Goal: Communication & Community: Answer question/provide support

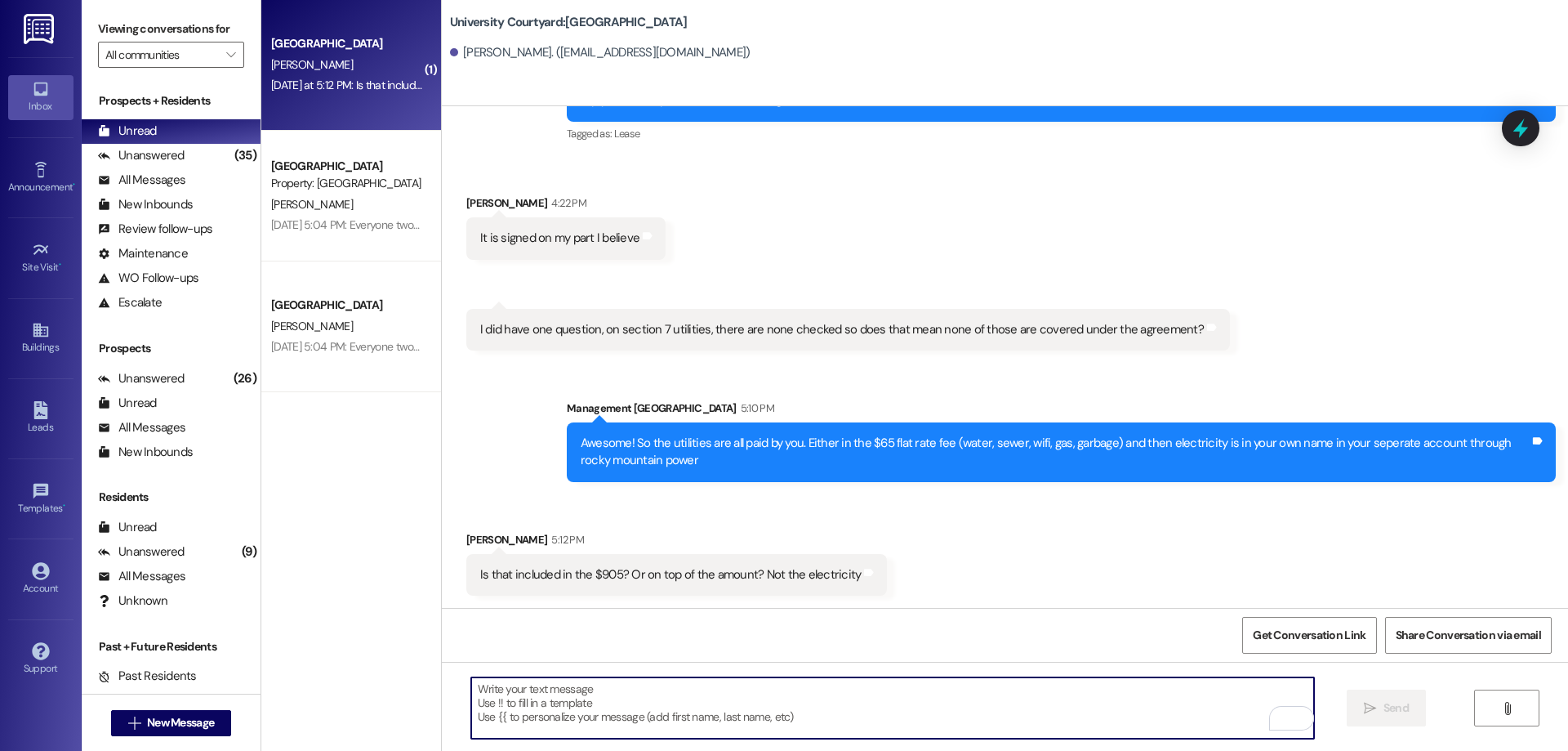
scroll to position [118, 0]
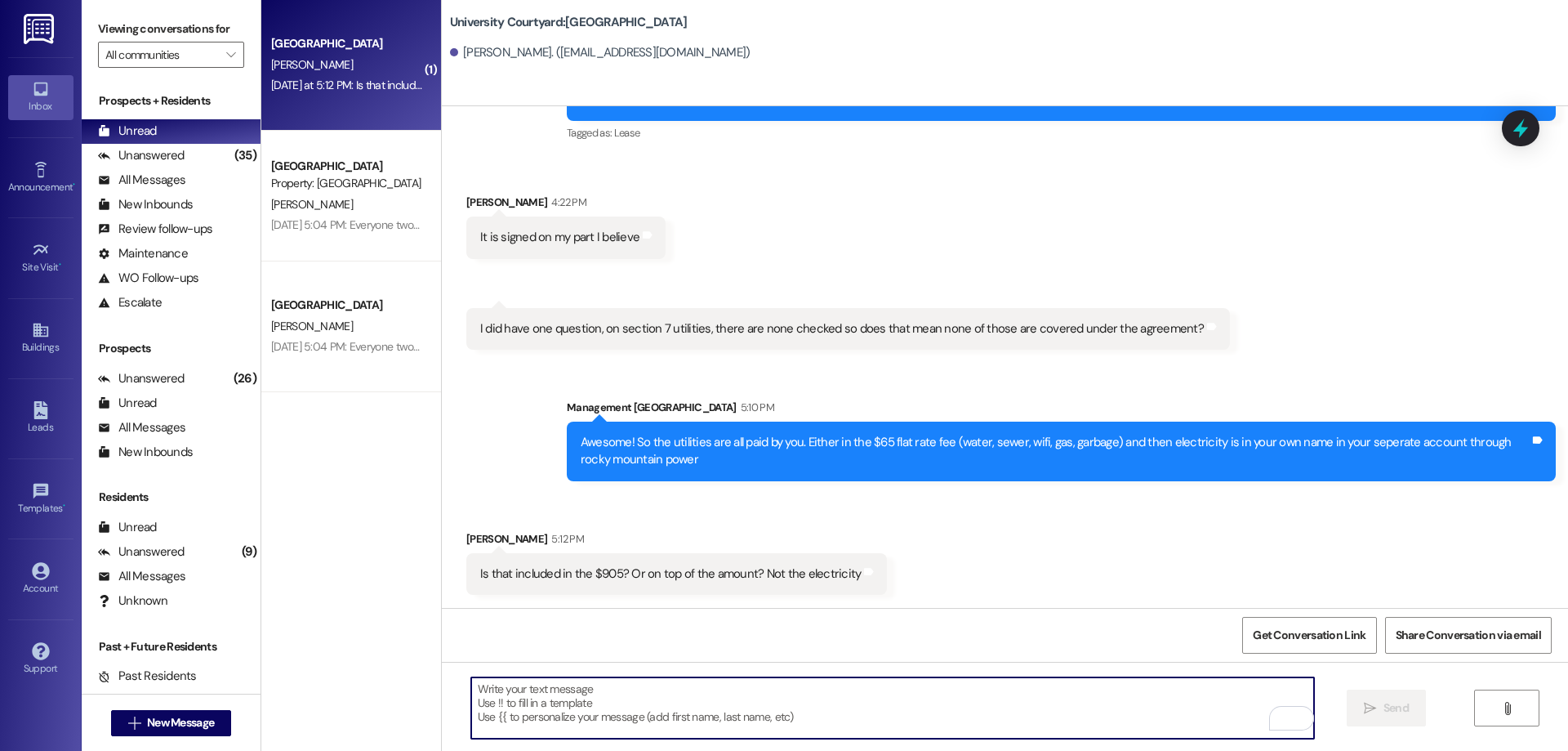
click at [1051, 281] on div "Received via SMS Danika Jones 4:22 PM It is signed on my part I believe Tags an…" at bounding box center [1005, 259] width 1126 height 205
click at [705, 721] on textarea "To enrich screen reader interactions, please activate Accessibility in Grammarl…" at bounding box center [892, 707] width 843 height 61
click at [694, 701] on textarea "To enrich screen reader interactions, please activate Accessibility in Grammarl…" at bounding box center [892, 707] width 843 height 61
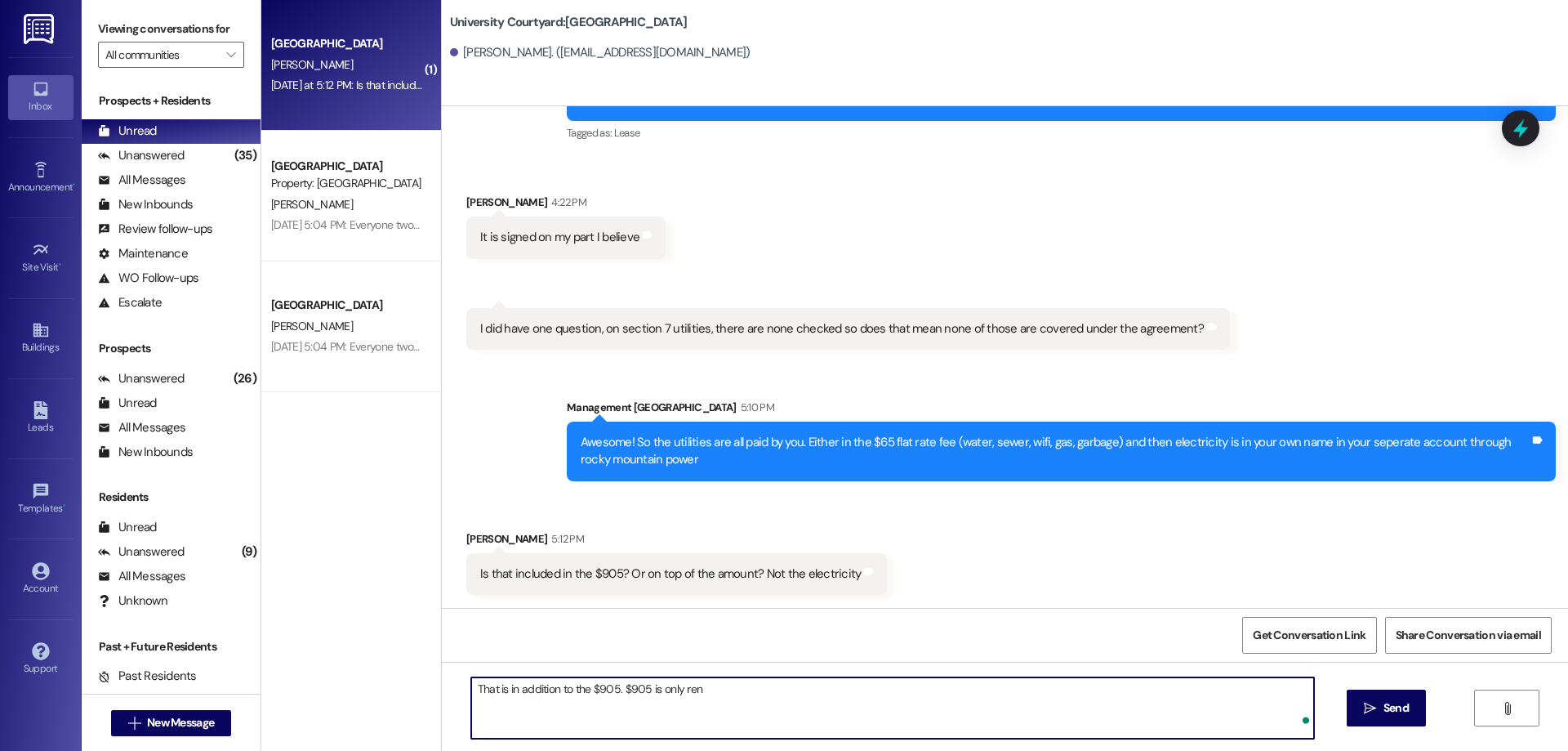
type textarea "That is in addition to the $905. $905 is only rent"
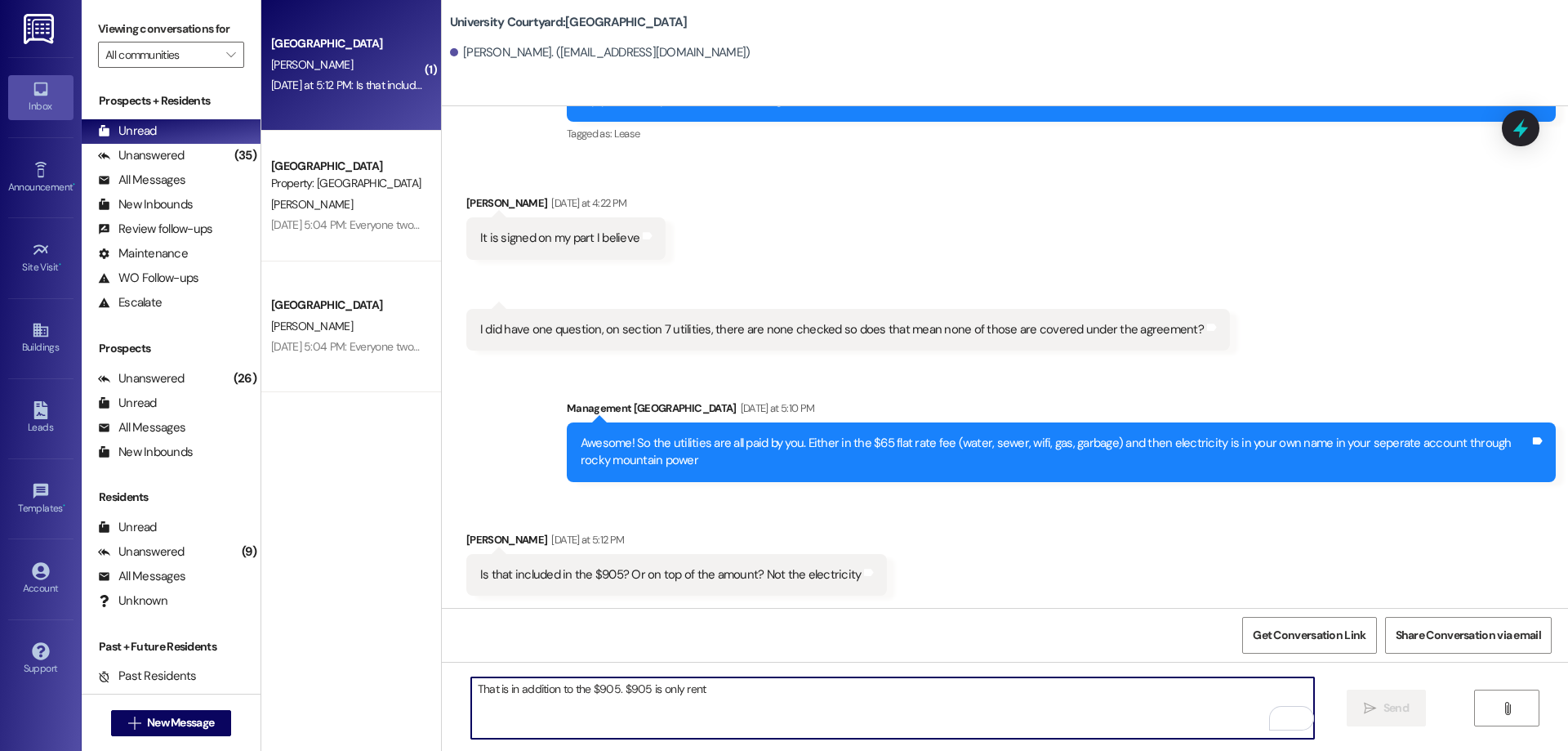
scroll to position [231, 0]
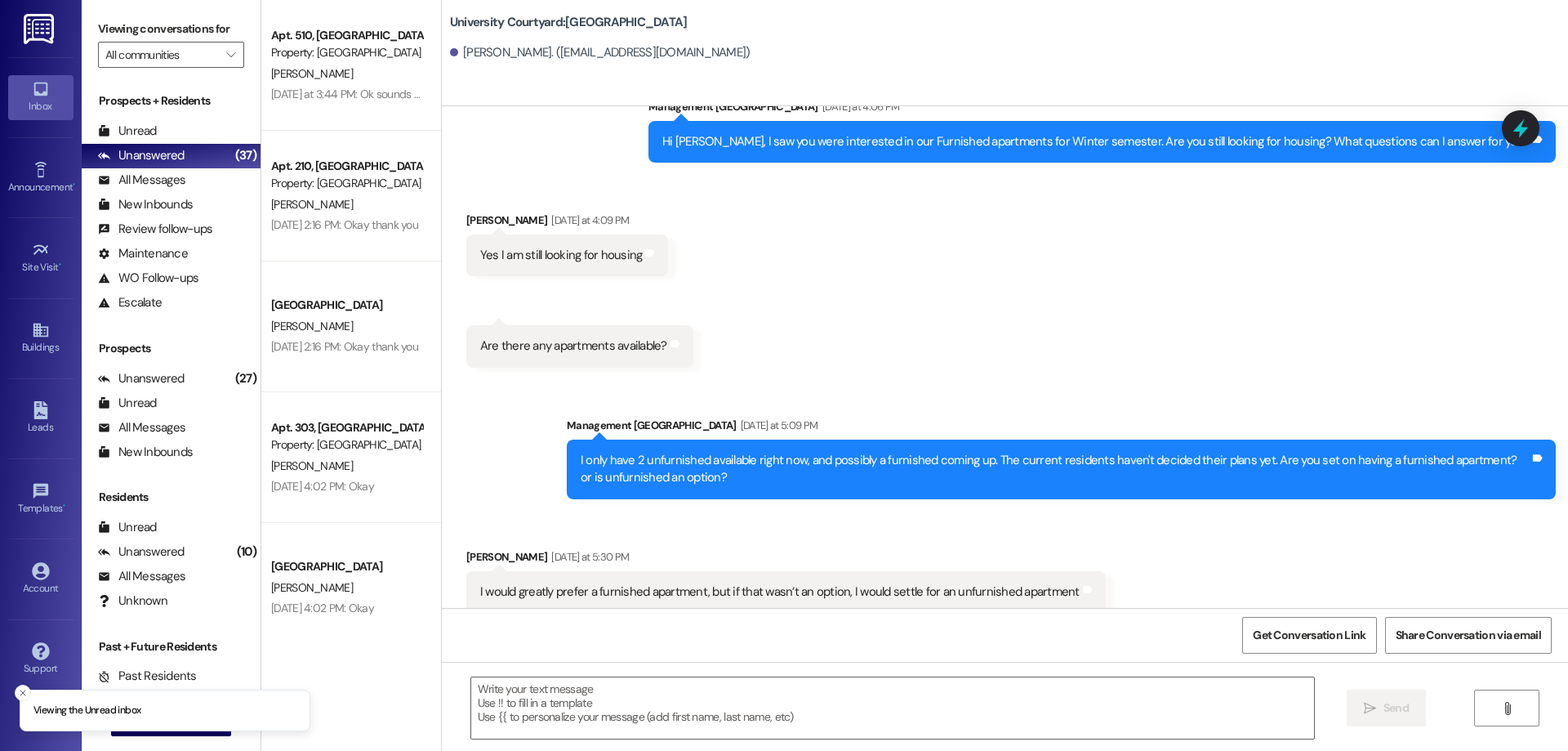
scroll to position [3253, 0]
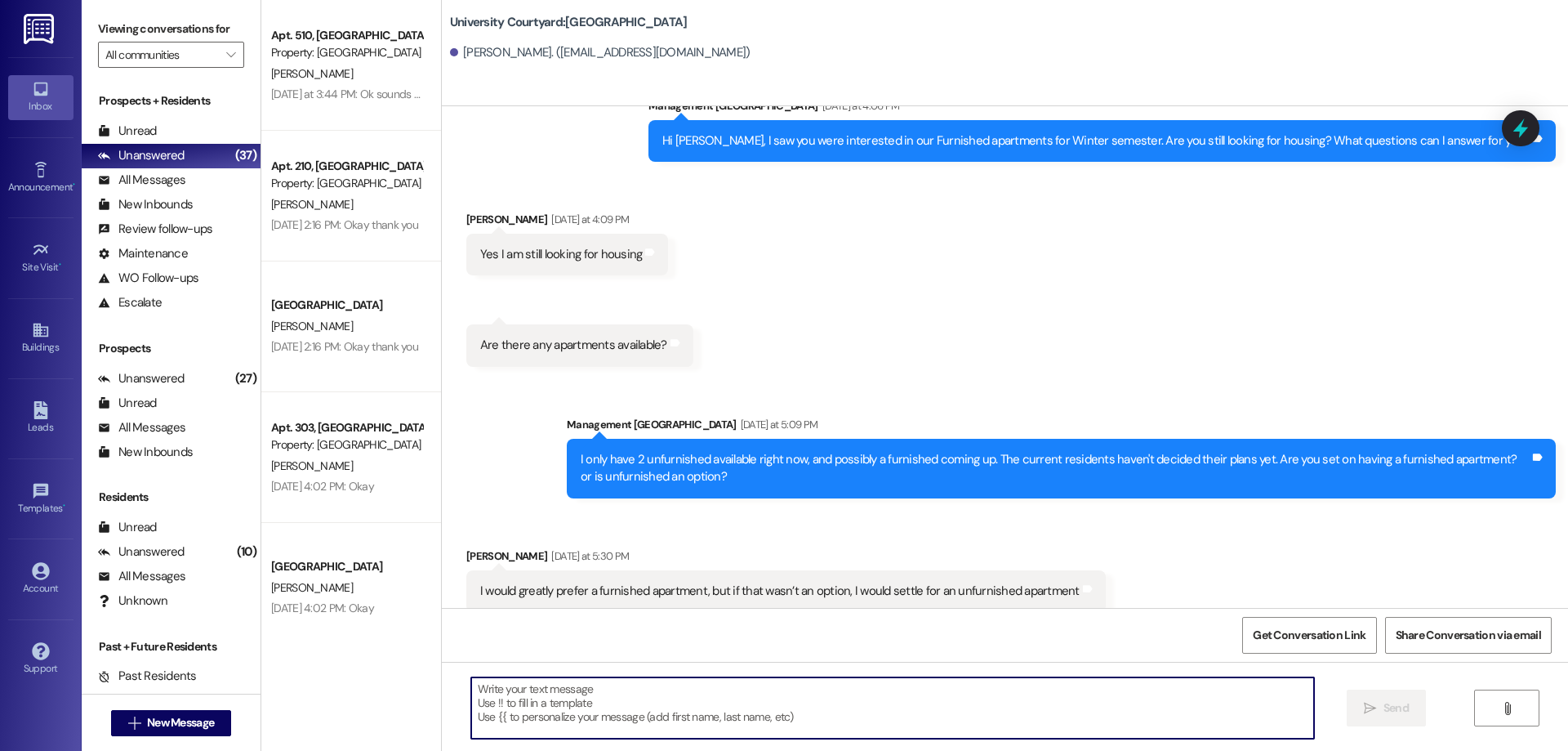
click at [606, 704] on textarea at bounding box center [892, 707] width 843 height 61
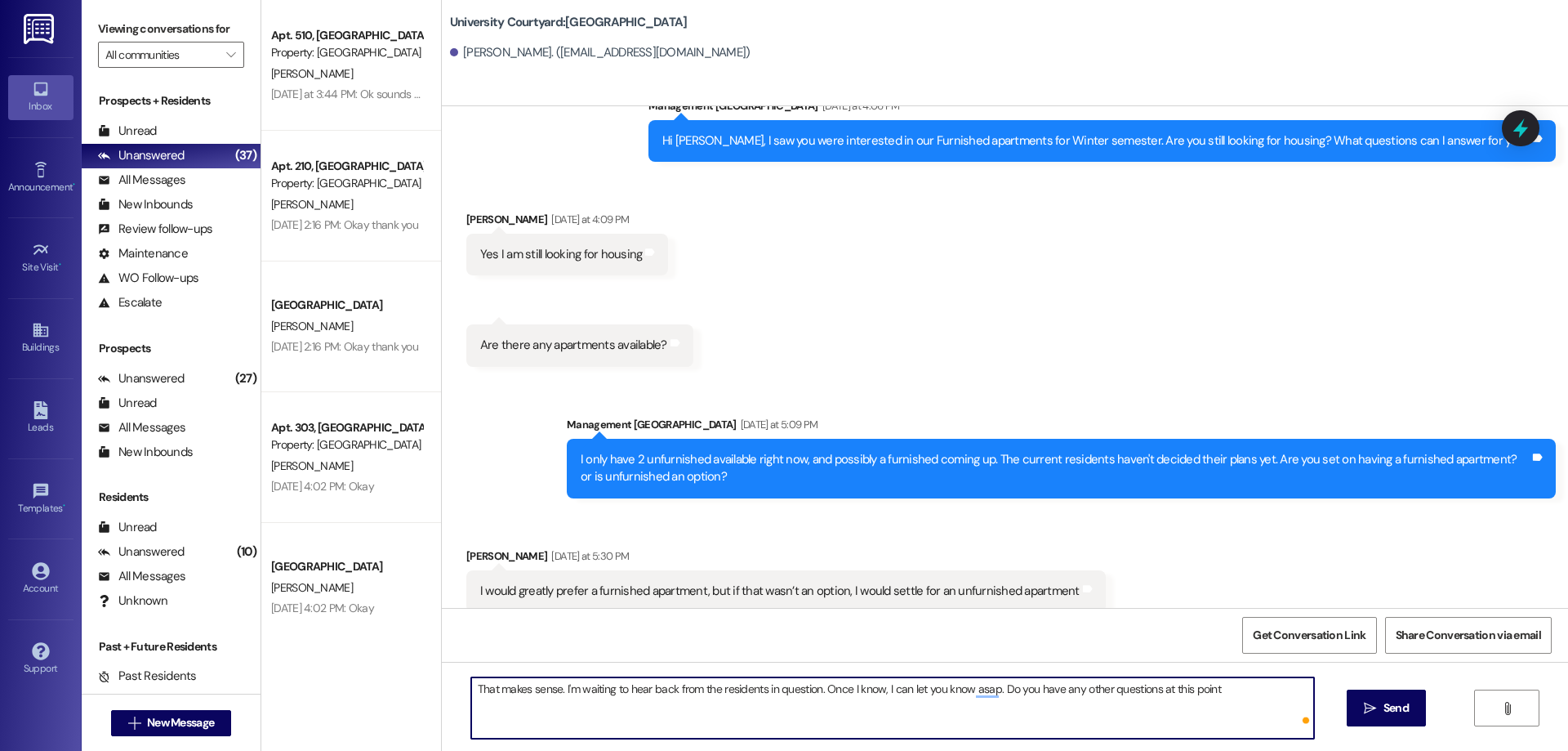
type textarea "That makes sense. I'm waiting to hear back from the residents in question. Once…"
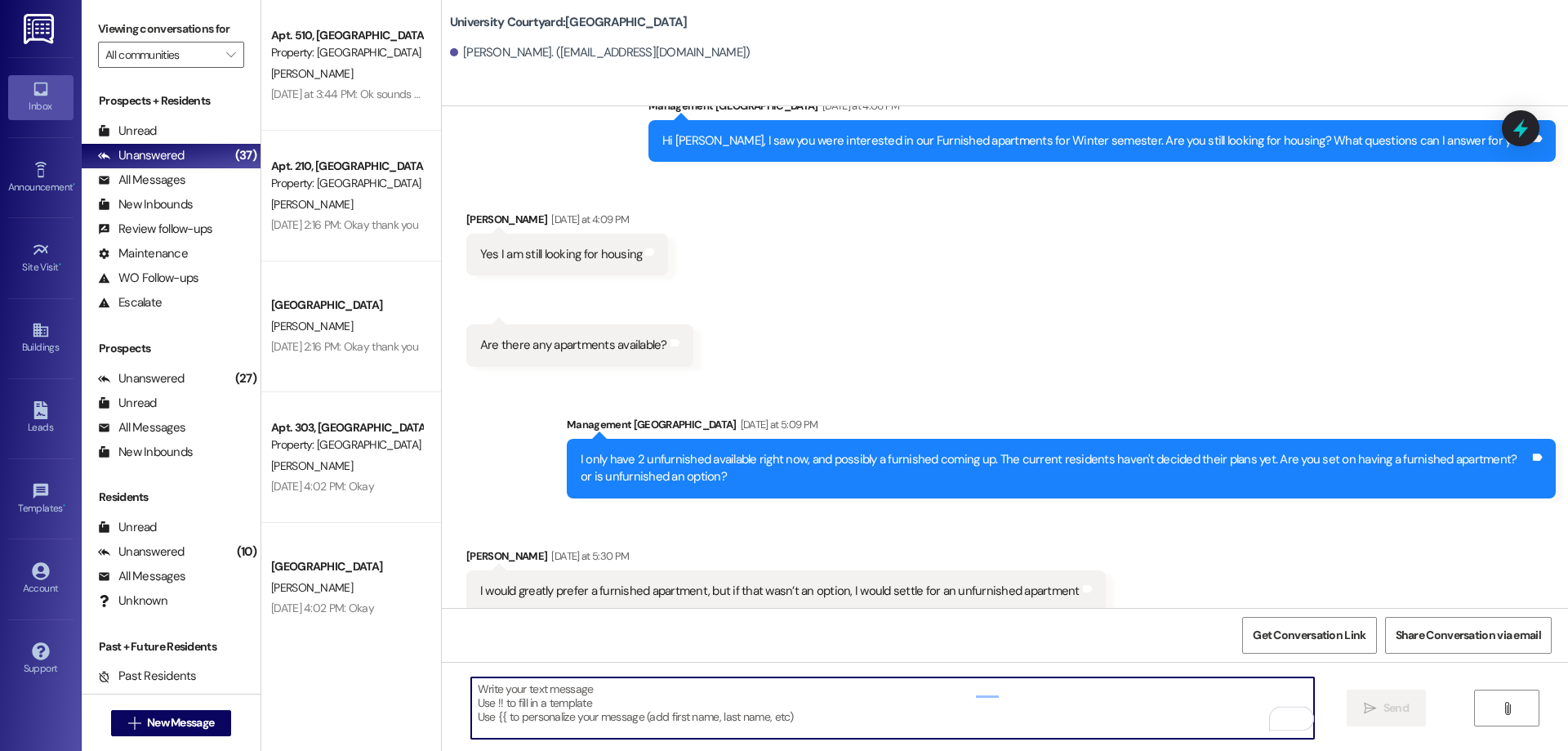
scroll to position [3252, 0]
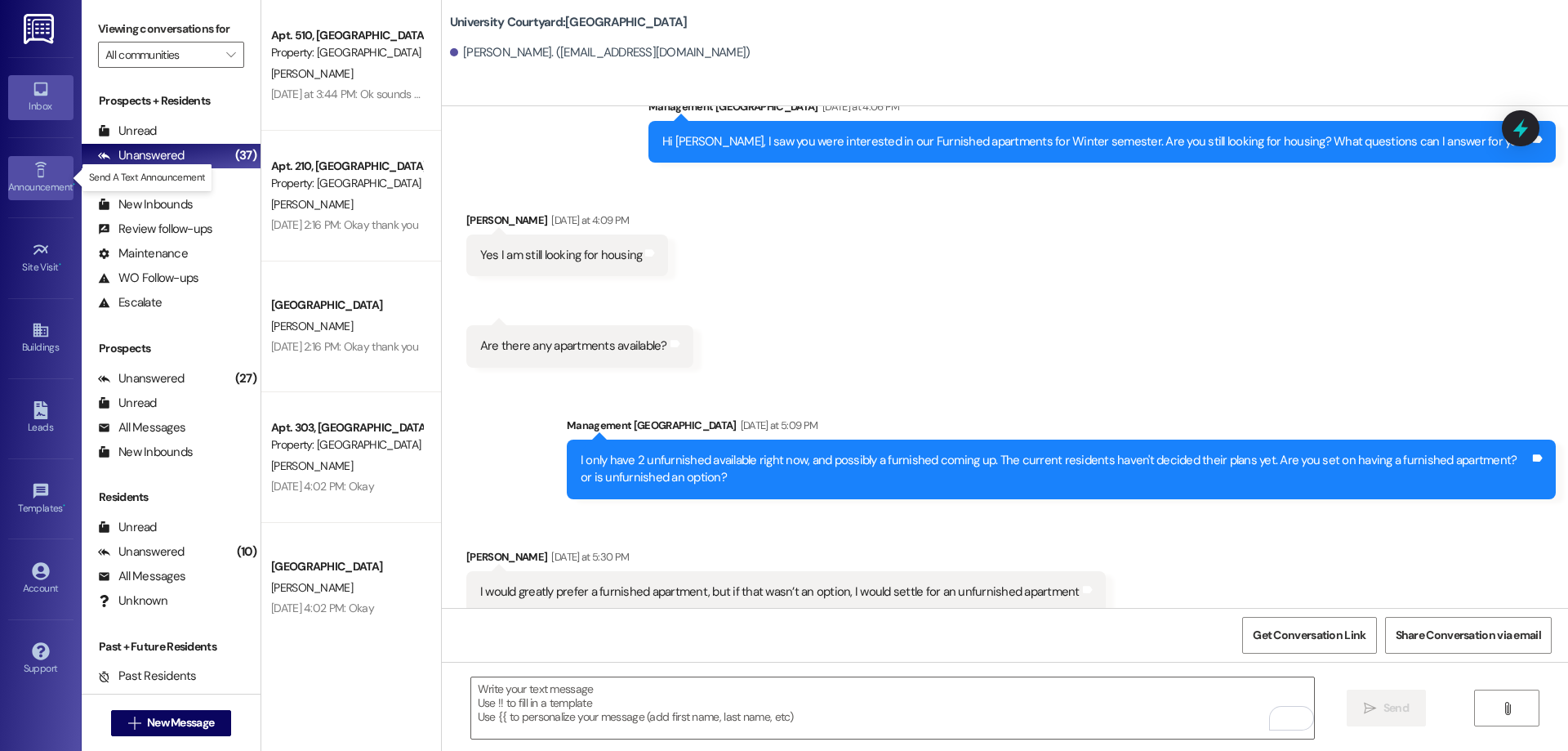
click at [47, 183] on div "Announcement •" at bounding box center [41, 187] width 81 height 16
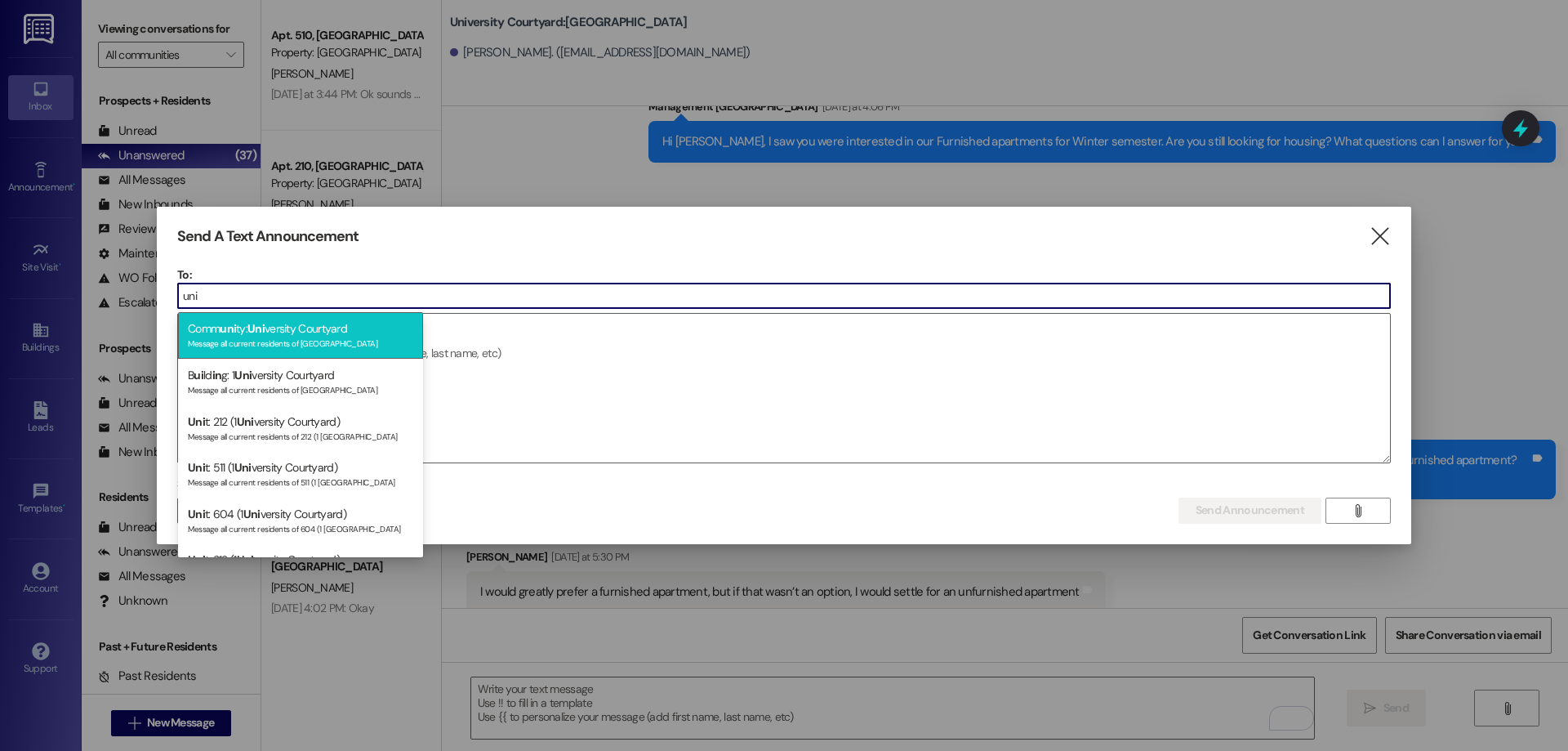
type input "uni"
click at [313, 342] on div "Message all current residents of [GEOGRAPHIC_DATA]" at bounding box center [300, 342] width 225 height 14
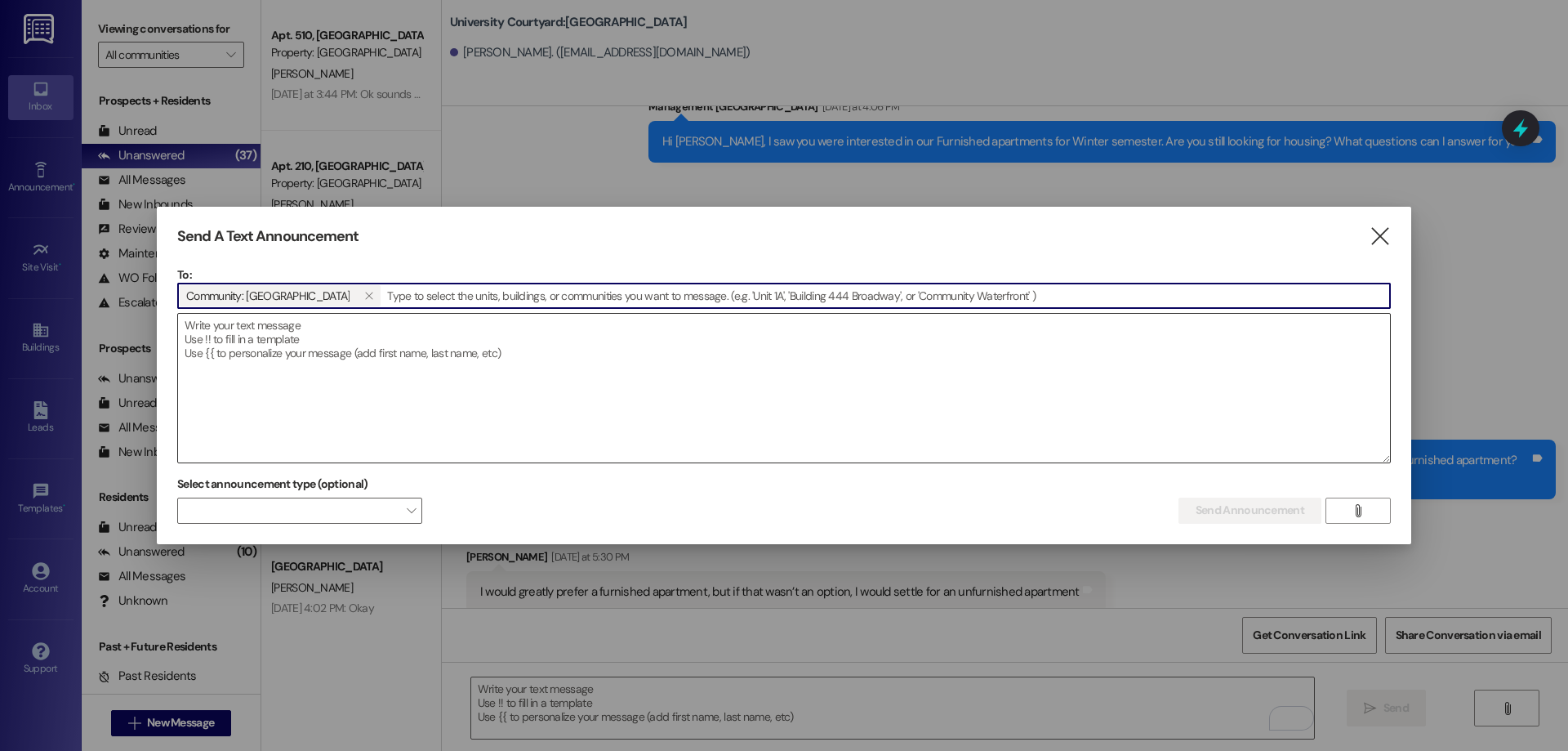
click at [317, 345] on textarea at bounding box center [784, 388] width 1212 height 149
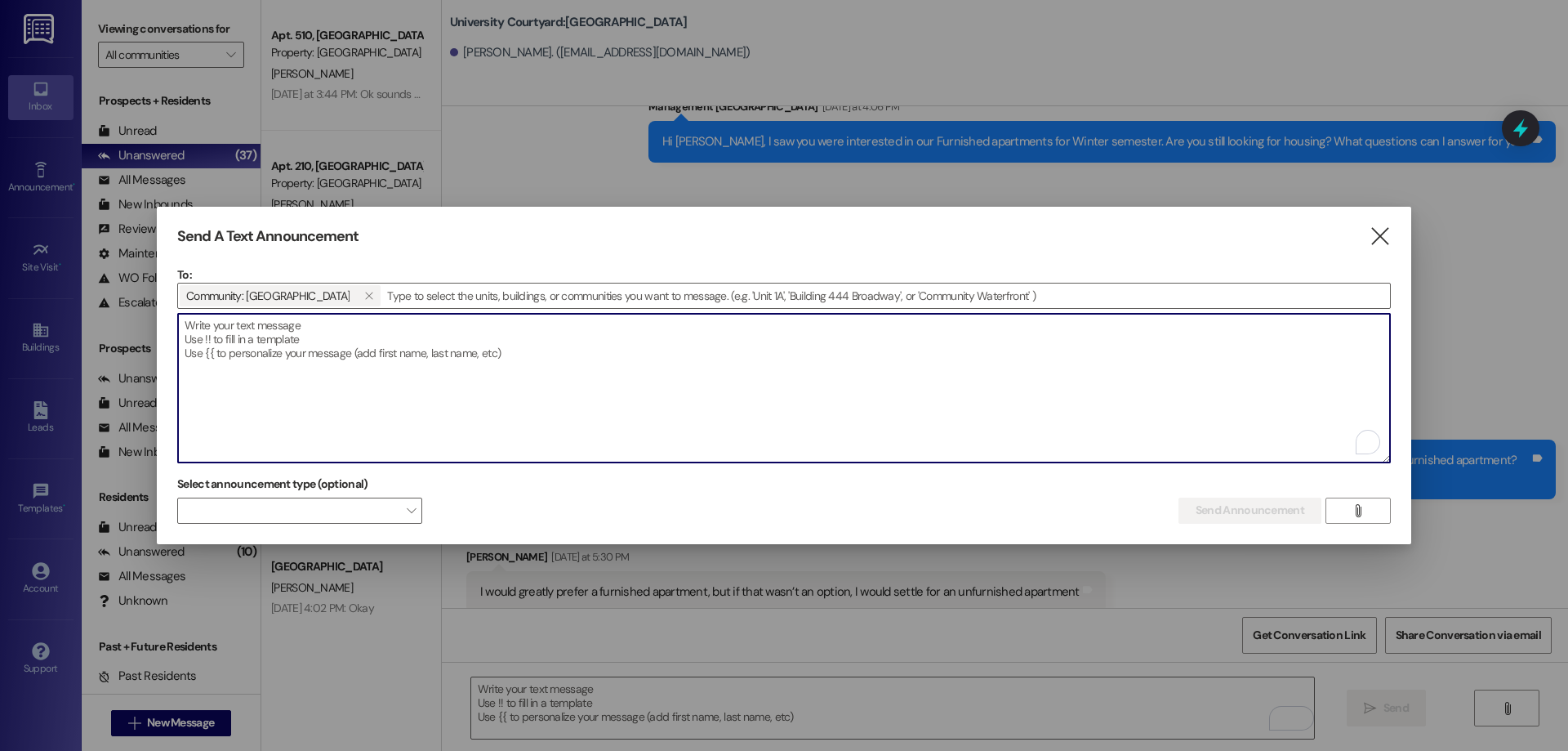
paste textarea "Dear Residents, Fire extinguisher inspections will be conducted on Wednesday, A…"
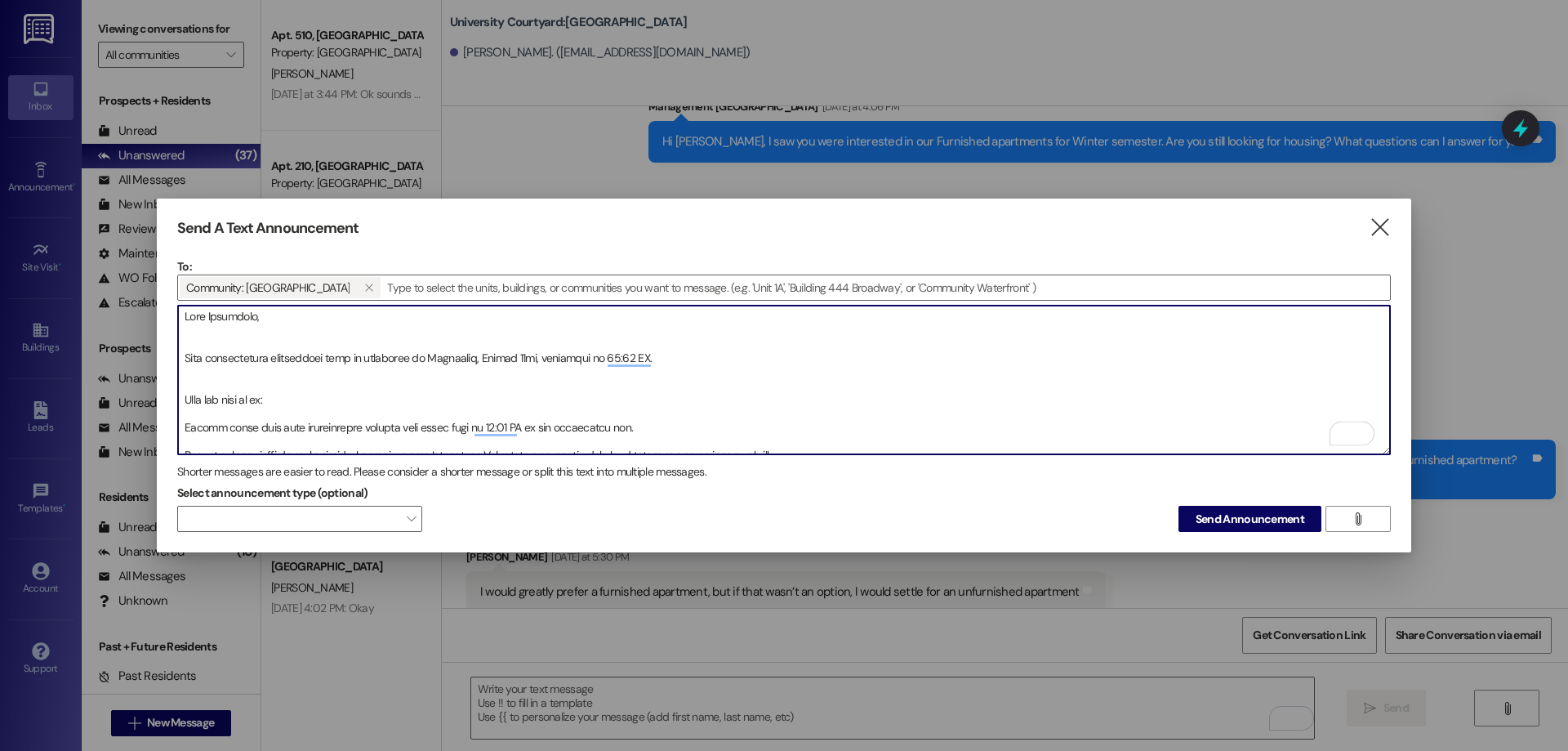
scroll to position [0, 0]
click at [314, 324] on textarea "To enrich screen reader interactions, please activate Accessibility in Grammarl…" at bounding box center [784, 380] width 1212 height 149
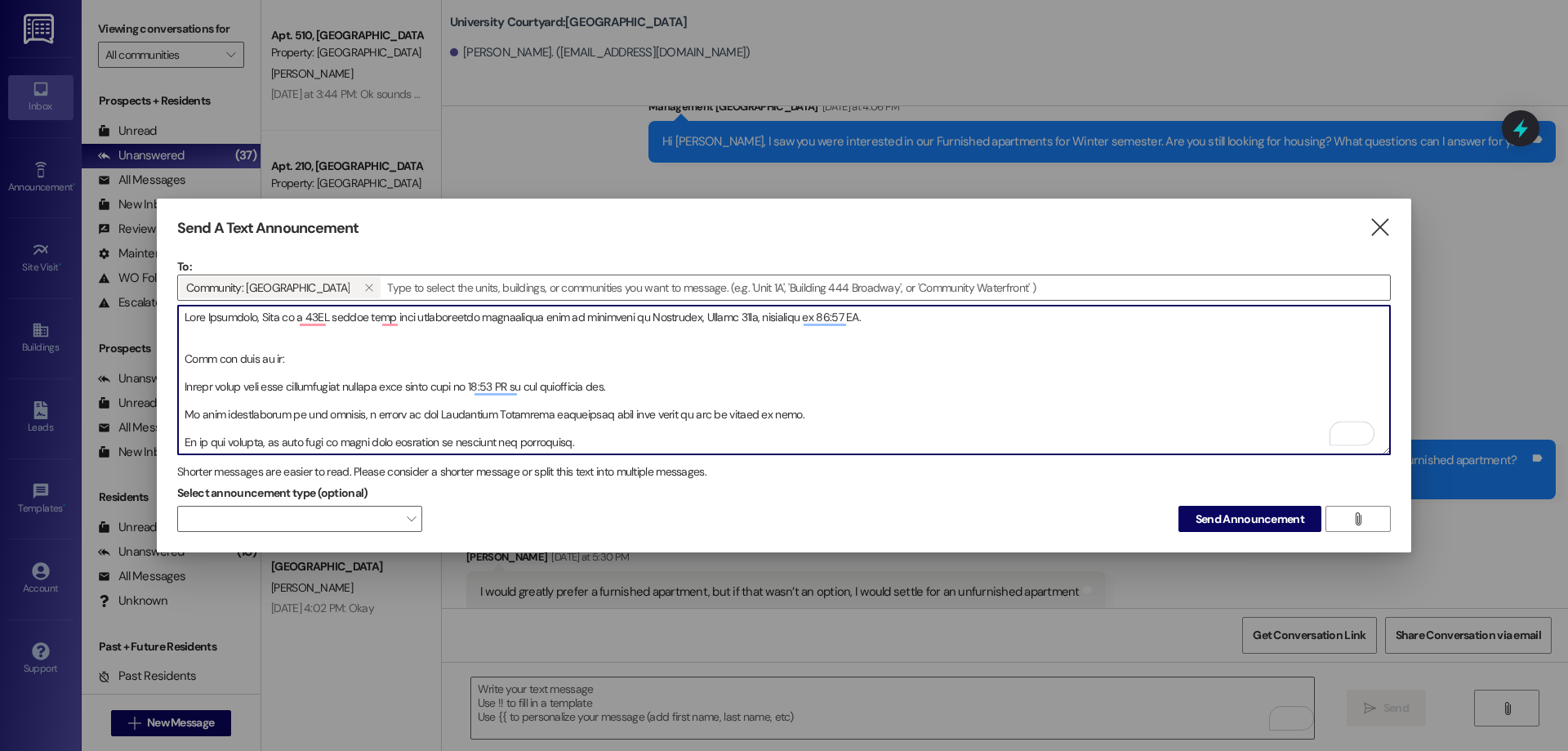
click at [236, 334] on textarea "To enrich screen reader interactions, please activate Accessibility in Grammarl…" at bounding box center [784, 380] width 1212 height 149
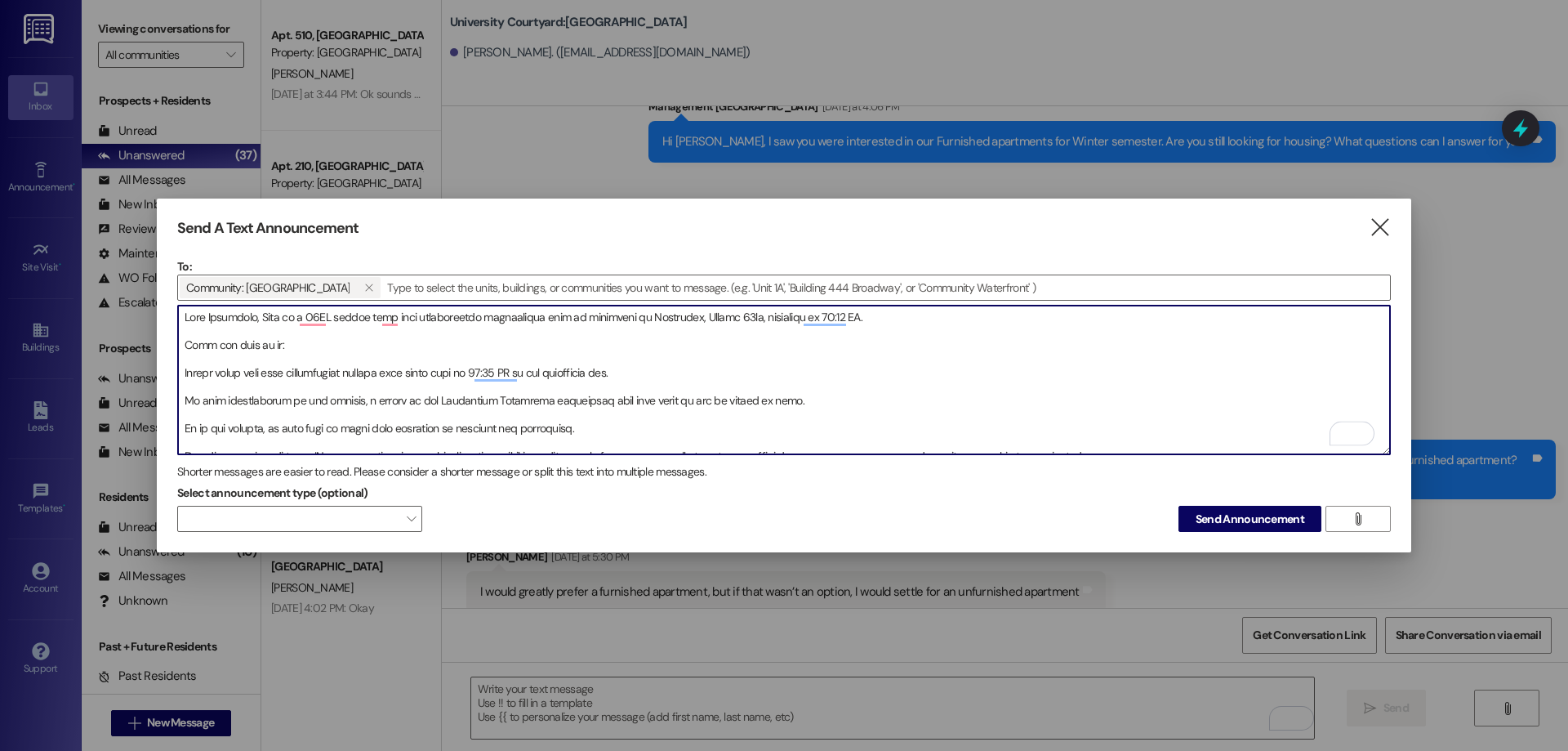
click at [331, 347] on textarea "To enrich screen reader interactions, please activate Accessibility in Grammarl…" at bounding box center [784, 380] width 1212 height 149
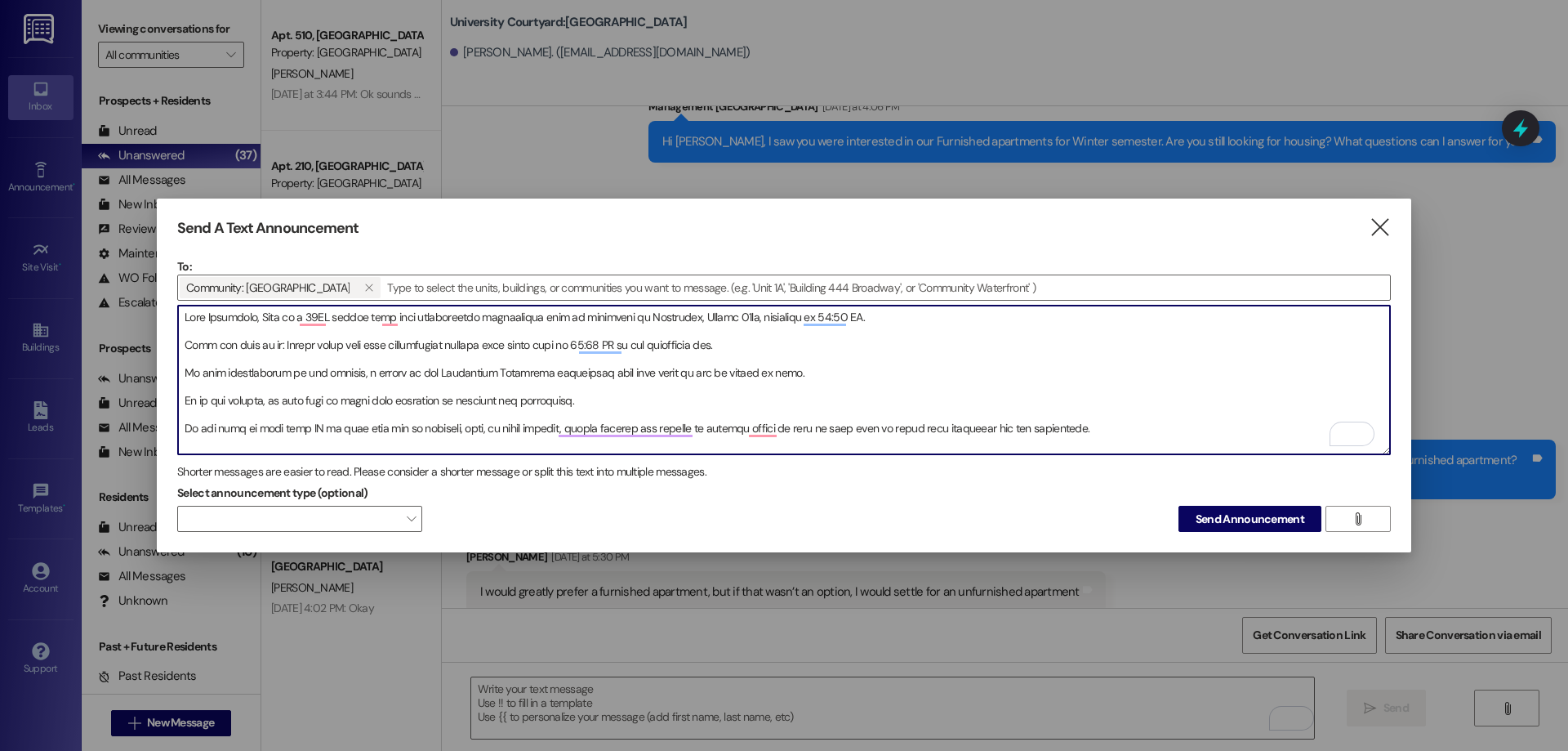
drag, startPoint x: 627, startPoint y: 338, endPoint x: 726, endPoint y: 336, distance: 99.0
click at [726, 336] on textarea "To enrich screen reader interactions, please activate Accessibility in Grammarl…" at bounding box center [784, 380] width 1212 height 149
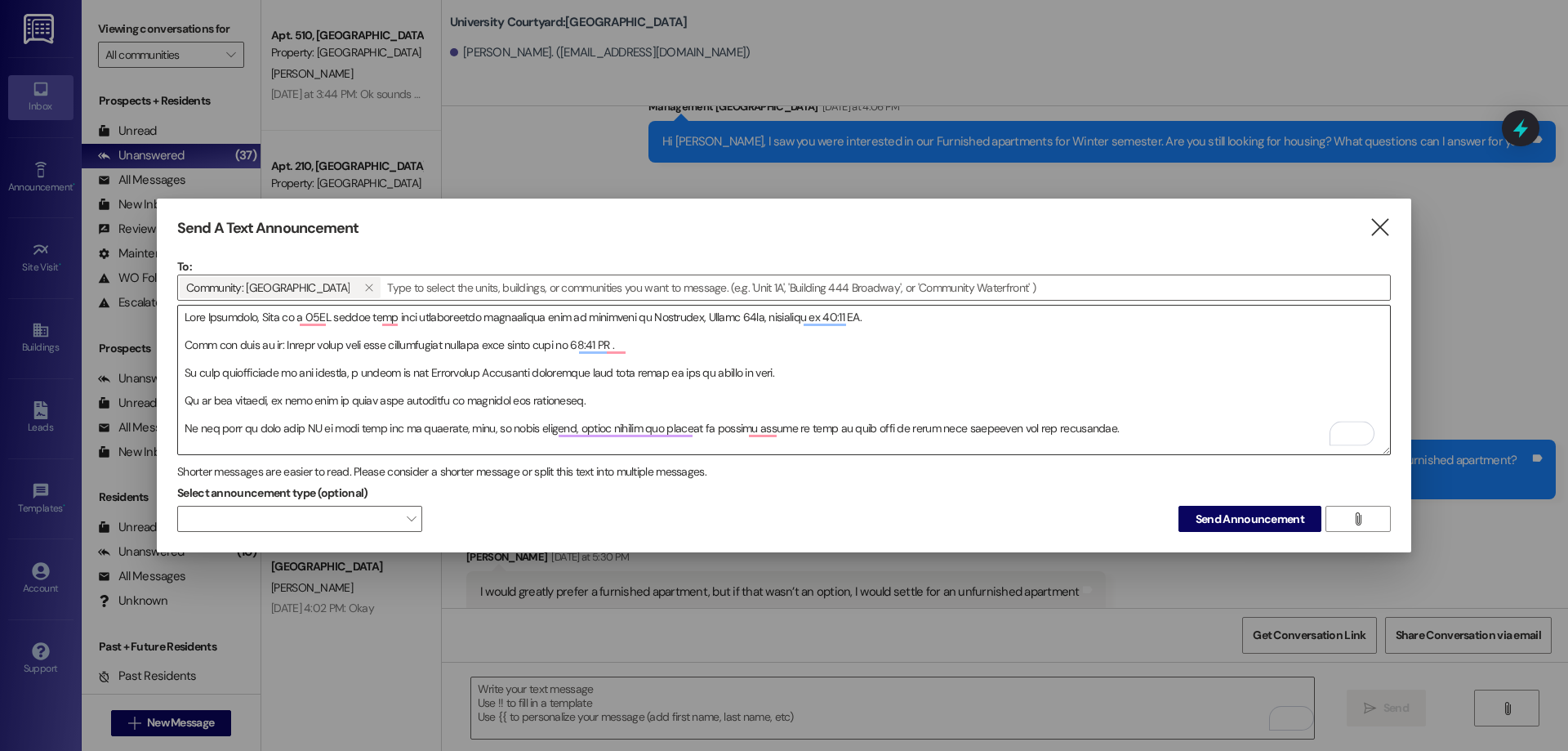
click at [726, 336] on textarea "To enrich screen reader interactions, please activate Accessibility in Grammarl…" at bounding box center [784, 380] width 1212 height 149
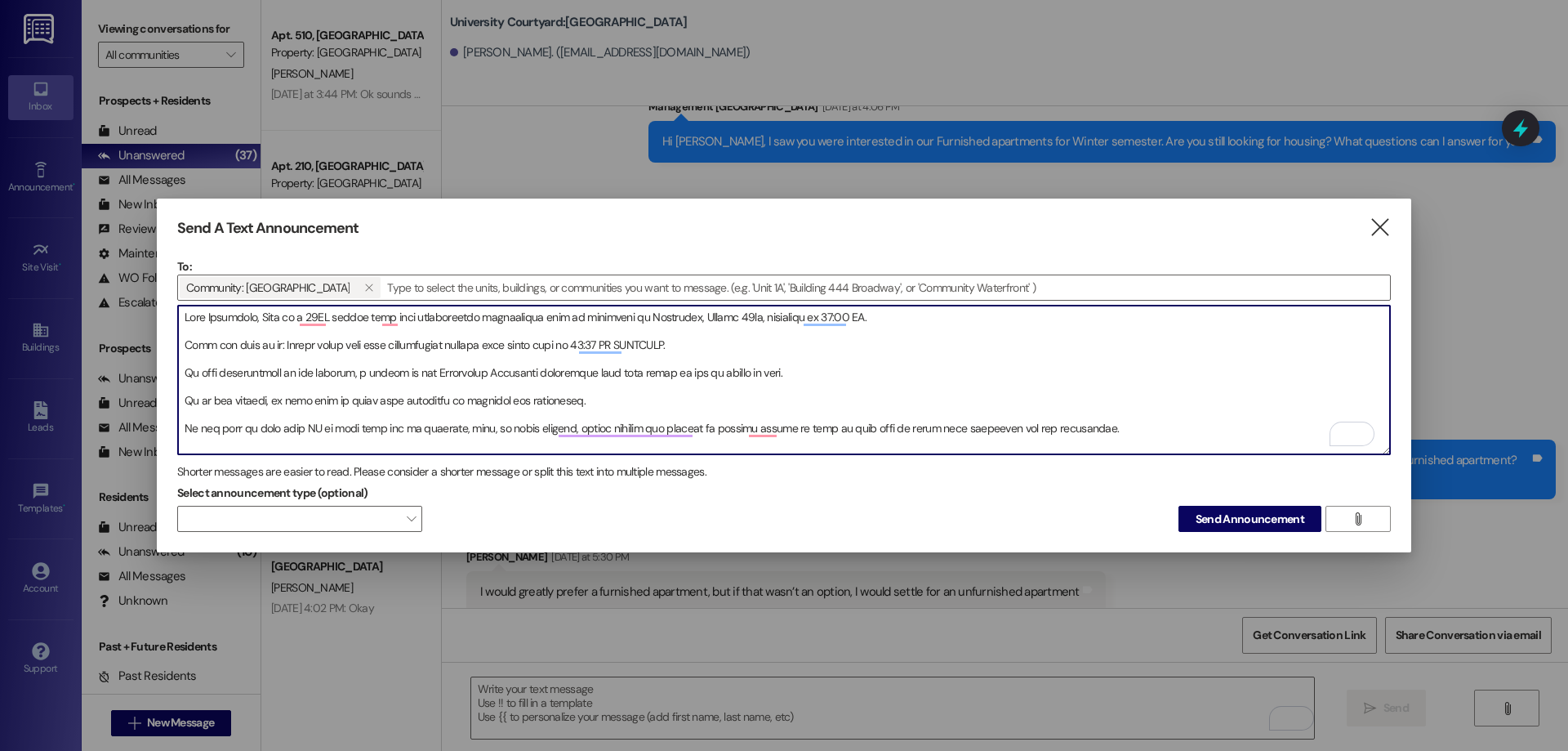
click at [710, 339] on textarea "To enrich screen reader interactions, please activate Accessibility in Grammarl…" at bounding box center [784, 380] width 1212 height 149
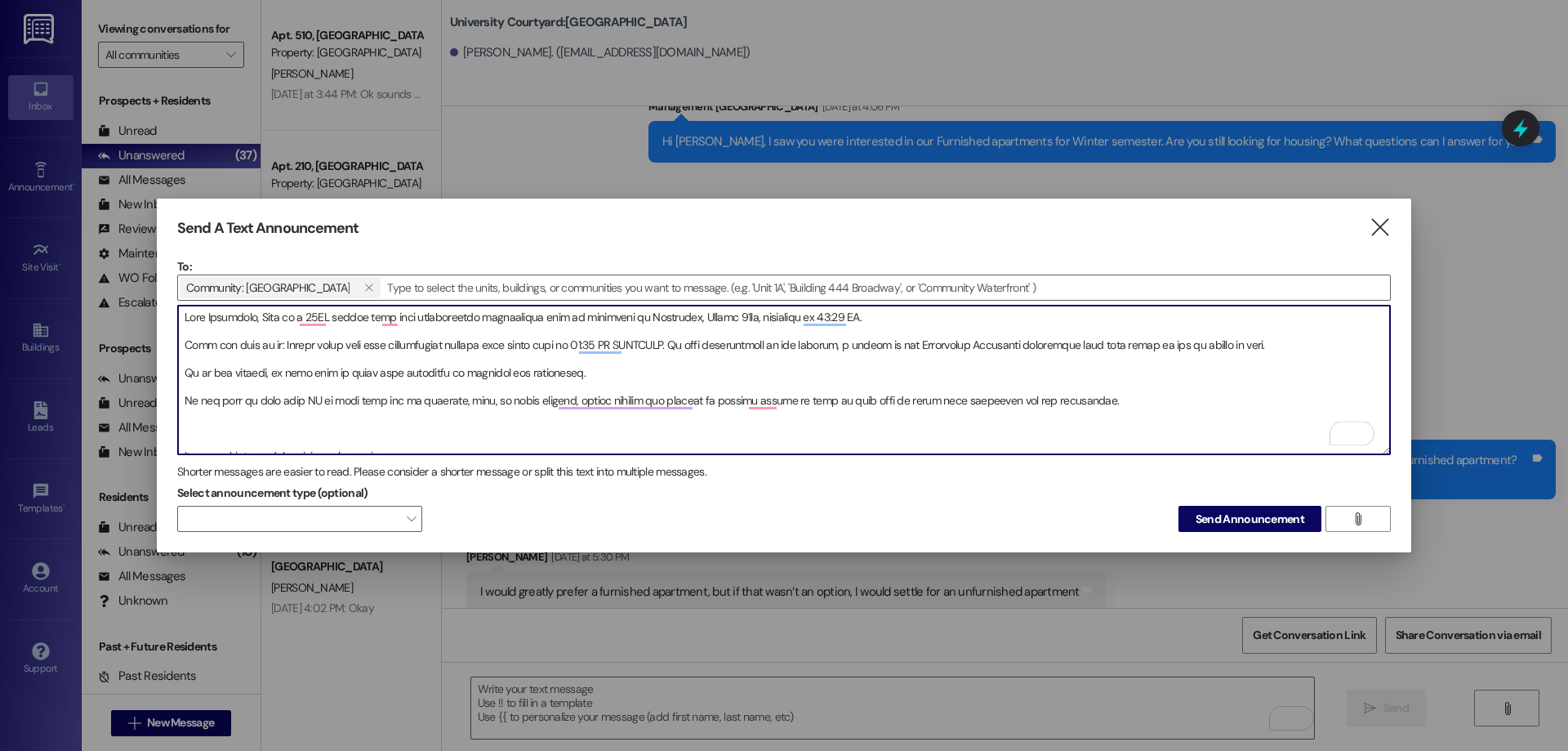
click at [1337, 351] on textarea "To enrich screen reader interactions, please activate Accessibility in Grammarl…" at bounding box center [784, 380] width 1212 height 149
click at [1317, 336] on textarea "To enrich screen reader interactions, please activate Accessibility in Grammarl…" at bounding box center [784, 380] width 1212 height 149
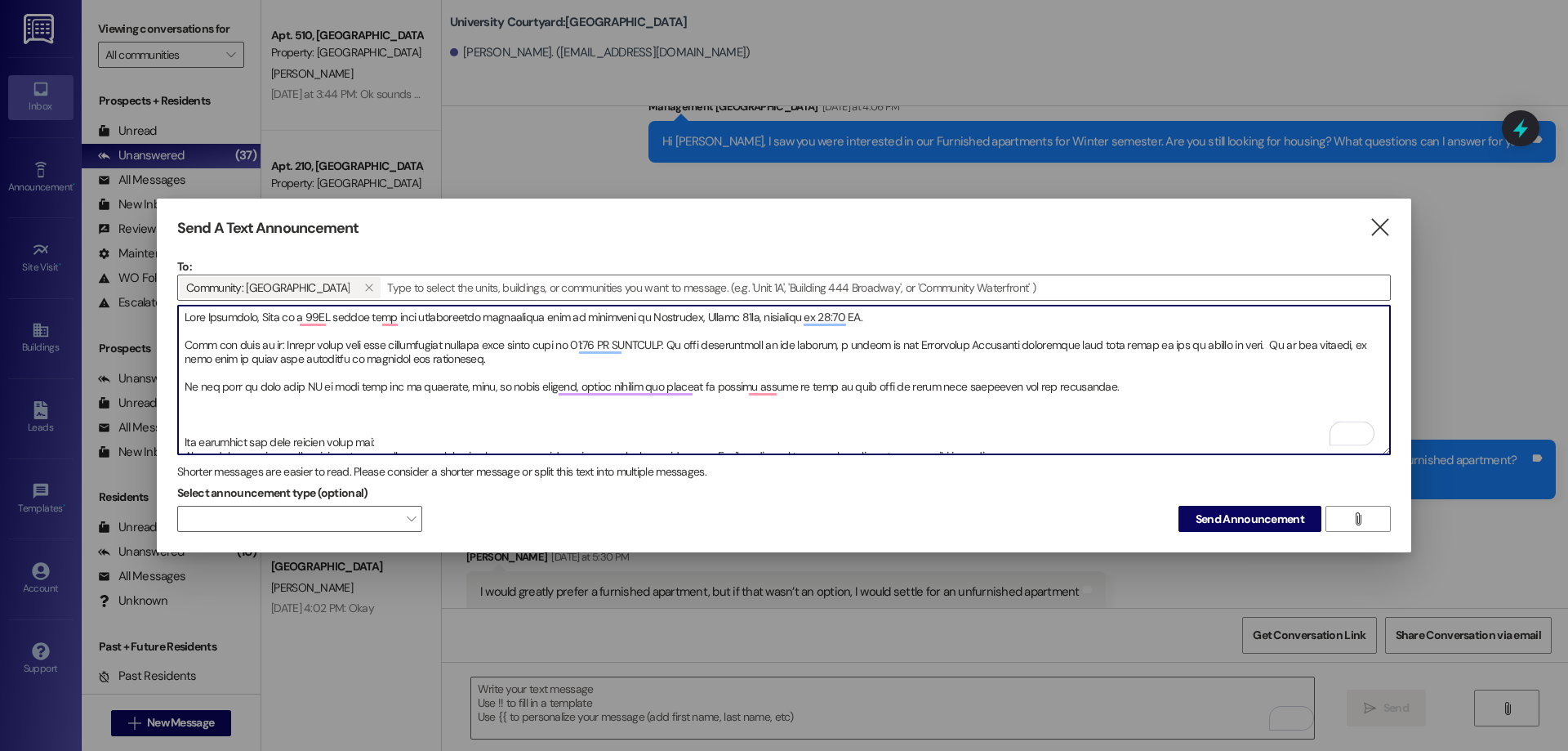
click at [547, 347] on textarea "To enrich screen reader interactions, please activate Accessibility in Grammarl…" at bounding box center [784, 380] width 1212 height 149
click at [544, 354] on textarea "To enrich screen reader interactions, please activate Accessibility in Grammarl…" at bounding box center [784, 380] width 1212 height 149
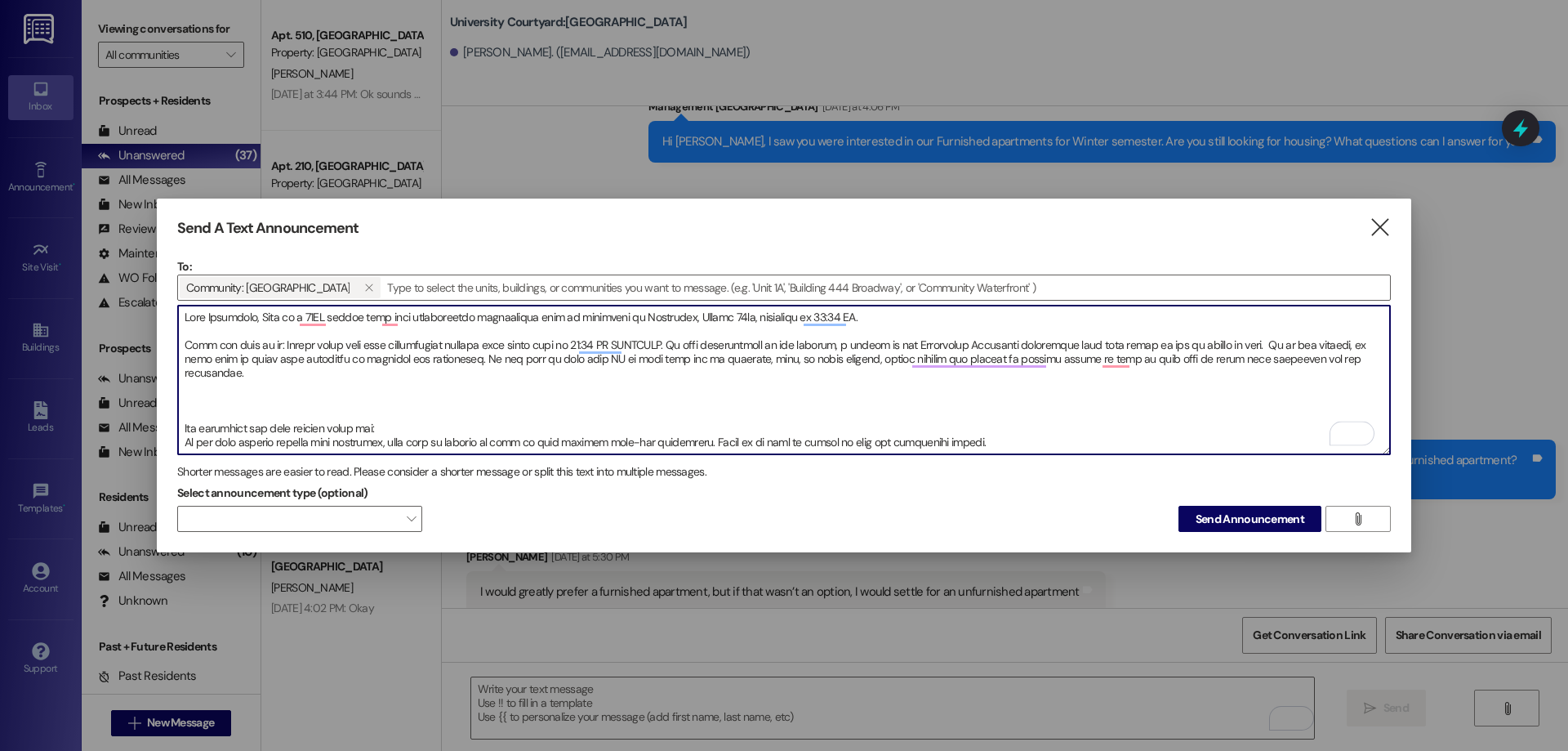
click at [259, 373] on textarea "To enrich screen reader interactions, please activate Accessibility in Grammarl…" at bounding box center [784, 380] width 1212 height 149
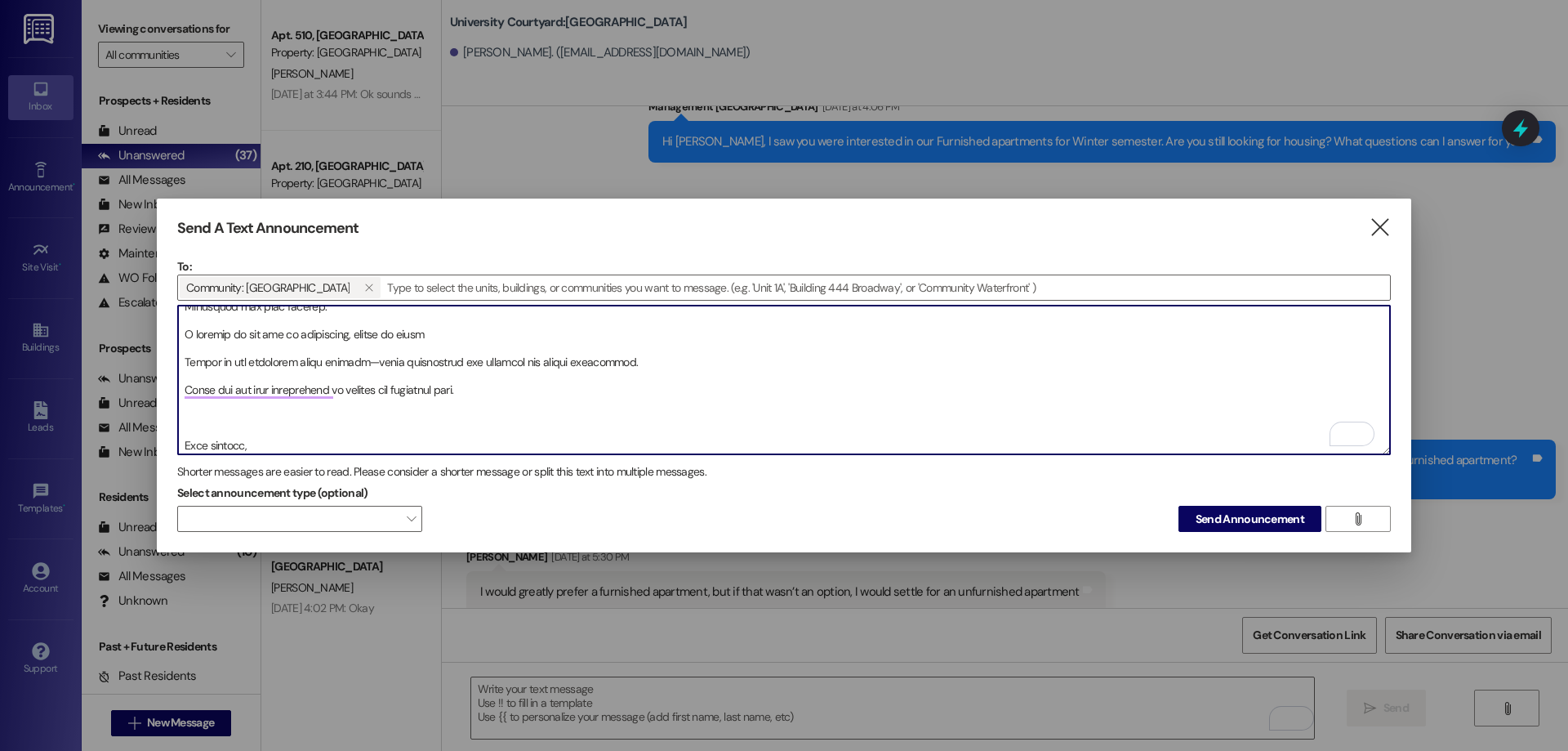
scroll to position [115, 0]
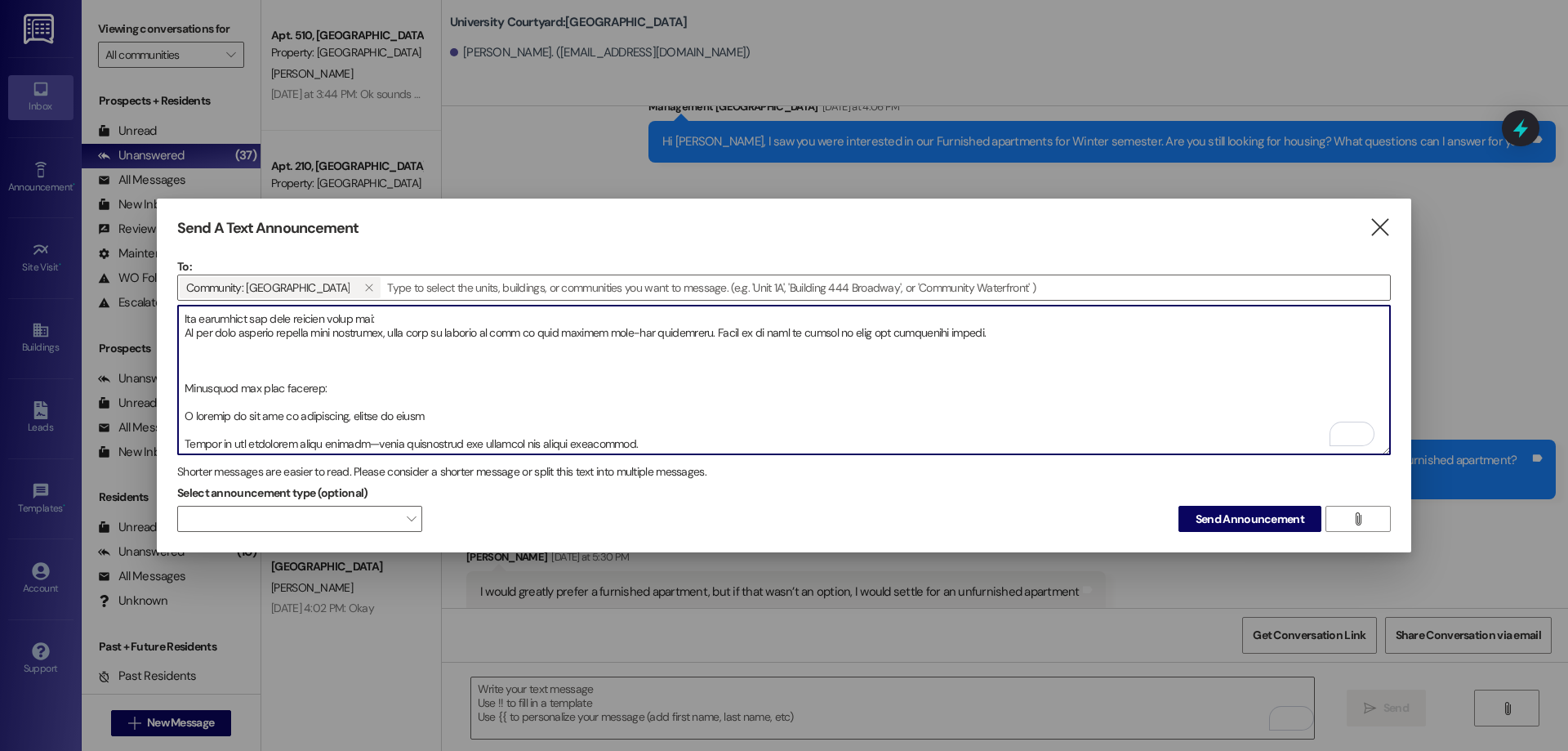
drag, startPoint x: 675, startPoint y: 359, endPoint x: 187, endPoint y: 345, distance: 488.2
click at [187, 345] on textarea "To enrich screen reader interactions, please activate Accessibility in Grammarl…" at bounding box center [784, 380] width 1212 height 149
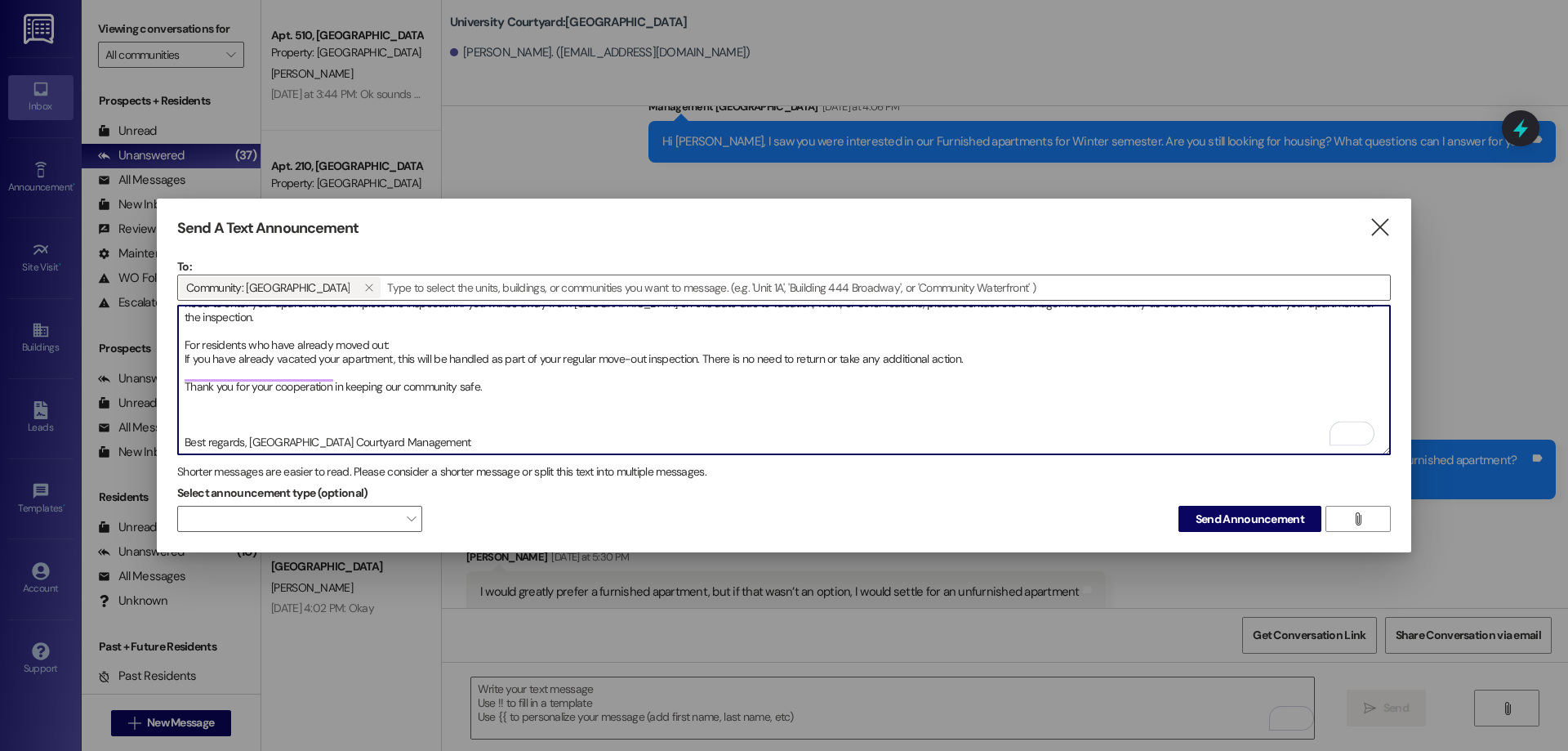
click at [322, 426] on textarea "Dear Residents, This is a 24HR notice that rire extinguisher inspections will b…" at bounding box center [784, 380] width 1212 height 149
drag, startPoint x: 354, startPoint y: 434, endPoint x: 154, endPoint y: 443, distance: 200.2
click at [154, 443] on div "Send A Text Announcement  To: Community: University Courtyard   Drop image f…" at bounding box center [784, 376] width 1568 height 751
click at [196, 388] on textarea "Dear Residents, This is a 24HR notice that rire extinguisher inspections will b…" at bounding box center [784, 380] width 1212 height 149
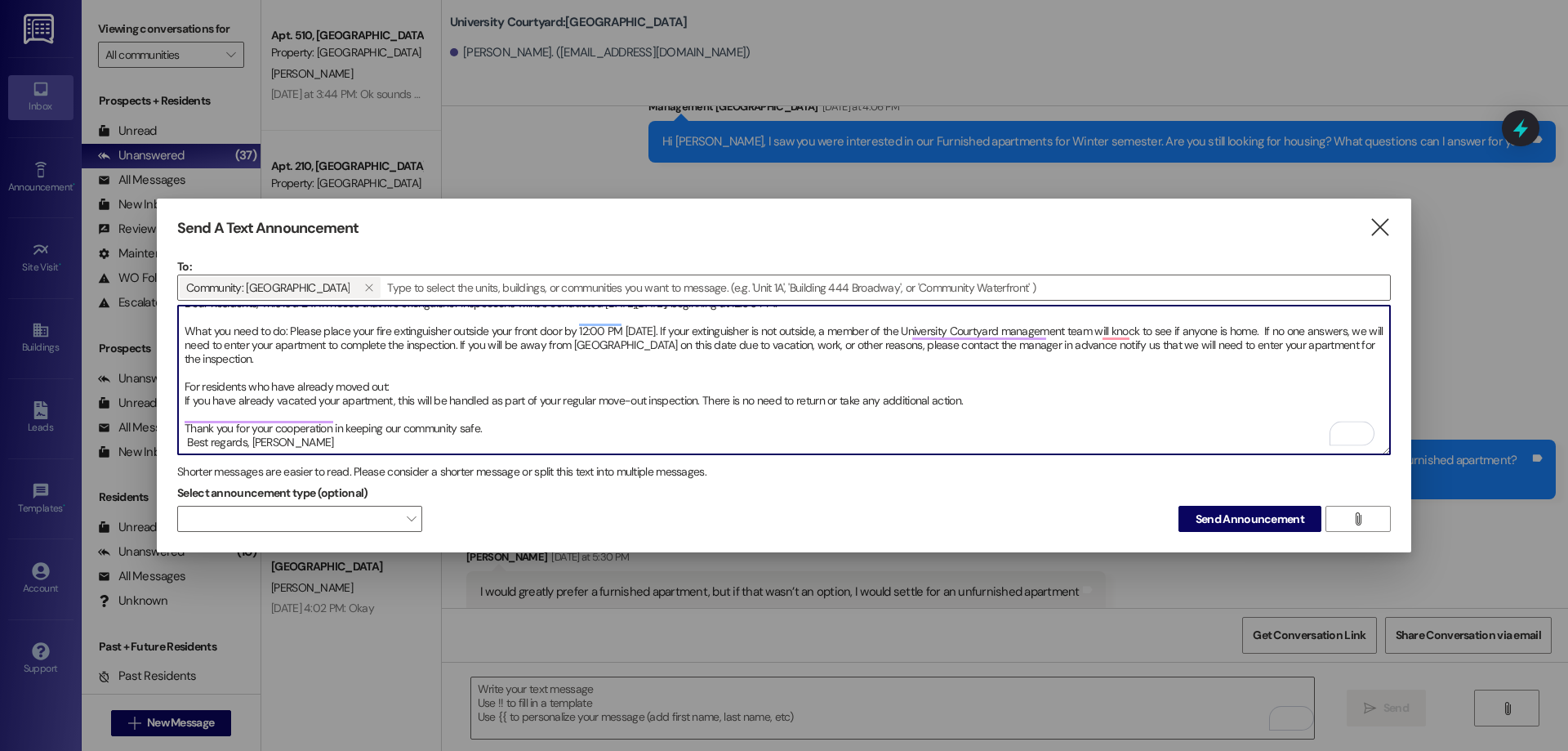
click at [181, 411] on textarea "Dear Residents, This is a 24HR notice that rire extinguisher inspections will b…" at bounding box center [784, 380] width 1212 height 149
click at [1021, 380] on textarea "Dear Residents, This is a 24HR notice that rire extinguisher inspections will b…" at bounding box center [784, 380] width 1212 height 149
click at [490, 354] on textarea "Dear Residents, This is a 24HR notice that rire extinguisher inspections will b…" at bounding box center [784, 380] width 1212 height 149
click at [464, 359] on textarea "Dear Residents, This is a 24HR notice that rire extinguisher inspections will b…" at bounding box center [784, 380] width 1212 height 149
click at [437, 366] on textarea "Dear Residents, This is a 24HR notice that rire extinguisher inspections will b…" at bounding box center [784, 380] width 1212 height 149
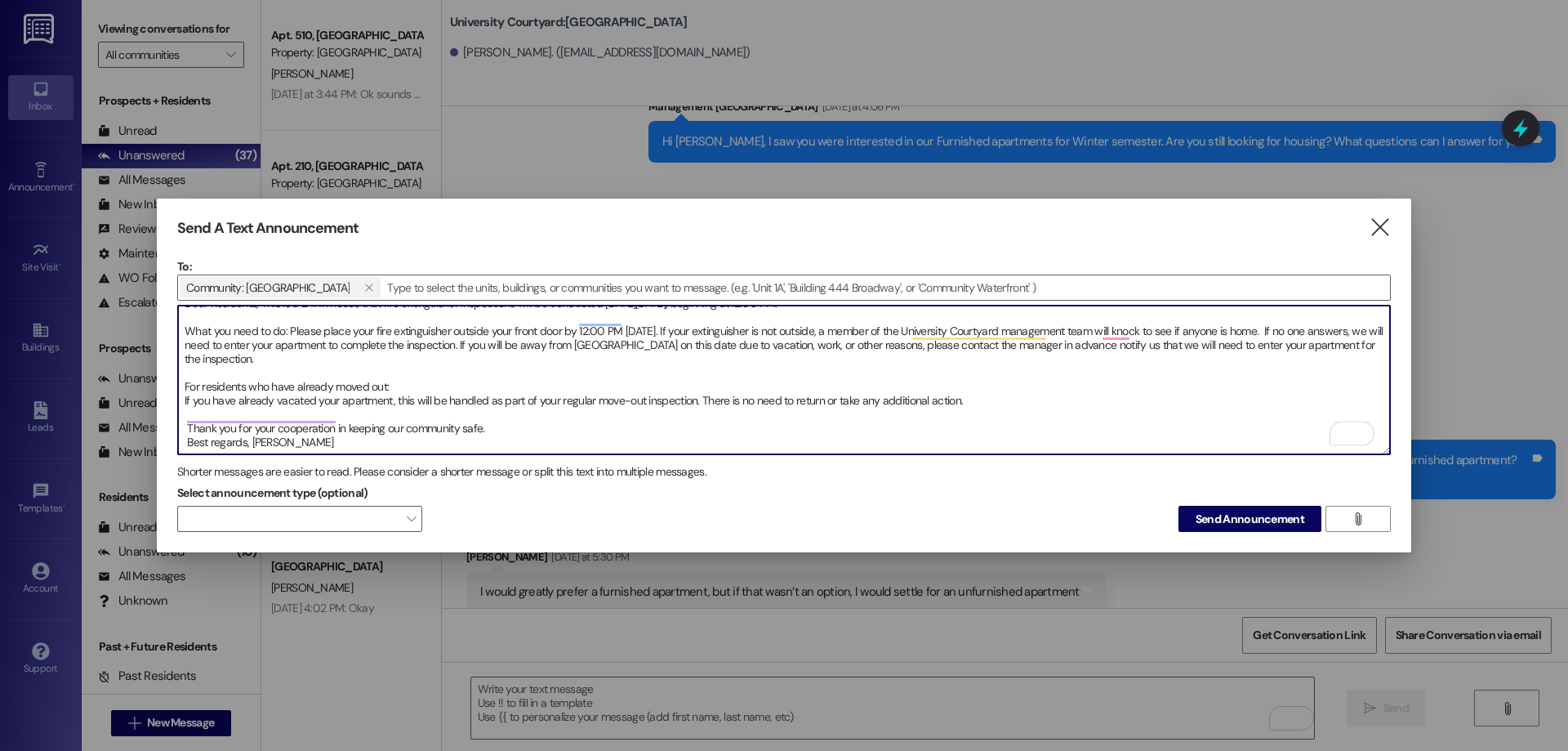
click at [262, 333] on textarea "Dear Residents, This is a 24HR notice that rire extinguisher inspections will b…" at bounding box center [784, 380] width 1212 height 149
click at [259, 336] on textarea "Dear Residents, This is a 24HR notice that rire extinguisher inspections will b…" at bounding box center [784, 380] width 1212 height 149
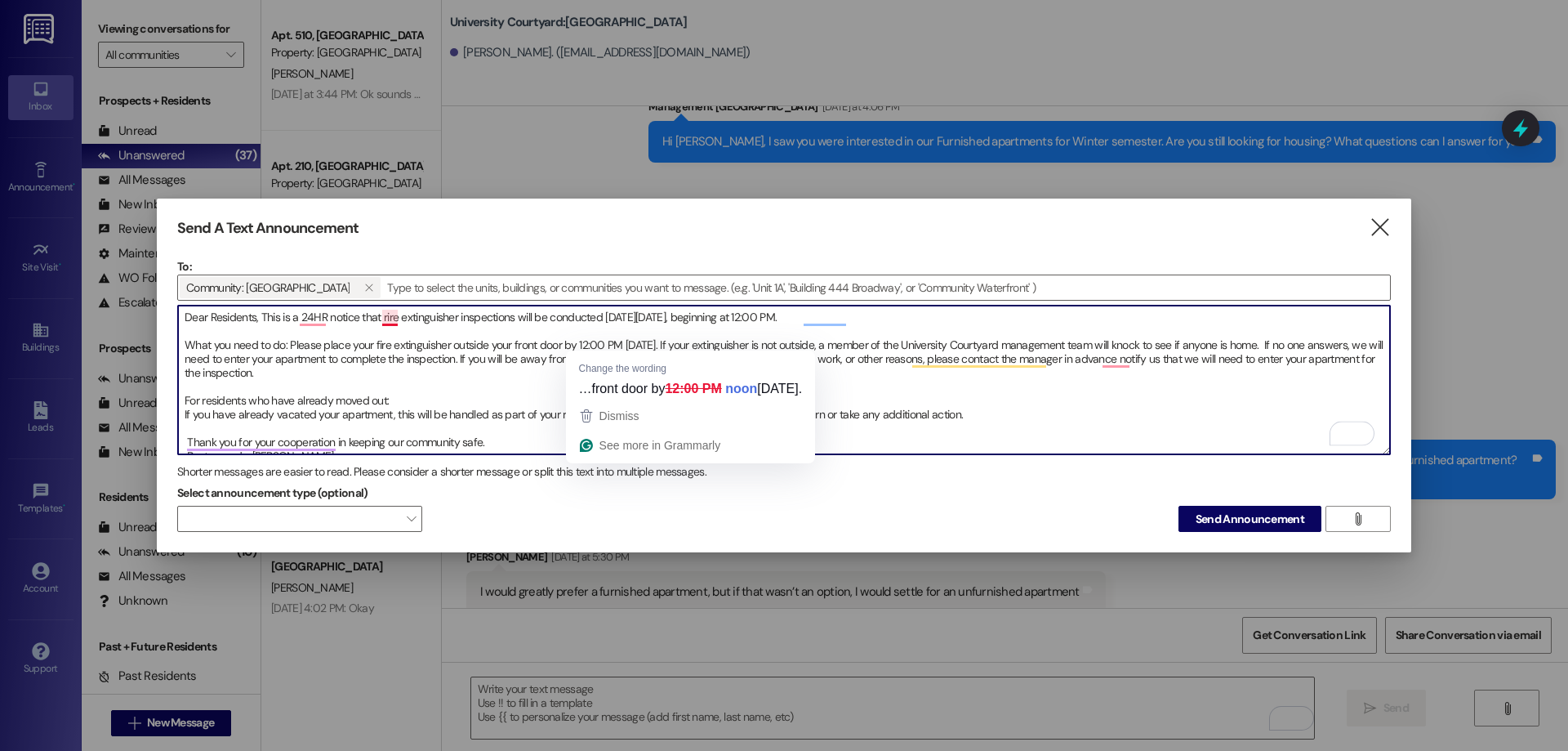
click at [385, 306] on textarea "Dear Residents, This is a 24HR notice that rire extinguisher inspections will b…" at bounding box center [784, 380] width 1212 height 149
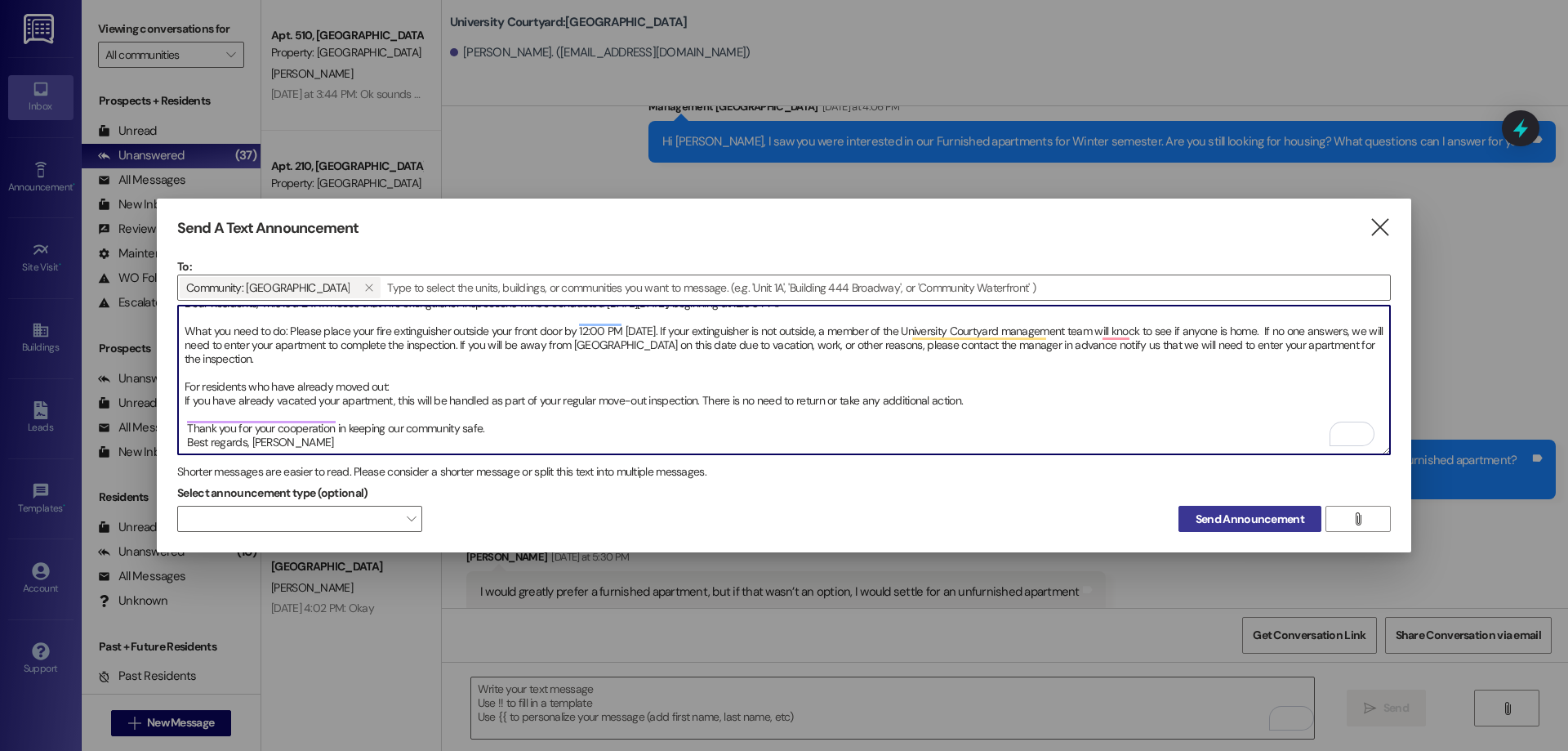
type textarea "Dear Residents, This is a 24HR notice that Fire extinguisher inspections will b…"
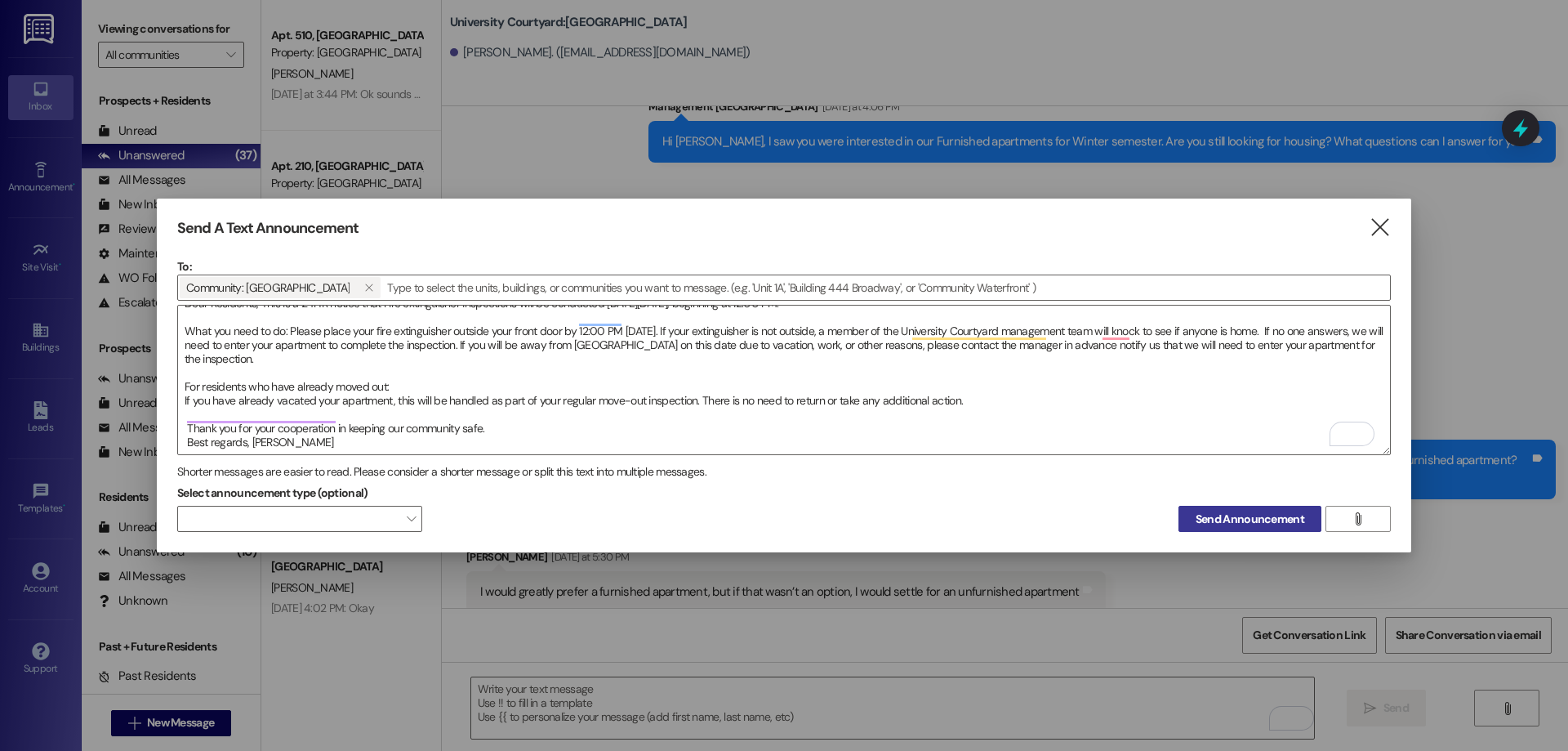
click at [1195, 521] on span "Send Announcement" at bounding box center [1250, 520] width 115 height 17
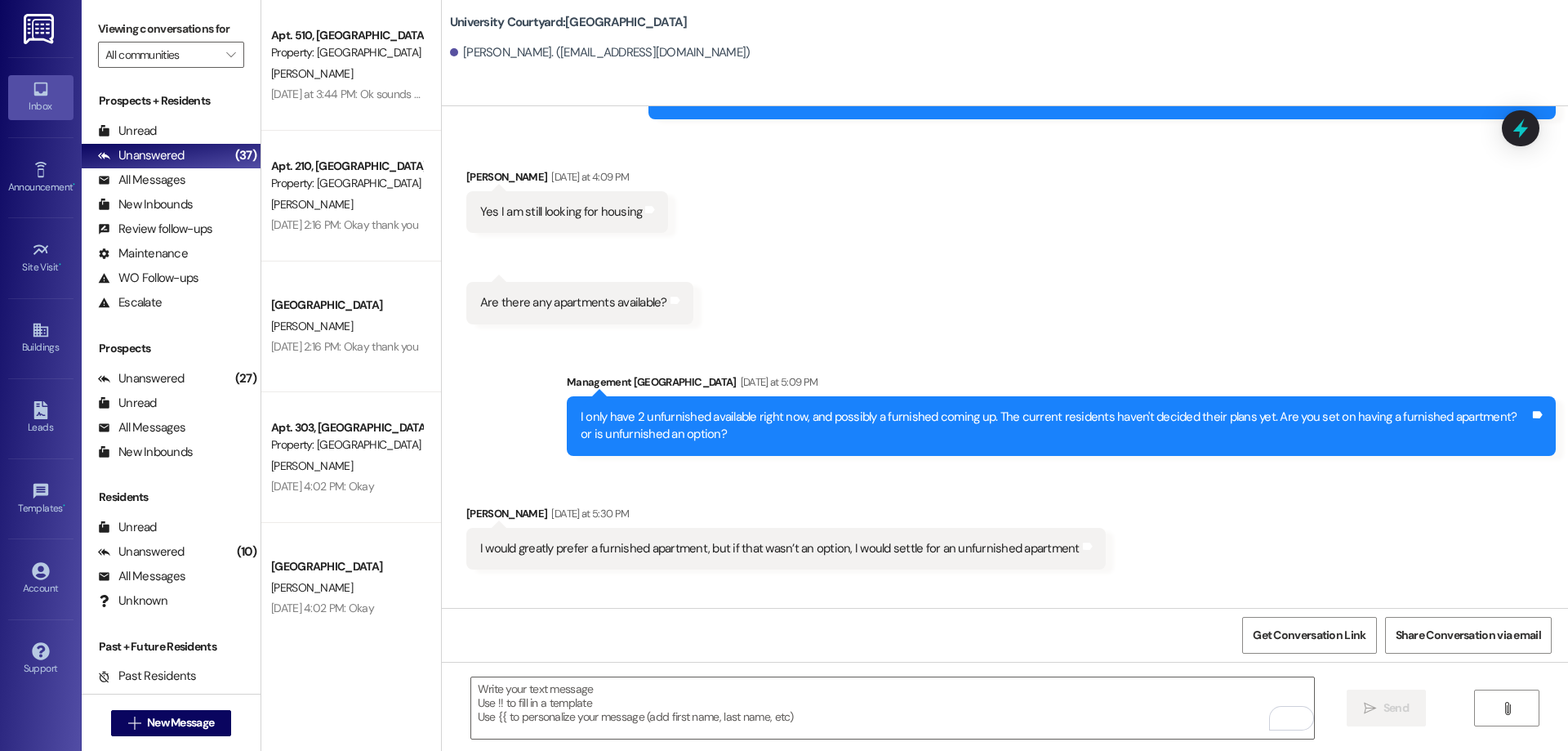
scroll to position [3366, 0]
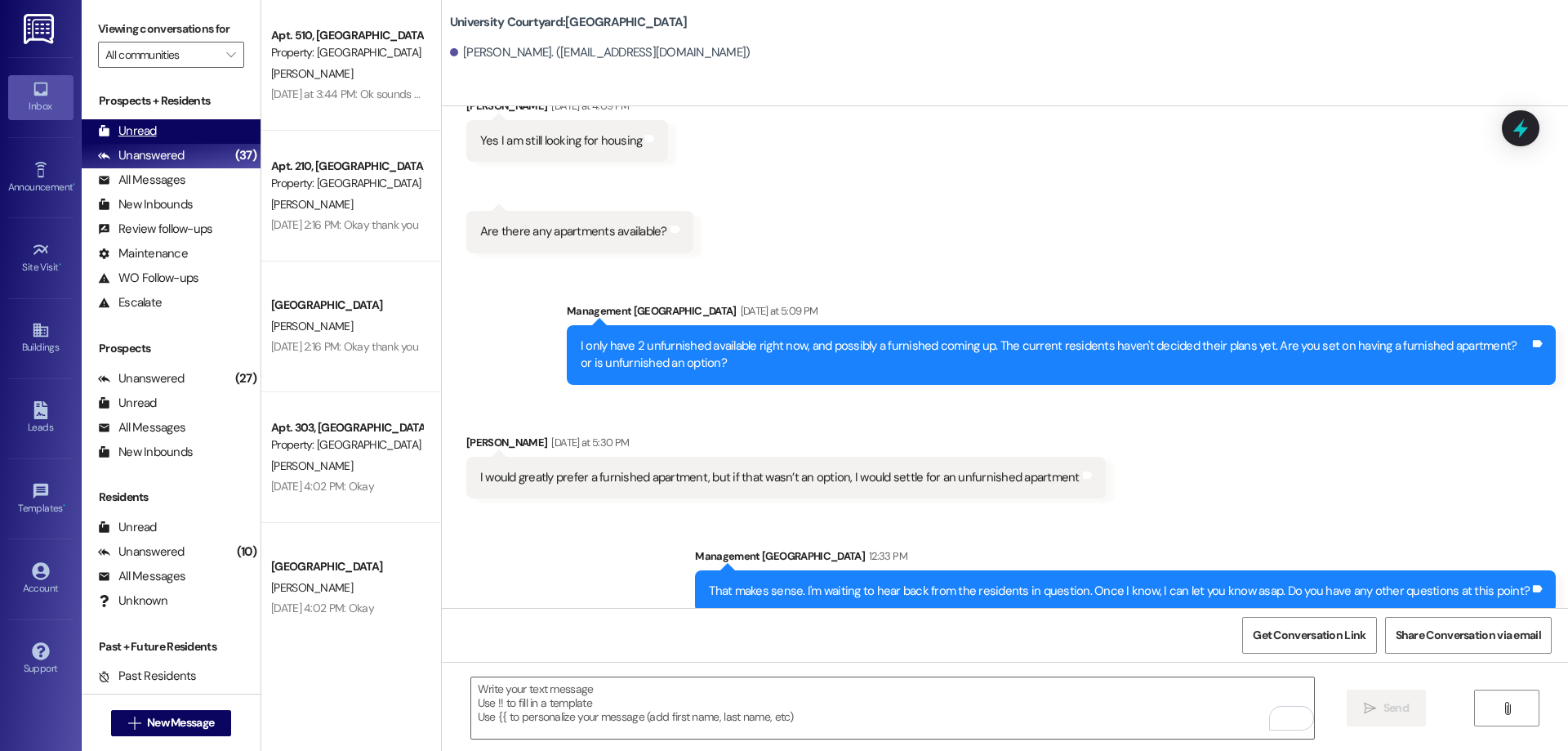
click at [196, 128] on div "Unread (0)" at bounding box center [170, 131] width 179 height 24
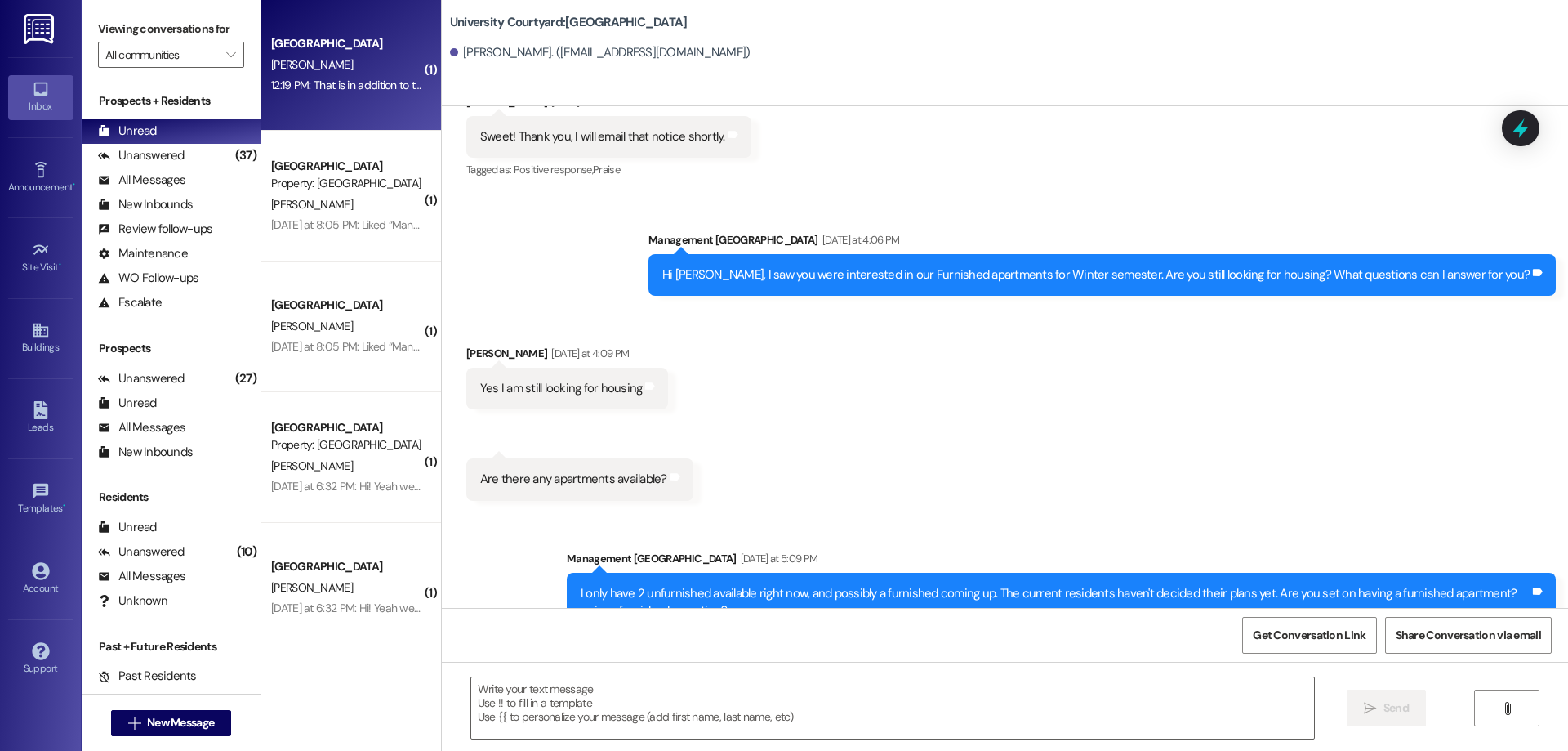
scroll to position [3252, 0]
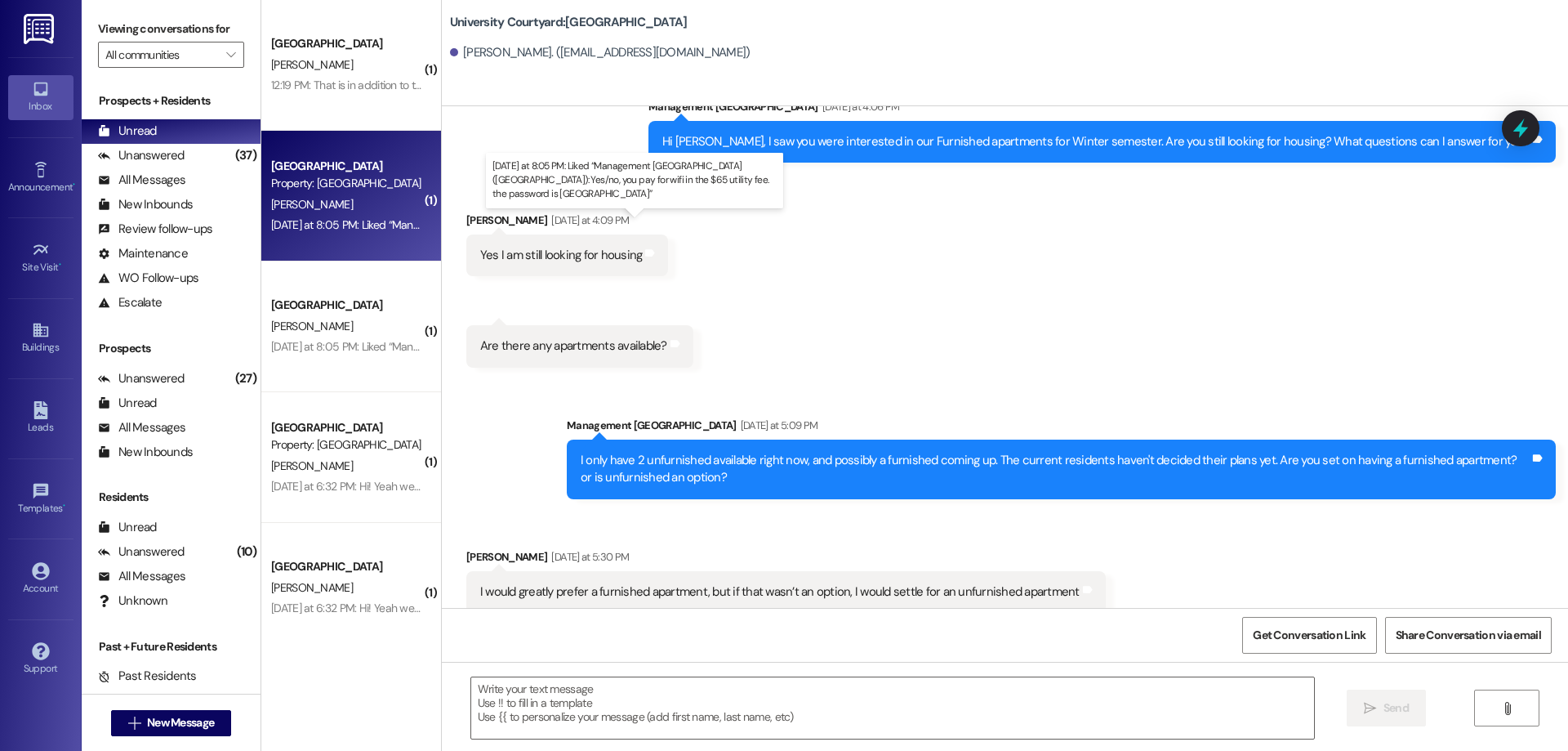
click at [371, 227] on div "Yesterday at 8:05 PM: Liked “Management University Courtyard (University Courty…" at bounding box center [673, 225] width 805 height 15
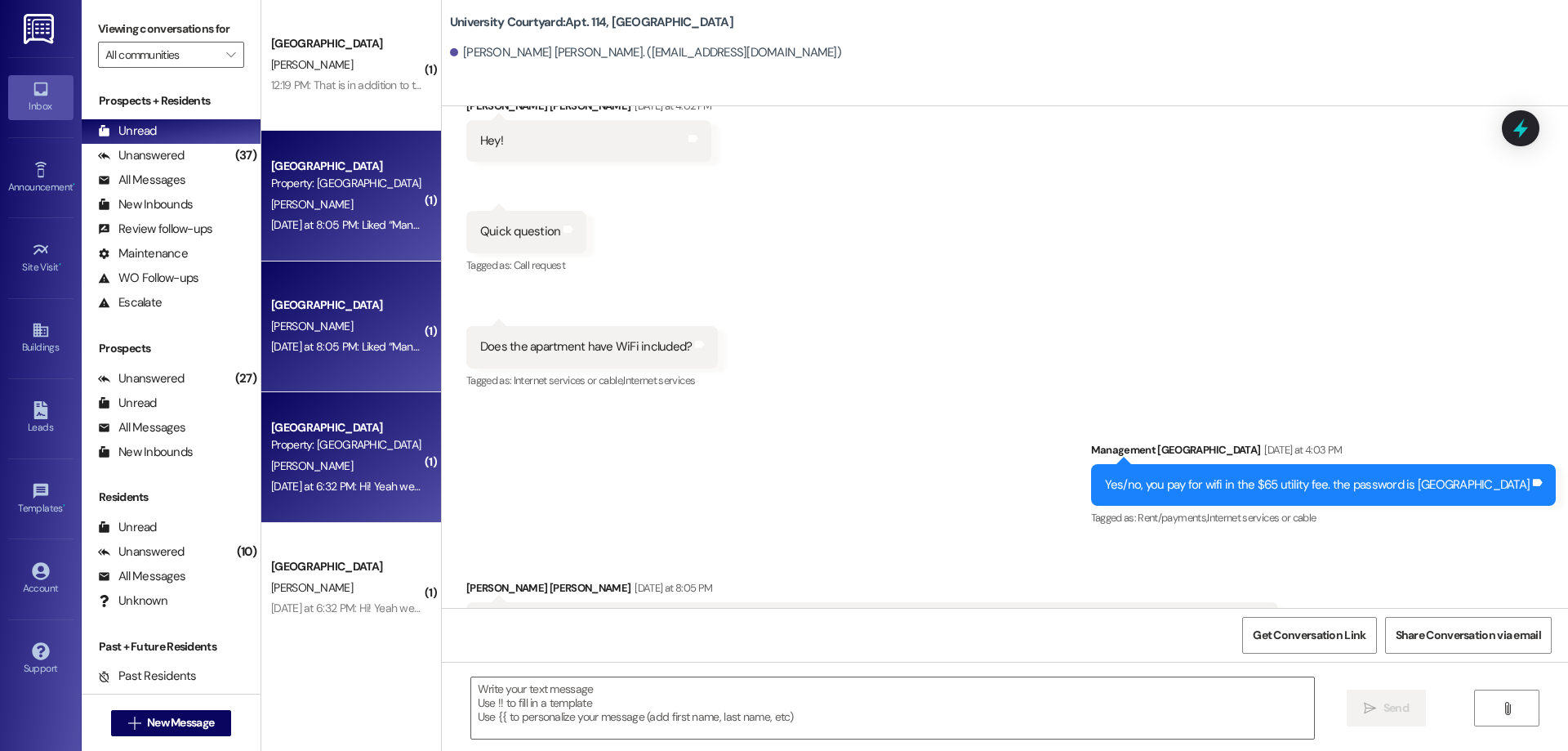
scroll to position [5203, 0]
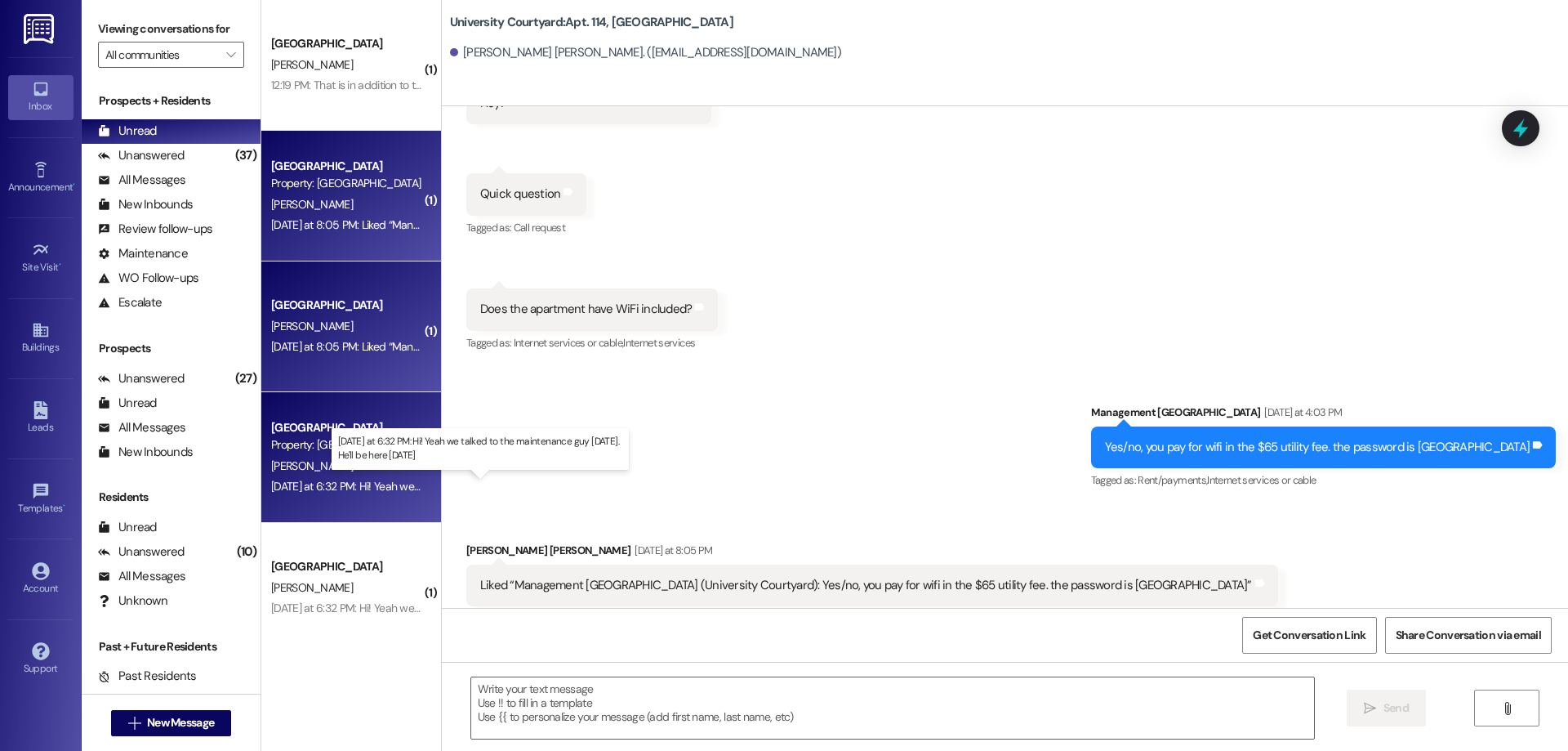
click at [333, 486] on div "Yesterday at 6:32 PM: Hi! Yeah we talked to the maintenance guy today. He'll be…" at bounding box center [479, 486] width 417 height 15
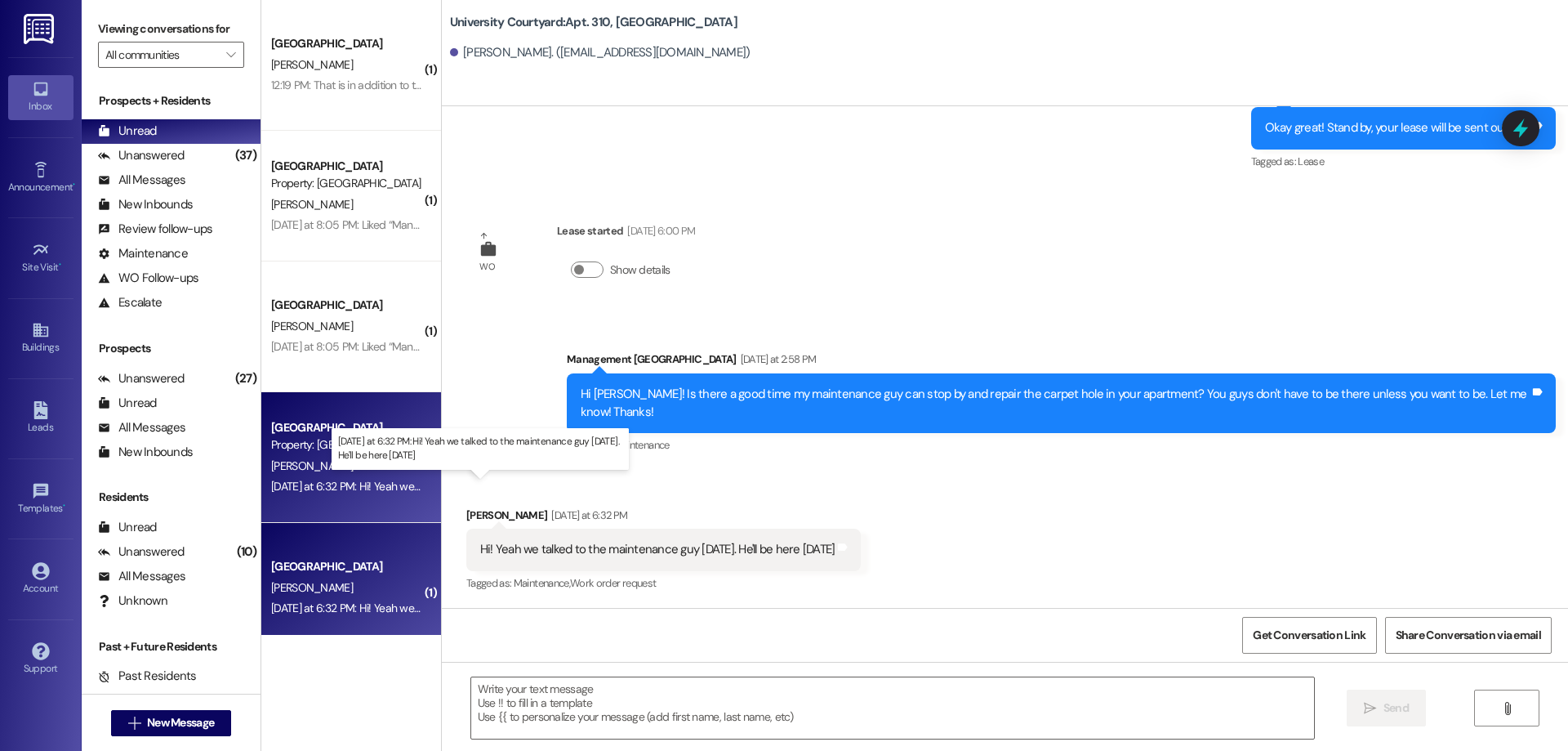
scroll to position [3660, 0]
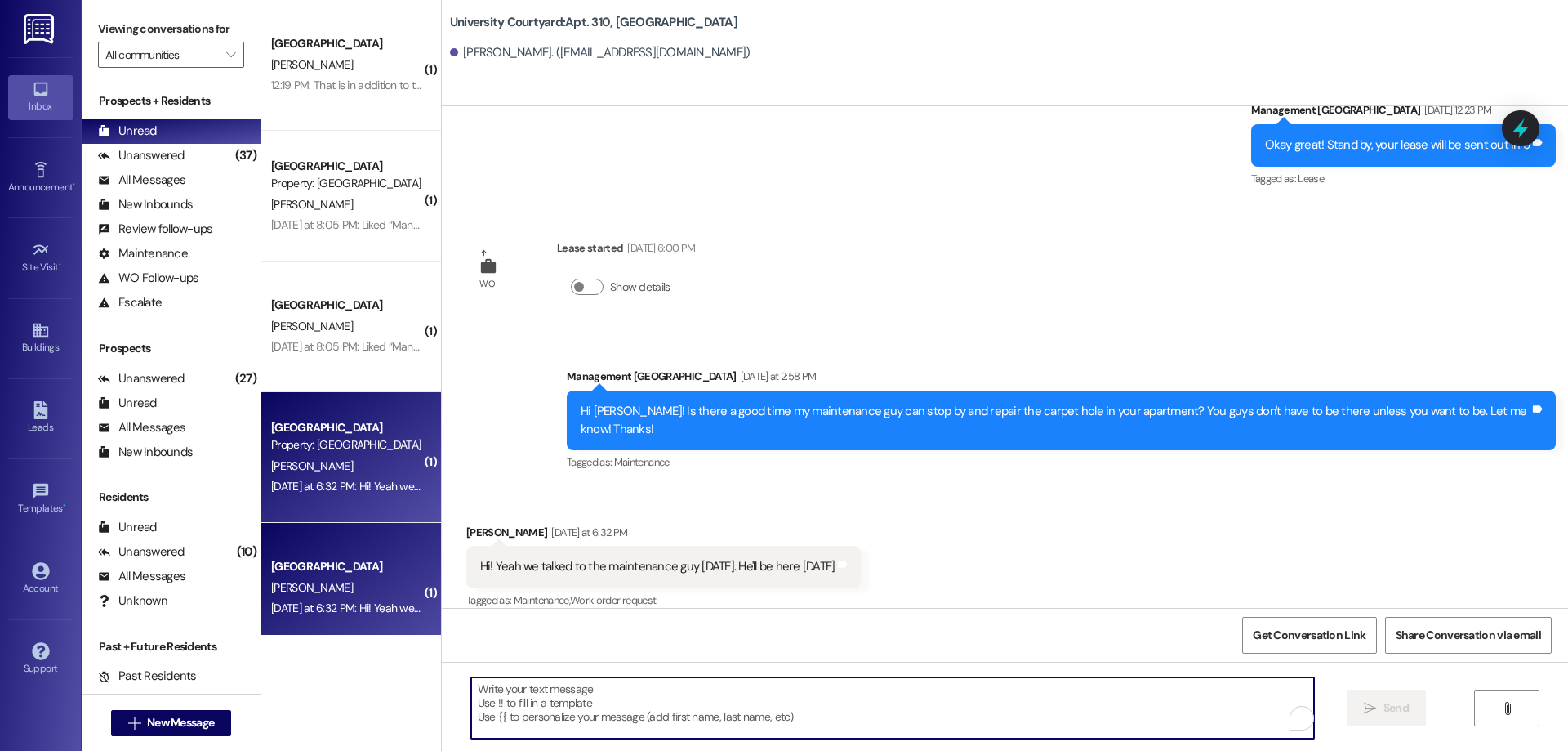
click at [843, 719] on textarea "To enrich screen reader interactions, please activate Accessibility in Grammarl…" at bounding box center [892, 707] width 843 height 61
type textarea "Awesome. Thank you!"
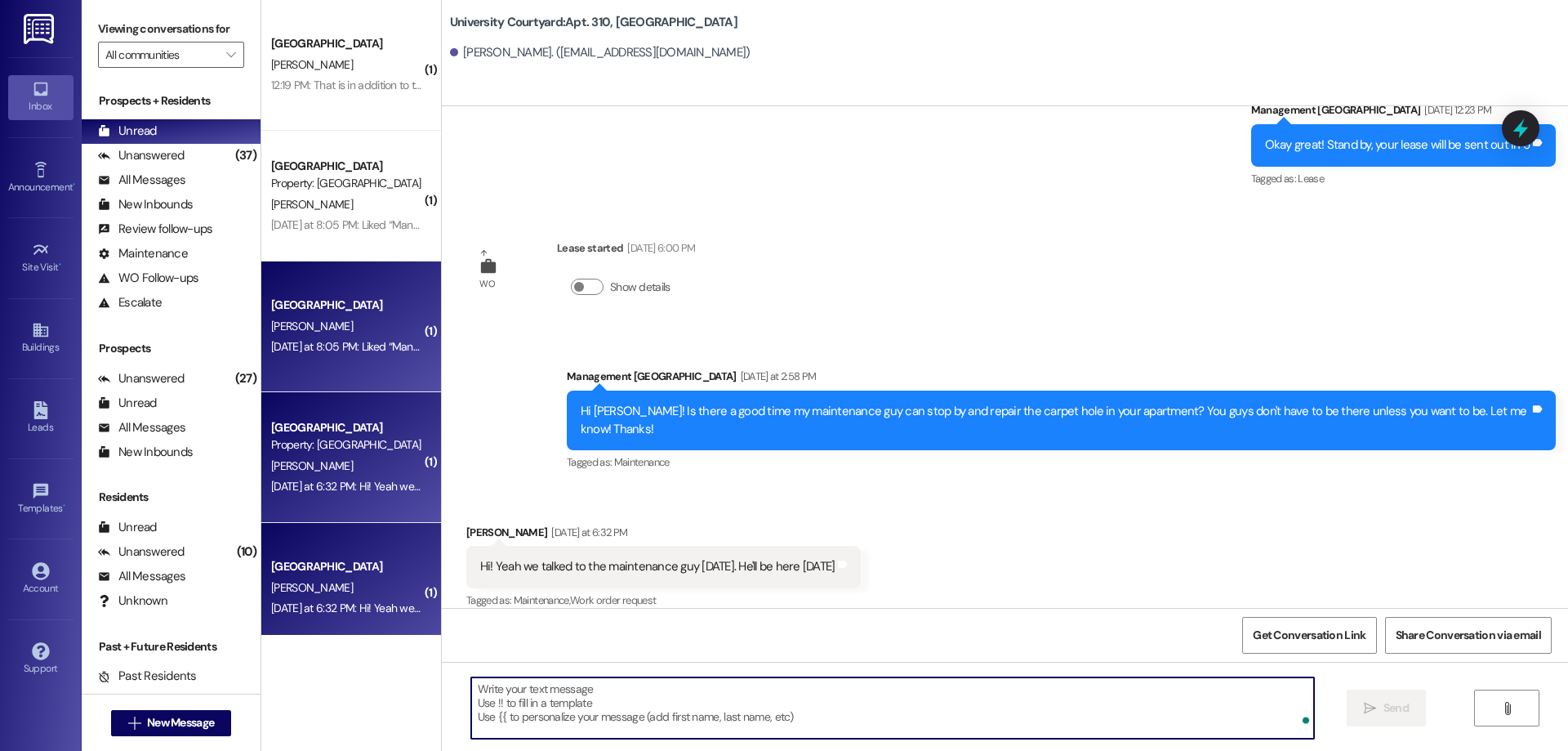
click at [340, 323] on div "[PERSON_NAME]" at bounding box center [347, 326] width 155 height 20
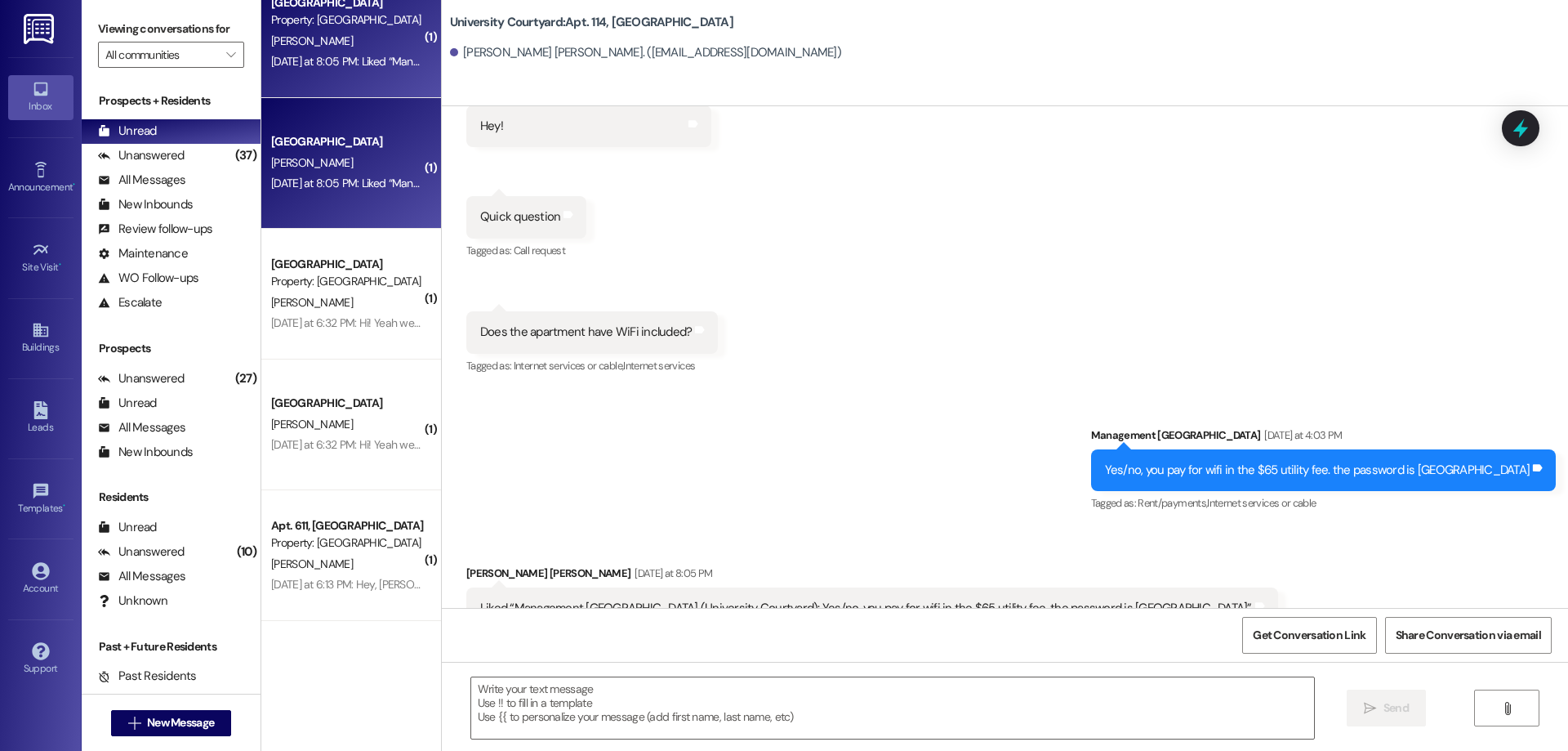
scroll to position [5203, 0]
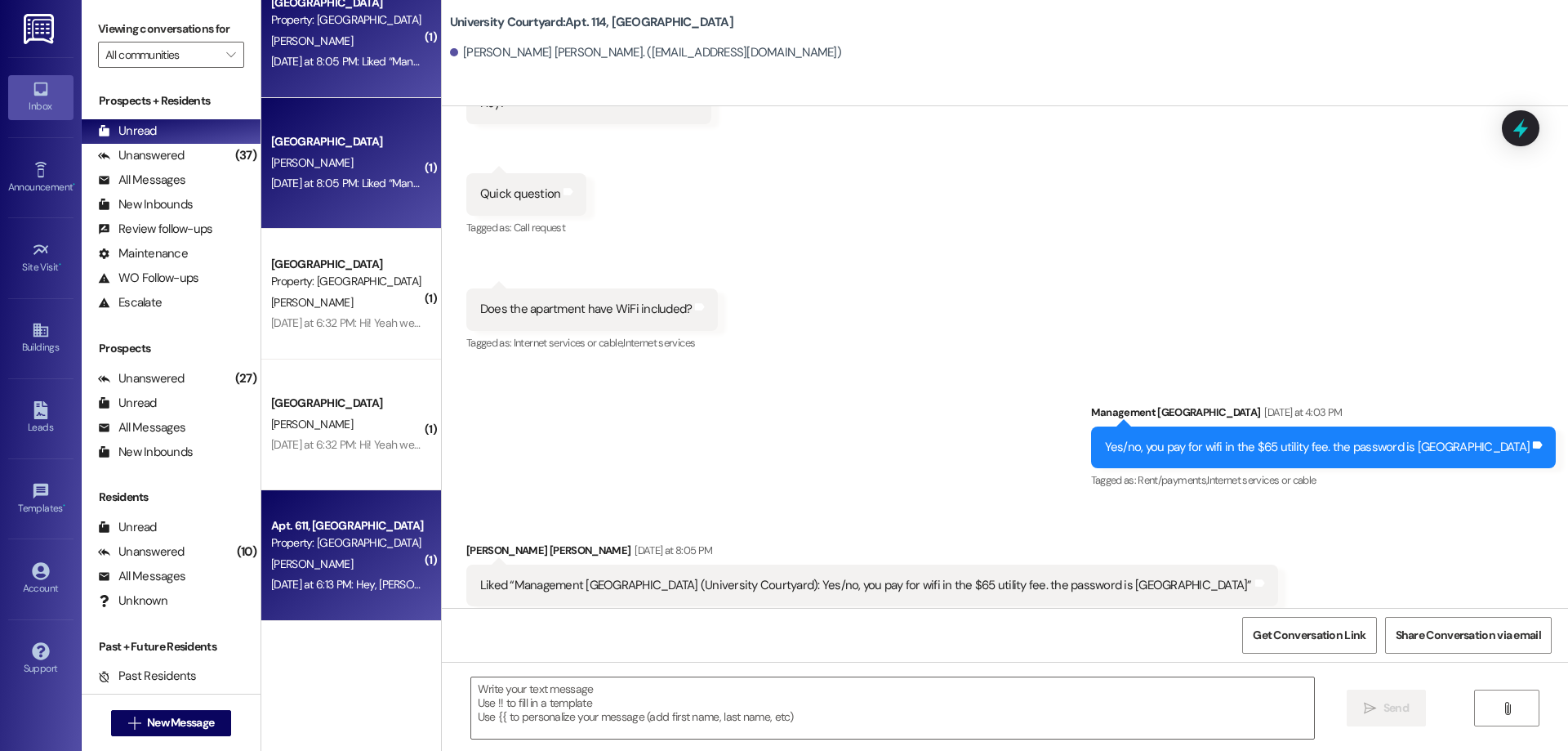
click at [391, 545] on div "Property: [GEOGRAPHIC_DATA]" at bounding box center [346, 543] width 151 height 17
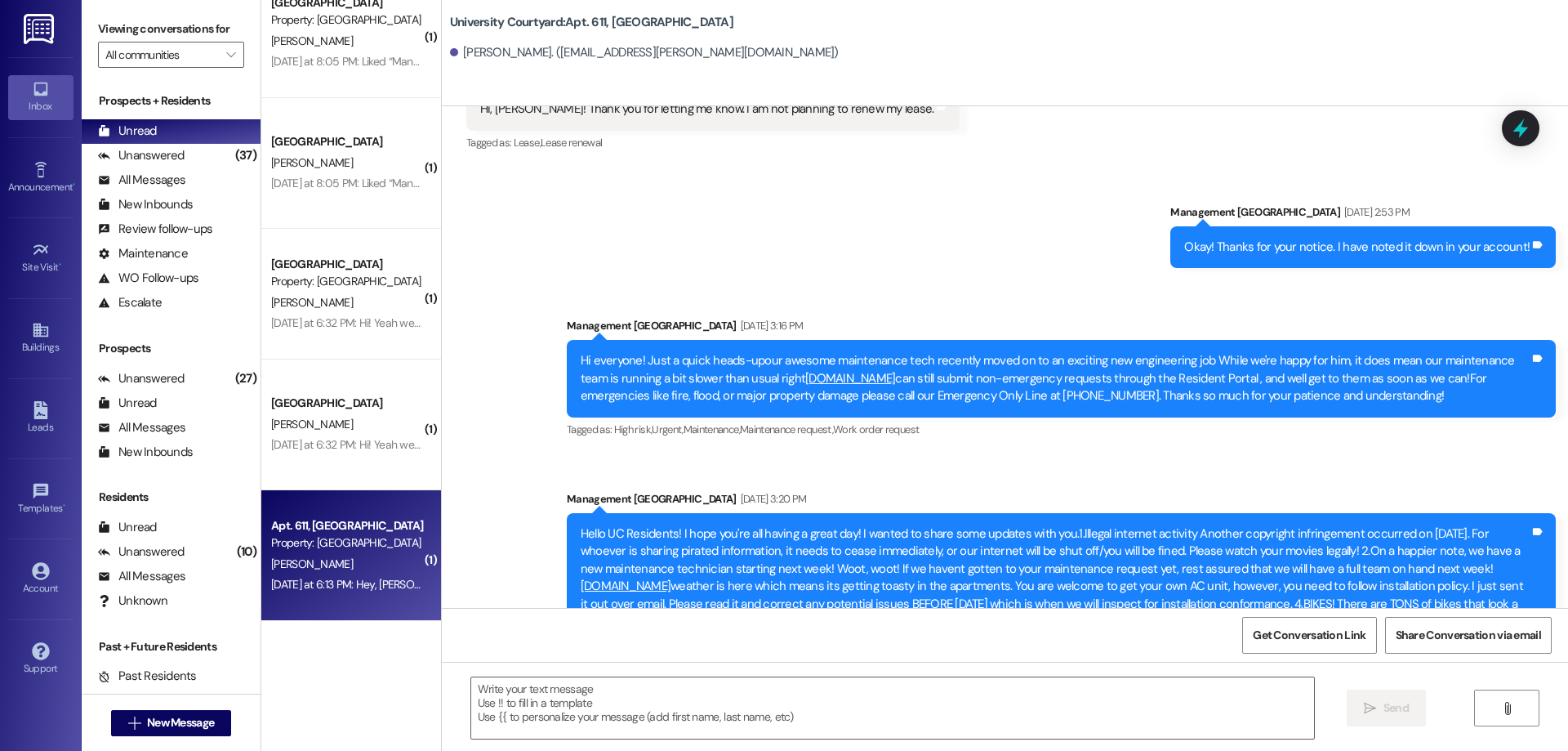
scroll to position [16715, 0]
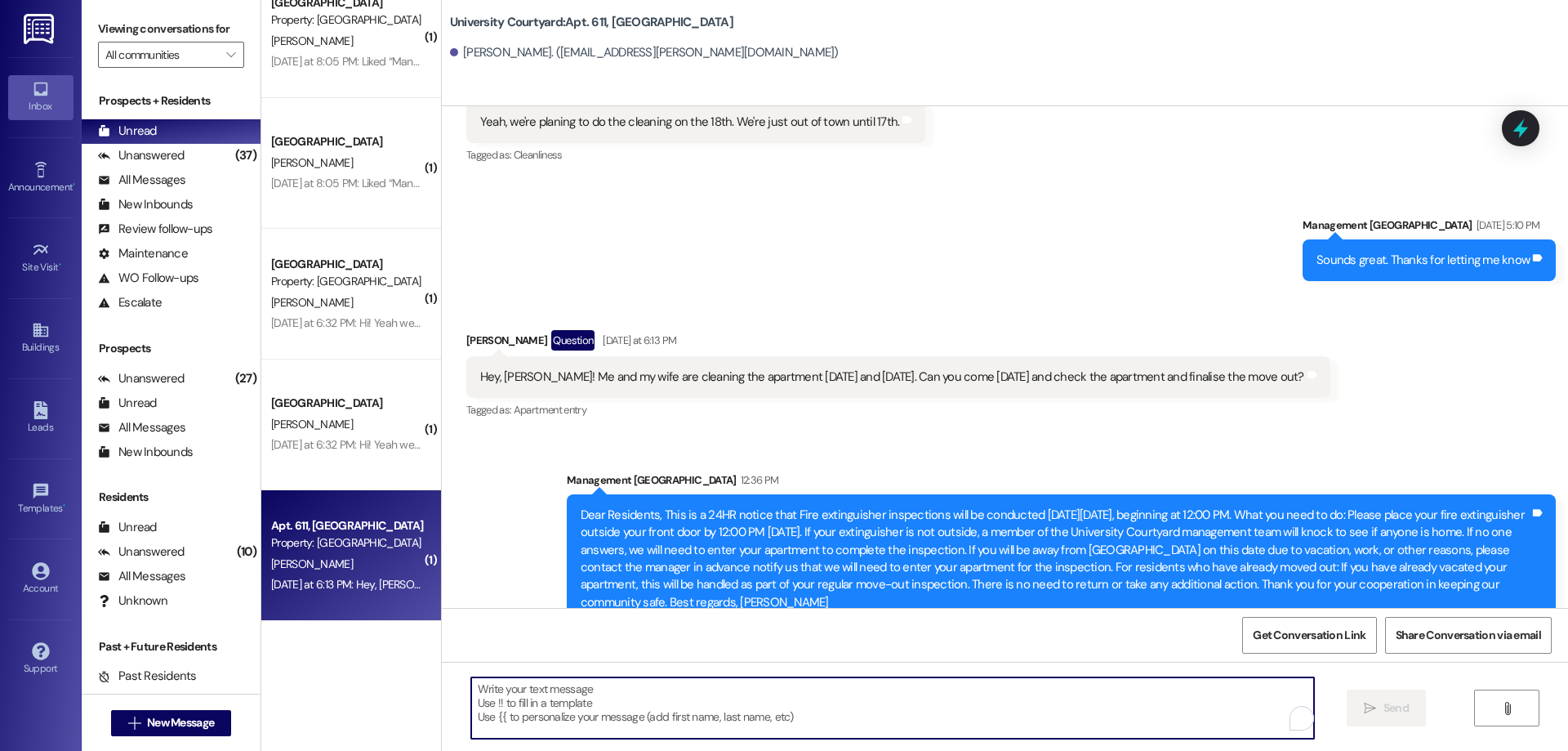
click at [709, 716] on textarea "To enrich screen reader interactions, please activate Accessibility in Grammarl…" at bounding box center [892, 707] width 843 height 61
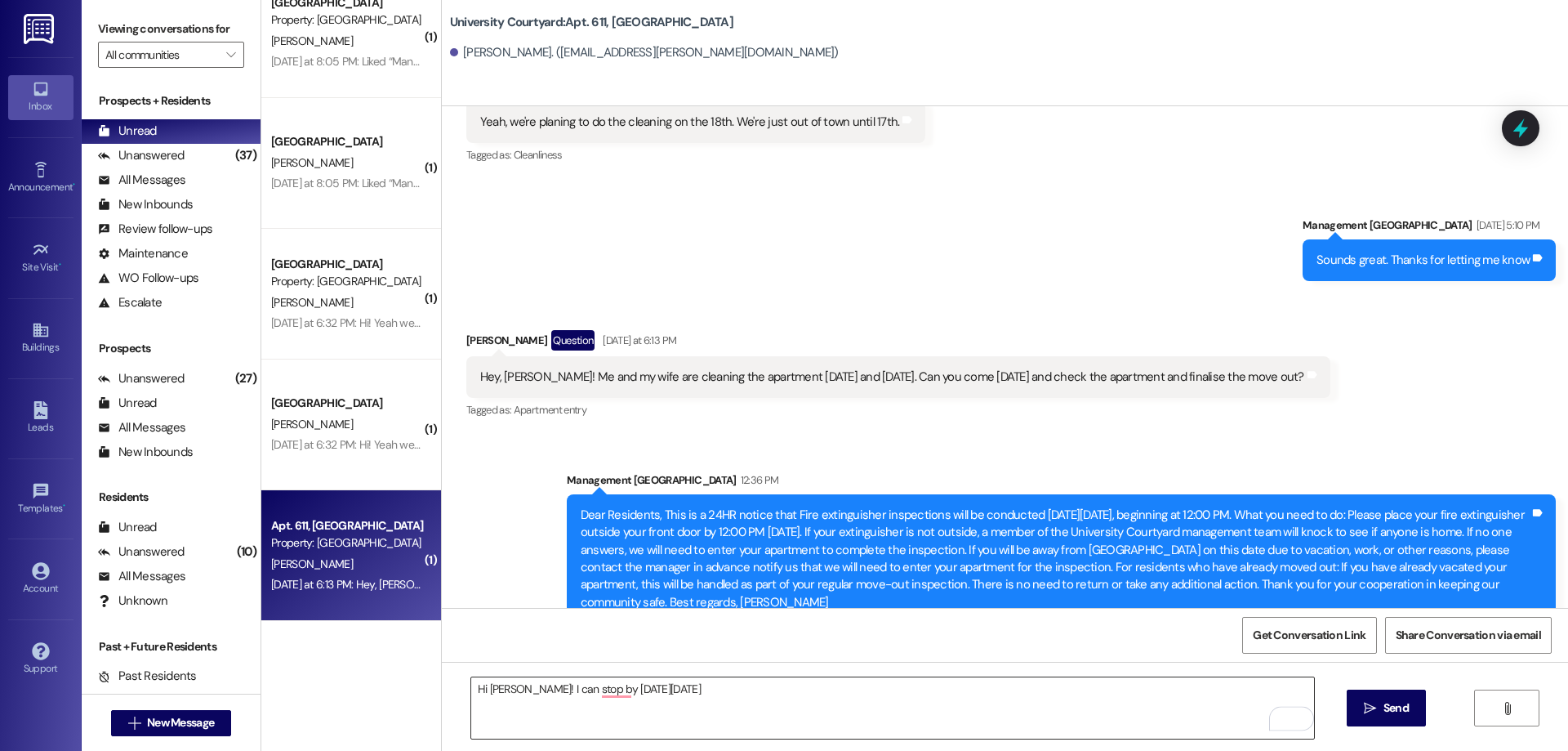
click at [700, 689] on textarea "Hi Oleksii! I can stop by on Friday 8/22" at bounding box center [892, 707] width 843 height 61
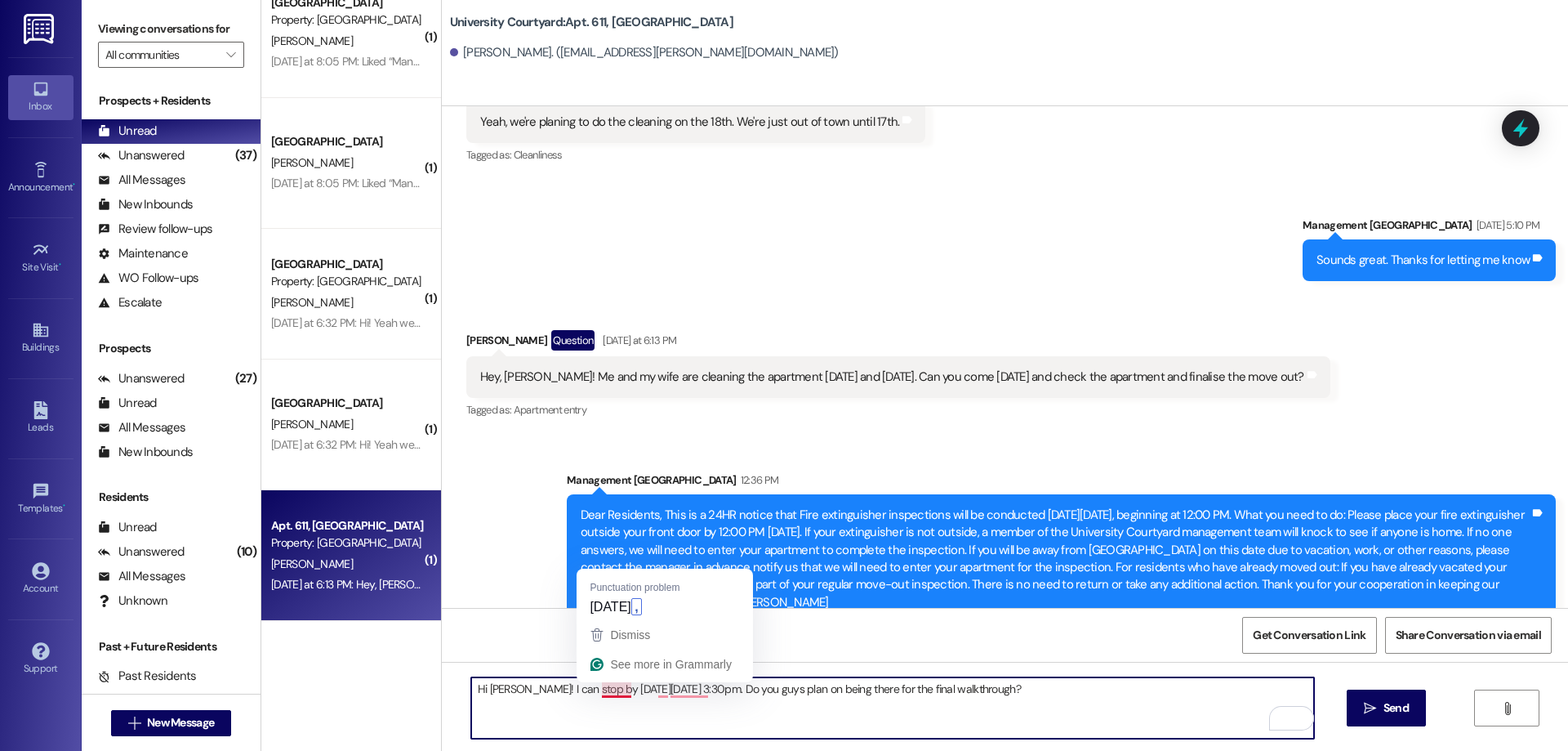
drag, startPoint x: 620, startPoint y: 687, endPoint x: 590, endPoint y: 685, distance: 30.1
click at [590, 685] on textarea "Hi Oleksii! I can stop by on Friday 8/22 at 3:30pm. Do you guys plan on being t…" at bounding box center [892, 707] width 843 height 61
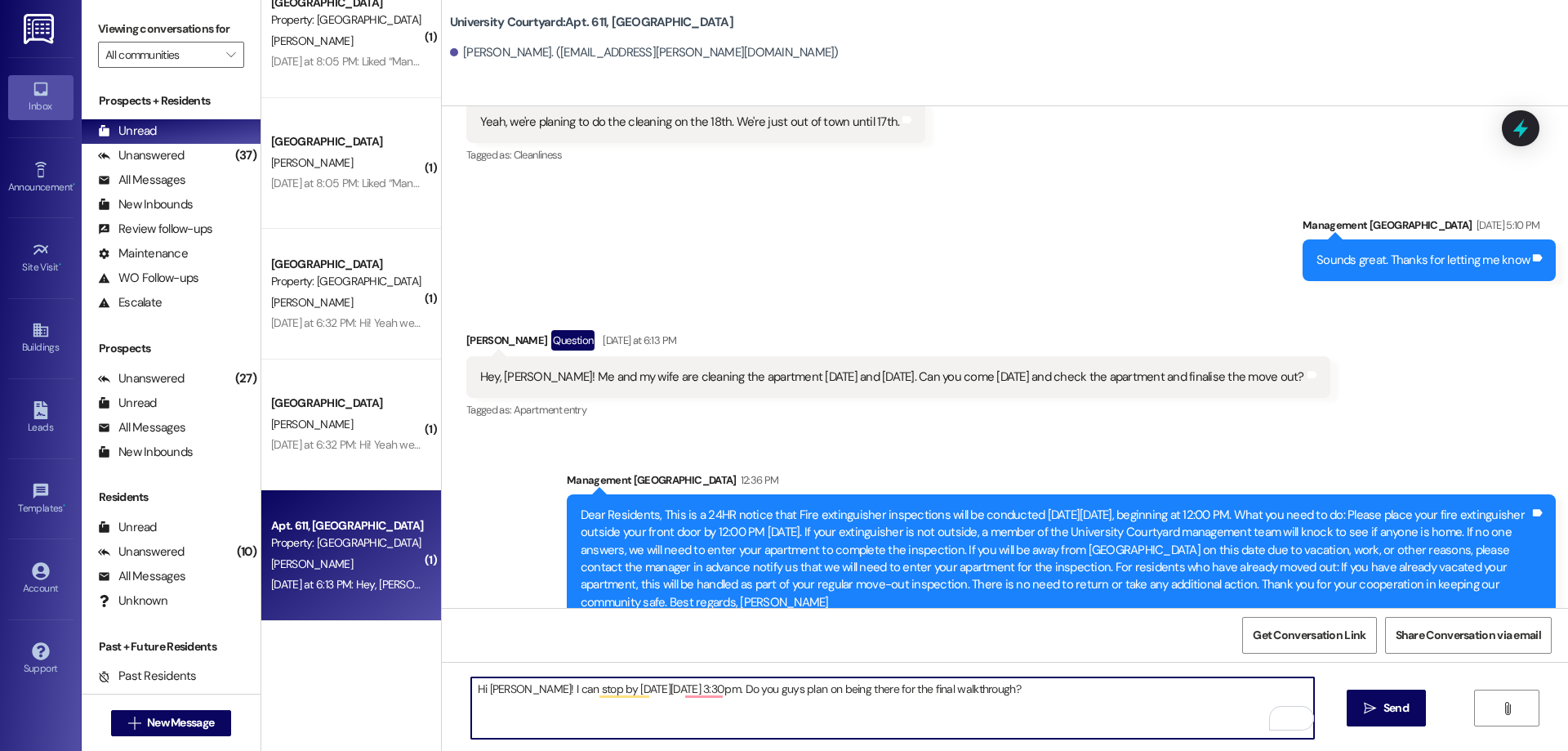
drag, startPoint x: 661, startPoint y: 687, endPoint x: 653, endPoint y: 683, distance: 8.9
click at [653, 683] on textarea "Hi Oleksii! I can stop by on Thursday 8/22 at 3:30pm. Do you guys plan on being…" at bounding box center [892, 707] width 843 height 61
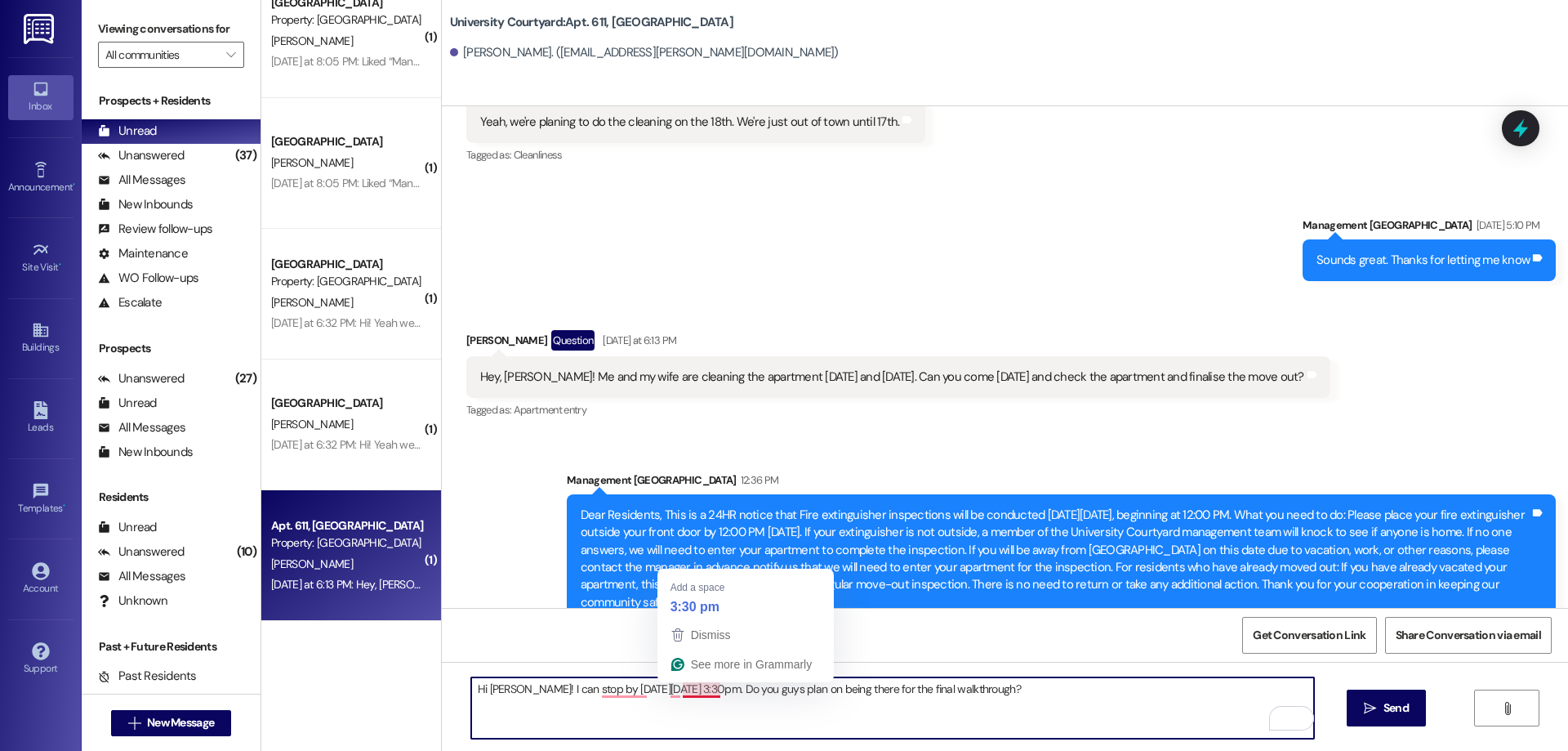
click at [674, 685] on textarea "Hi Oleksii! I can stop by on Thursday 8/21 at 3:30pm. Do you guys plan on being…" at bounding box center [892, 707] width 843 height 61
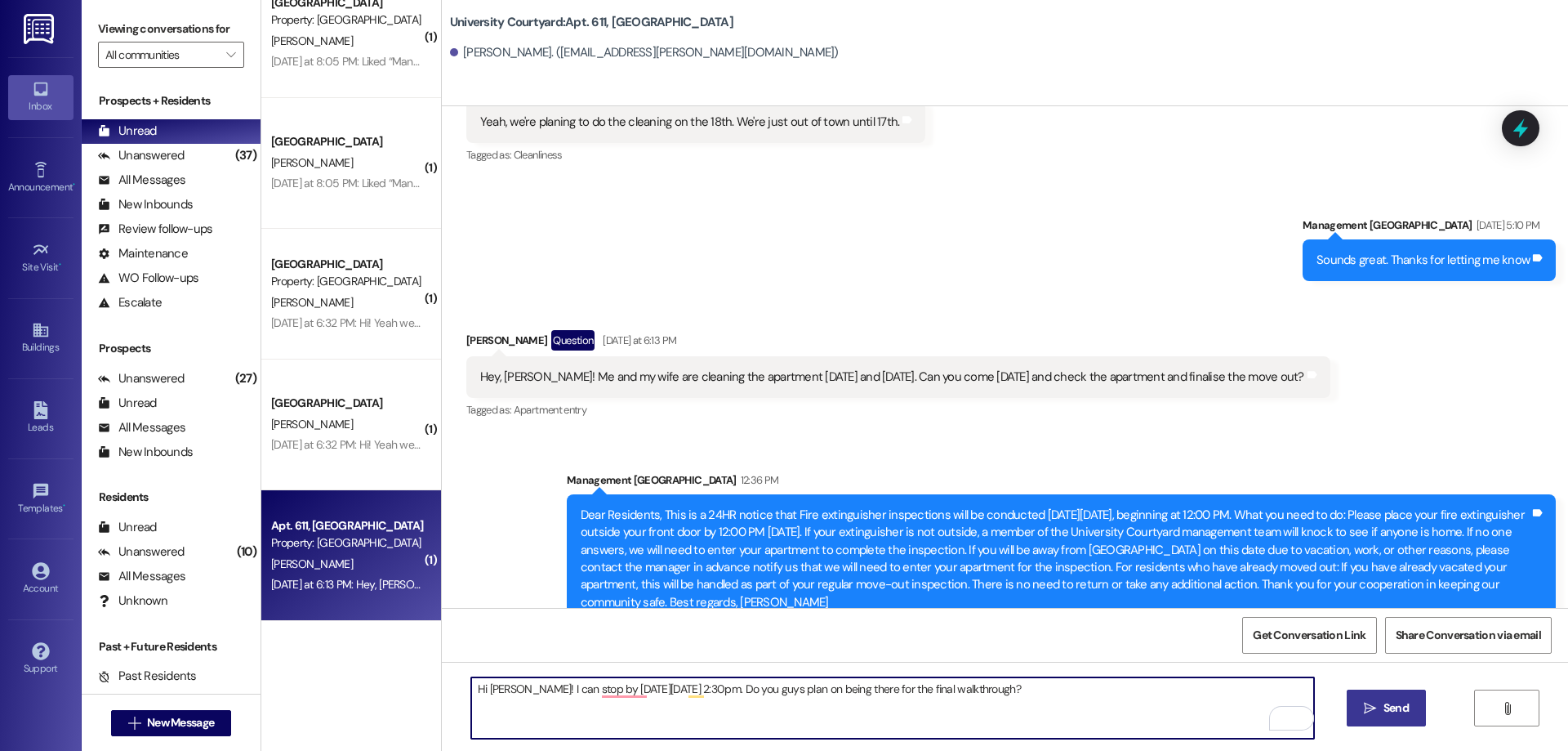
type textarea "Hi [PERSON_NAME]! I can stop by [DATE][DATE] 2:30pm. Do you guys plan on being …"
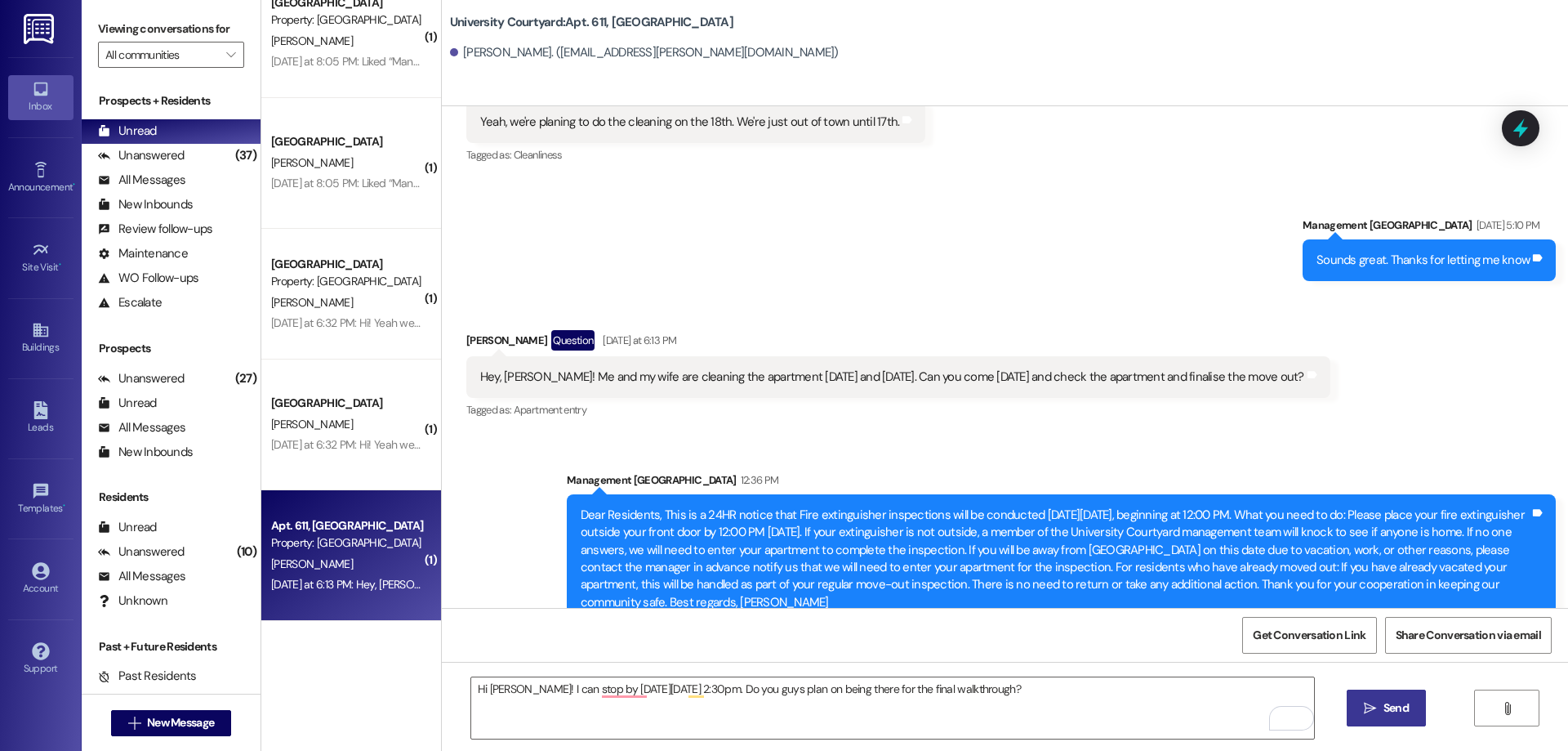
click at [1364, 712] on icon "" at bounding box center [1370, 708] width 13 height 14
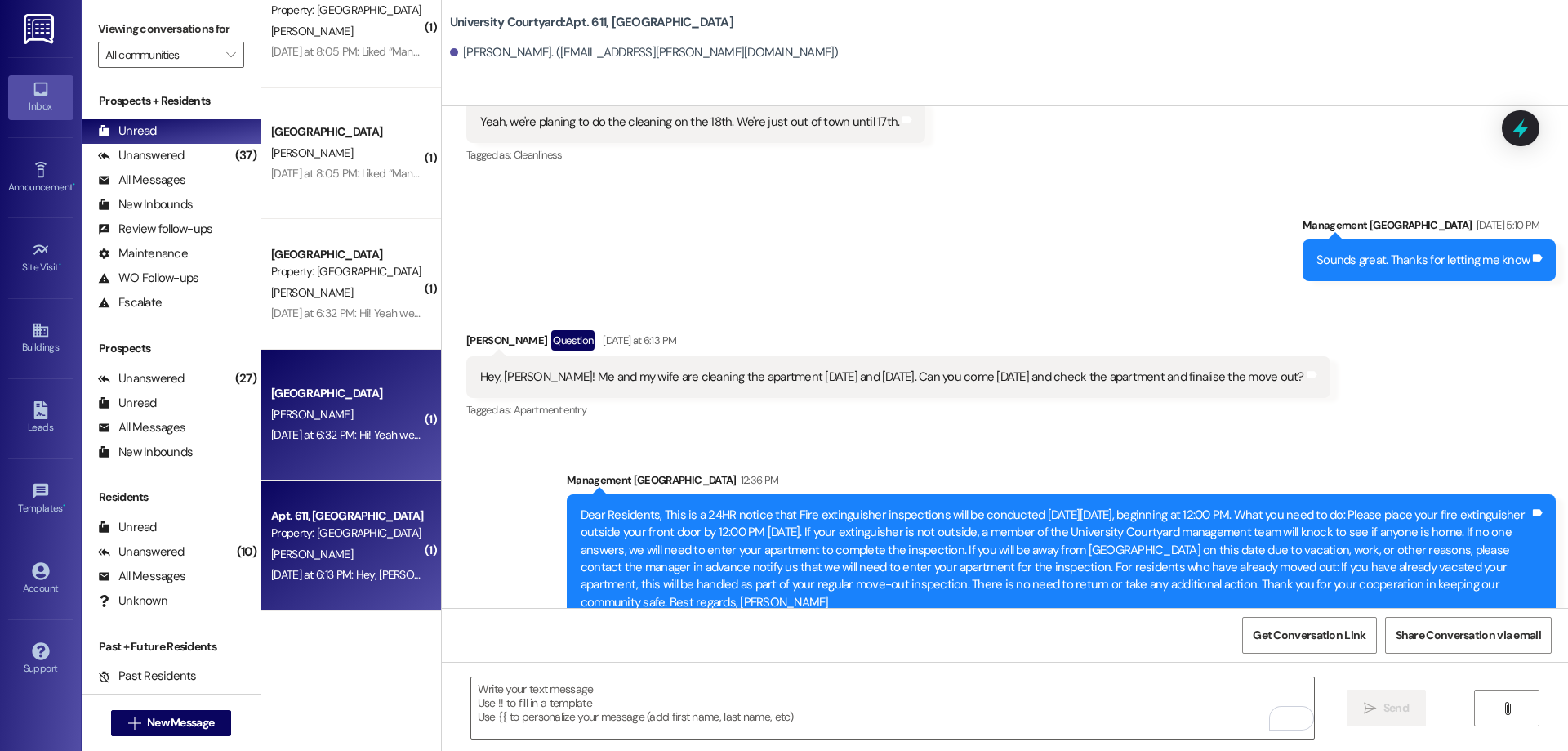
scroll to position [164, 0]
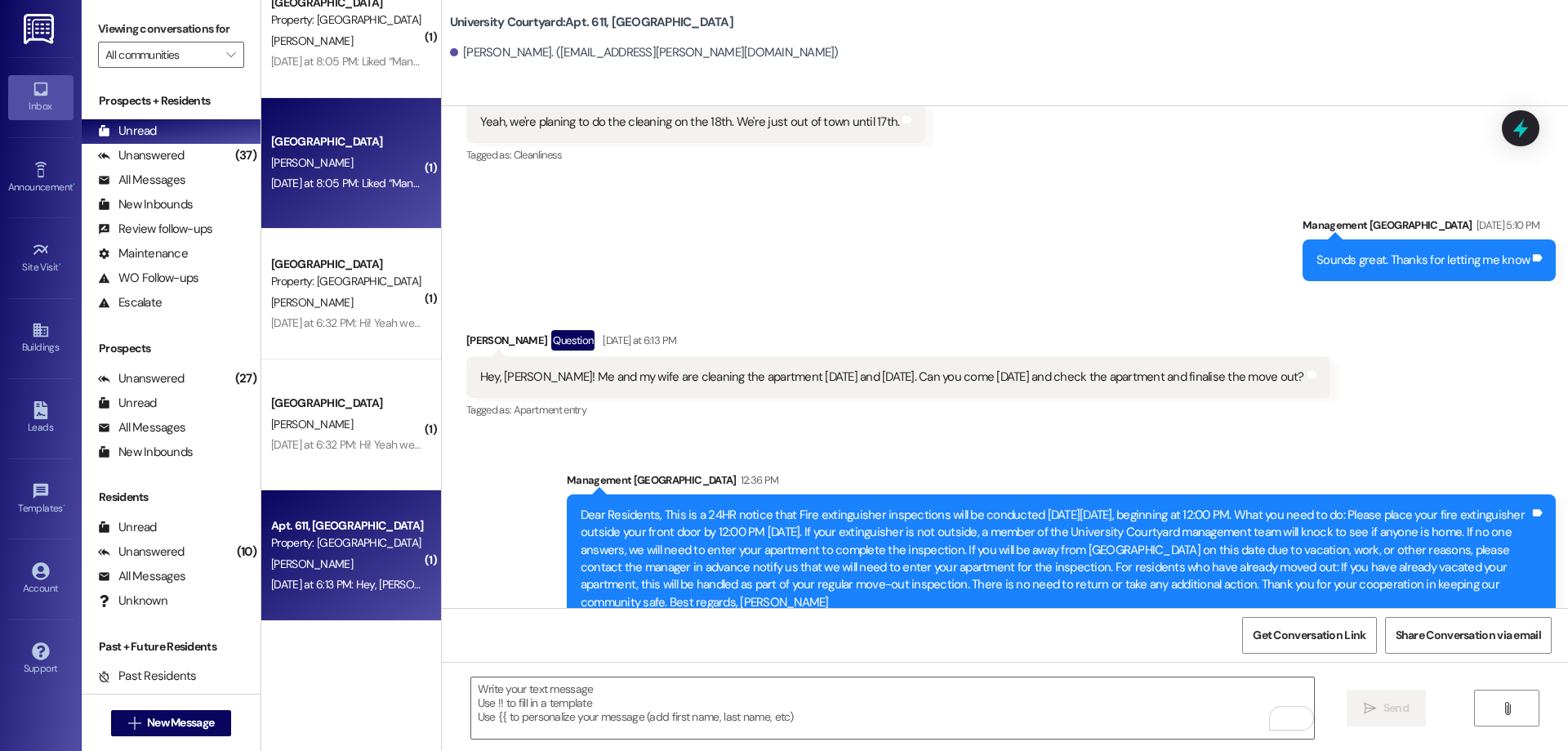
click at [317, 170] on div "[PERSON_NAME]" at bounding box center [347, 163] width 155 height 20
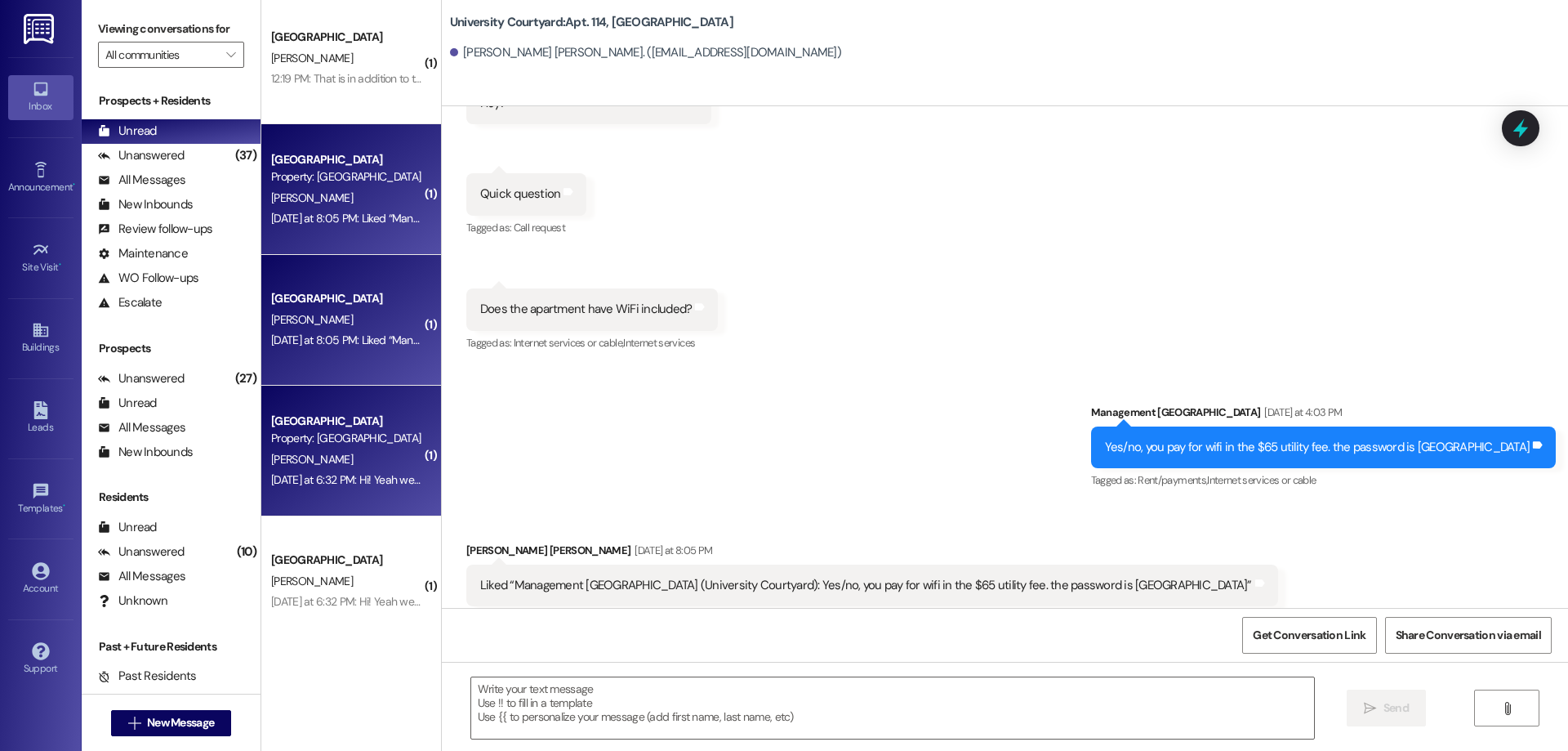
scroll to position [0, 0]
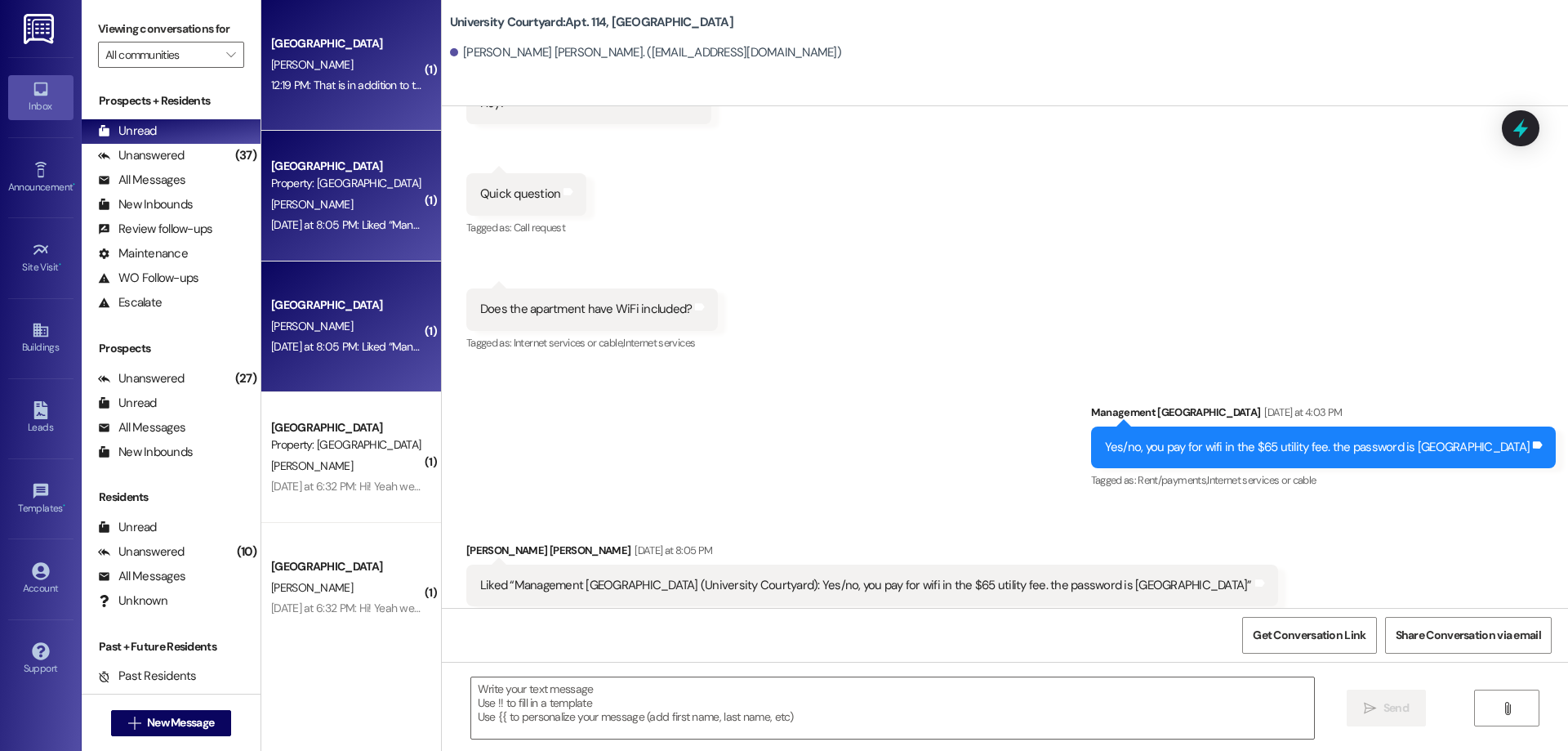
click at [311, 82] on div "12:19 PM: That is in addition to the $905. $905 is only rent 12:19 PM: That is …" at bounding box center [406, 84] width 271 height 15
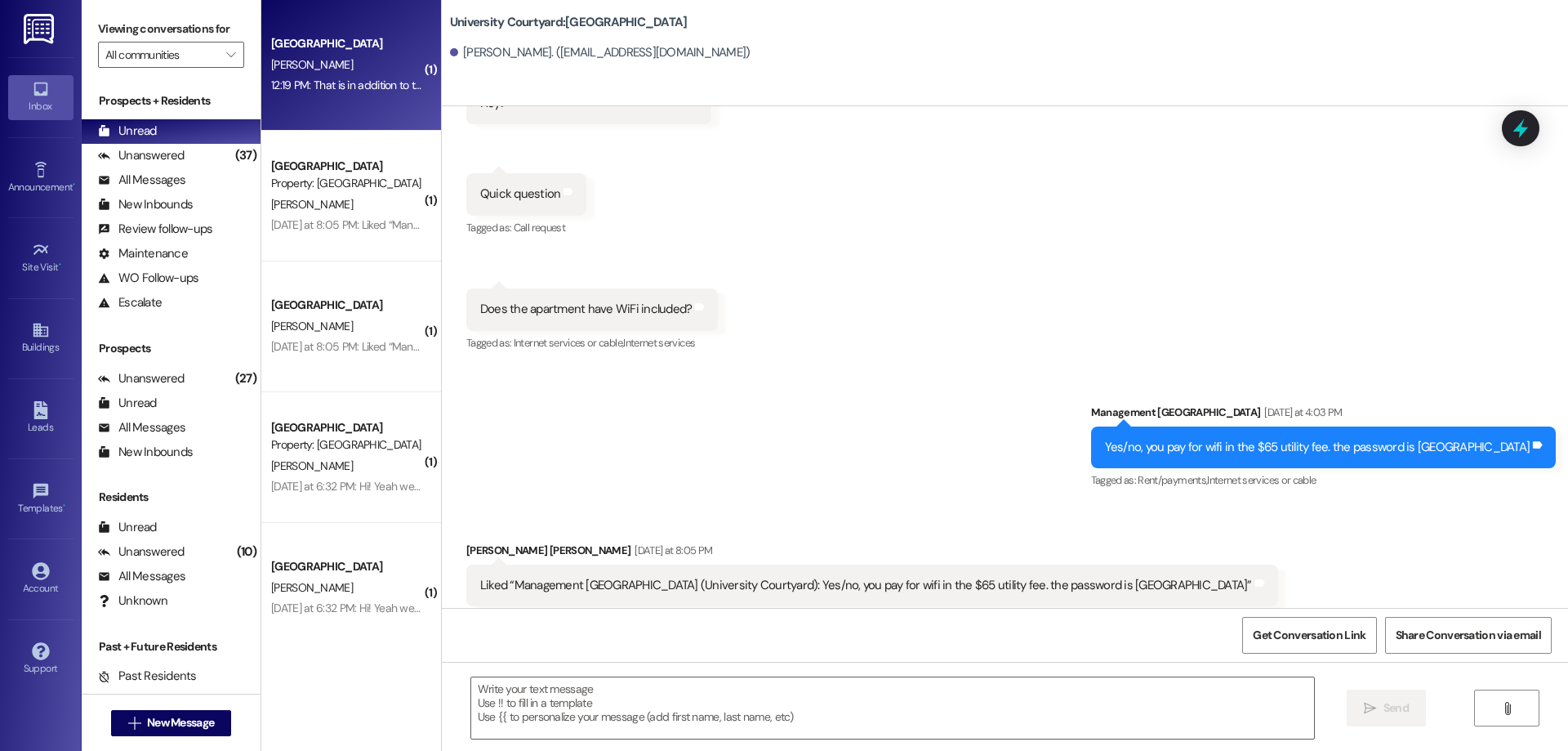
scroll to position [280, 0]
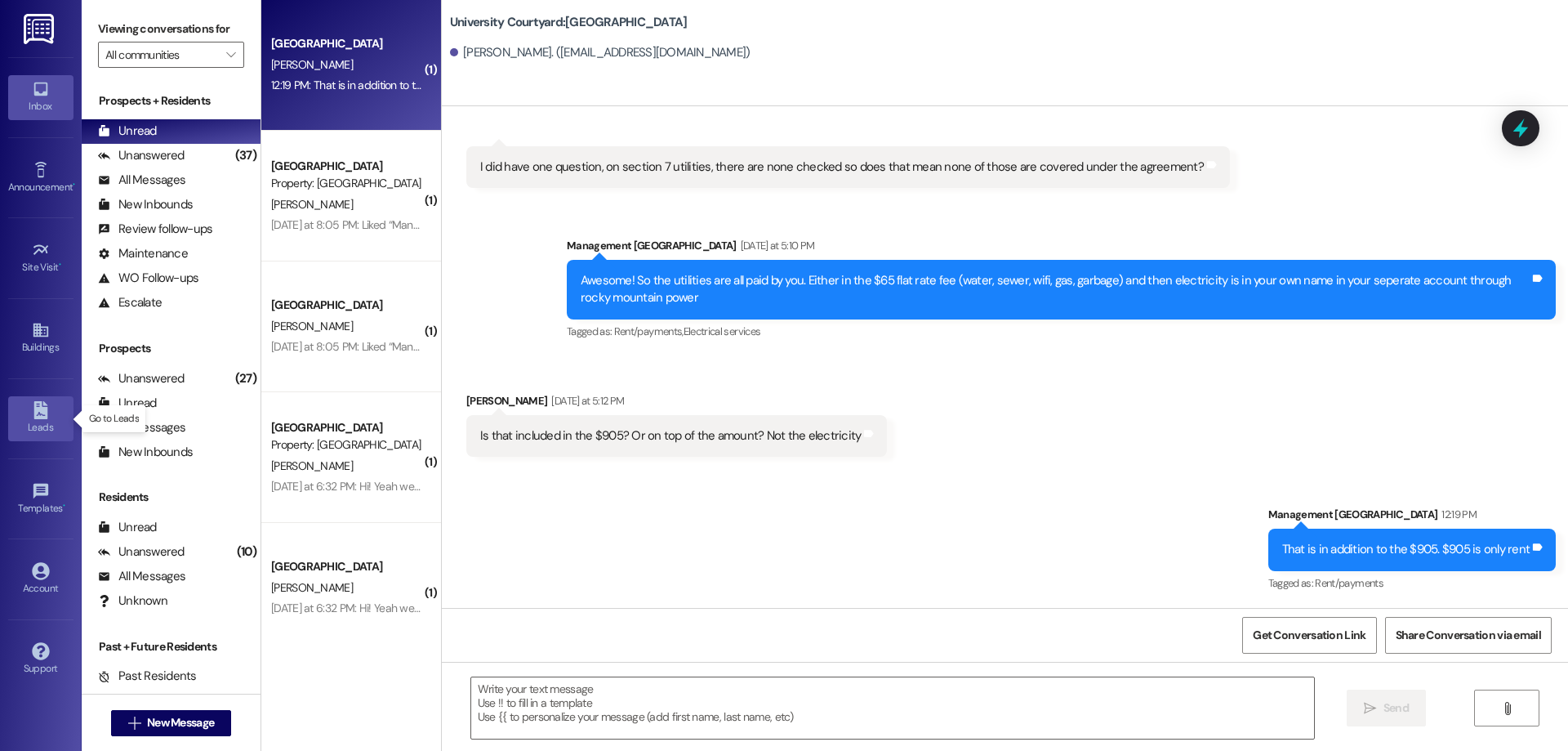
click at [44, 418] on icon at bounding box center [41, 410] width 14 height 18
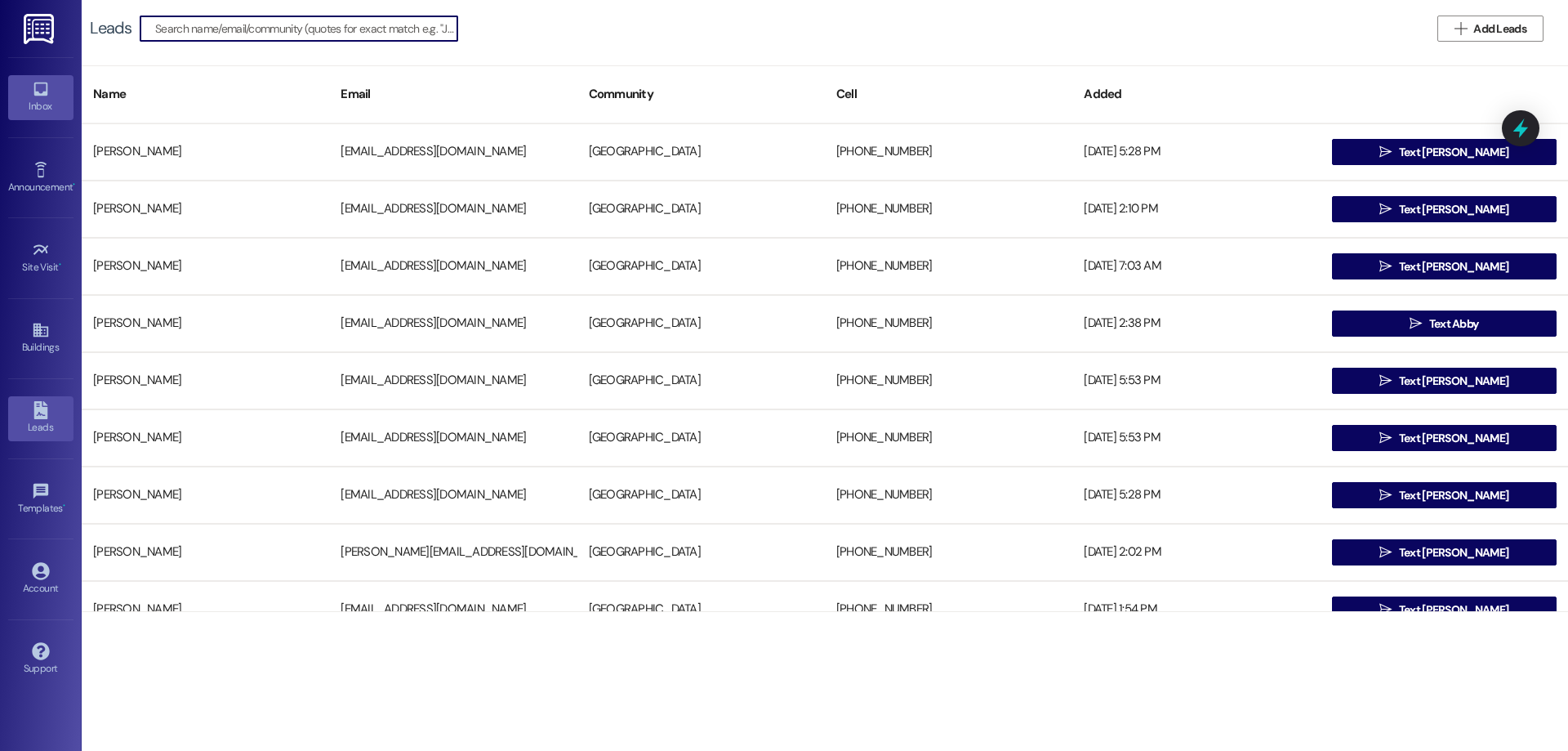
click at [28, 88] on link "Inbox" at bounding box center [41, 98] width 66 height 45
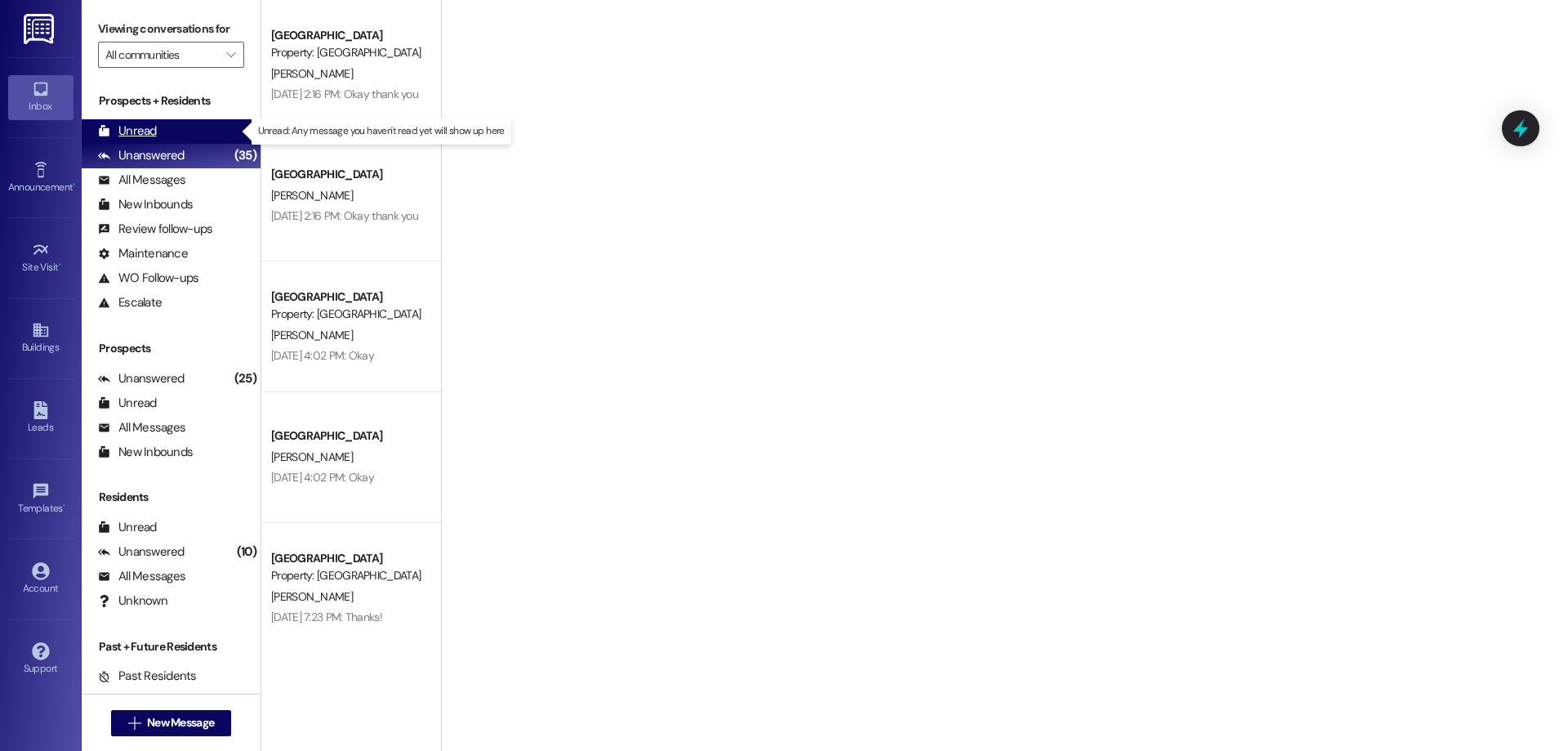
click at [139, 129] on div "Unread" at bounding box center [127, 132] width 59 height 17
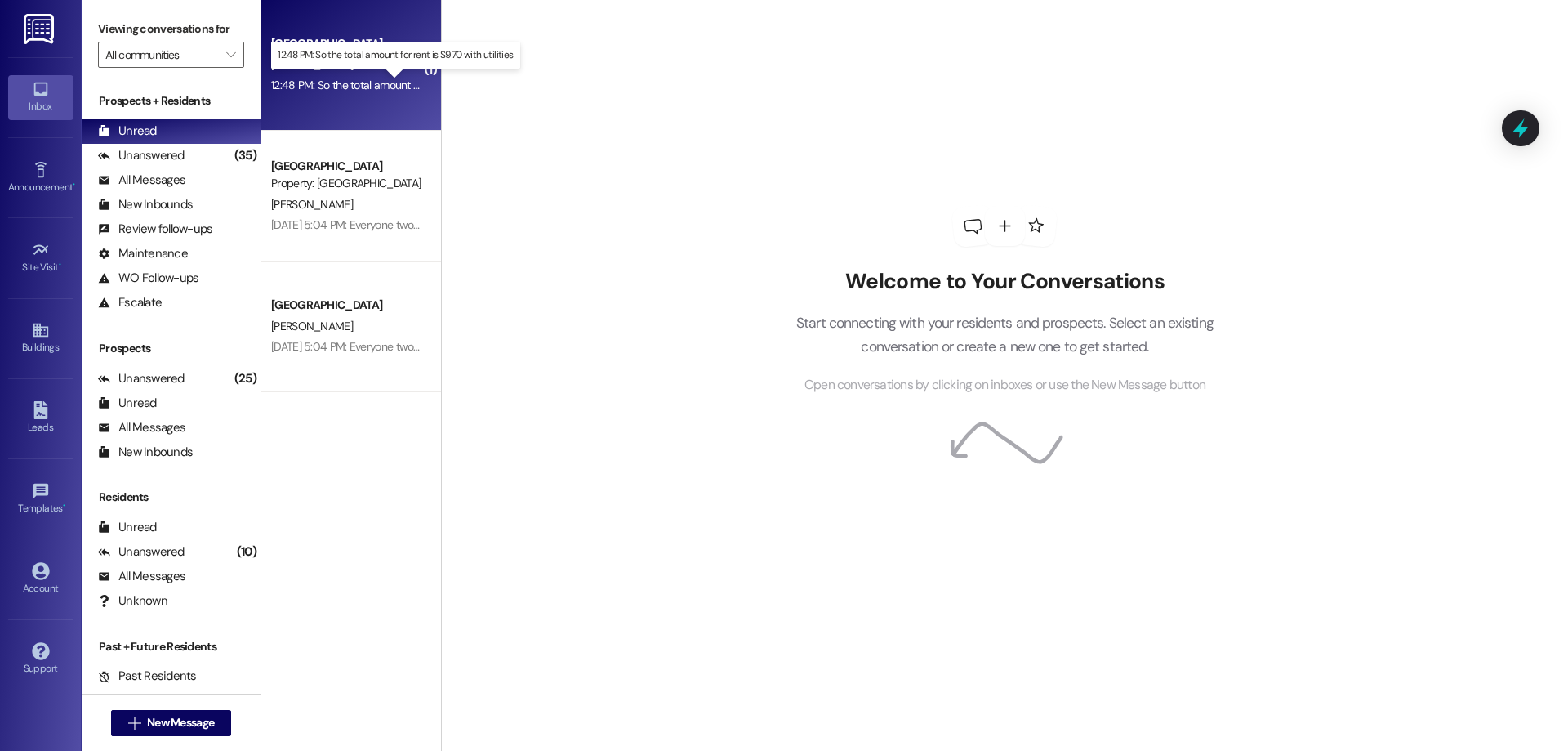
click at [337, 80] on div "12:48 PM: So the total amount for rent is $970 with utilities 12:48 PM: So the …" at bounding box center [406, 84] width 271 height 15
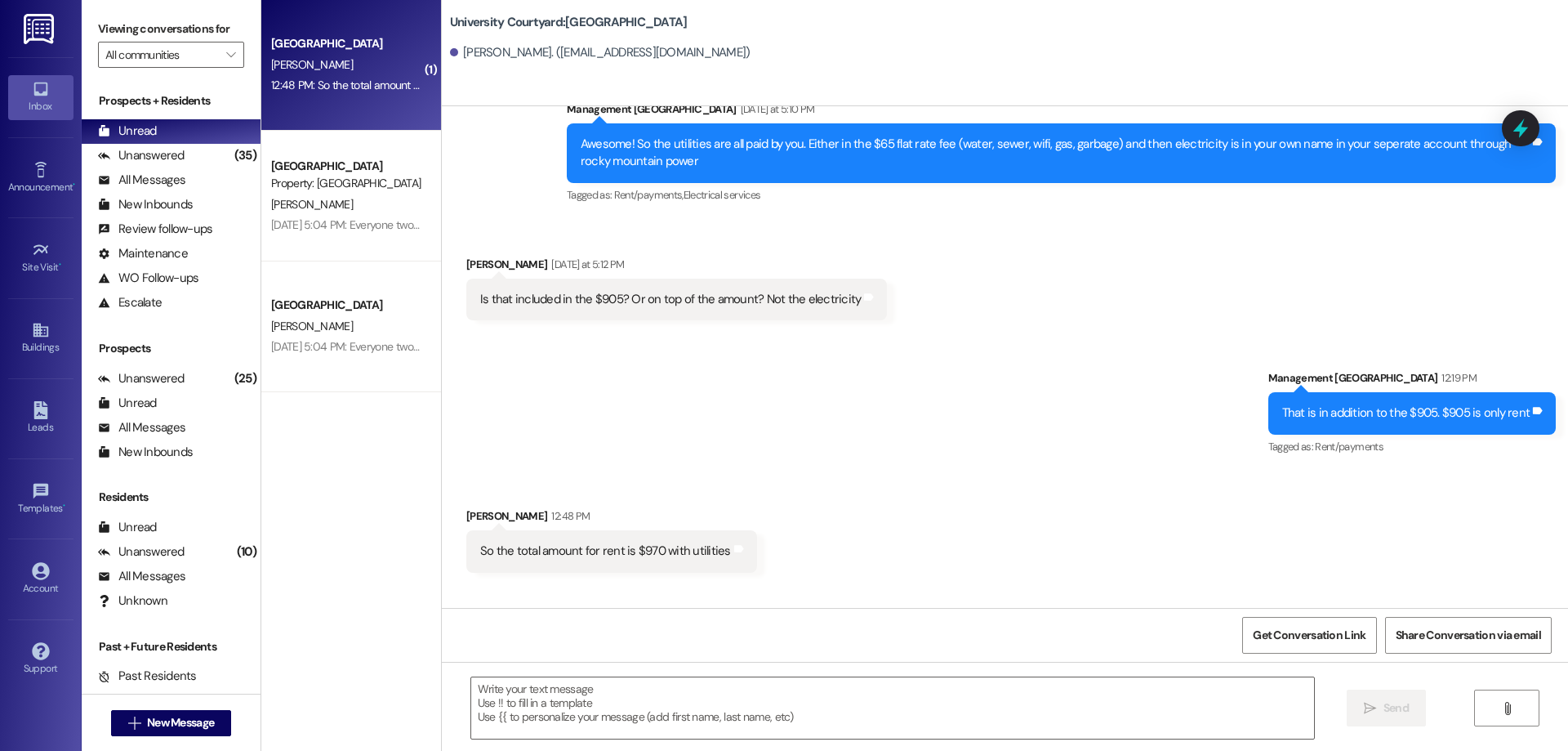
scroll to position [484, 0]
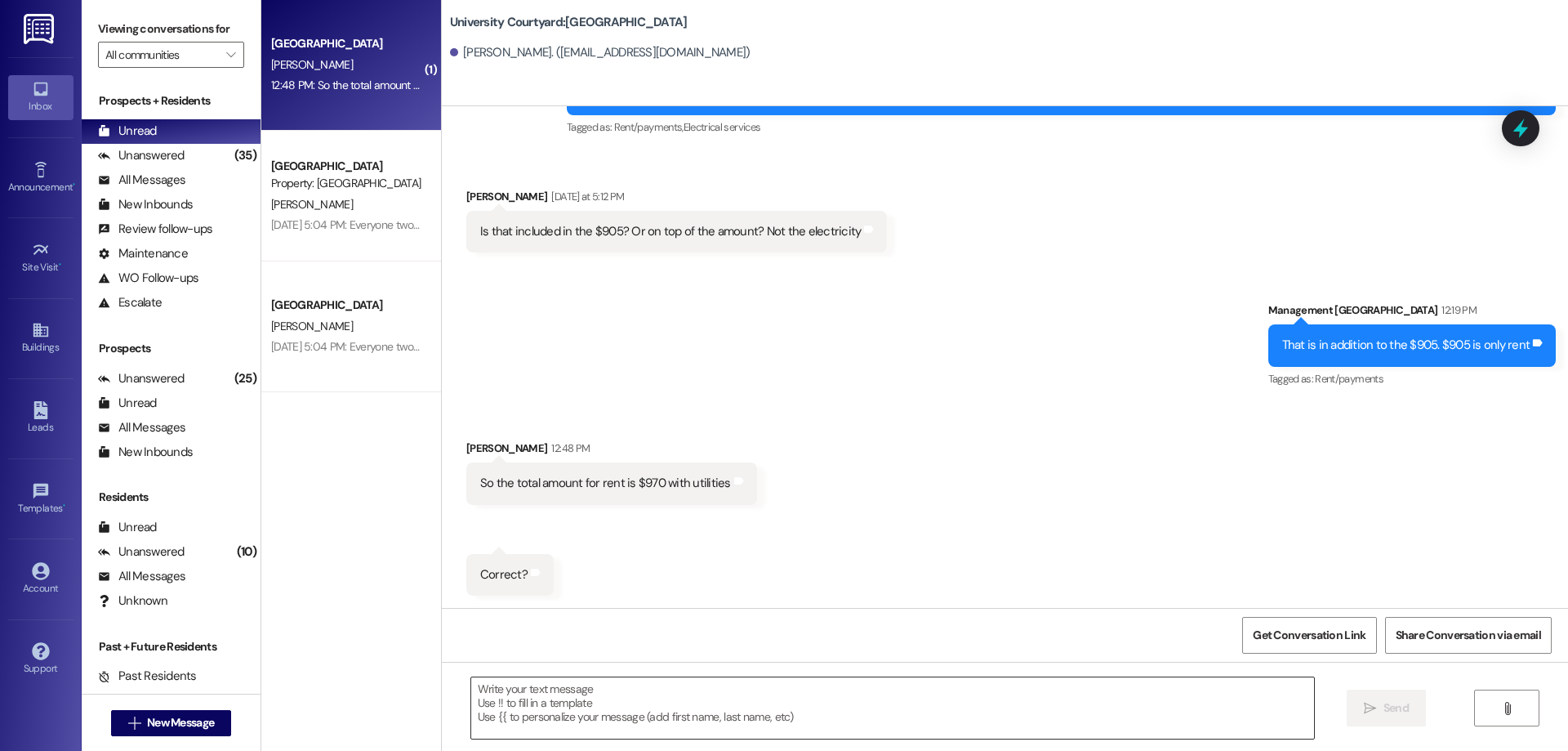
click at [645, 708] on textarea at bounding box center [892, 707] width 843 height 61
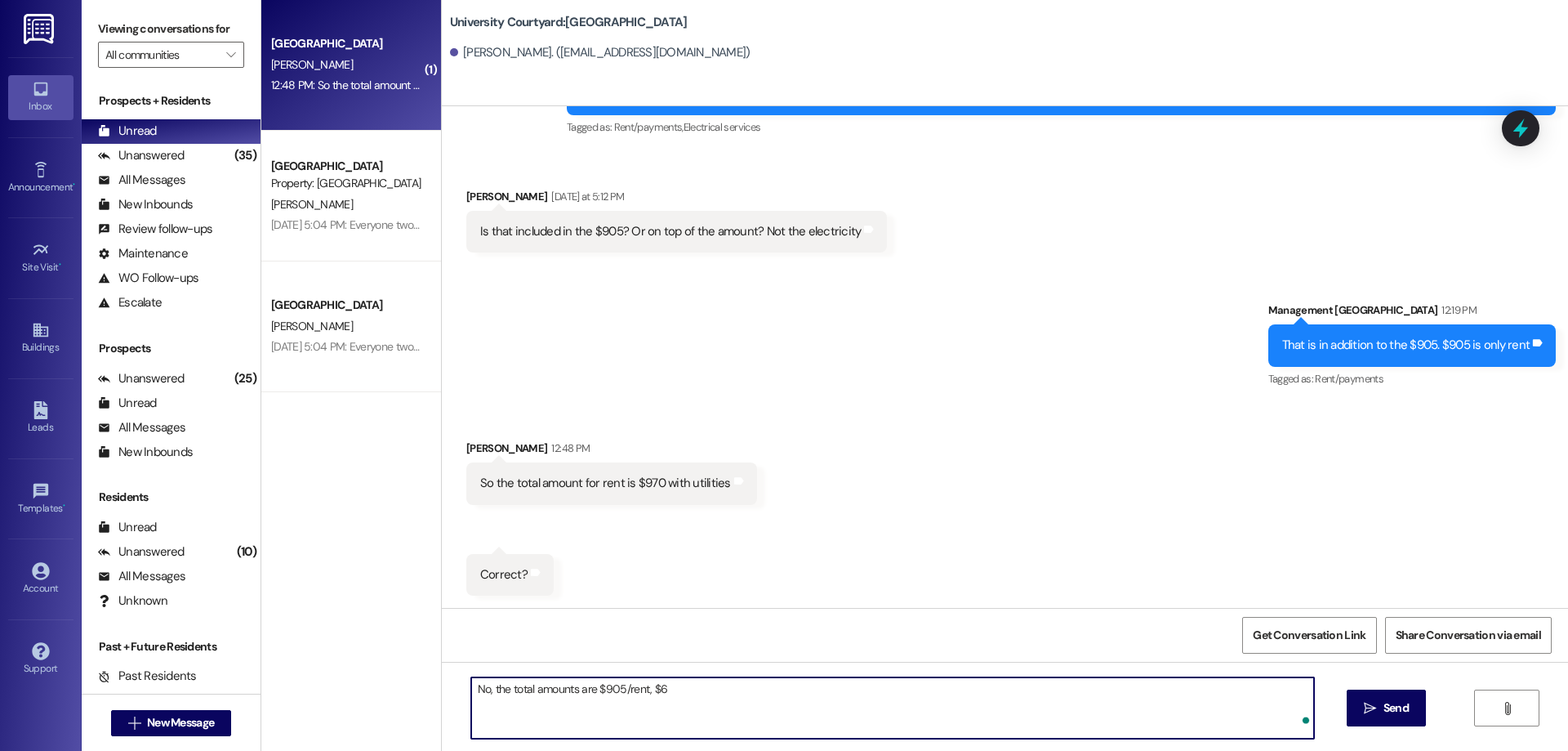
type textarea "No, the total amounts are $905/rent, $64"
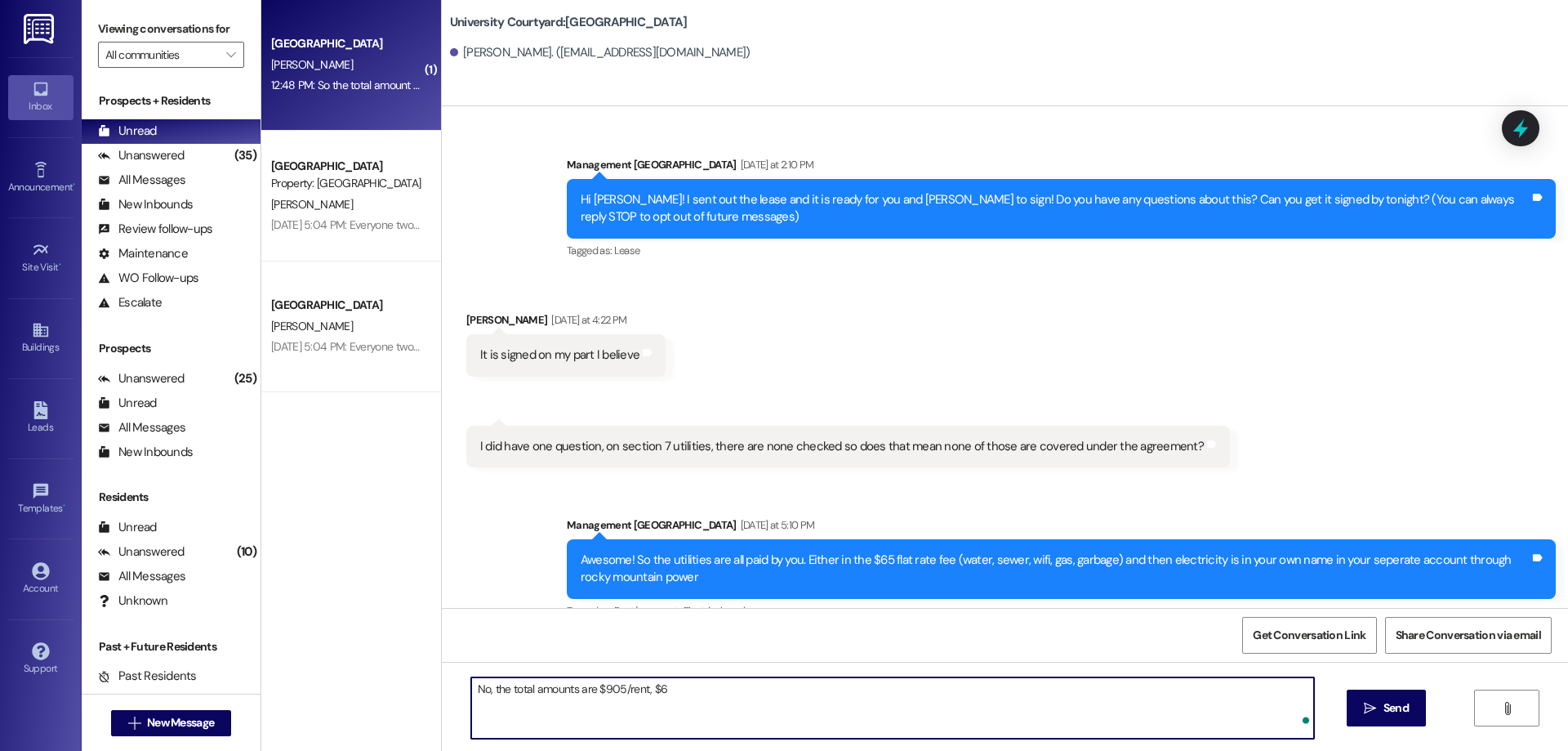
scroll to position [484, 0]
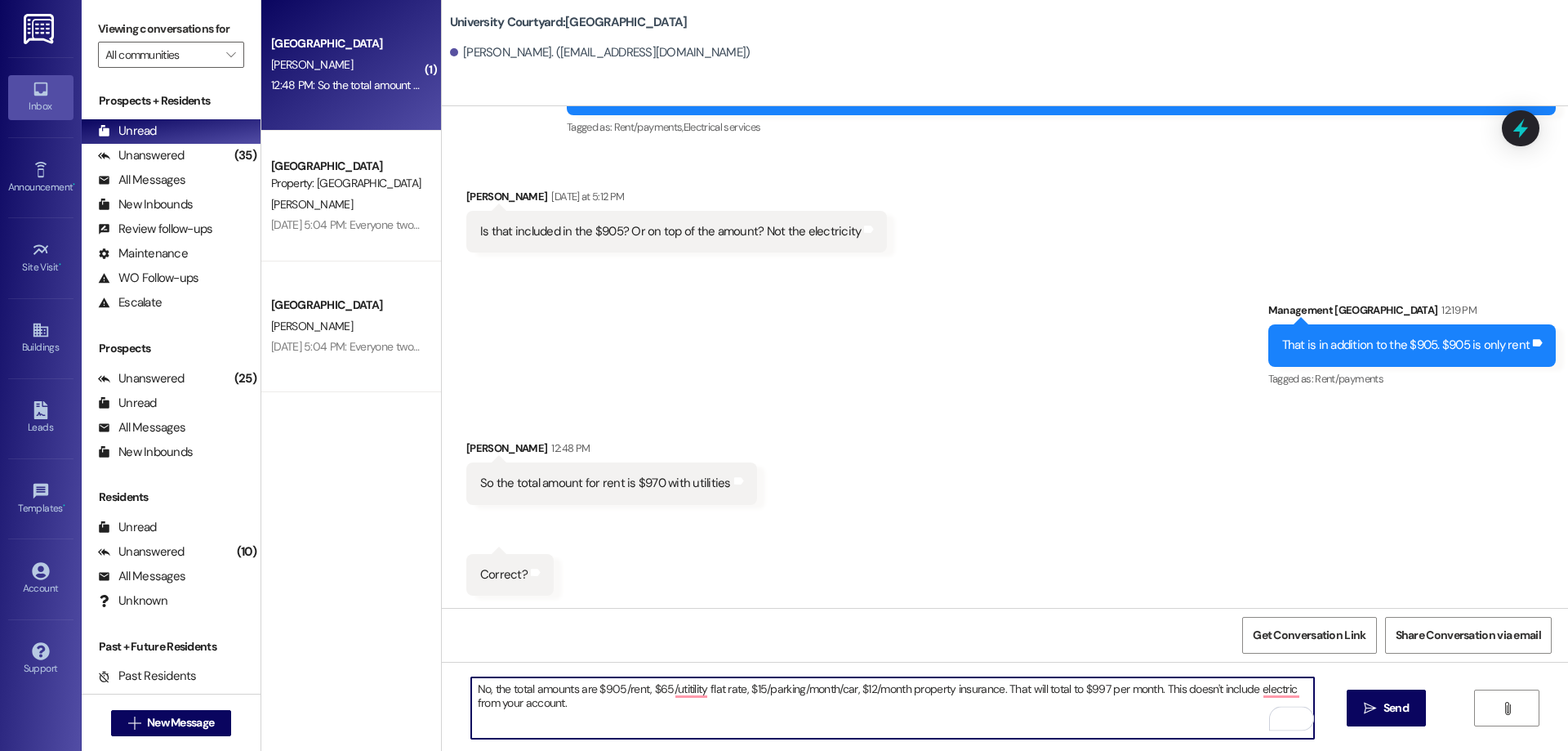
click at [1193, 685] on textarea "No, the total amounts are $905/rent, $65/utitility flat rate, $15/parking/month…" at bounding box center [892, 707] width 843 height 61
click at [1271, 685] on textarea "No, the total amounts are $905/rent, $65/utitility flat rate, $15/parking/month…" at bounding box center [892, 707] width 843 height 61
click at [565, 705] on textarea "No, the total amounts are $905/rent, $65/utitility flat rate, $15/parking/month…" at bounding box center [892, 707] width 843 height 61
click at [673, 686] on textarea "No, the total amounts are $905/rent, $65/utitility flat rate, $15/parking/month…" at bounding box center [892, 707] width 843 height 61
type textarea "No, the total amounts are $905/rent, $65/utility flat rate, $15/parking/month/c…"
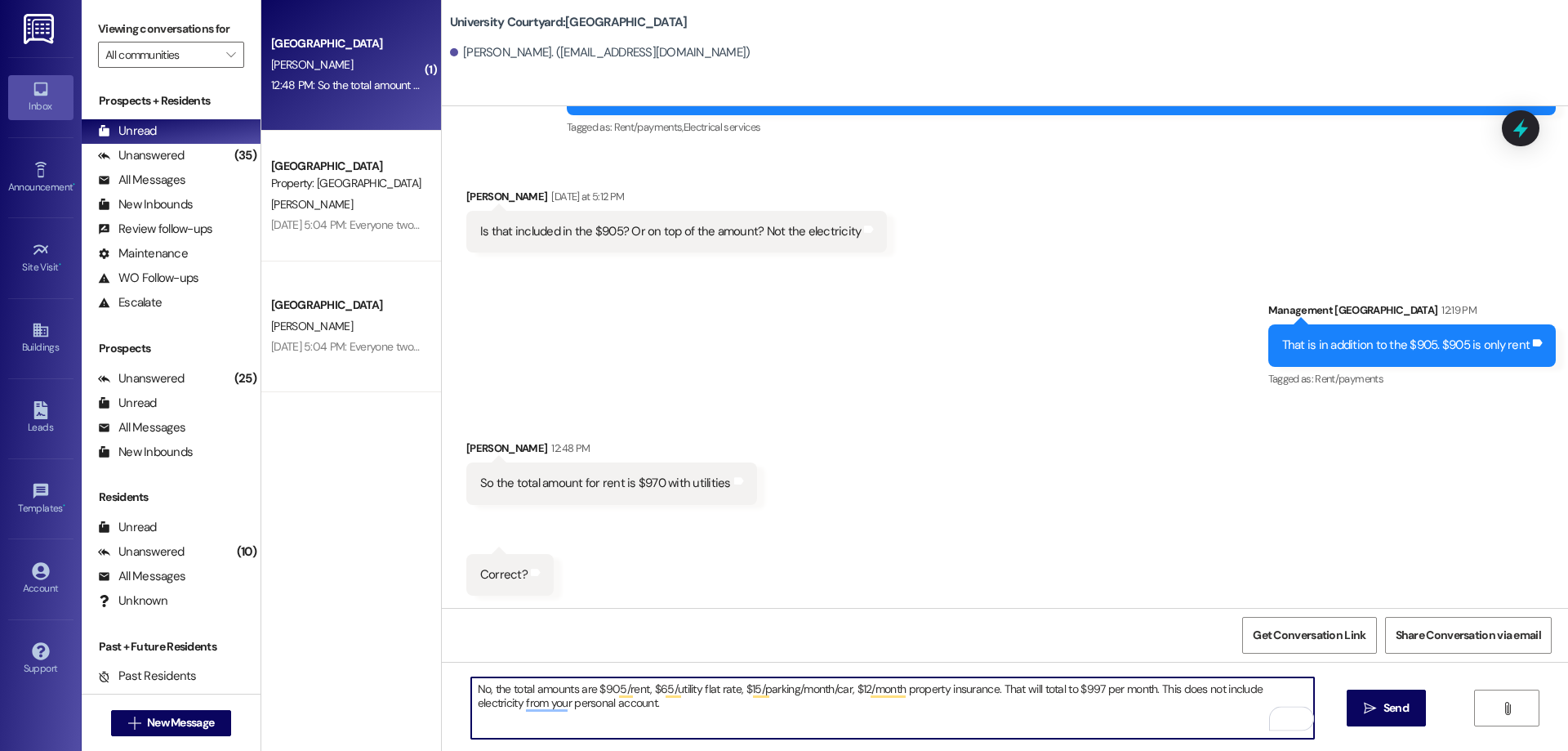
click at [1350, 701] on button " Send" at bounding box center [1386, 708] width 79 height 37
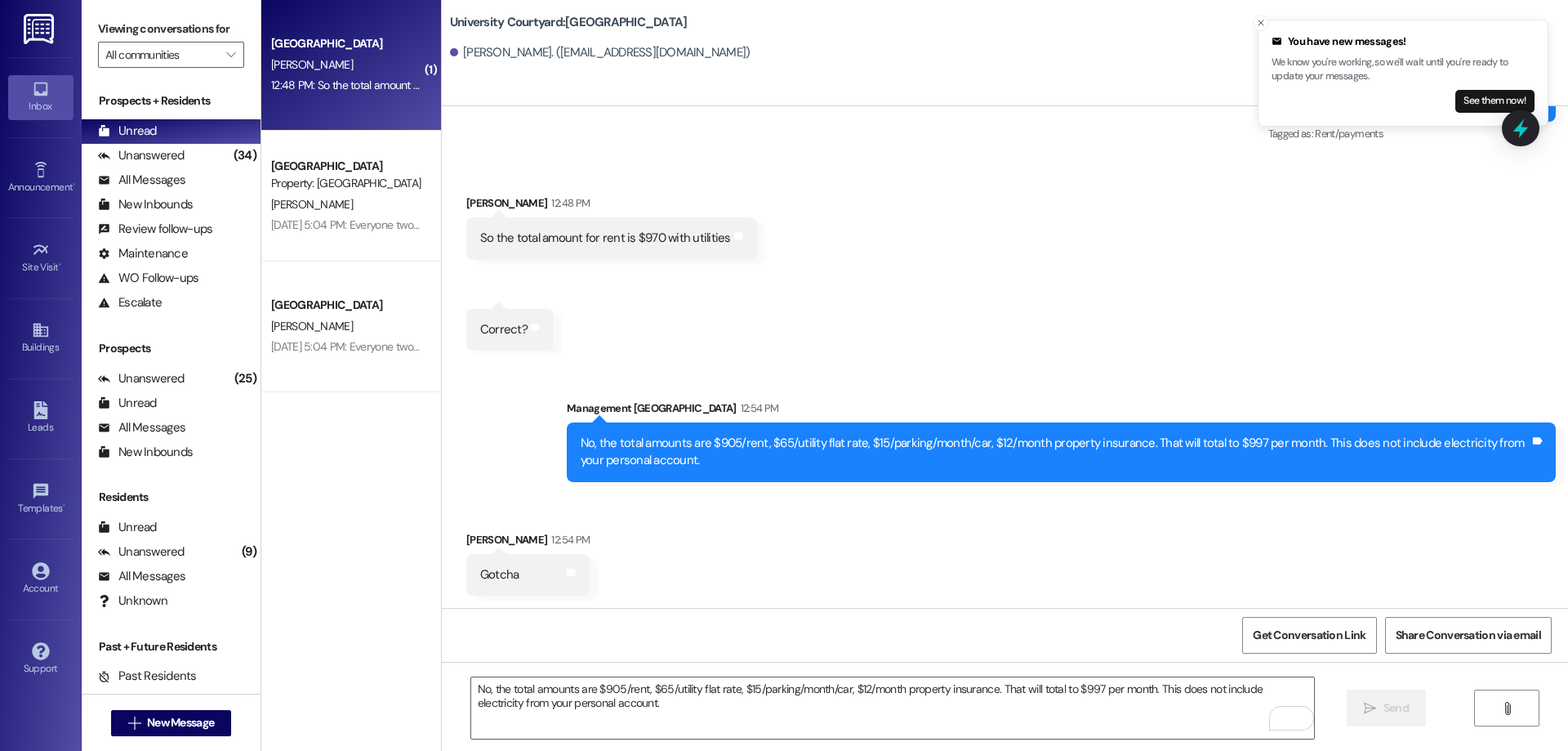
scroll to position [730, 0]
click at [885, 343] on div "Received via SMS Danika Jones 12:48 PM So the total amount for rent is $970 wit…" at bounding box center [1005, 259] width 1126 height 205
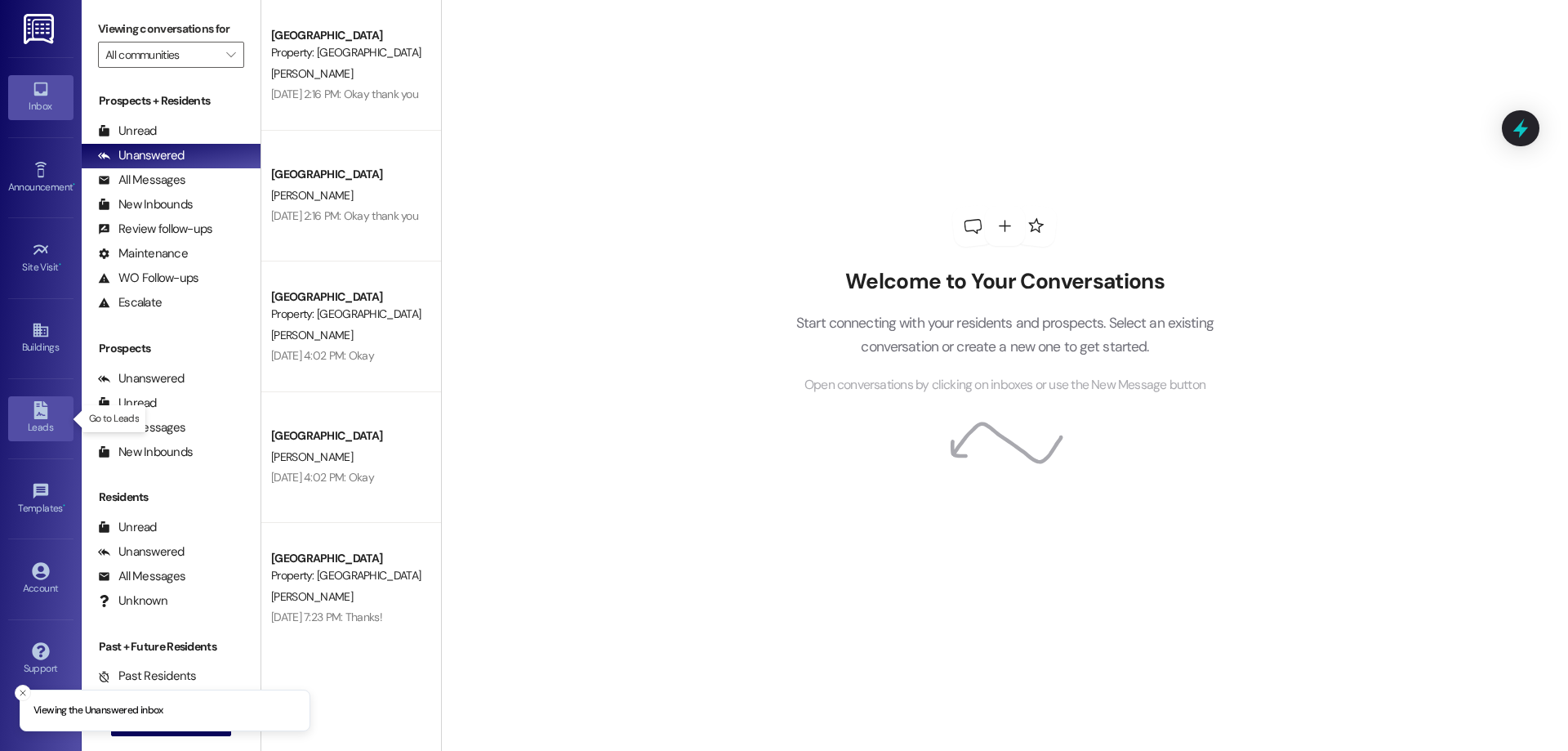
click at [36, 430] on div "Leads" at bounding box center [41, 427] width 81 height 16
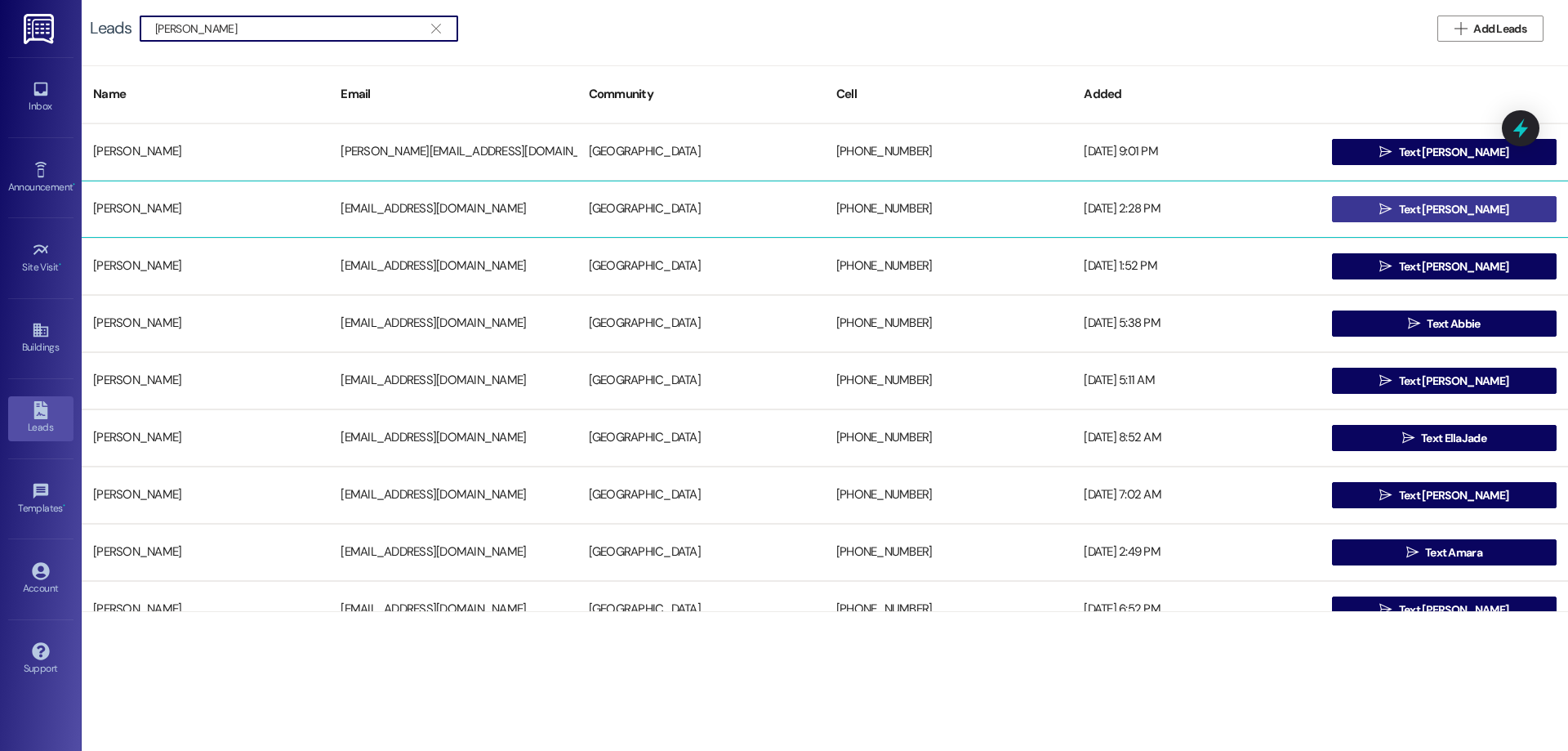
type input "adam kartch"
click at [1392, 214] on icon "" at bounding box center [1385, 209] width 13 height 14
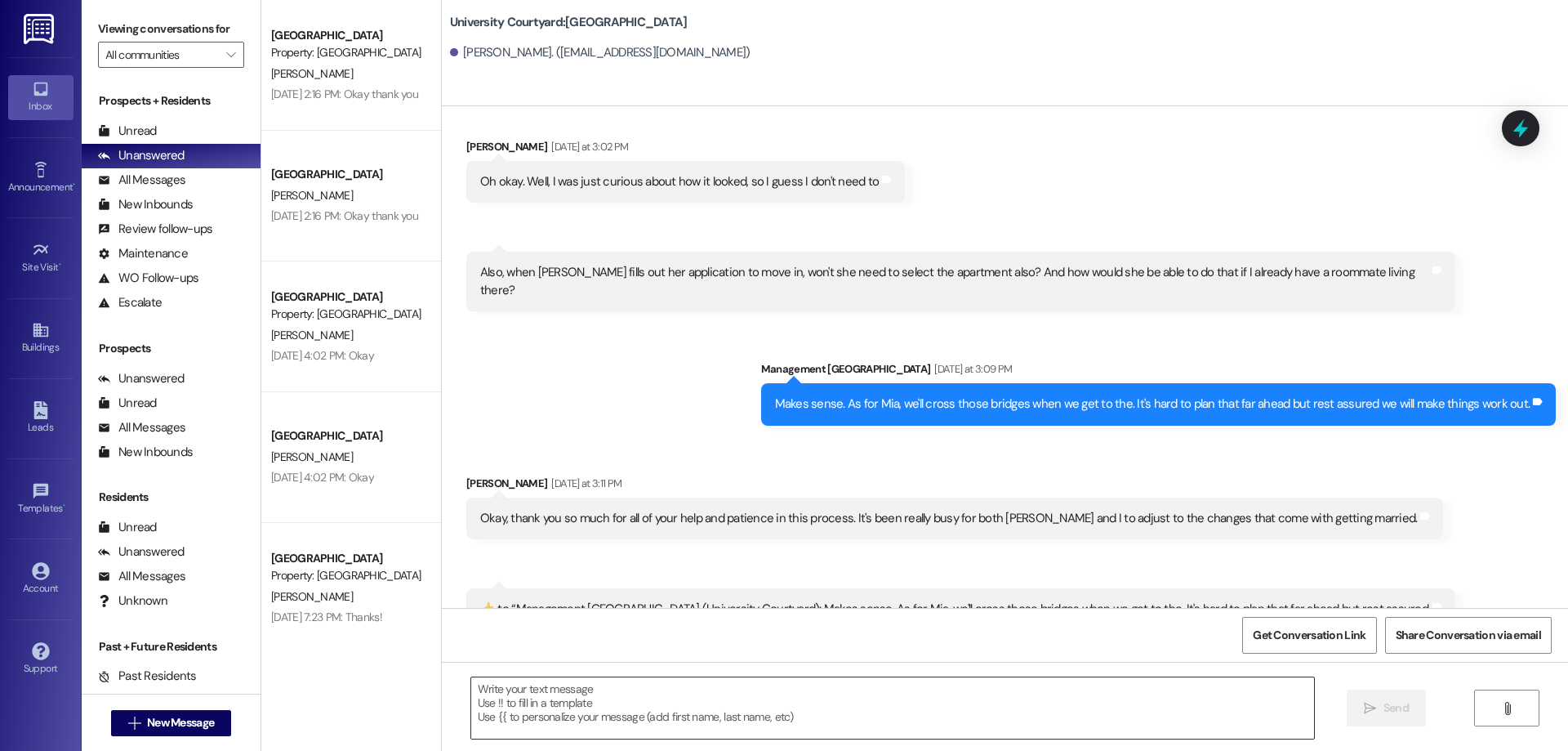
scroll to position [10761, 0]
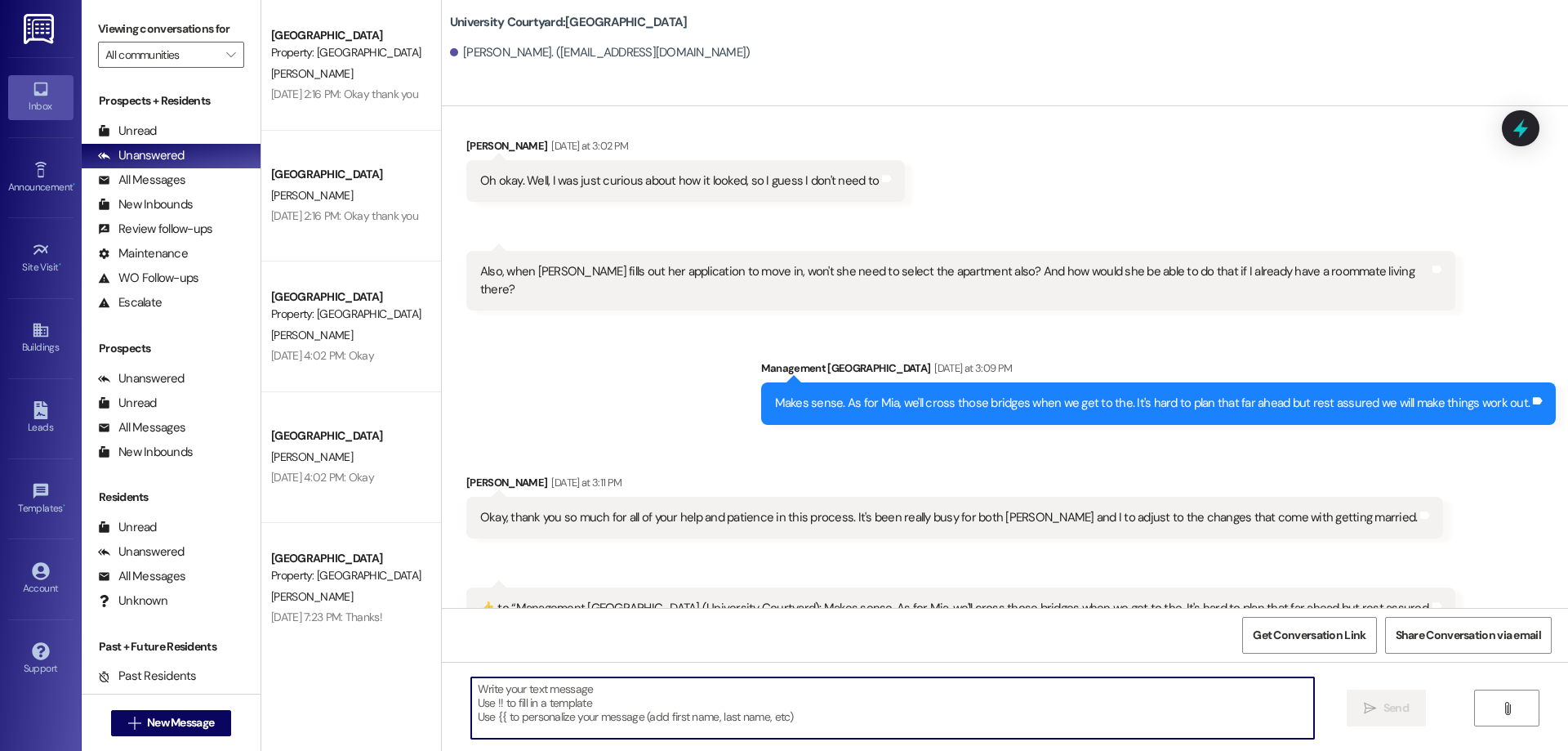
click at [569, 718] on textarea at bounding box center [892, 707] width 843 height 61
paste textarea "The application has been approved and the lease has been sent out for signing! …"
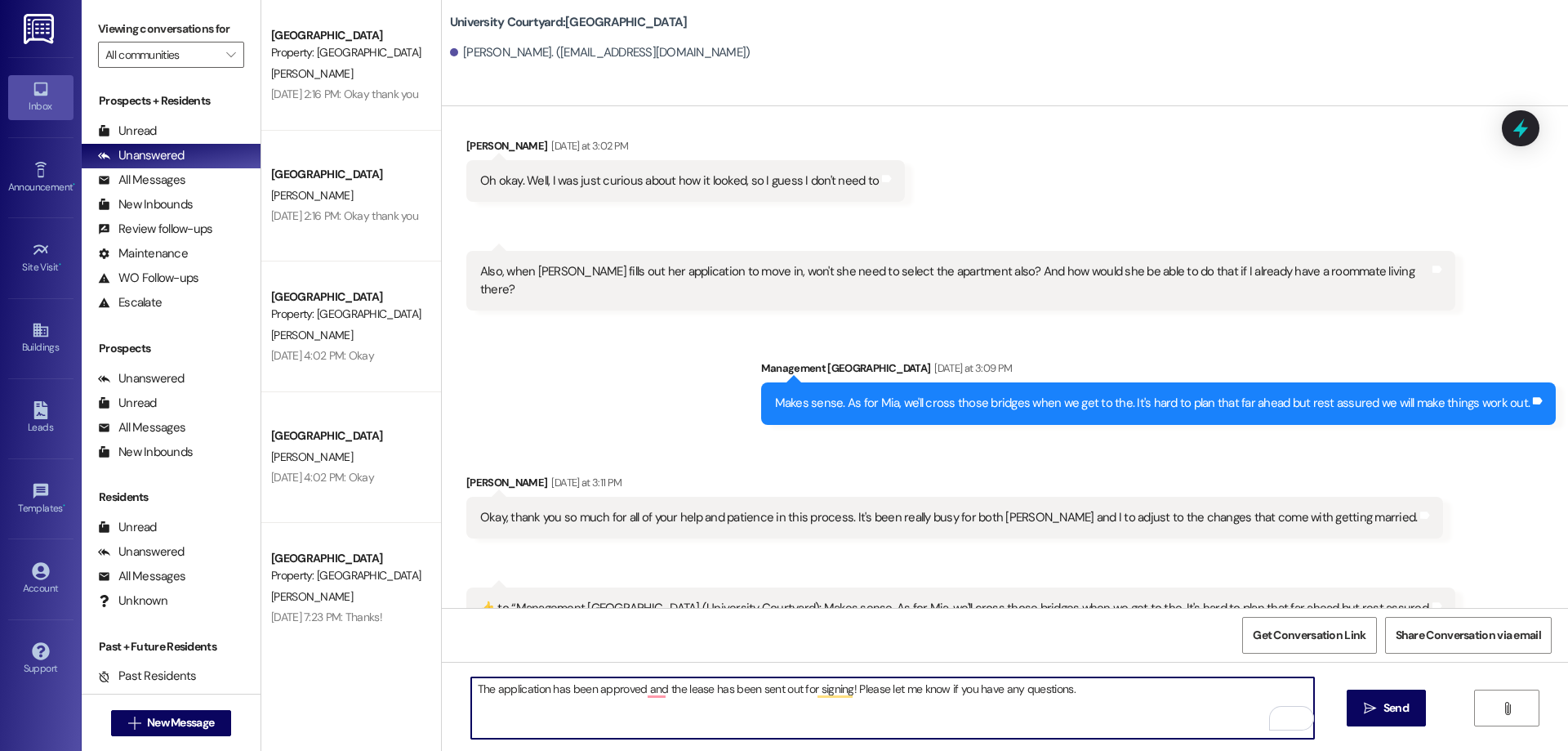
click at [471, 683] on textarea "The application has been approved and the lease has been sent out for signing! …" at bounding box center [892, 707] width 843 height 61
type textarea "Hi Adam, The application has been approved and the lease has been sent out for …"
click at [1392, 694] on button " Send" at bounding box center [1386, 708] width 79 height 37
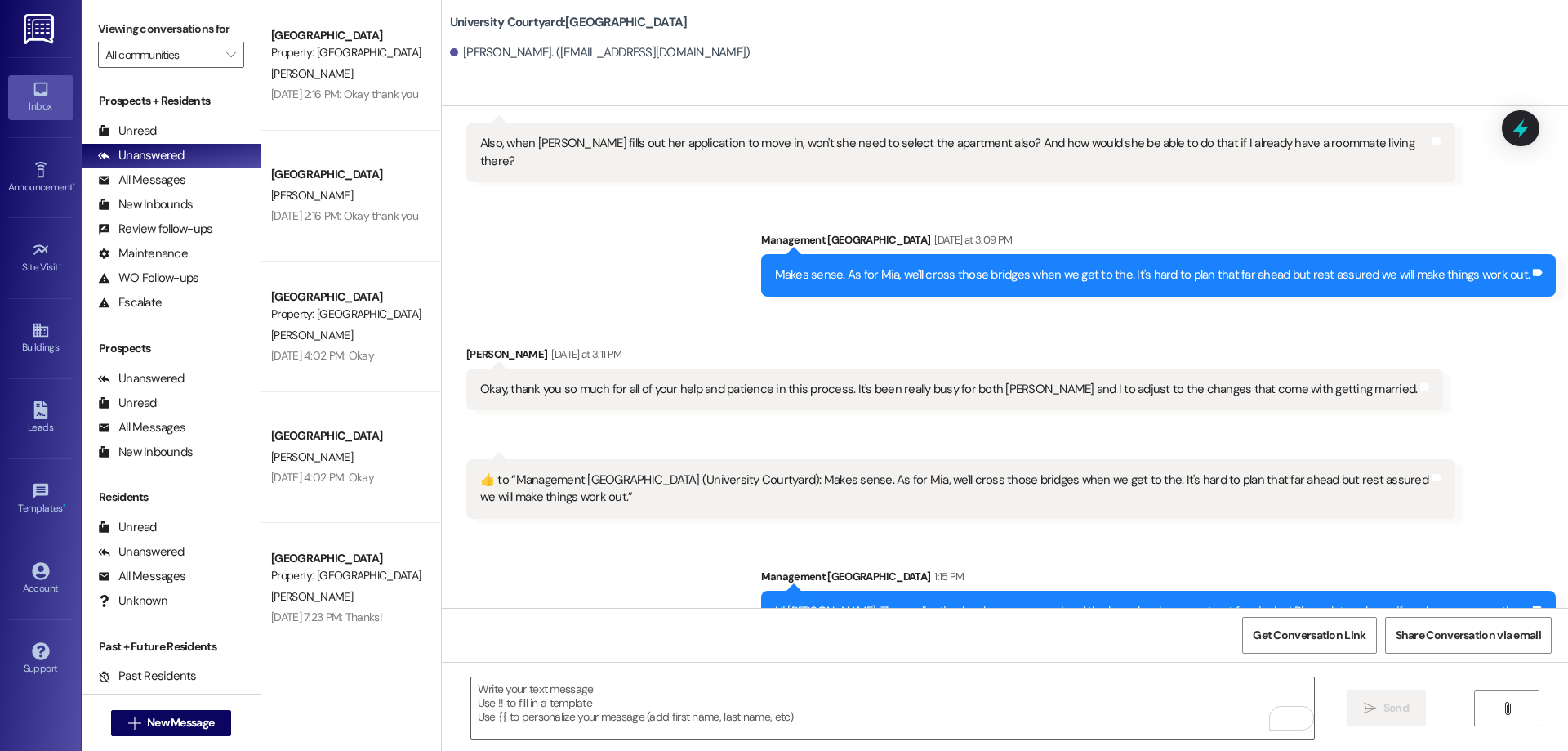
scroll to position [10987, 0]
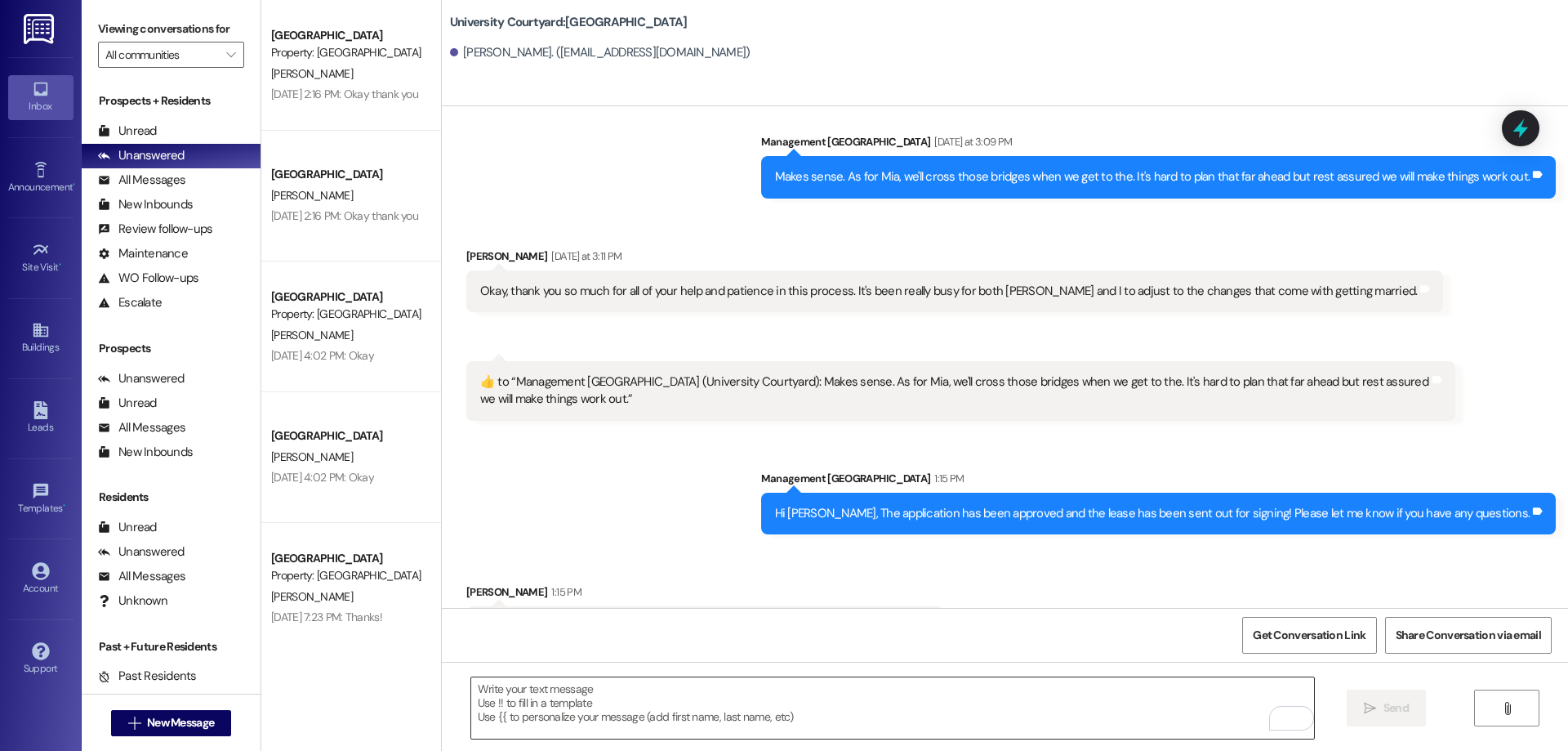
click at [811, 681] on textarea "To enrich screen reader interactions, please activate Accessibility in Grammarl…" at bounding box center [892, 707] width 843 height 61
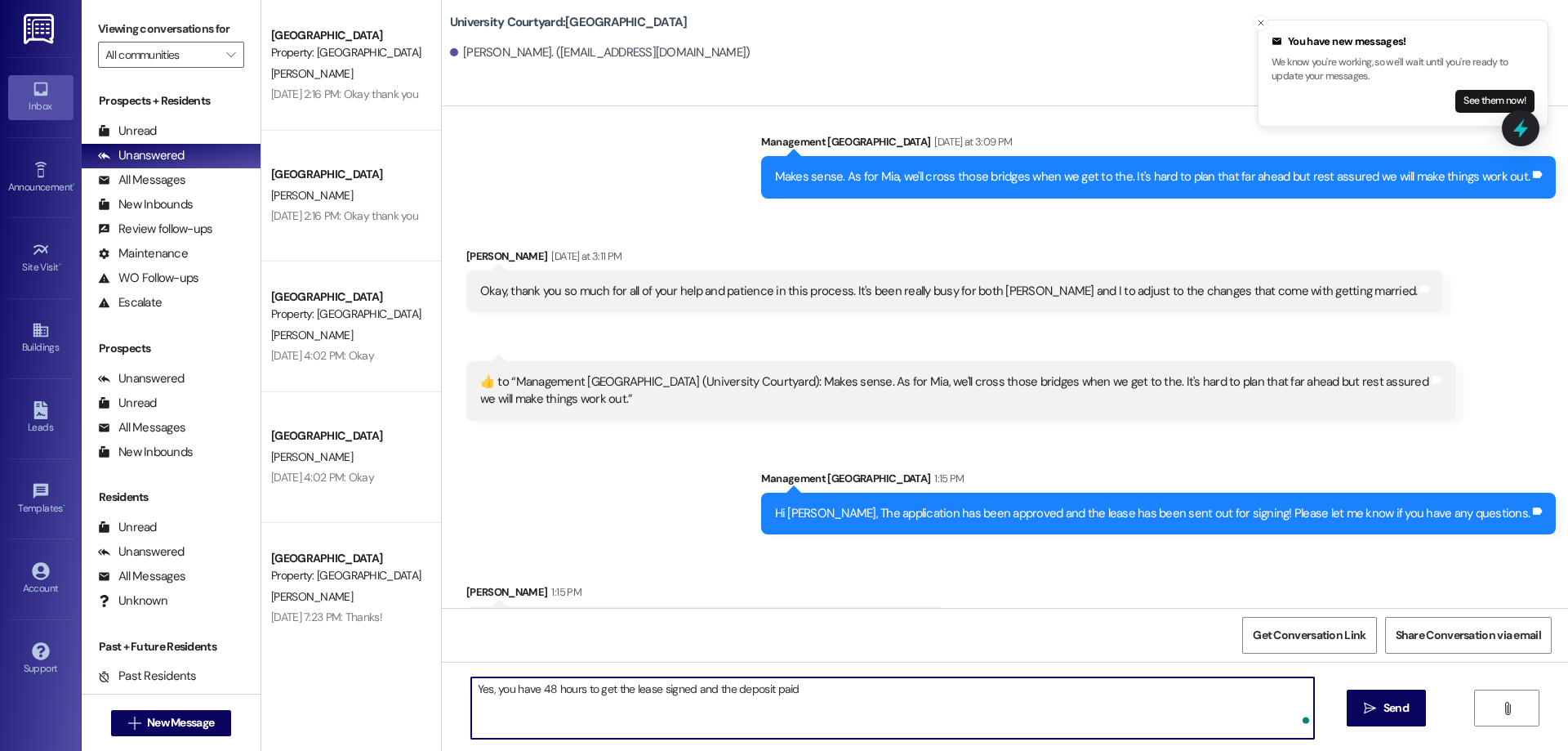
type textarea "Yes, you have 48 hours to get the lease signed and the deposit paid!"
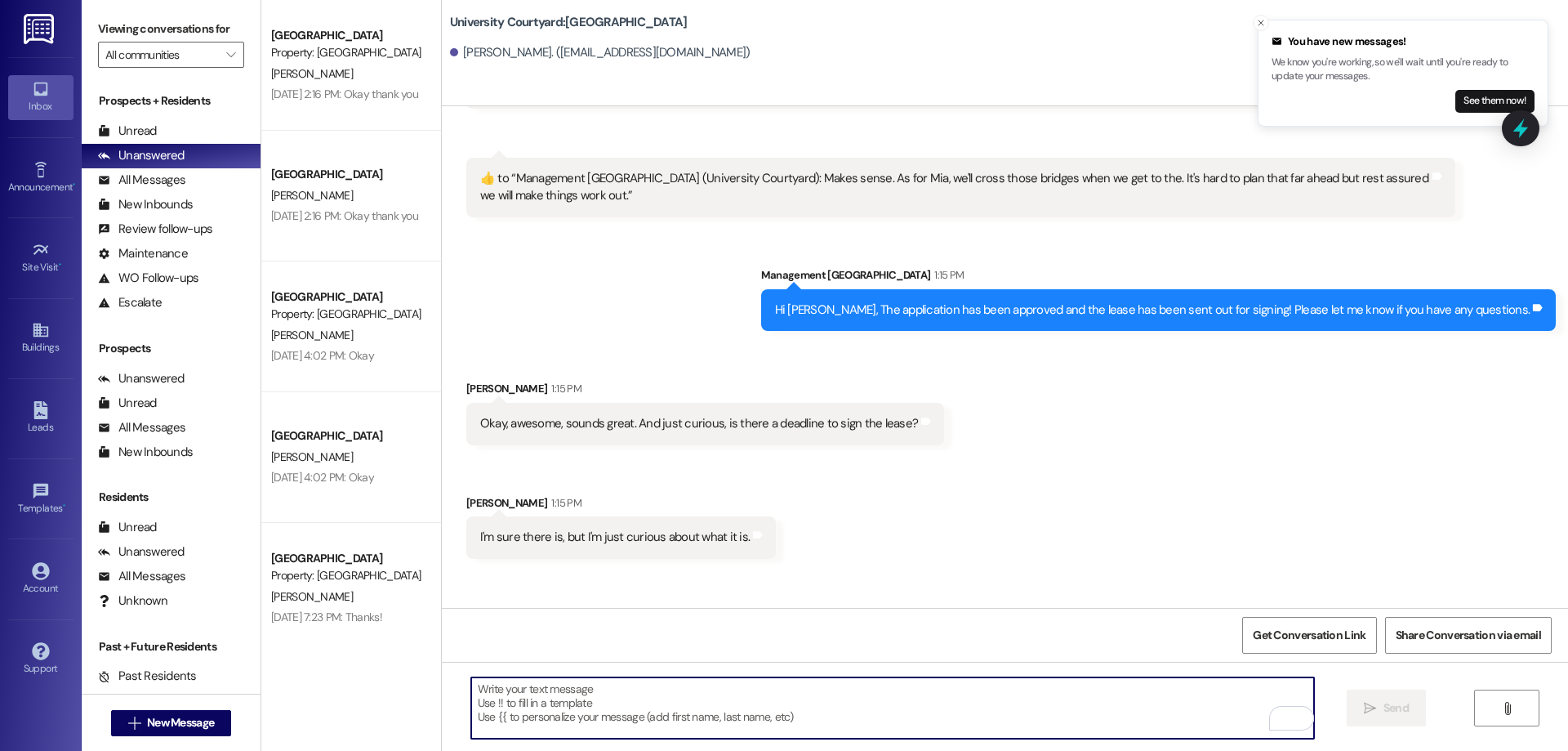
scroll to position [11216, 0]
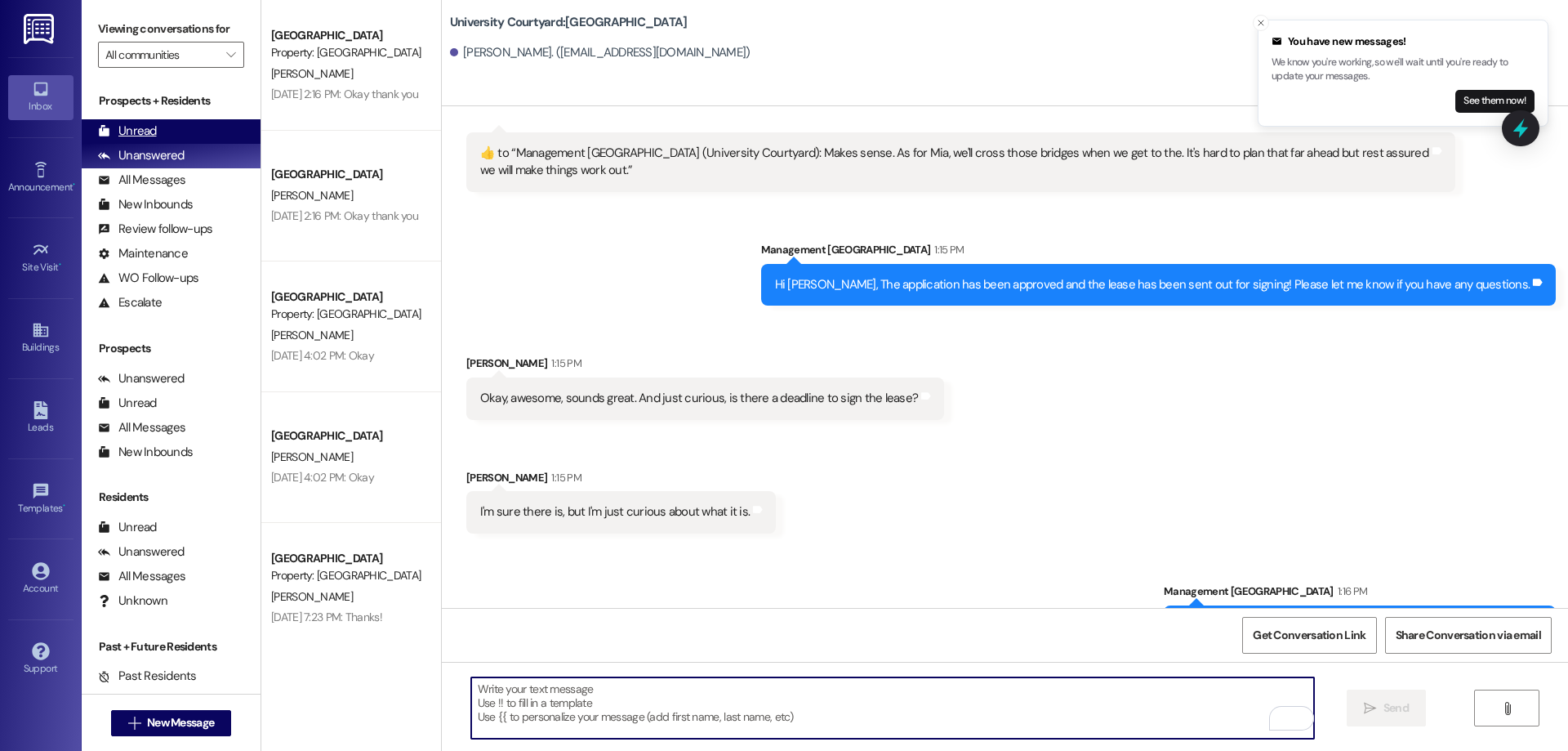
click at [165, 130] on div "Unread (0)" at bounding box center [170, 131] width 179 height 24
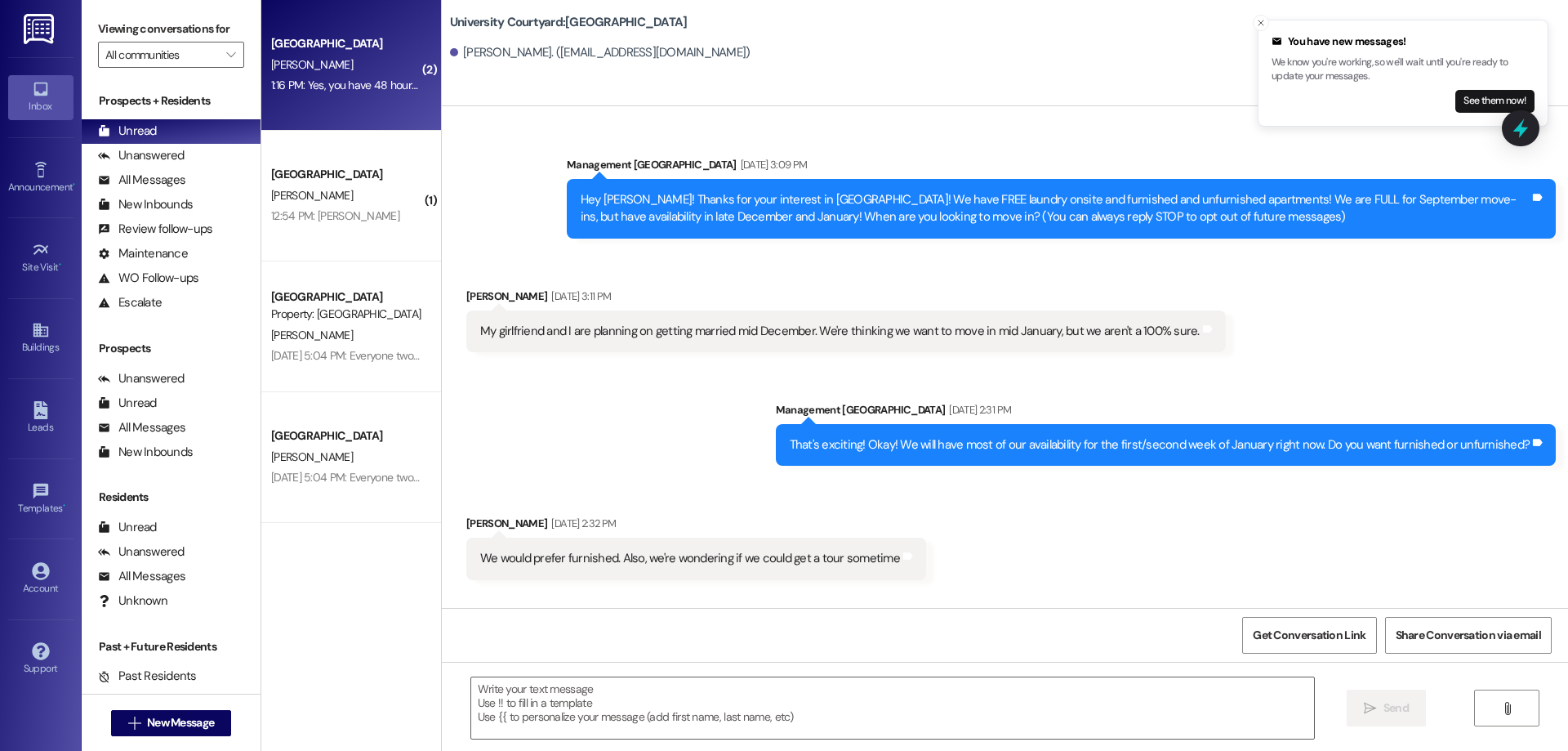
scroll to position [11102, 0]
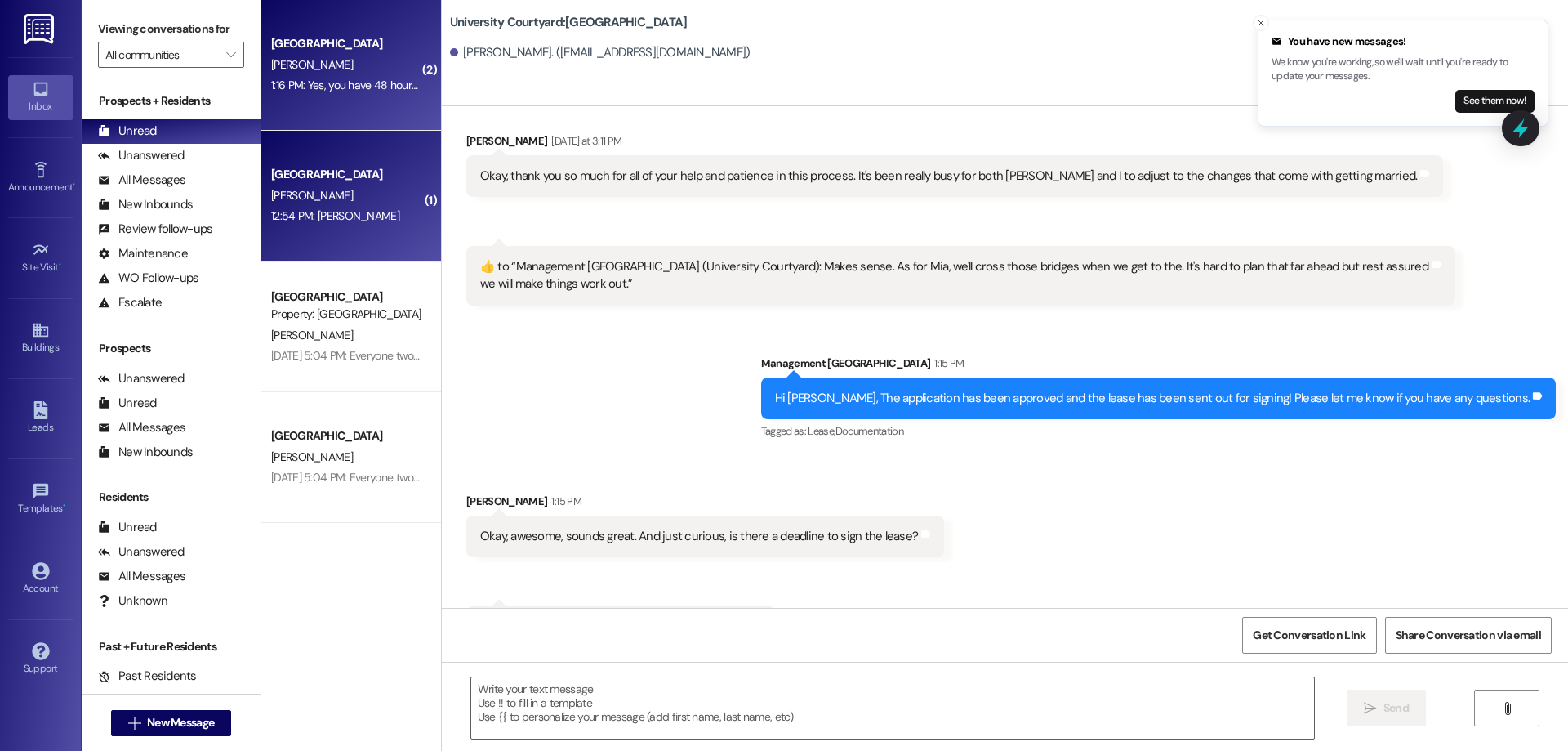
click at [373, 205] on div "D. Jones" at bounding box center [347, 195] width 155 height 20
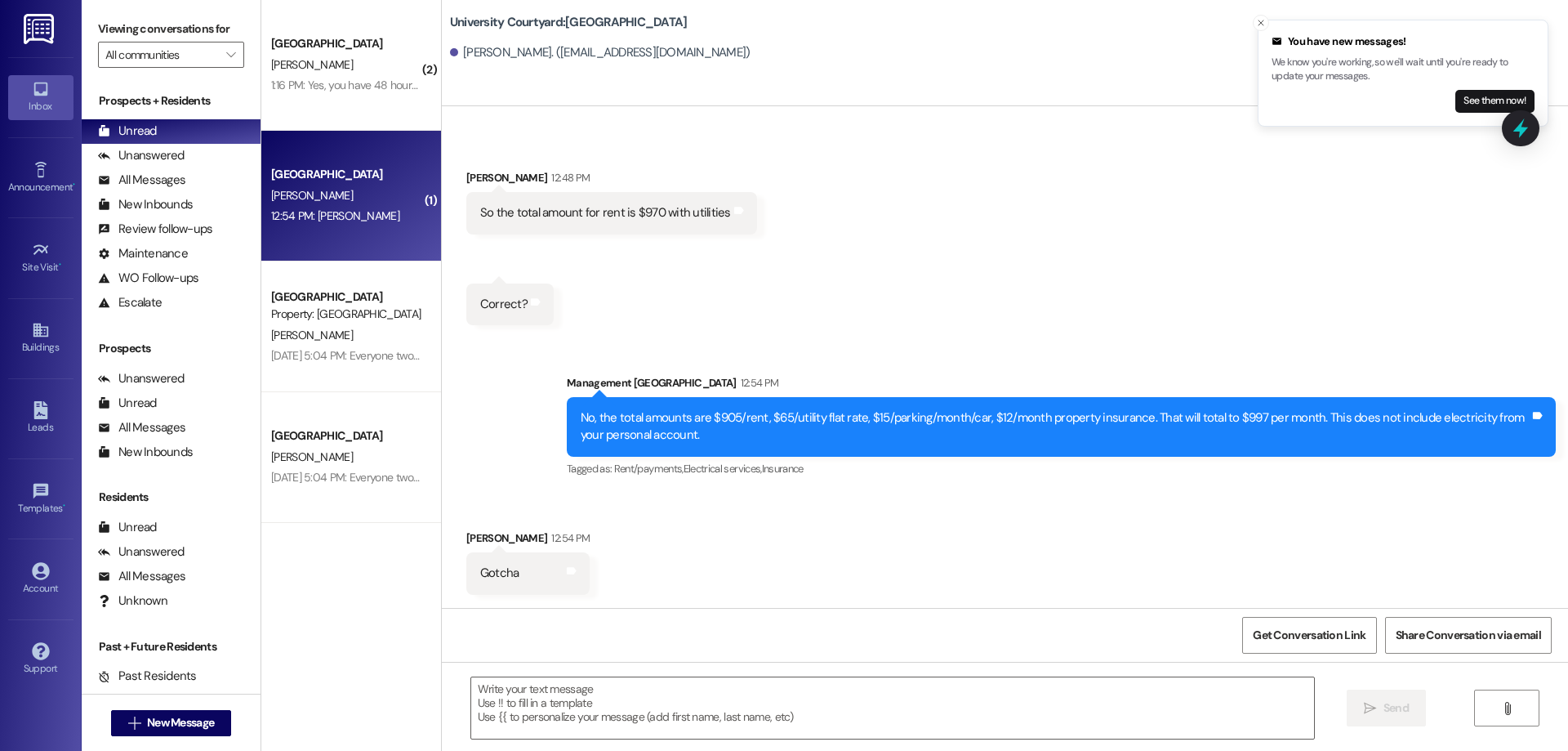
scroll to position [754, 0]
click at [759, 722] on textarea at bounding box center [892, 707] width 843 height 61
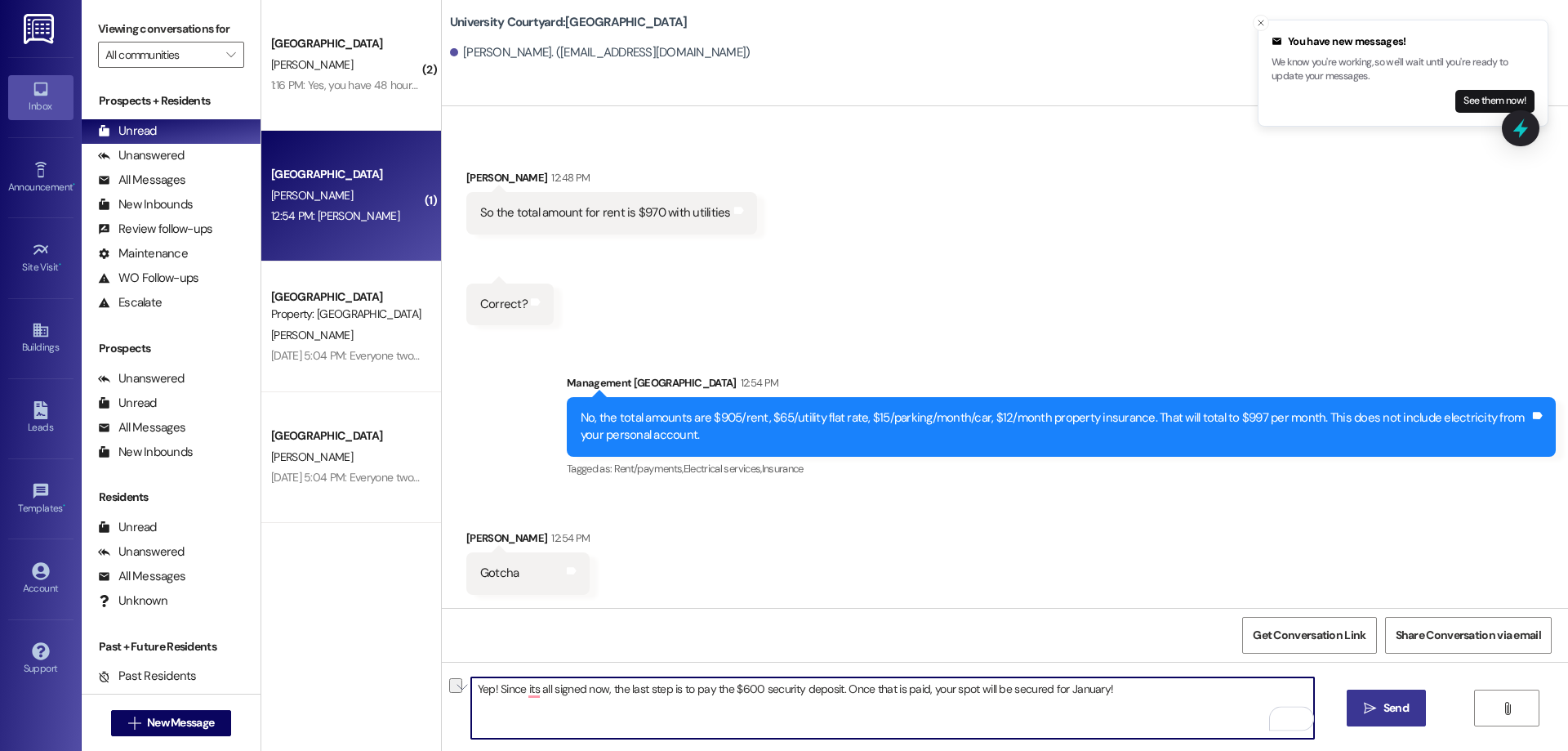
type textarea "Yep! Since its all signed now, the last step is to pay the $600 security deposi…"
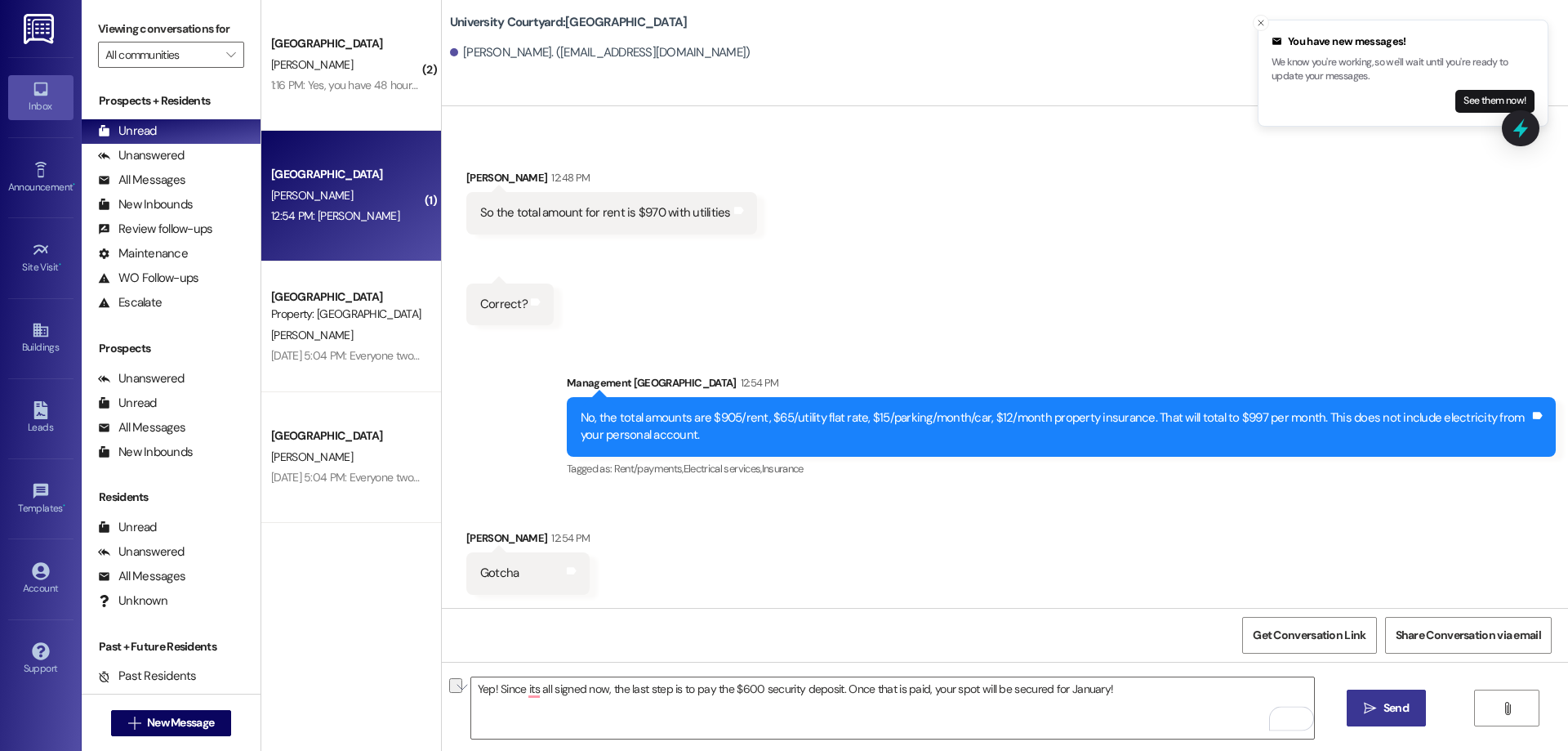
click at [1376, 723] on button " Send" at bounding box center [1386, 708] width 79 height 37
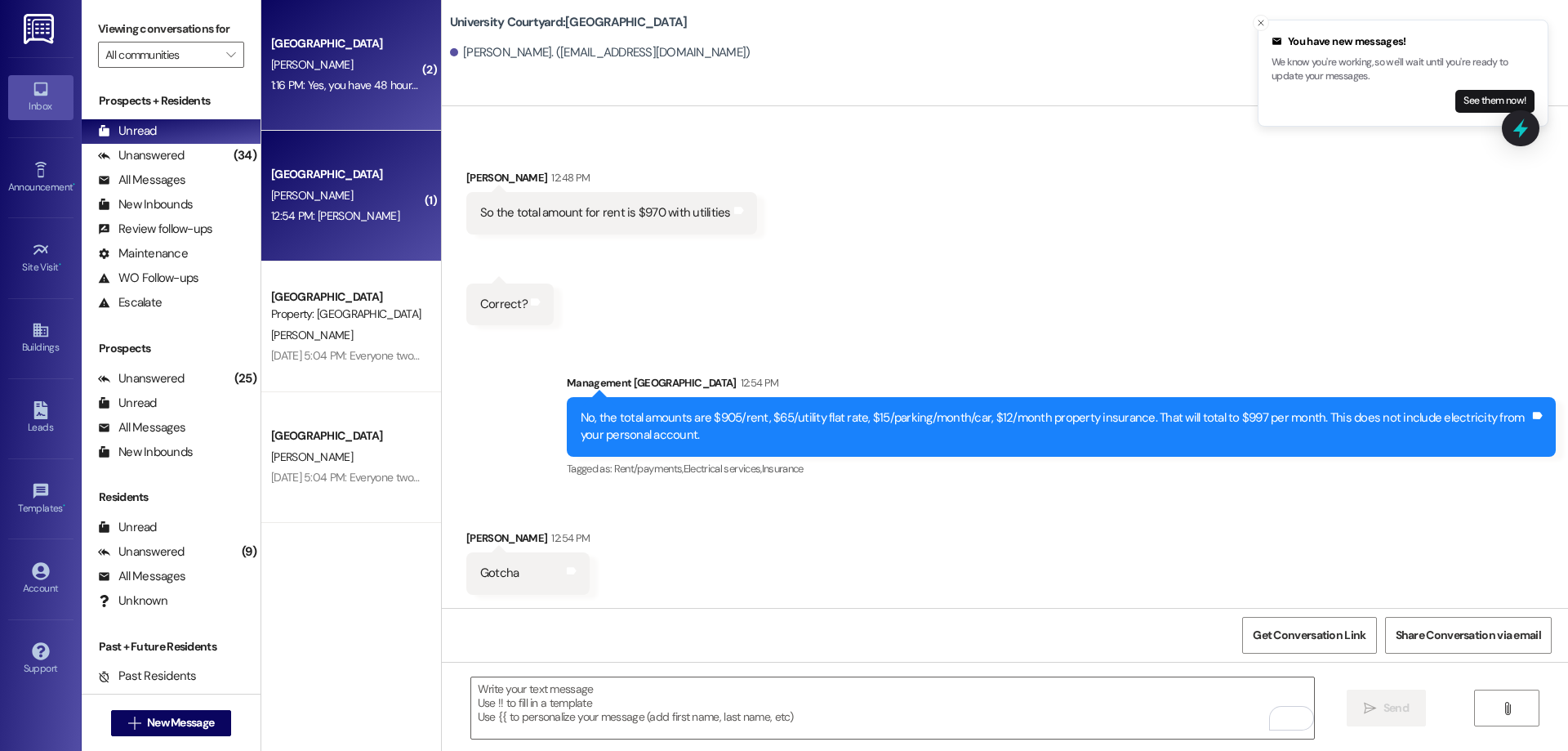
click at [314, 89] on div "1:16 PM: Yes, you have 48 hours to get the lease signed and the deposit paid! 1…" at bounding box center [451, 84] width 361 height 15
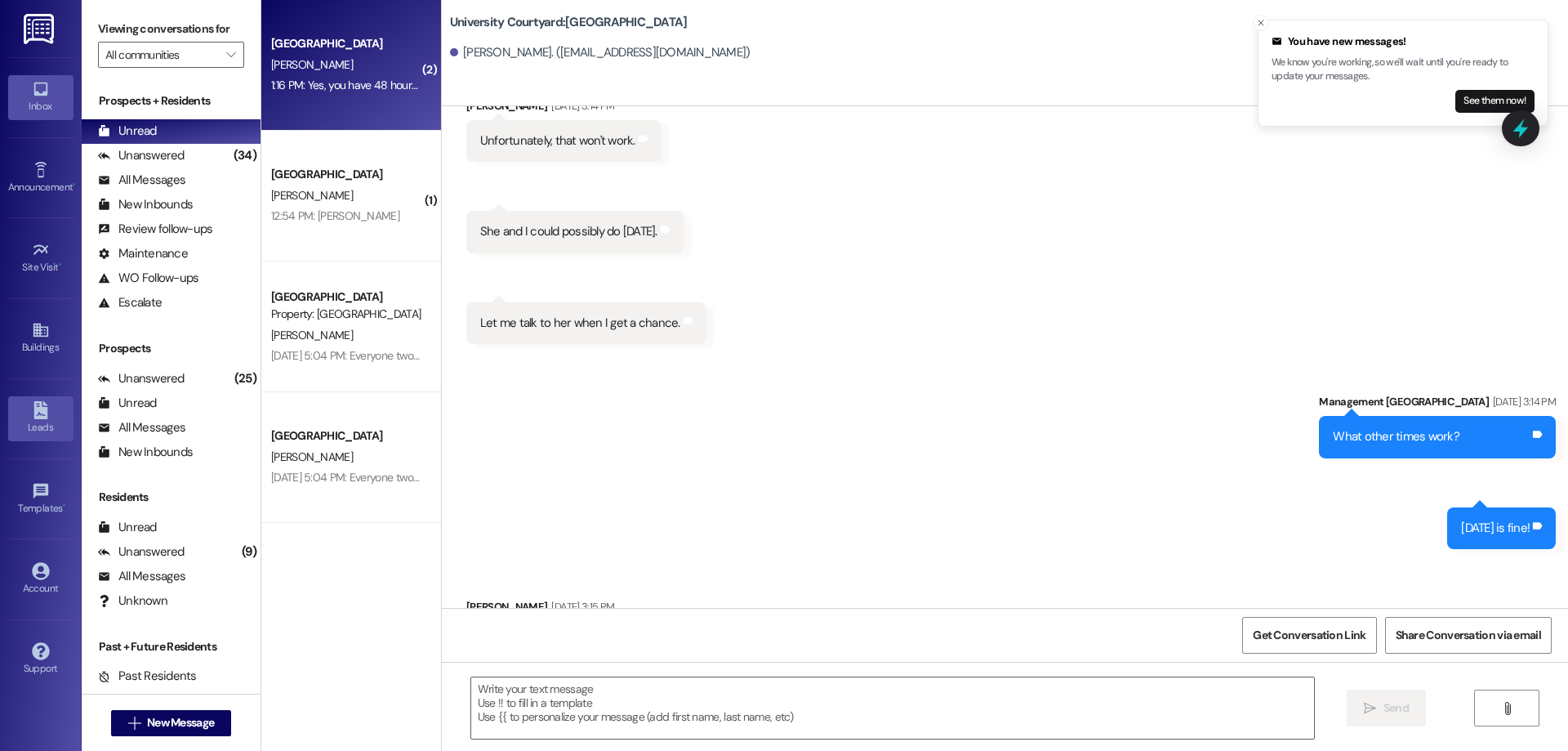
scroll to position [11354, 0]
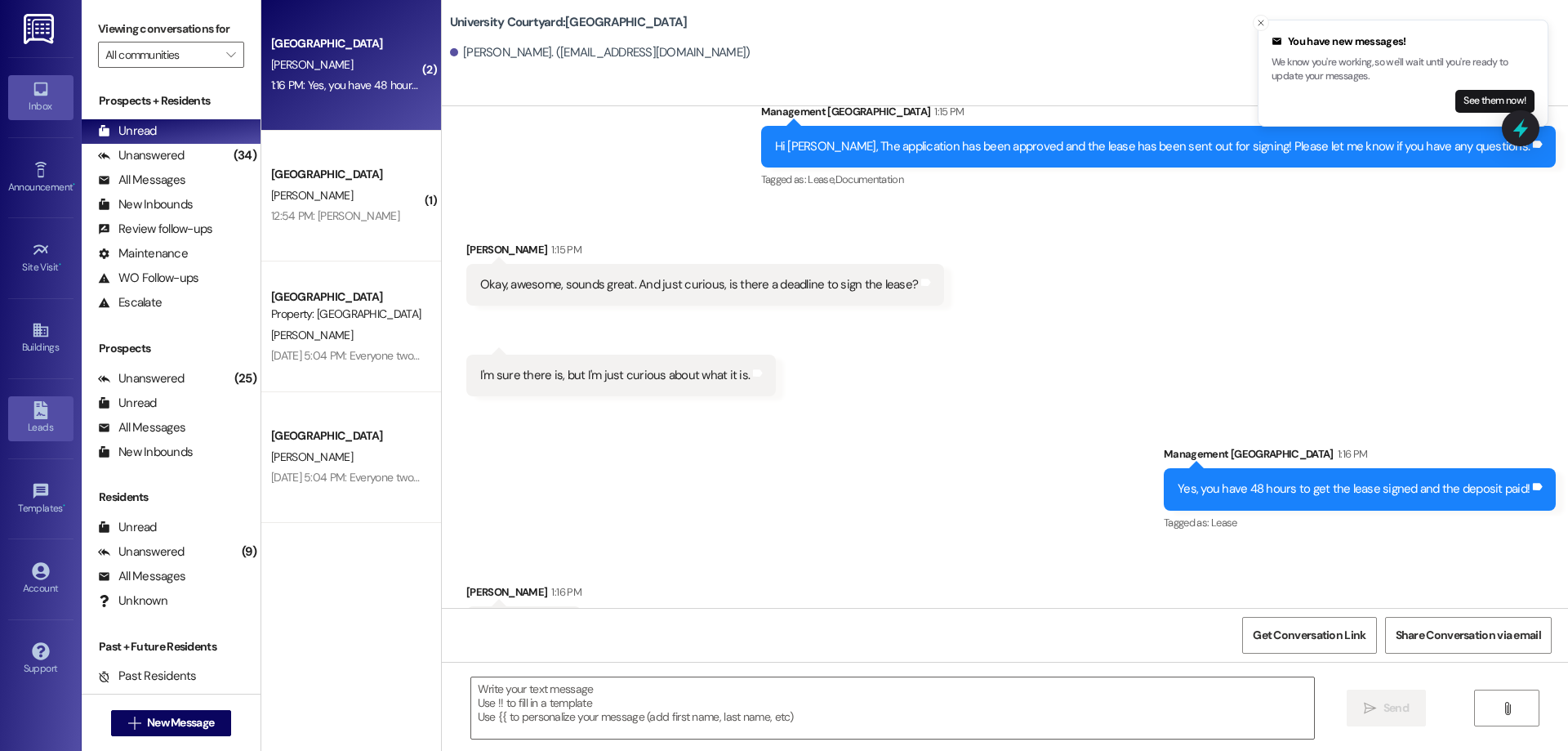
click at [60, 396] on link "Leads" at bounding box center [41, 418] width 66 height 45
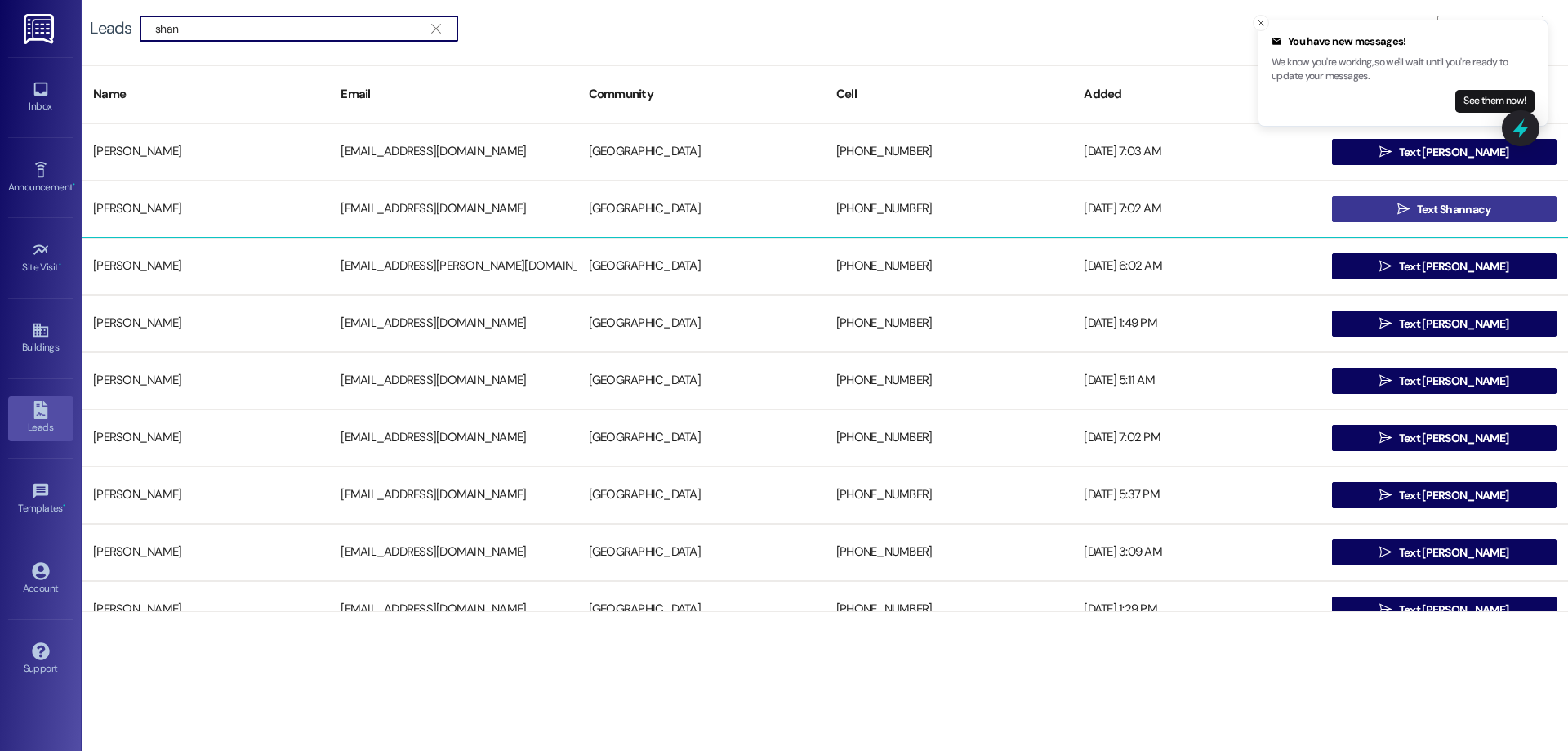
type input "shan"
click at [1405, 208] on span " Text Shannacy" at bounding box center [1443, 208] width 100 height 24
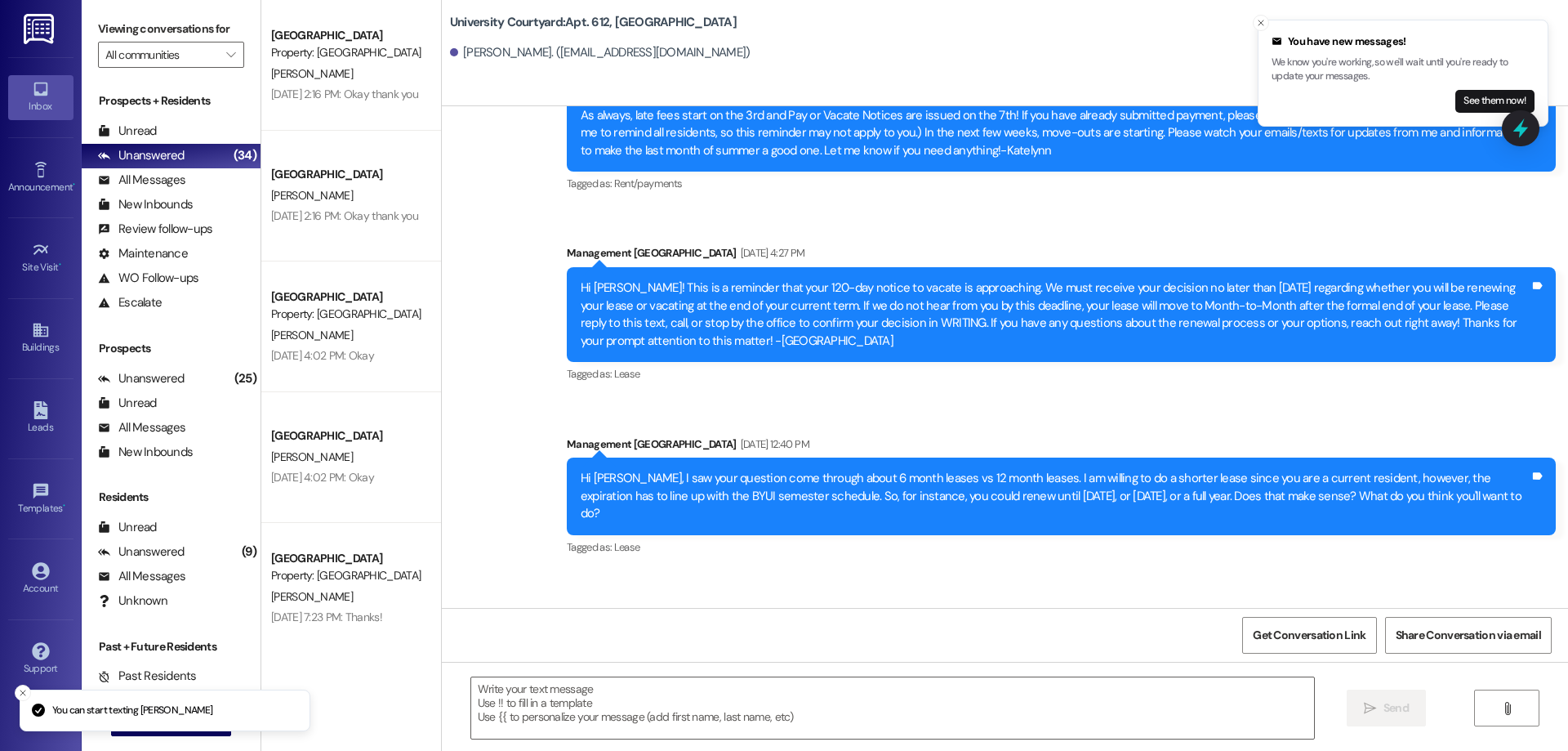
scroll to position [4956, 0]
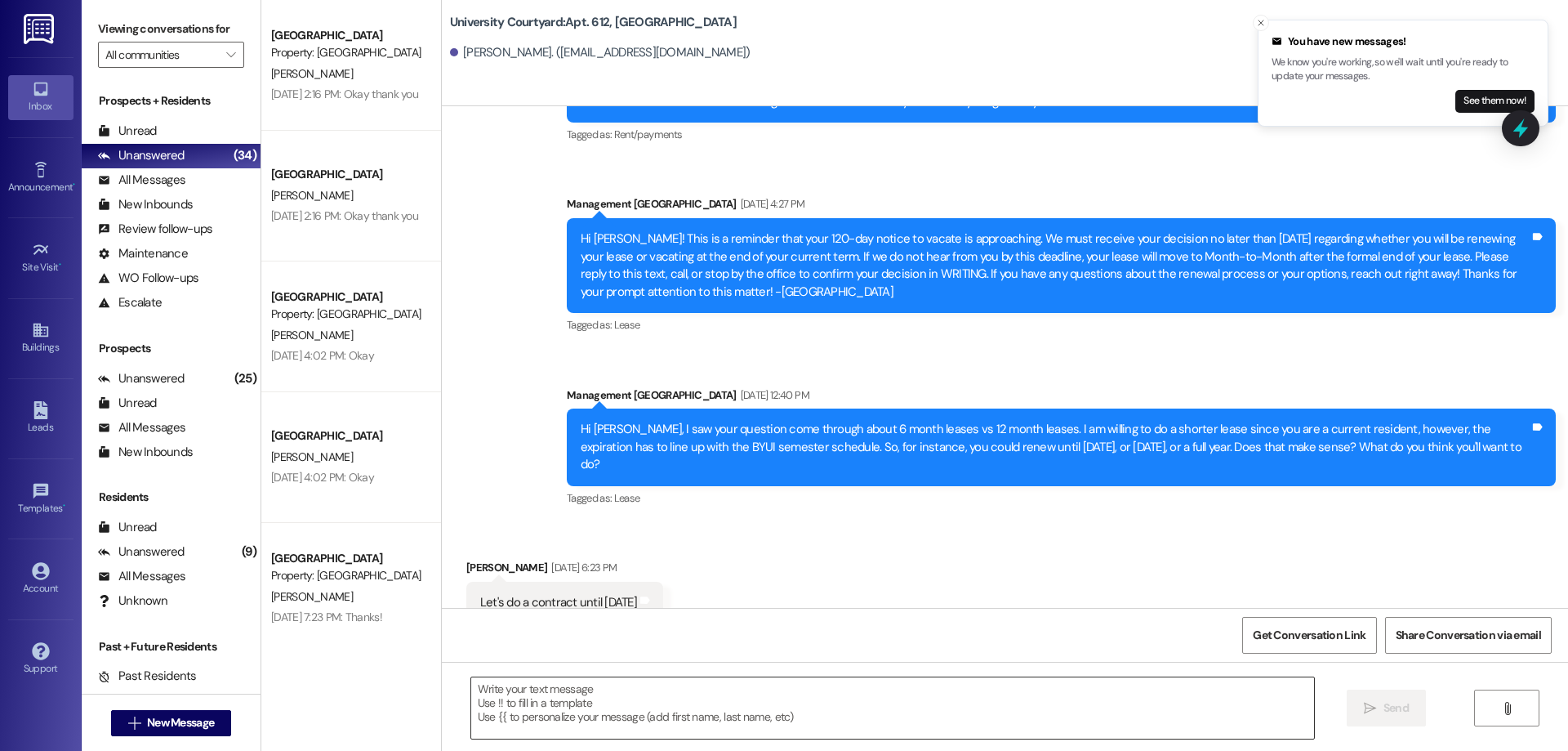
click at [677, 706] on textarea at bounding box center [892, 707] width 843 height 61
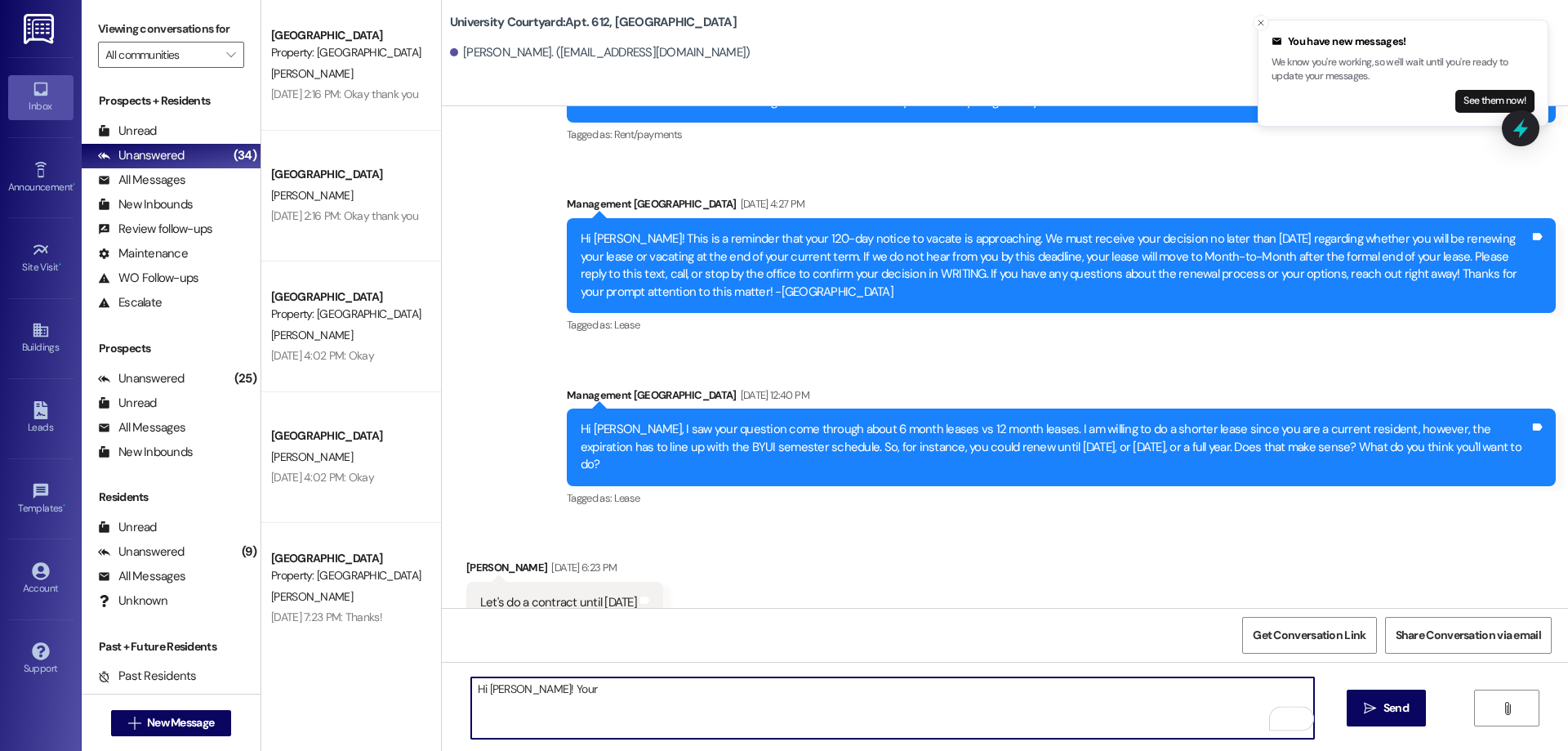
click at [681, 697] on textarea "Hi Shannacy! Your" at bounding box center [892, 707] width 843 height 61
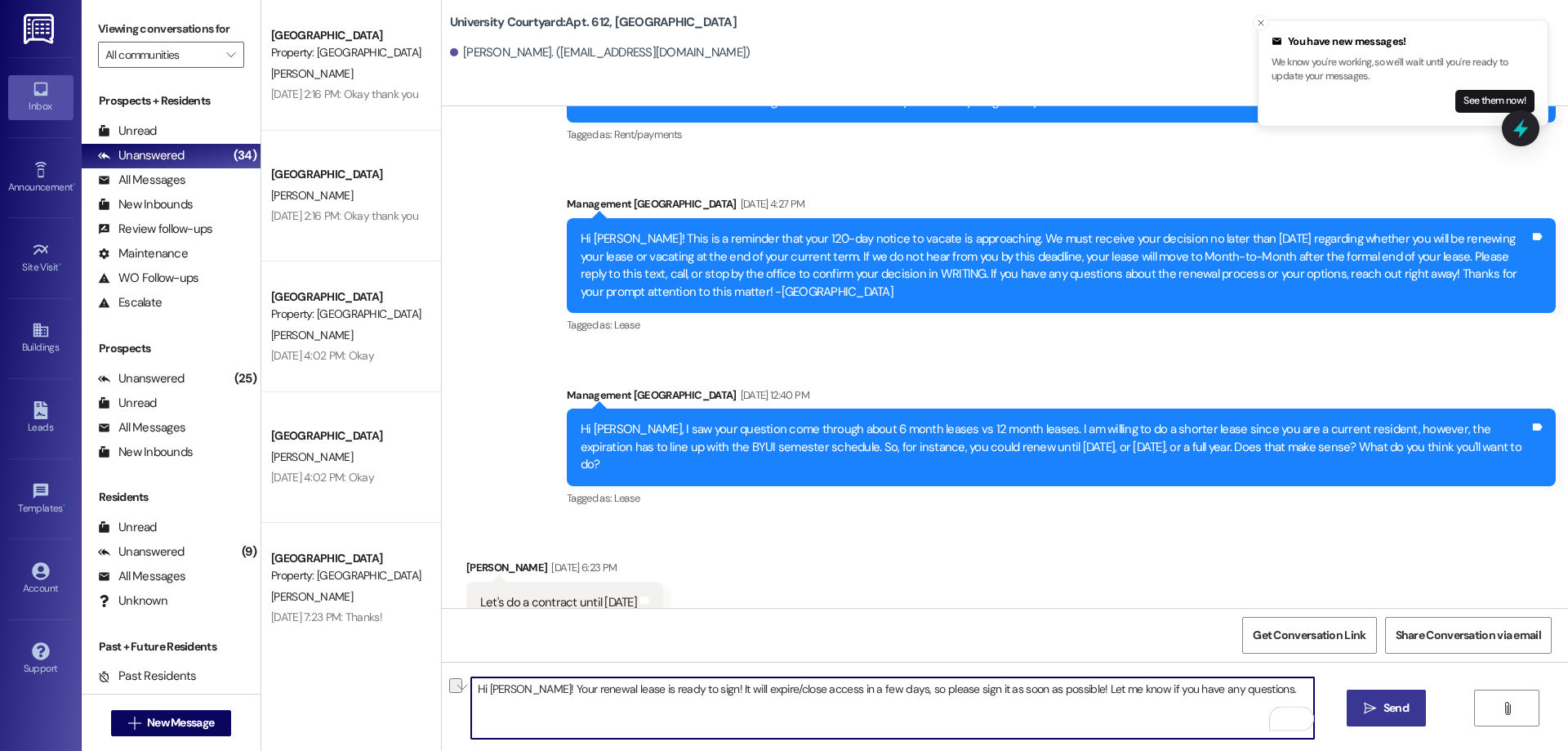
type textarea "Hi Shannacy! Your renewal lease is ready to sign! It will expire/close access i…"
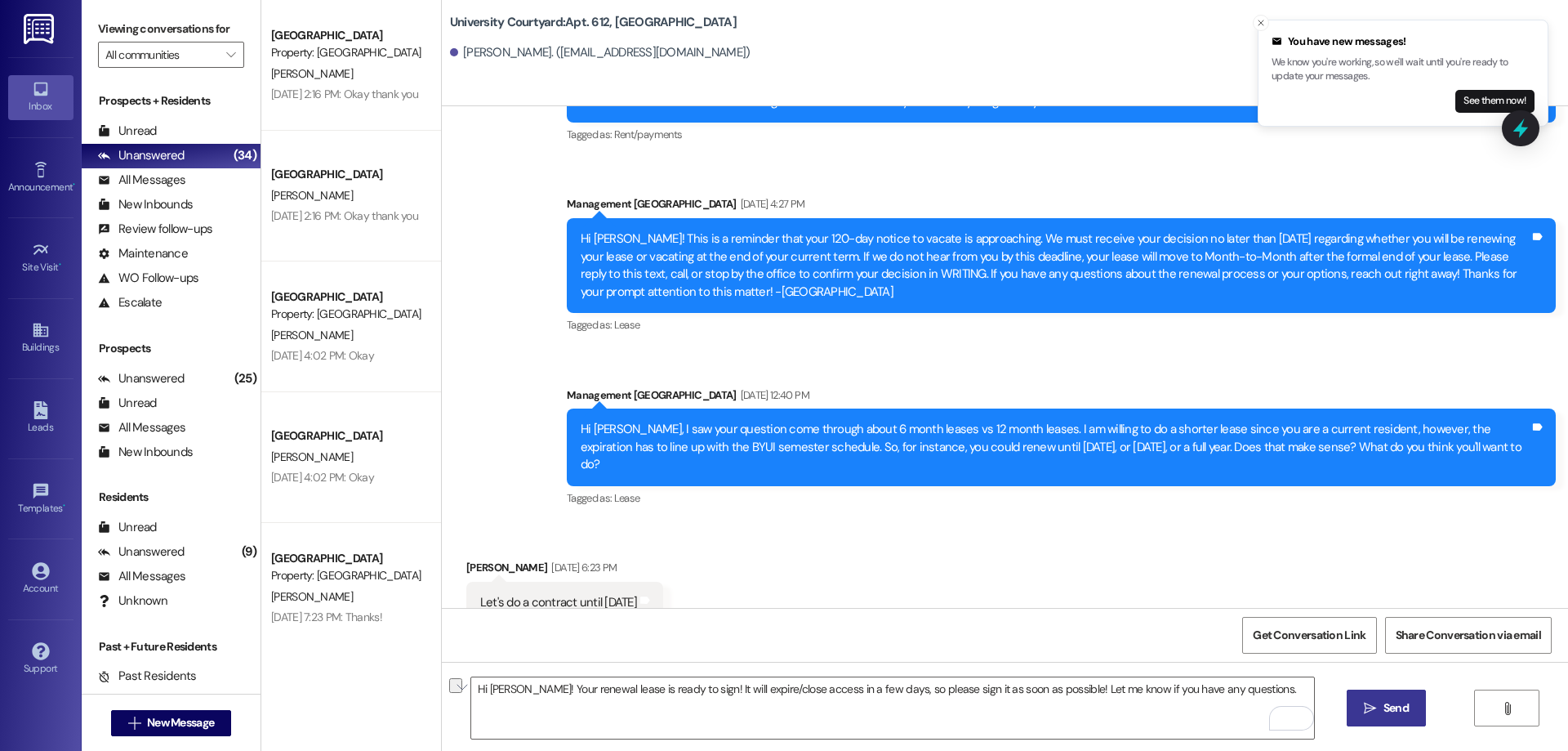
click at [1397, 706] on span "Send" at bounding box center [1396, 708] width 25 height 17
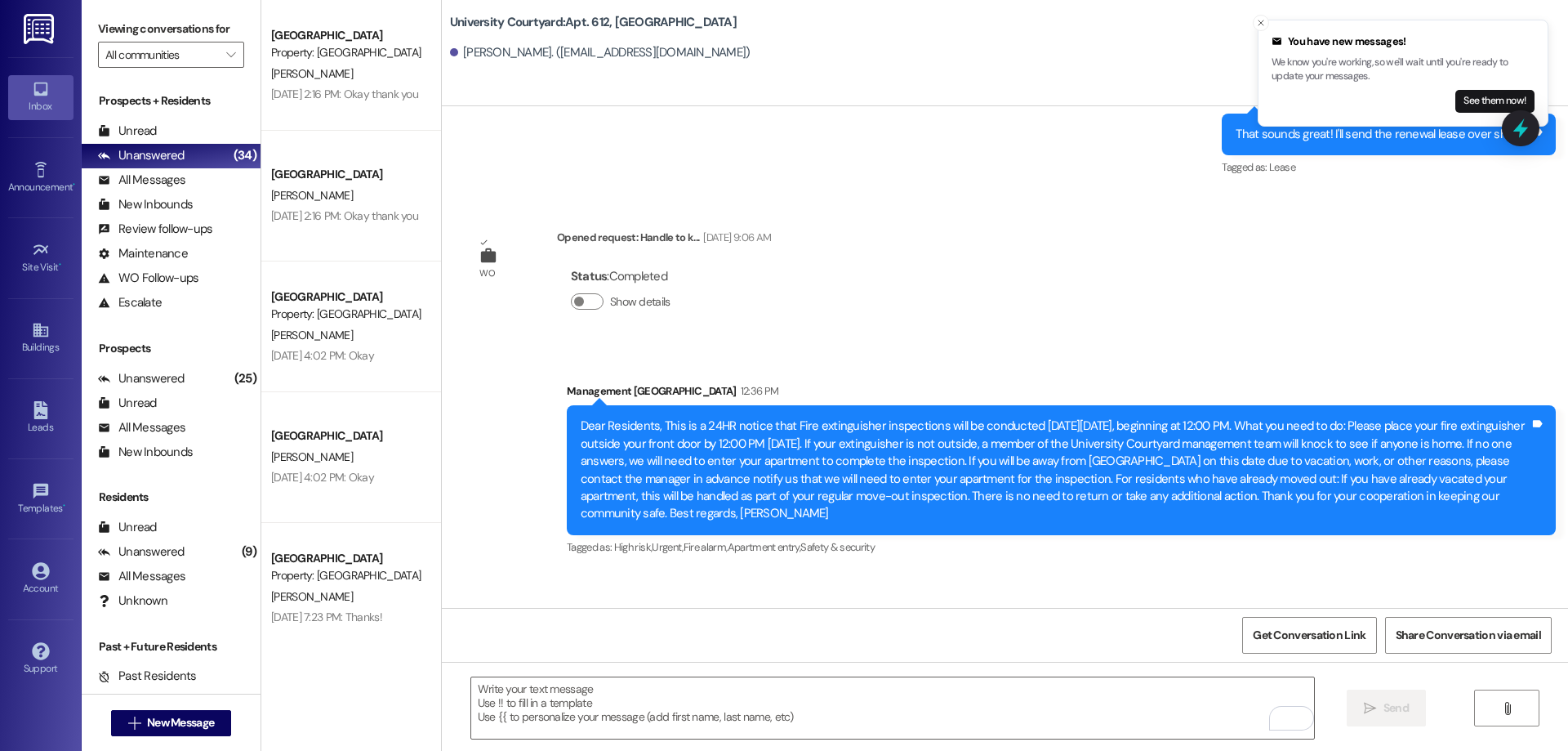
scroll to position [5588, 0]
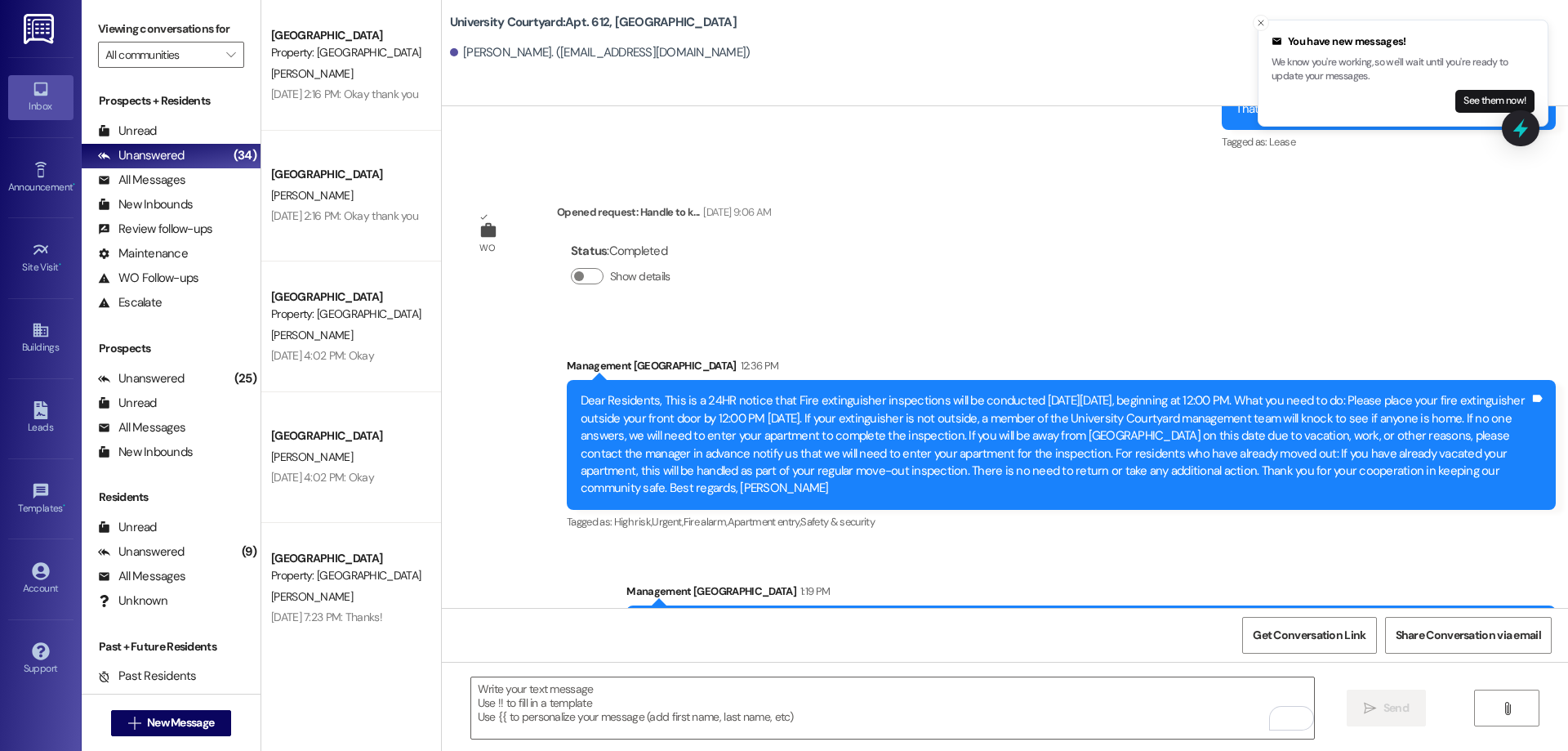
drag, startPoint x: 682, startPoint y: 575, endPoint x: 1535, endPoint y: 591, distance: 853.2
click at [1535, 606] on div "Hi Shannacy! Your renewal lease is ready to sign! It will expire/close access i…" at bounding box center [1091, 626] width 930 height 42
copy div "Hi Shannacy! Your renewal lease is ready to sign! It will expire/close access i…"
click at [44, 424] on div "Leads" at bounding box center [41, 427] width 81 height 16
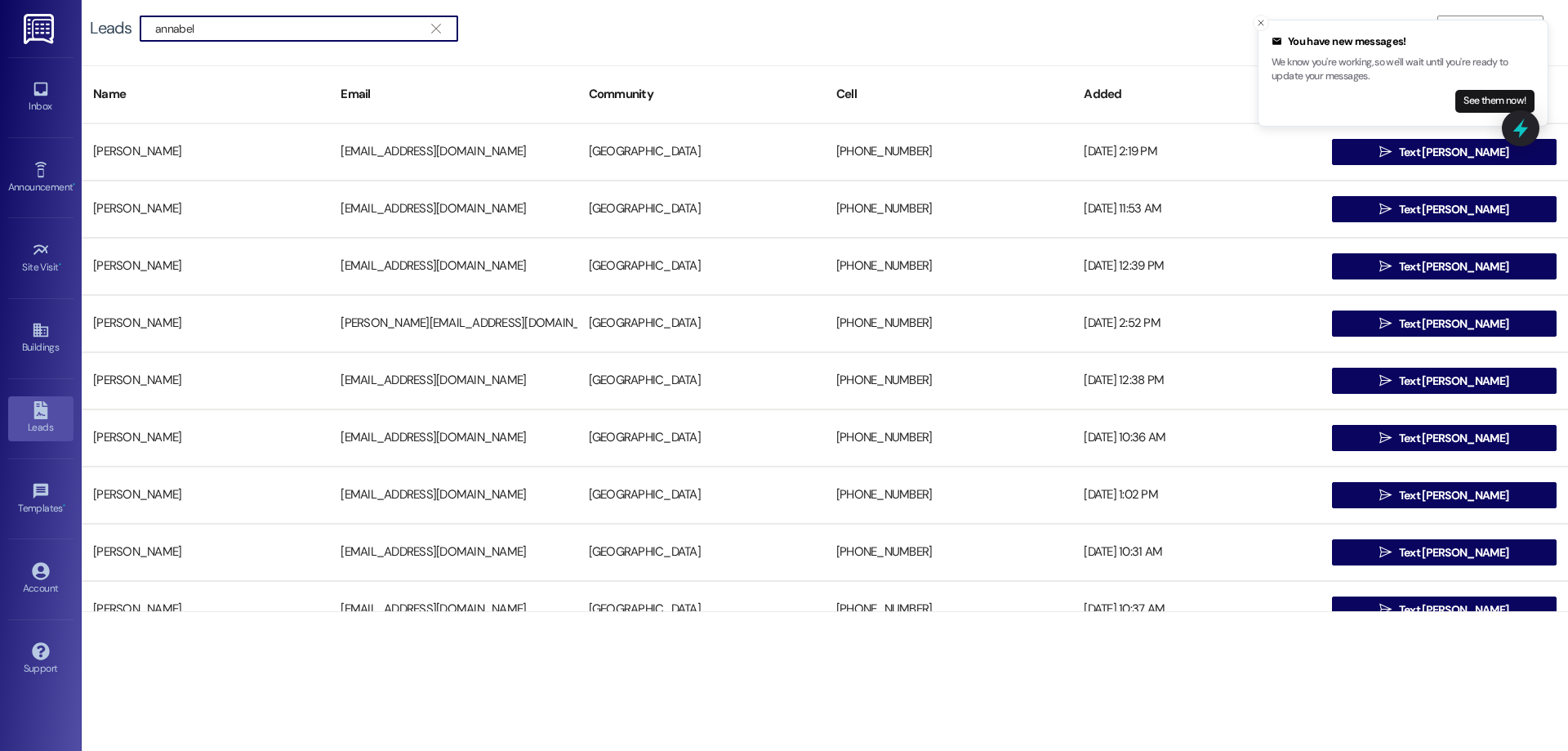
type input "annabel"
drag, startPoint x: 1204, startPoint y: 694, endPoint x: 1212, endPoint y: 685, distance: 12.0
click at [1204, 694] on div "Leads  annabel   Add Leads Name Email Community Cell Added Annabelle Wallace…" at bounding box center [824, 376] width 1487 height 751
click at [29, 97] on link "Inbox" at bounding box center [41, 98] width 66 height 45
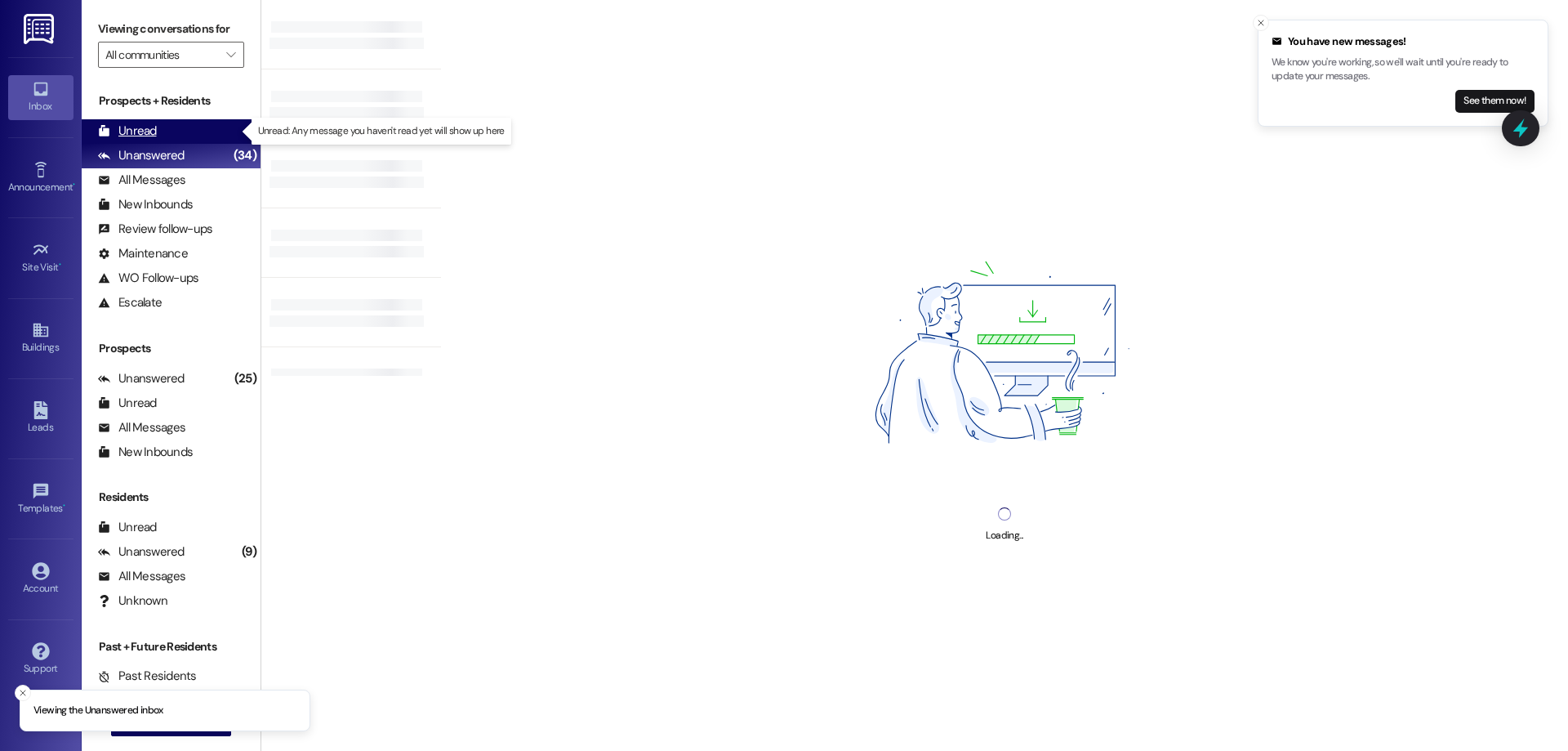
click at [124, 139] on div "Unread" at bounding box center [127, 132] width 59 height 17
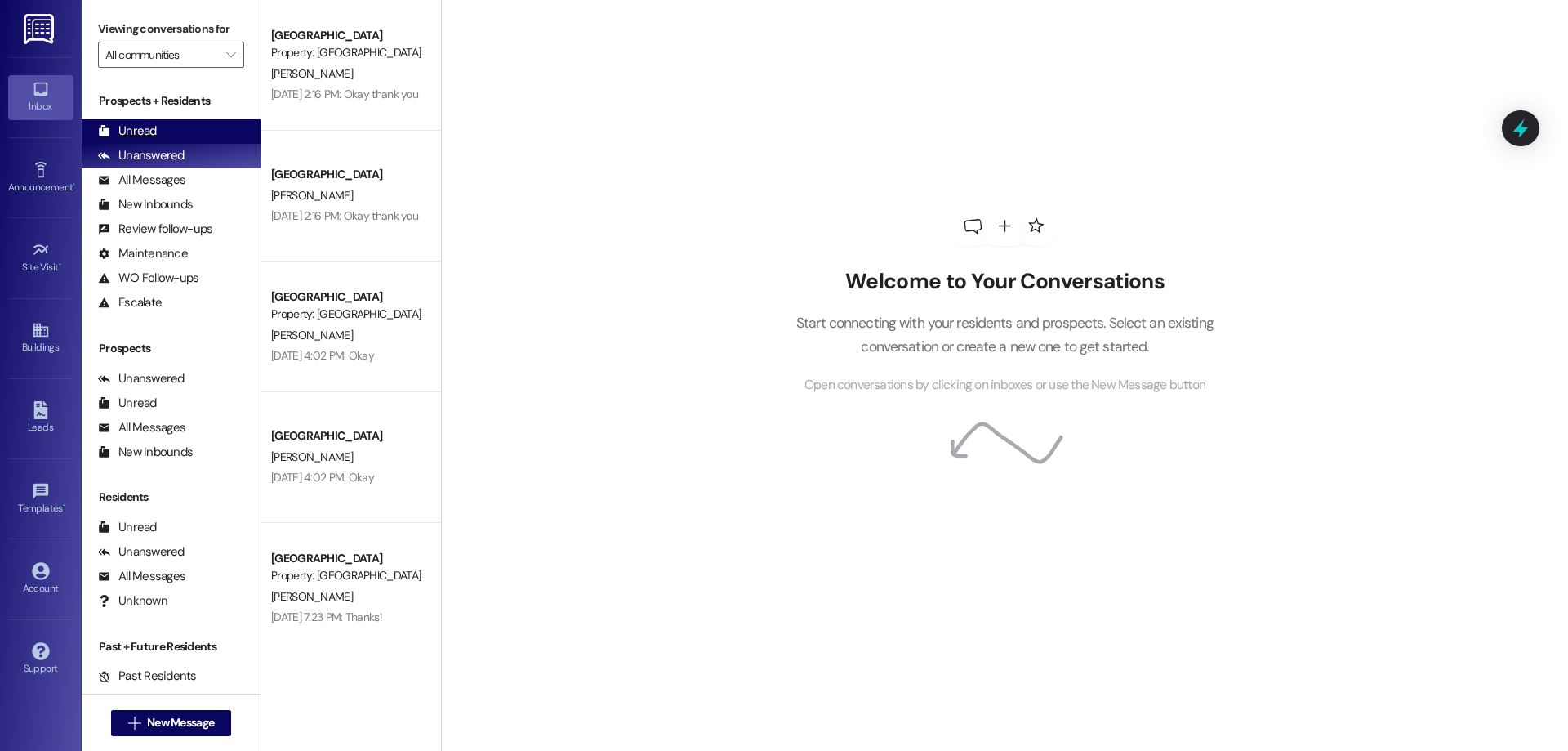
click at [115, 119] on div "Unread (0)" at bounding box center [170, 131] width 179 height 24
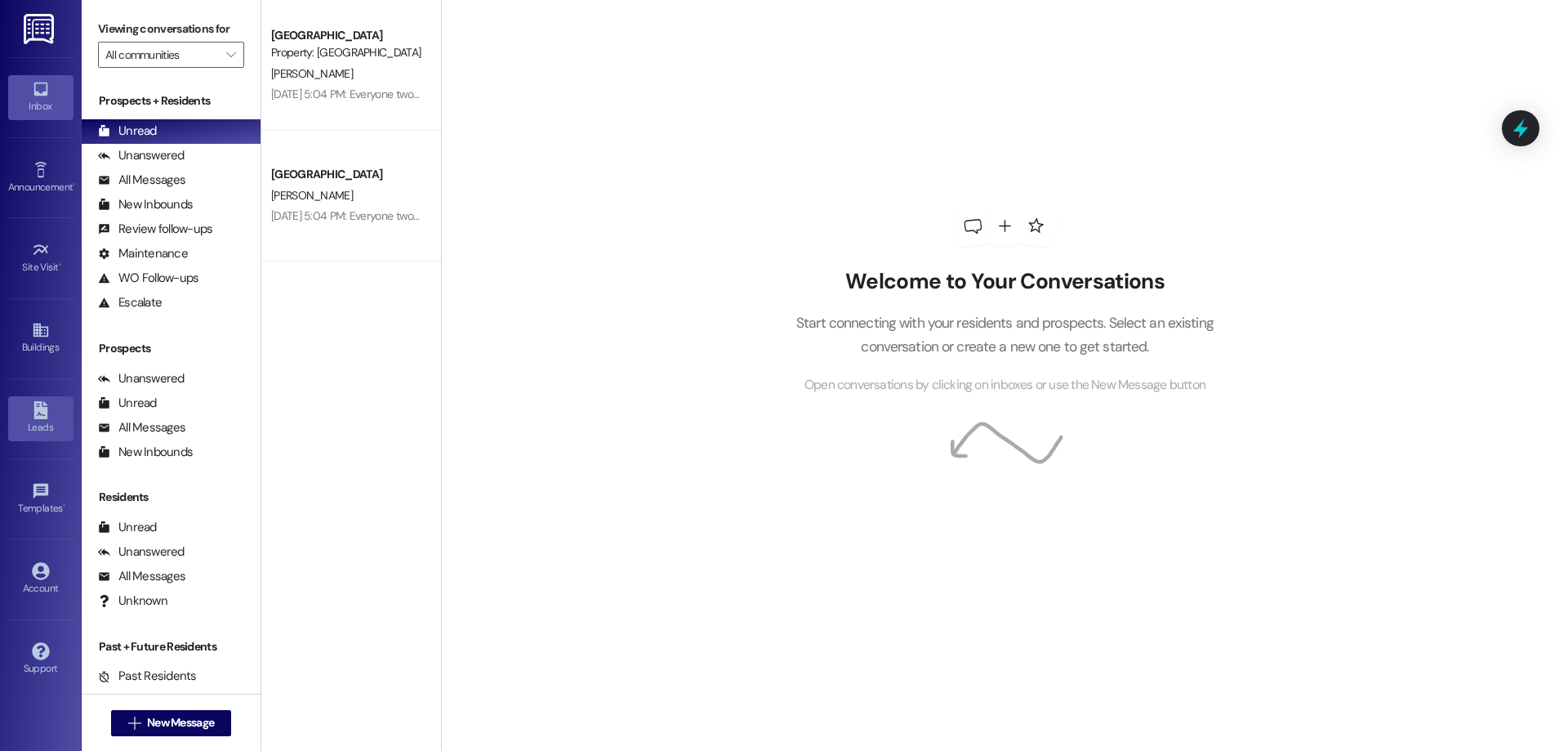
click at [35, 405] on icon at bounding box center [41, 410] width 14 height 18
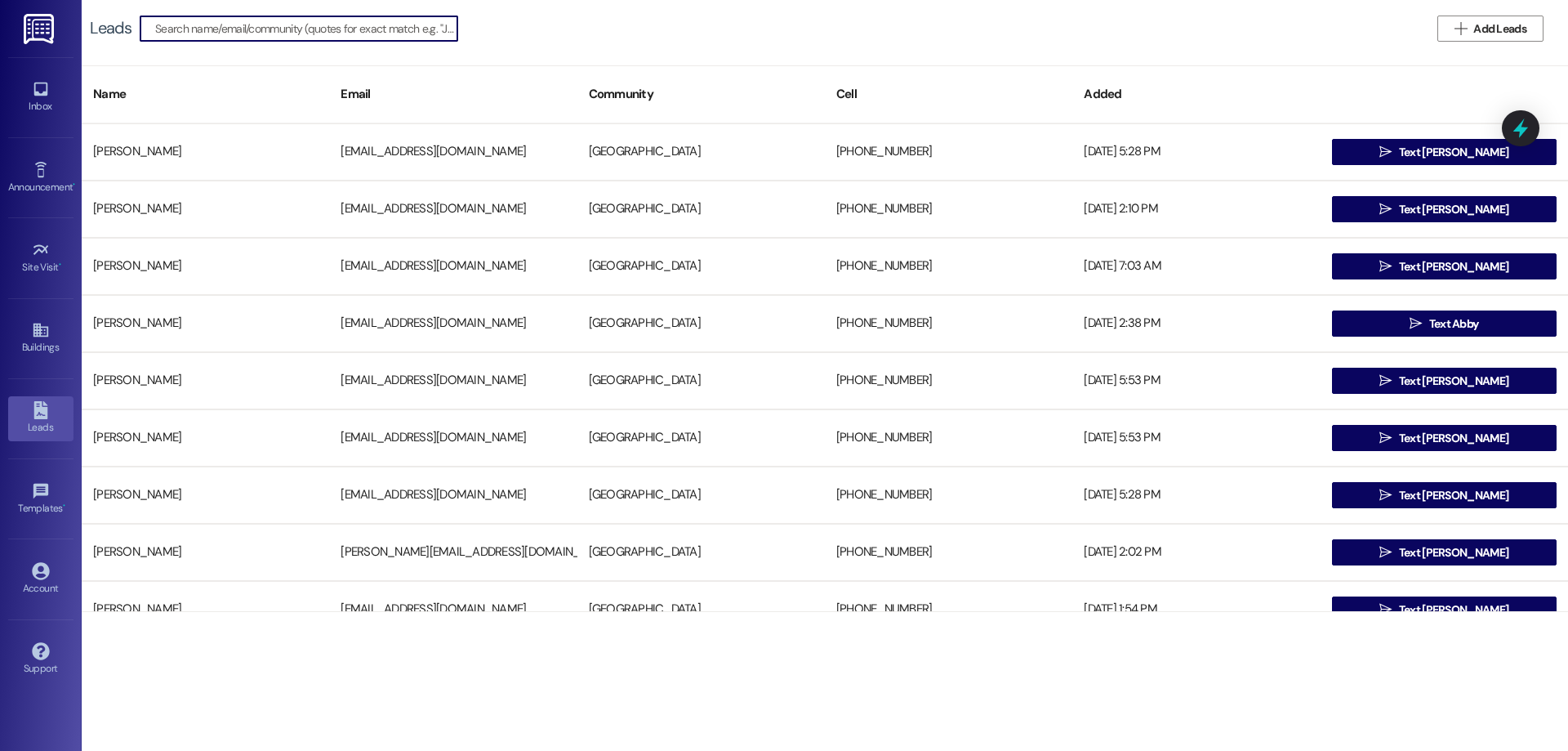
click at [247, 31] on input at bounding box center [306, 29] width 302 height 23
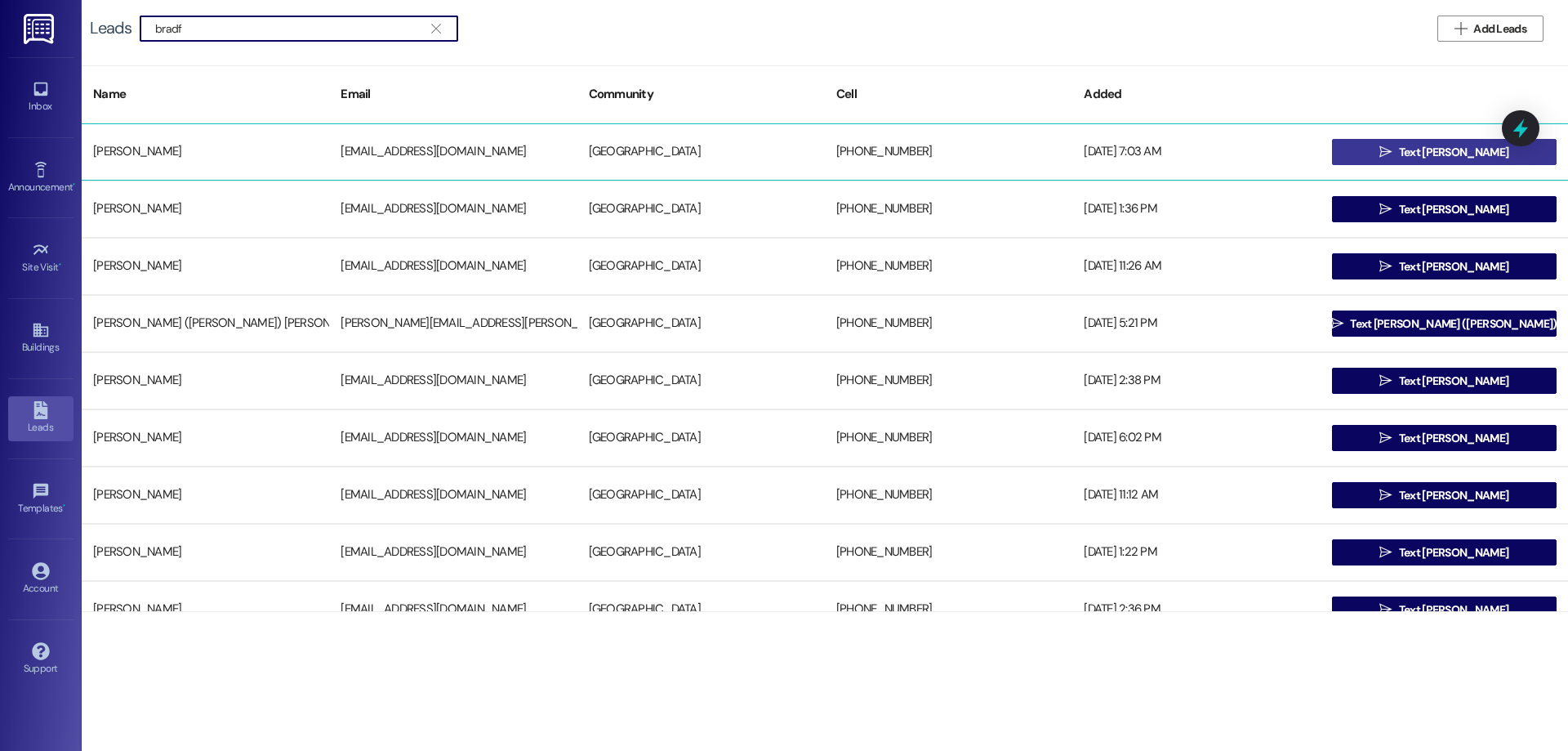
type input "bradf"
click at [1431, 150] on span "Text [PERSON_NAME]" at bounding box center [1453, 153] width 109 height 17
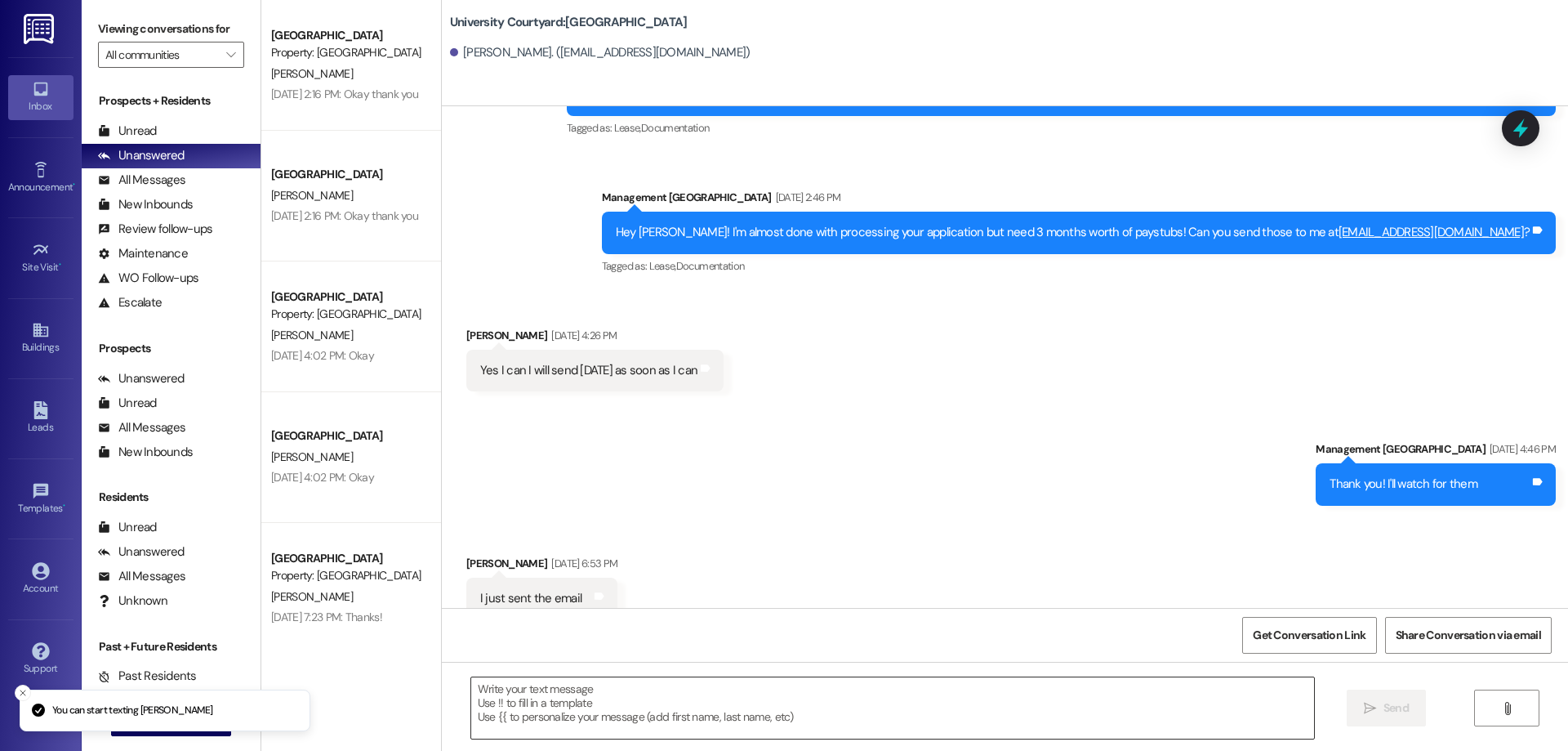
scroll to position [678, 0]
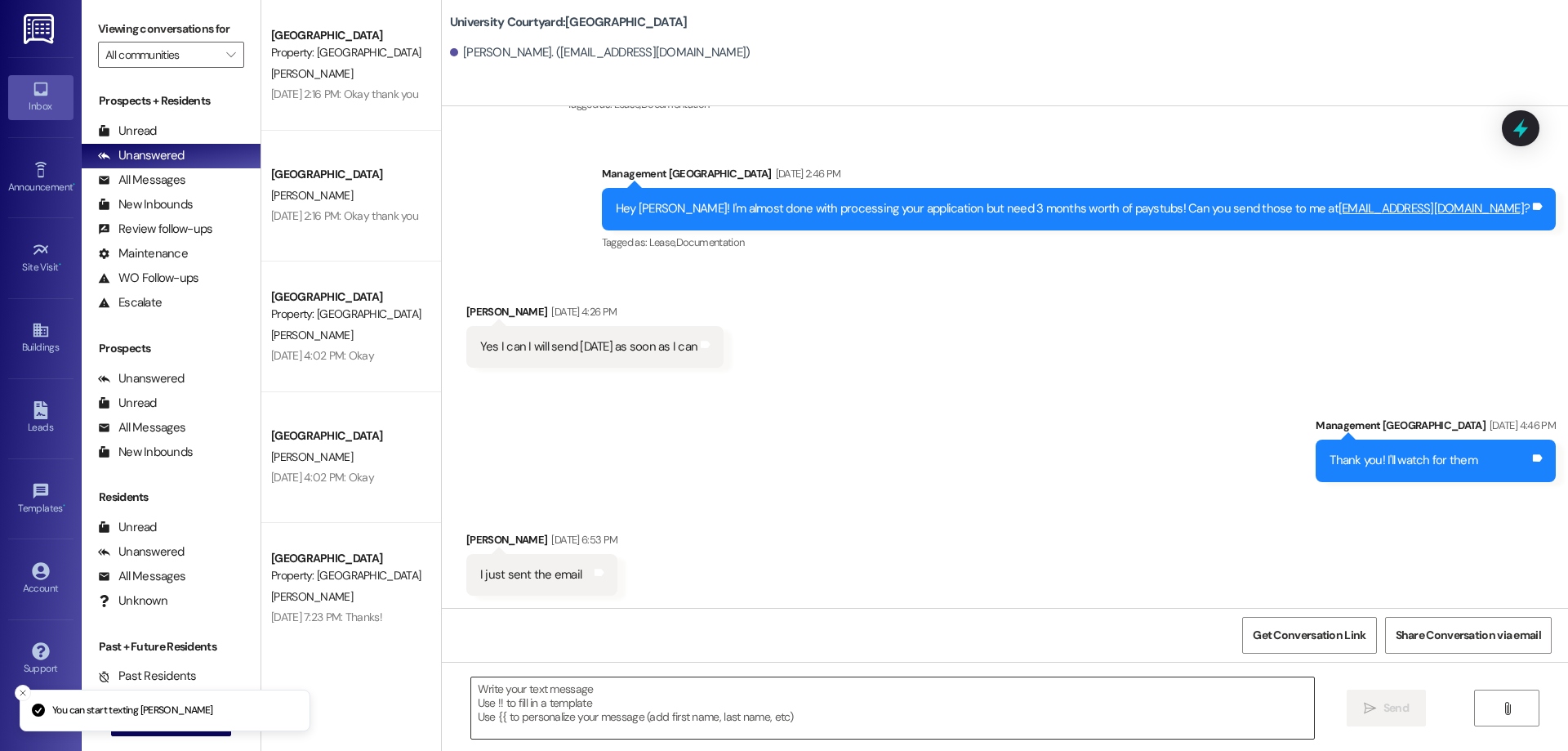
click at [659, 719] on textarea at bounding box center [892, 707] width 843 height 61
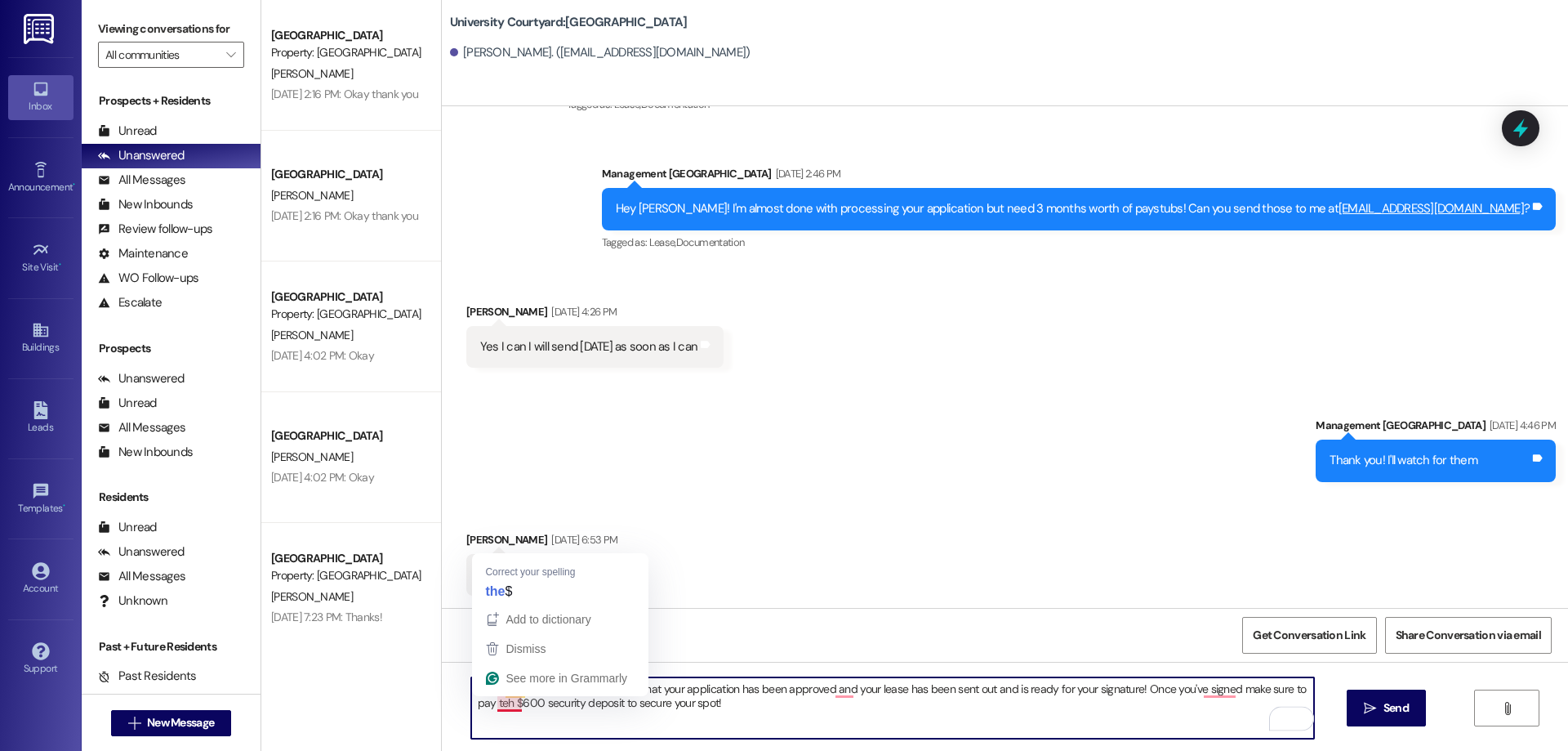
click at [492, 700] on textarea "Hello! Just wanted to let you know that your application has been approved and …" at bounding box center [892, 707] width 843 height 61
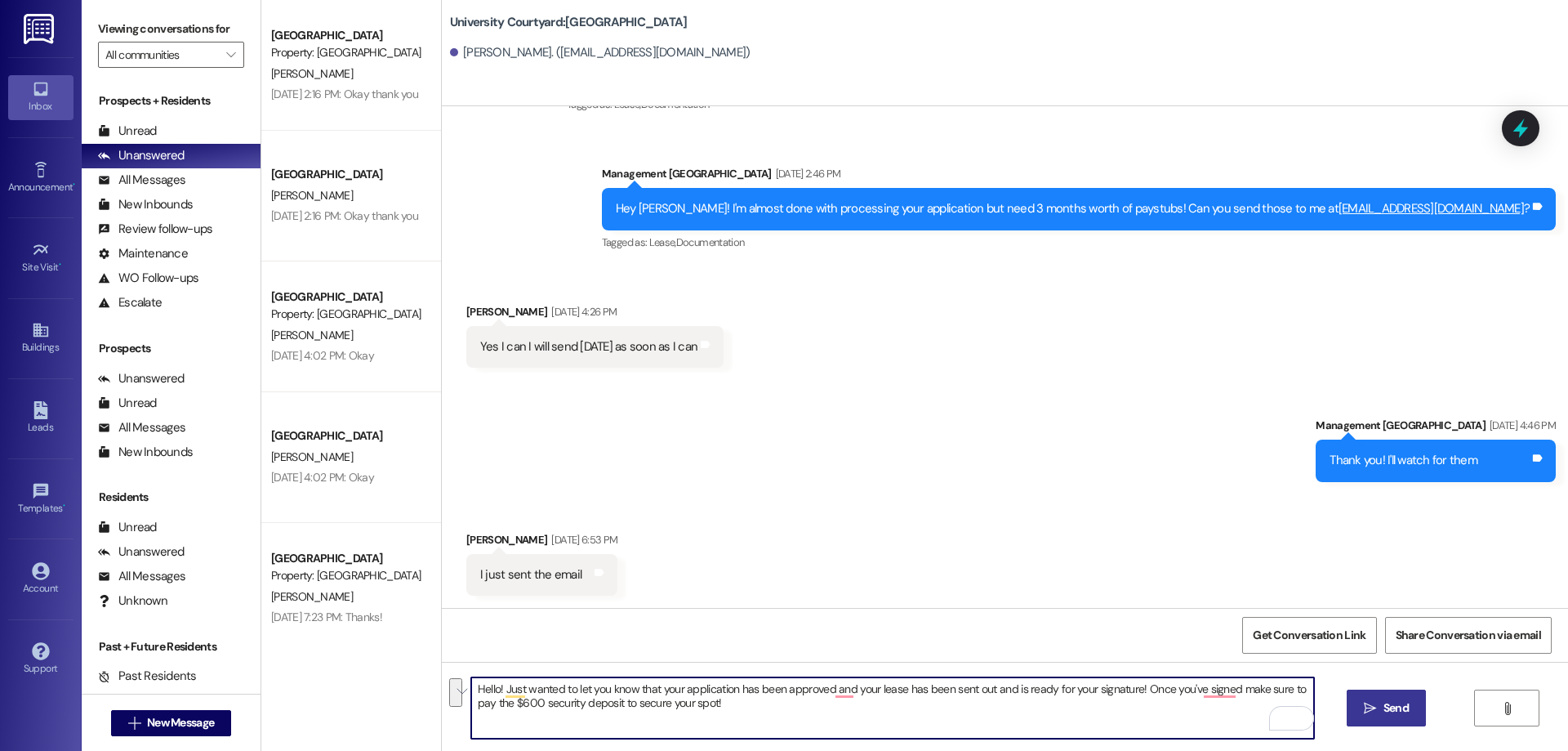
type textarea "Hello! Just wanted to let you know that your application has been approved and …"
click at [1364, 703] on icon "" at bounding box center [1370, 708] width 13 height 14
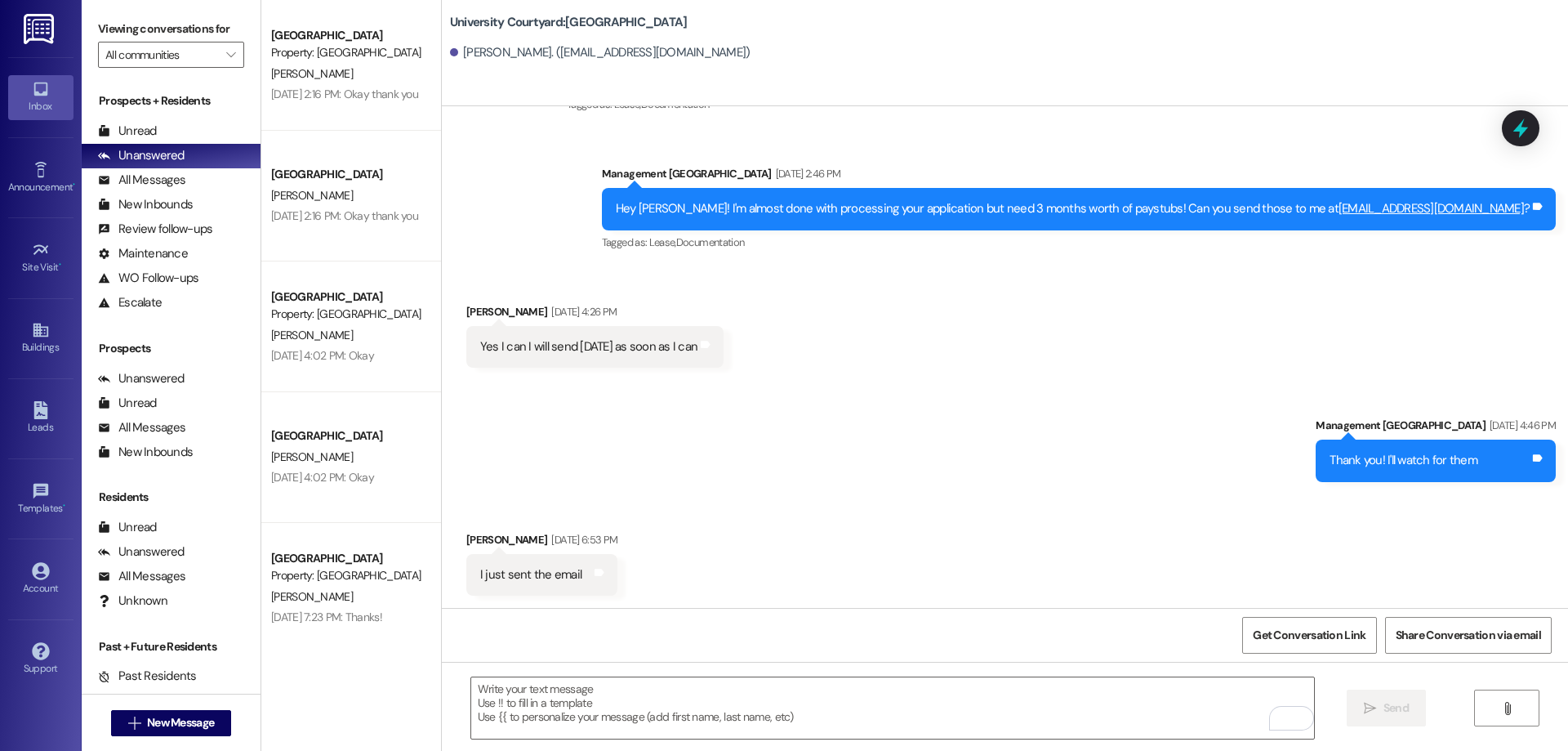
scroll to position [811, 0]
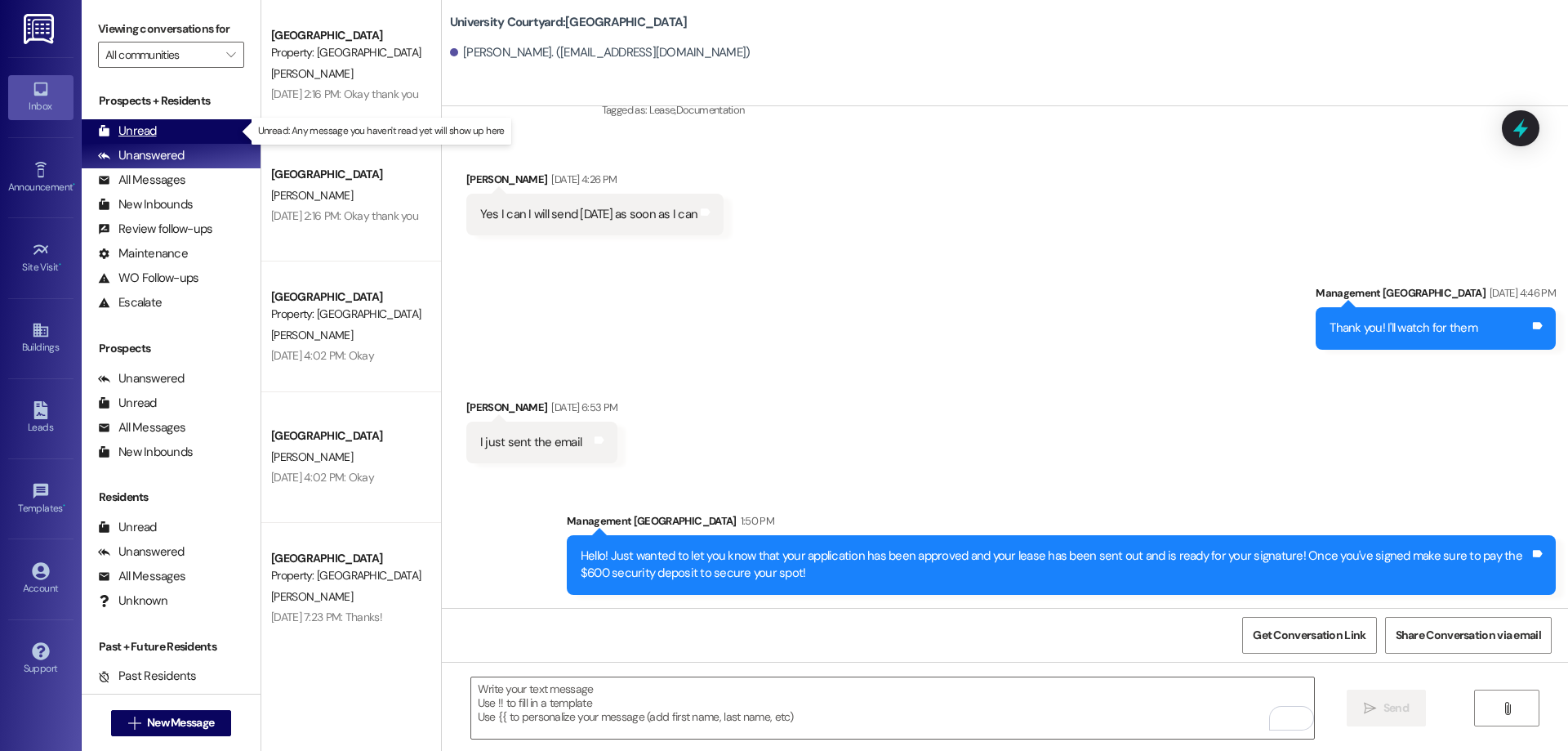
click at [159, 123] on div "Unread (0)" at bounding box center [170, 131] width 179 height 24
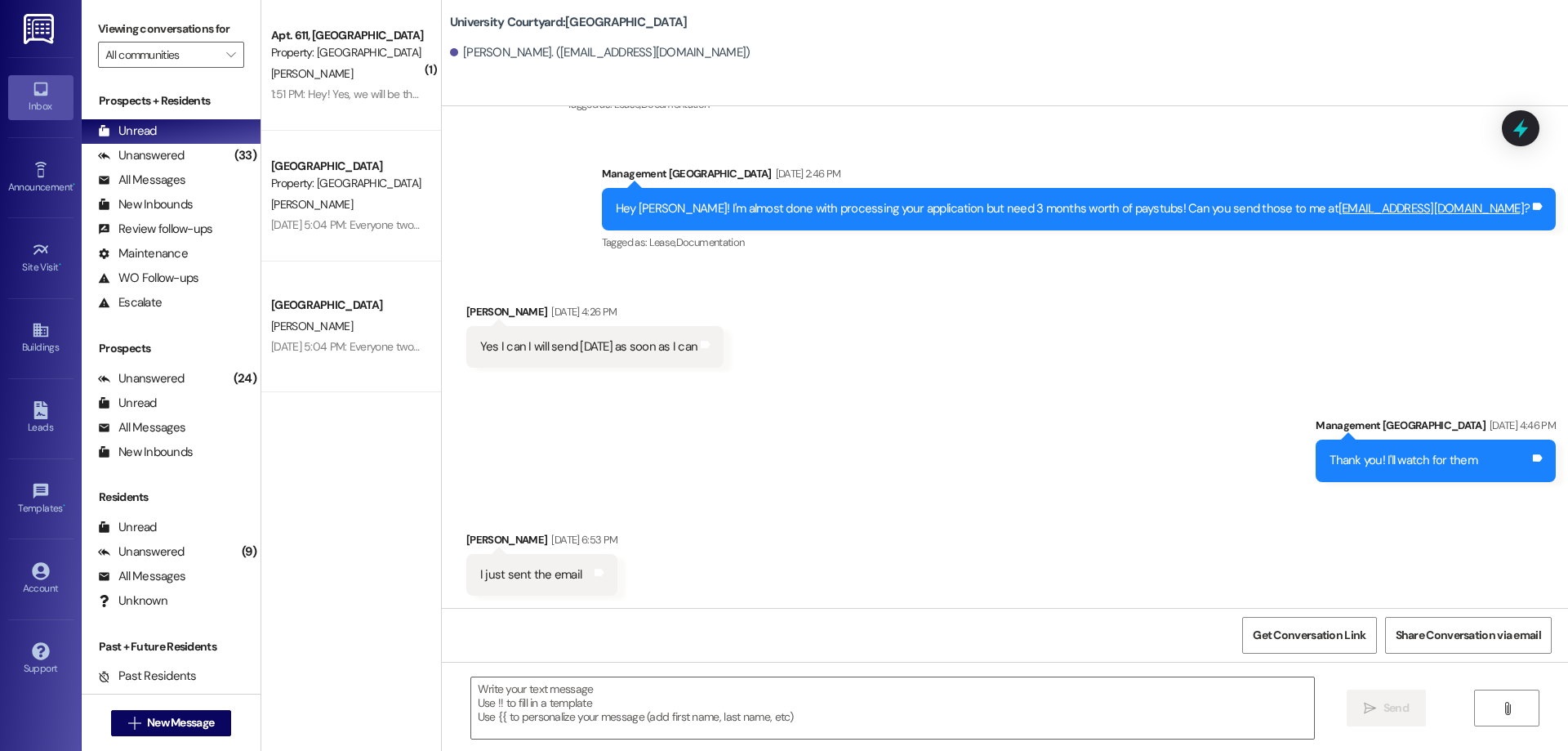
scroll to position [834, 0]
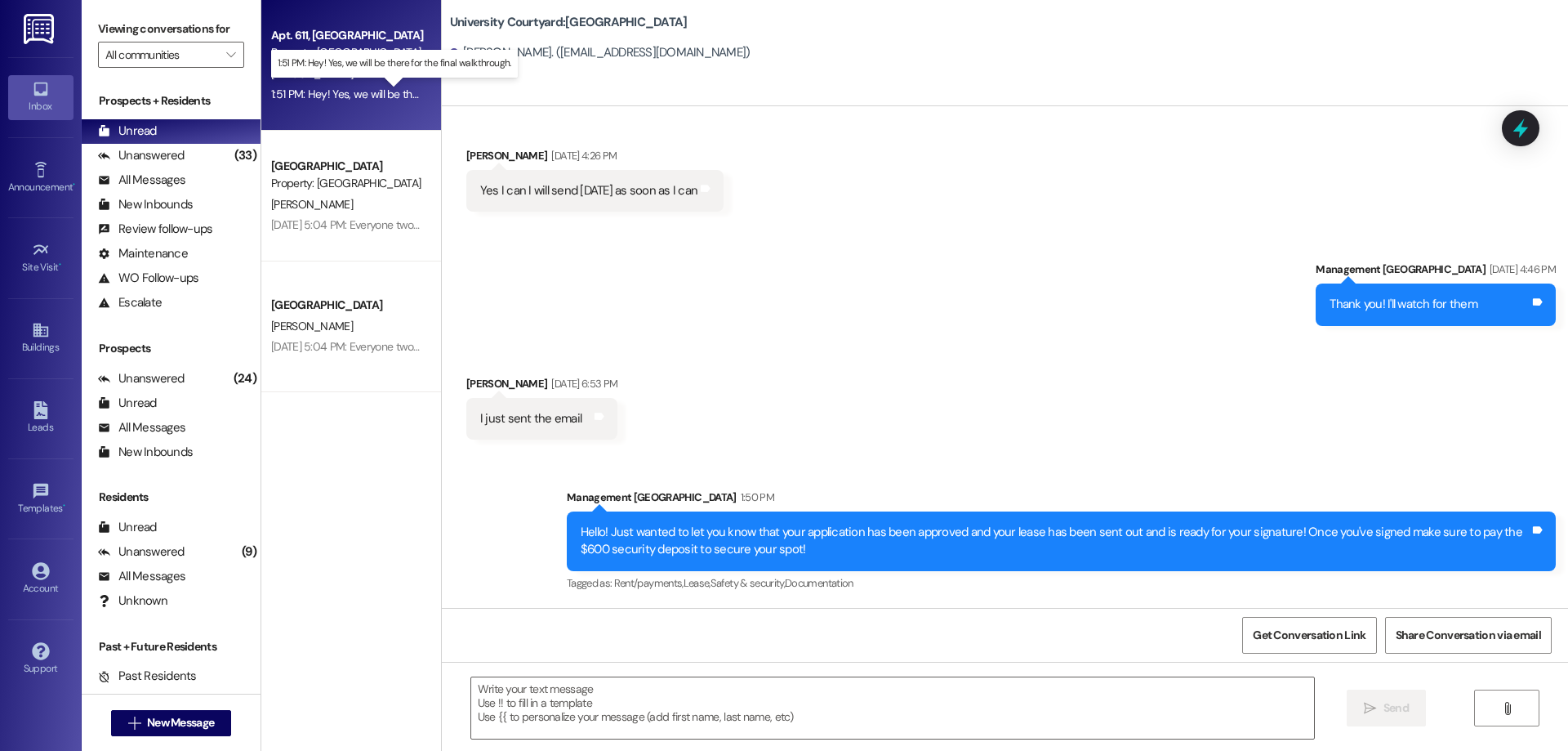
click at [386, 92] on div "1:51 PM: Hey! Yes, we will be there for the final walkthrough. 1:51 PM: Hey! Ye…" at bounding box center [408, 93] width 276 height 15
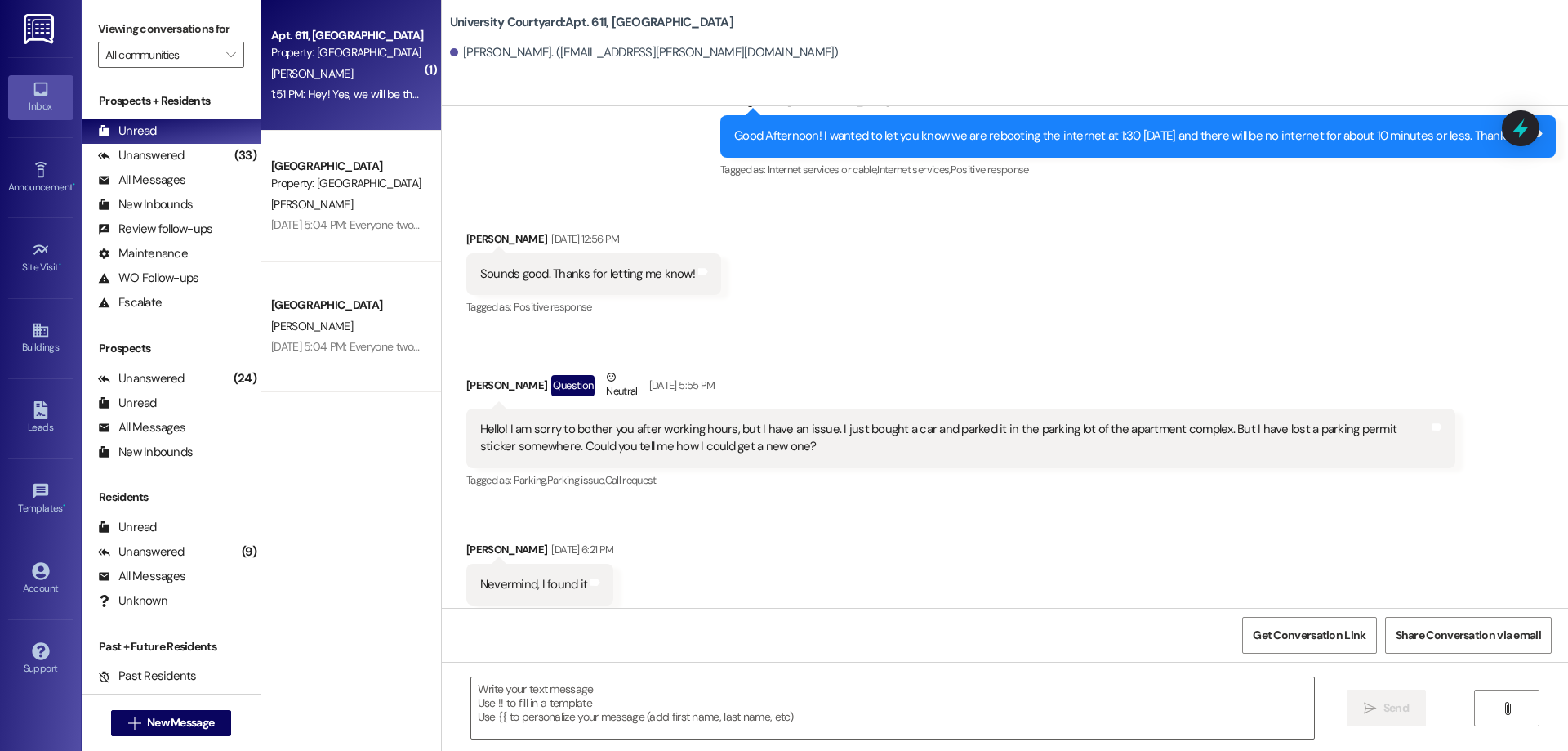
scroll to position [16944, 0]
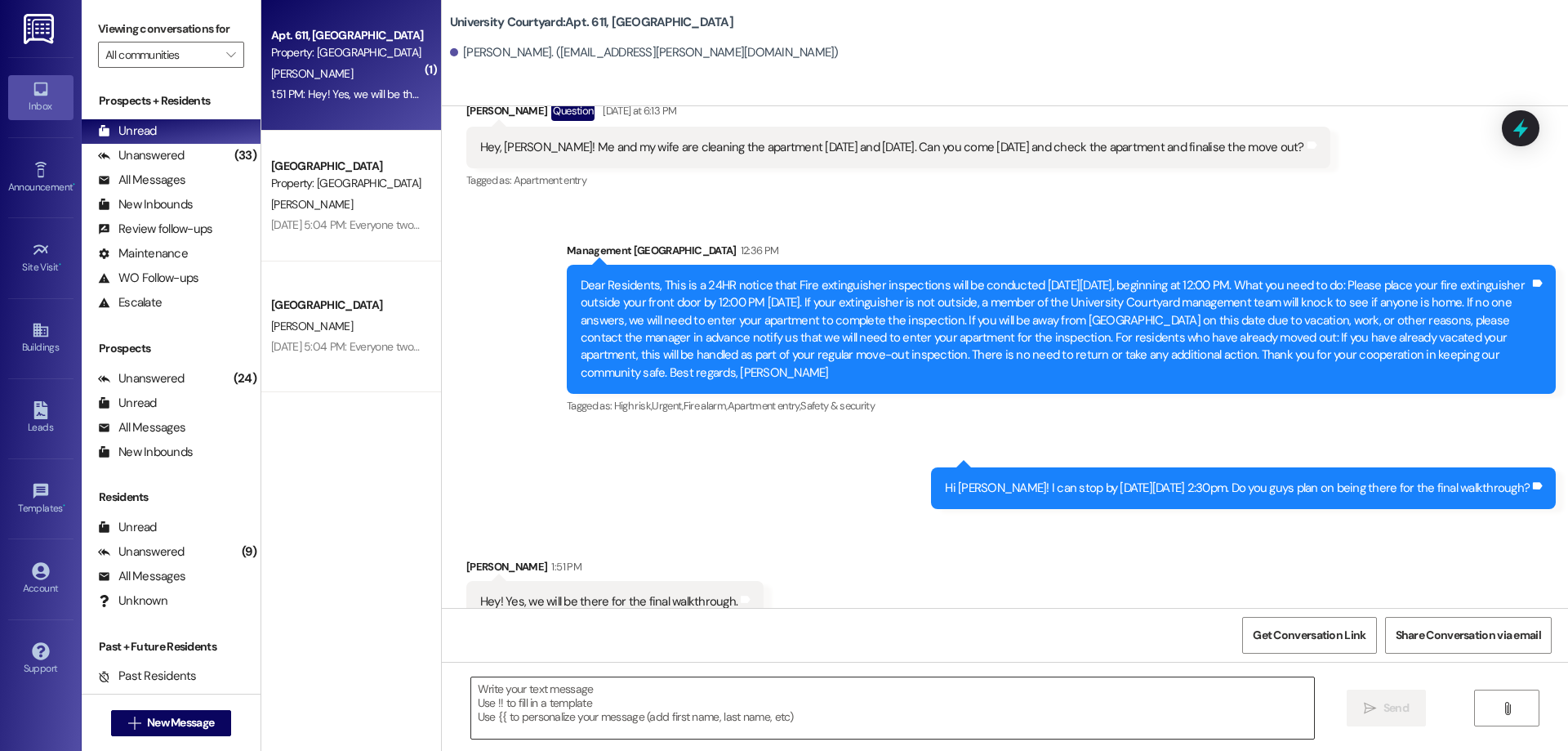
click at [746, 704] on textarea at bounding box center [892, 707] width 843 height 61
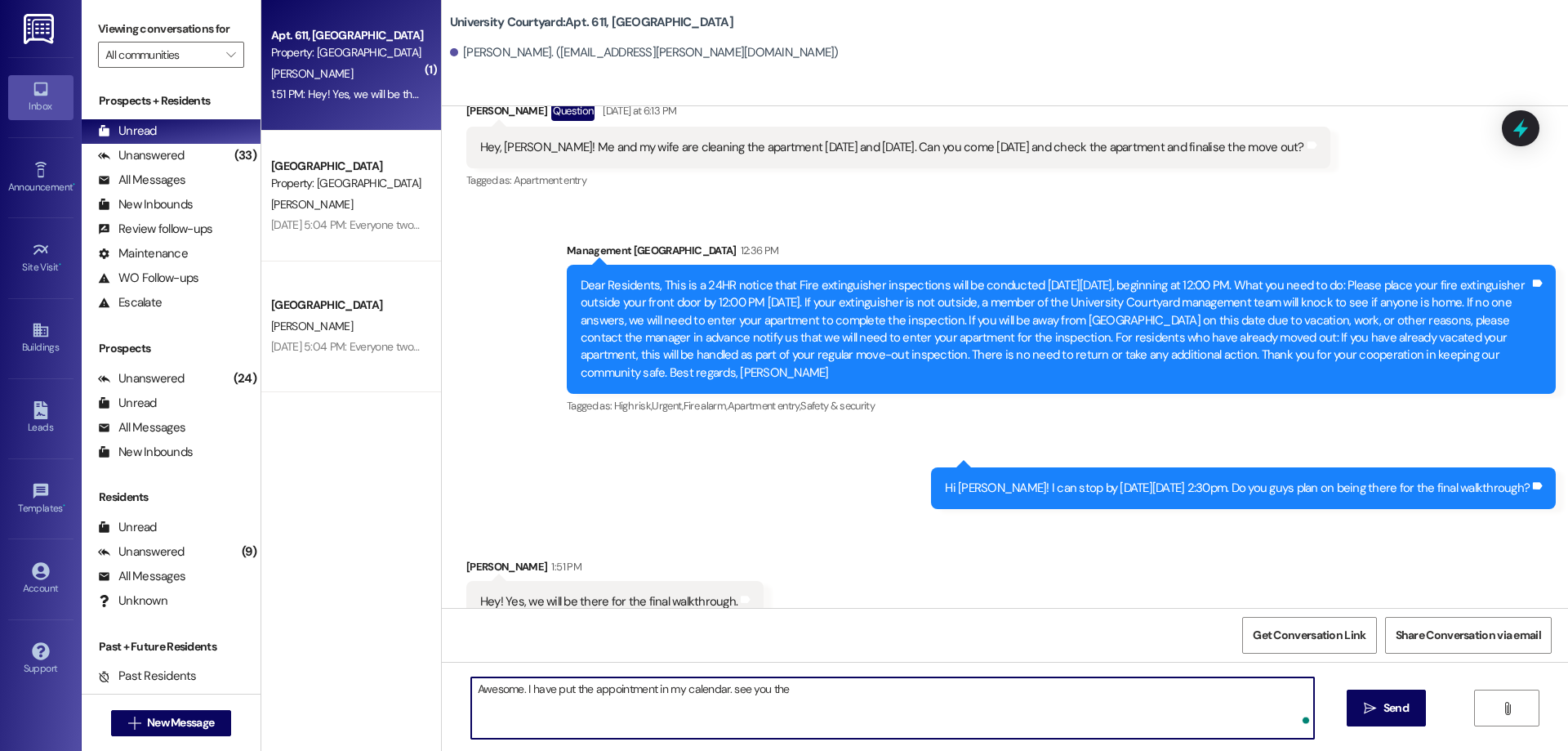
type textarea "Awesome. I have put the appointment in my calendar. see you then"
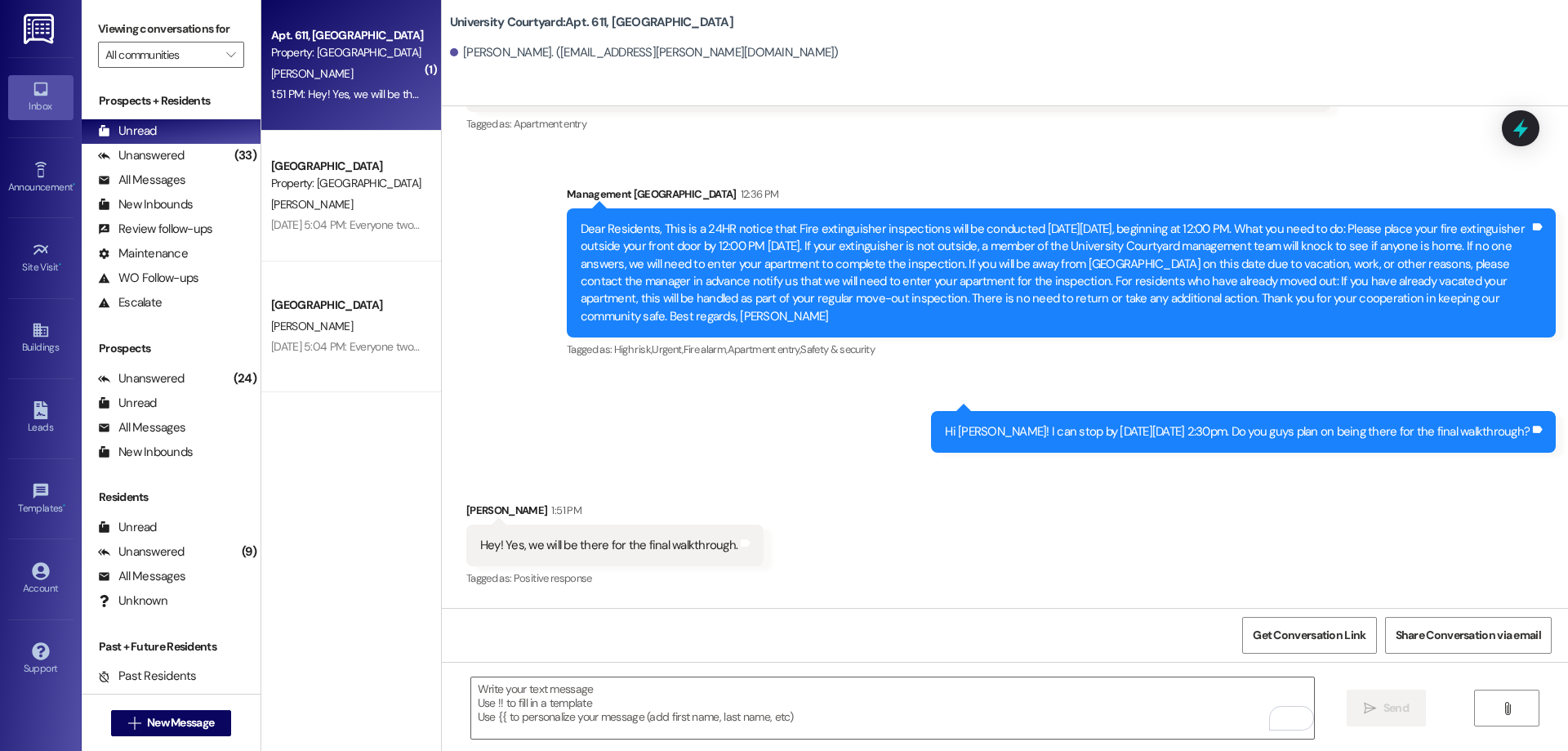
scroll to position [17057, 0]
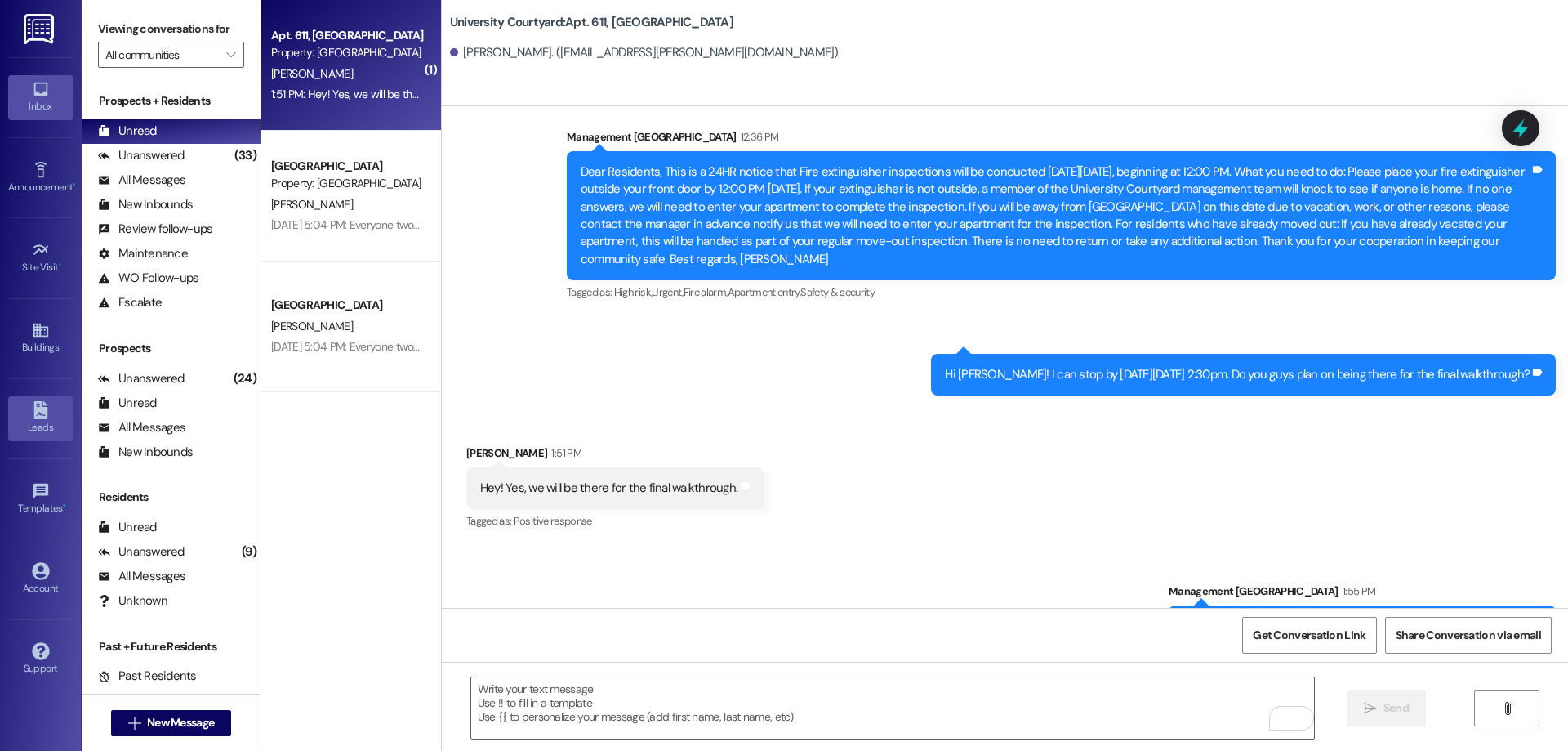
click at [28, 425] on div "Leads" at bounding box center [41, 427] width 81 height 16
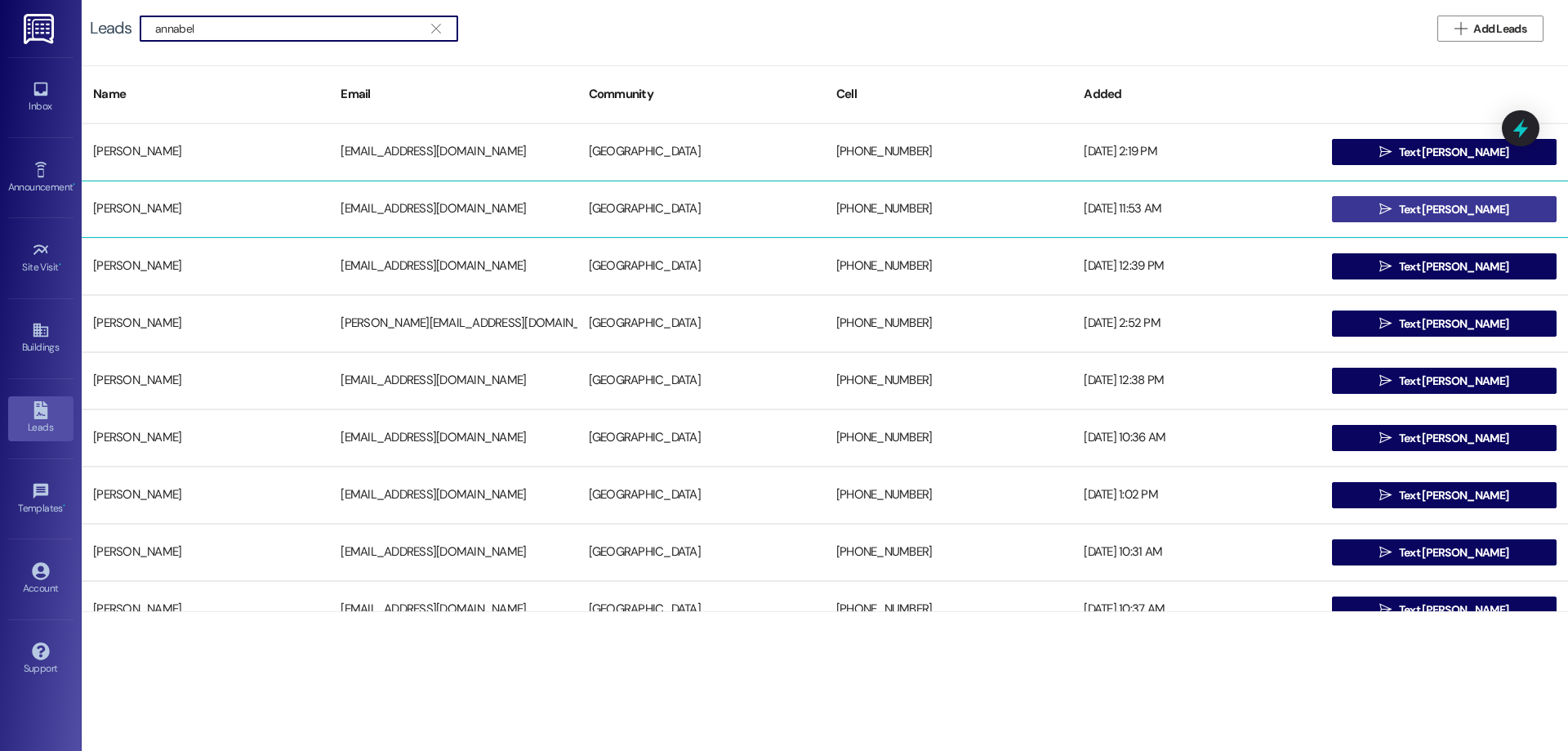
type input "annabel"
click at [1424, 205] on span "Text [PERSON_NAME]" at bounding box center [1453, 210] width 109 height 17
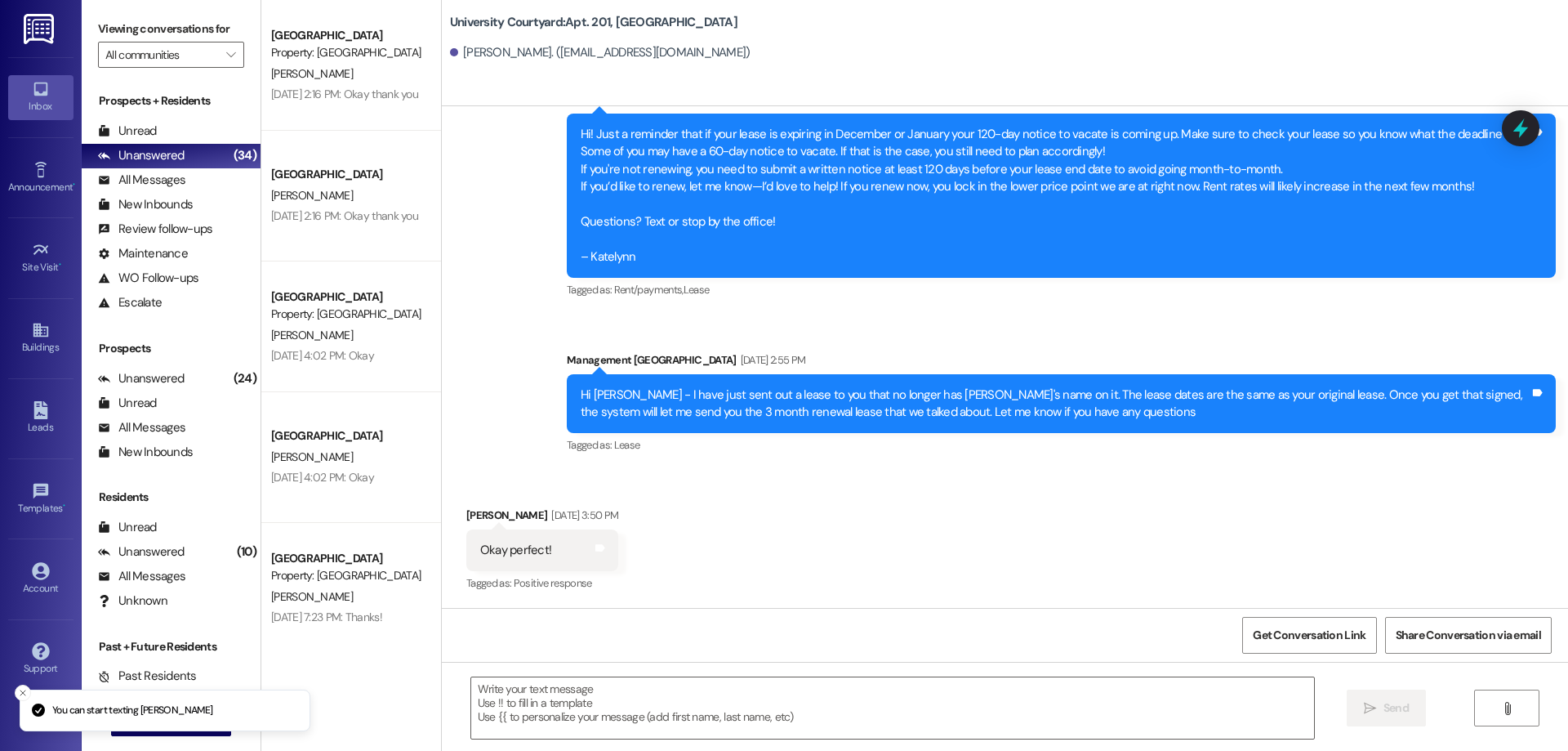
scroll to position [3553, 0]
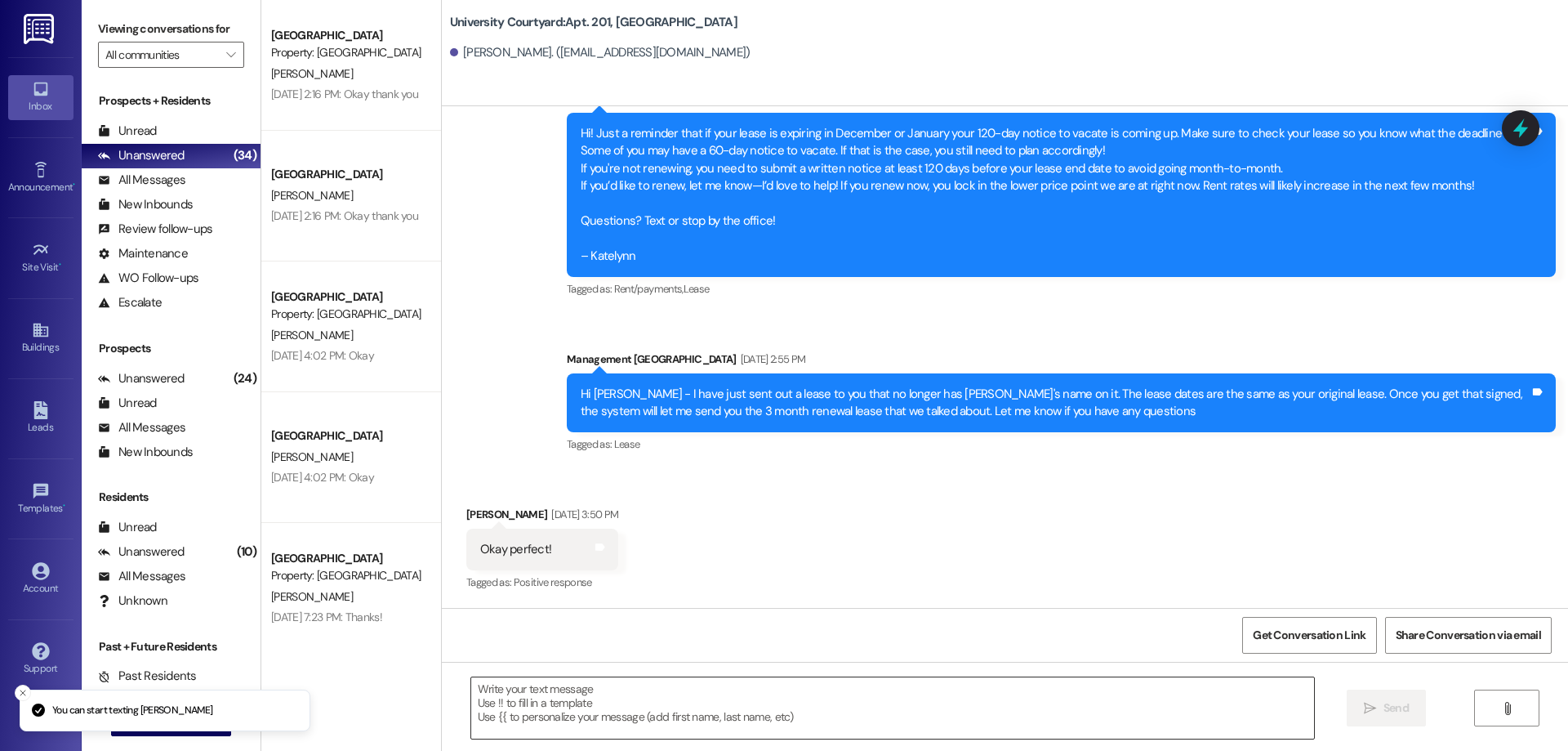
click at [674, 703] on textarea at bounding box center [892, 707] width 843 height 61
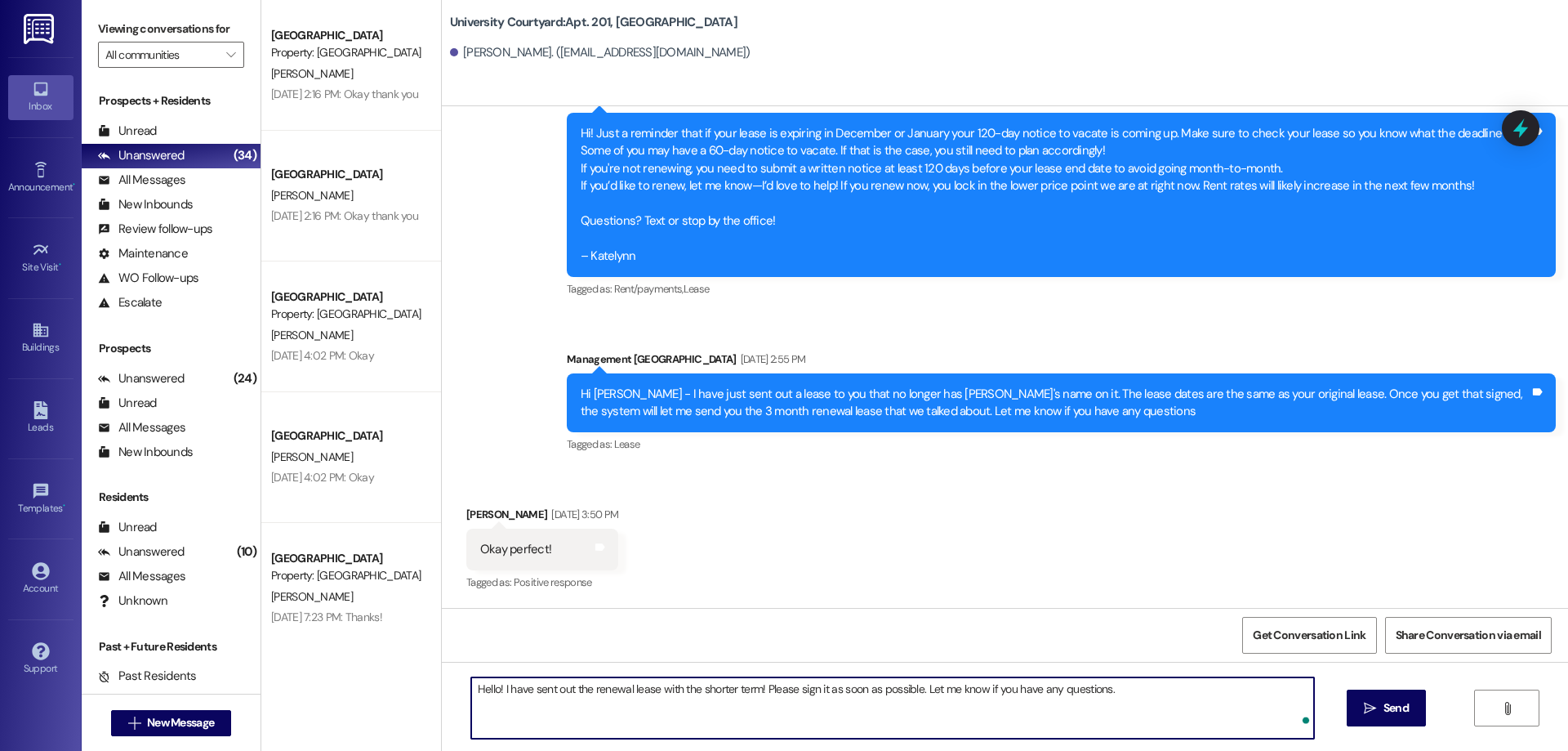
type textarea "Hello! I have sent out the renewal lease with the shorter term! Please sign it …"
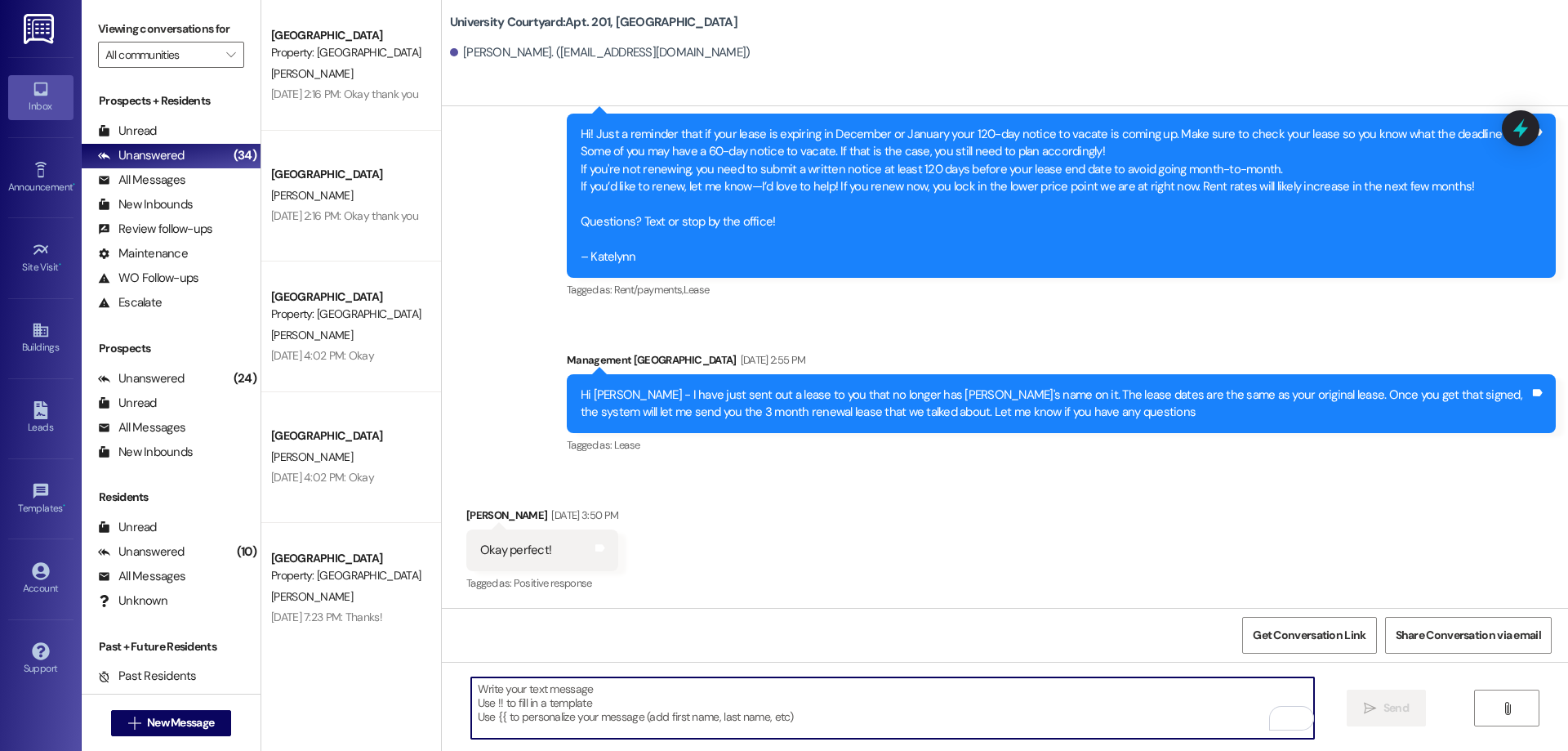
scroll to position [3666, 0]
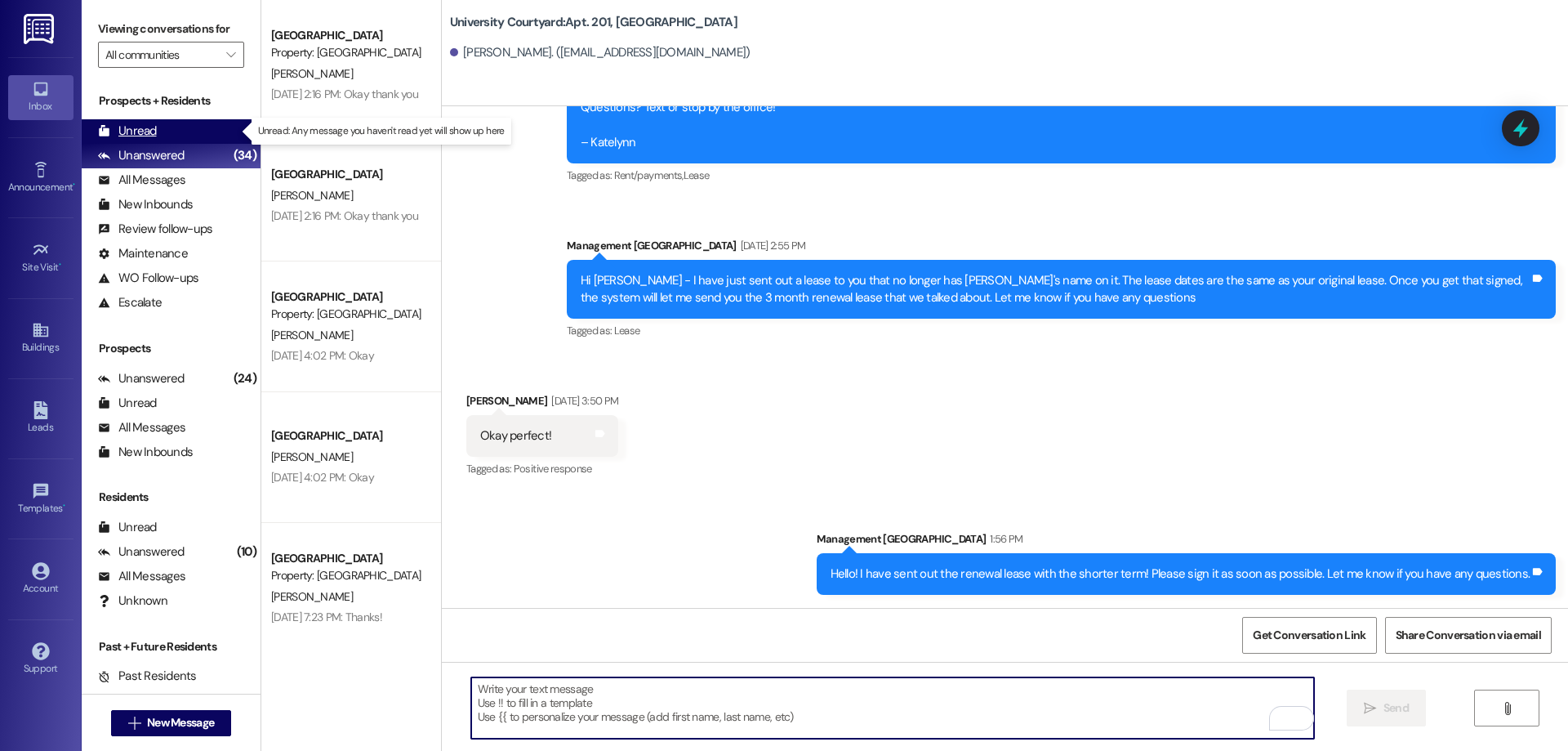
click at [139, 126] on div "Unread" at bounding box center [127, 132] width 59 height 17
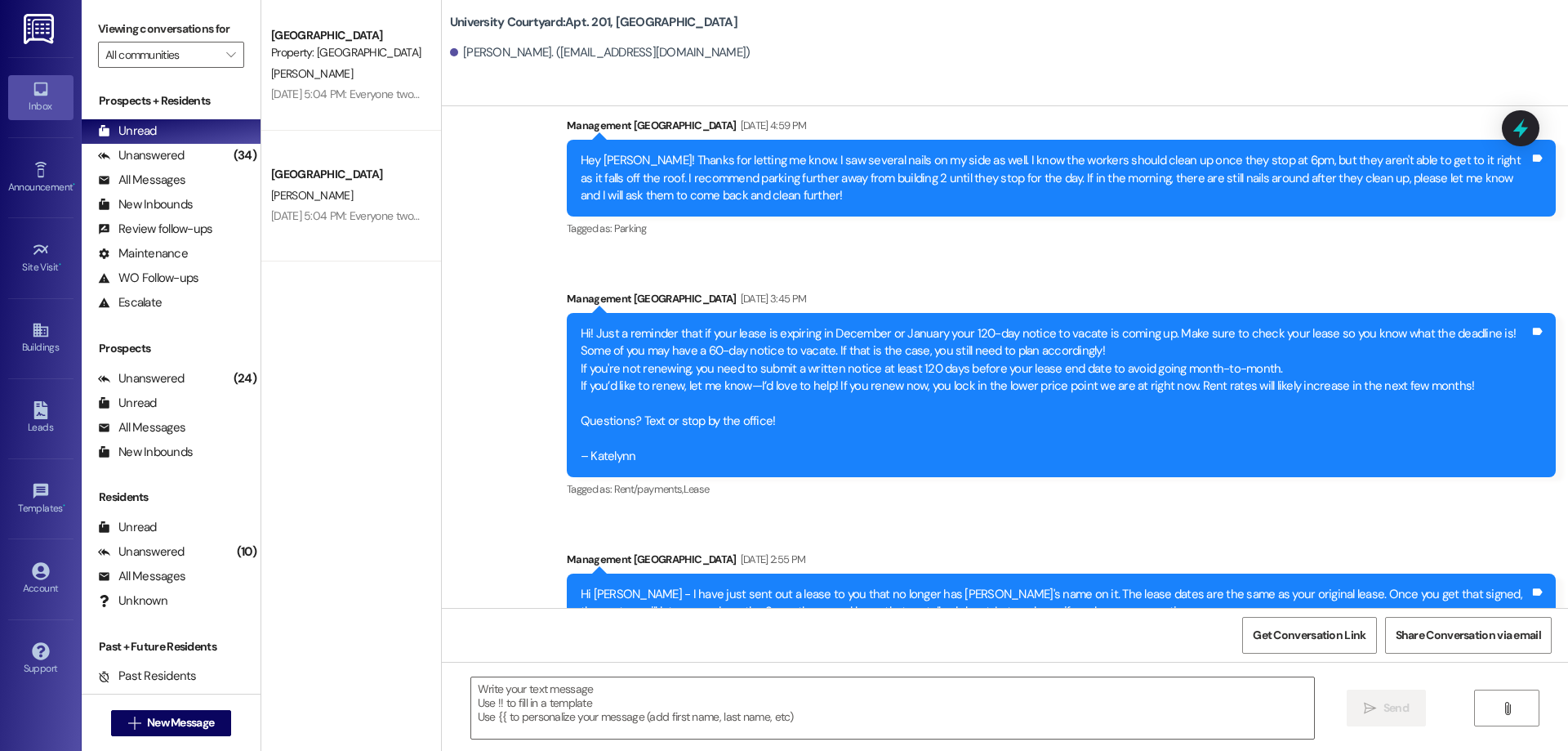
scroll to position [3552, 0]
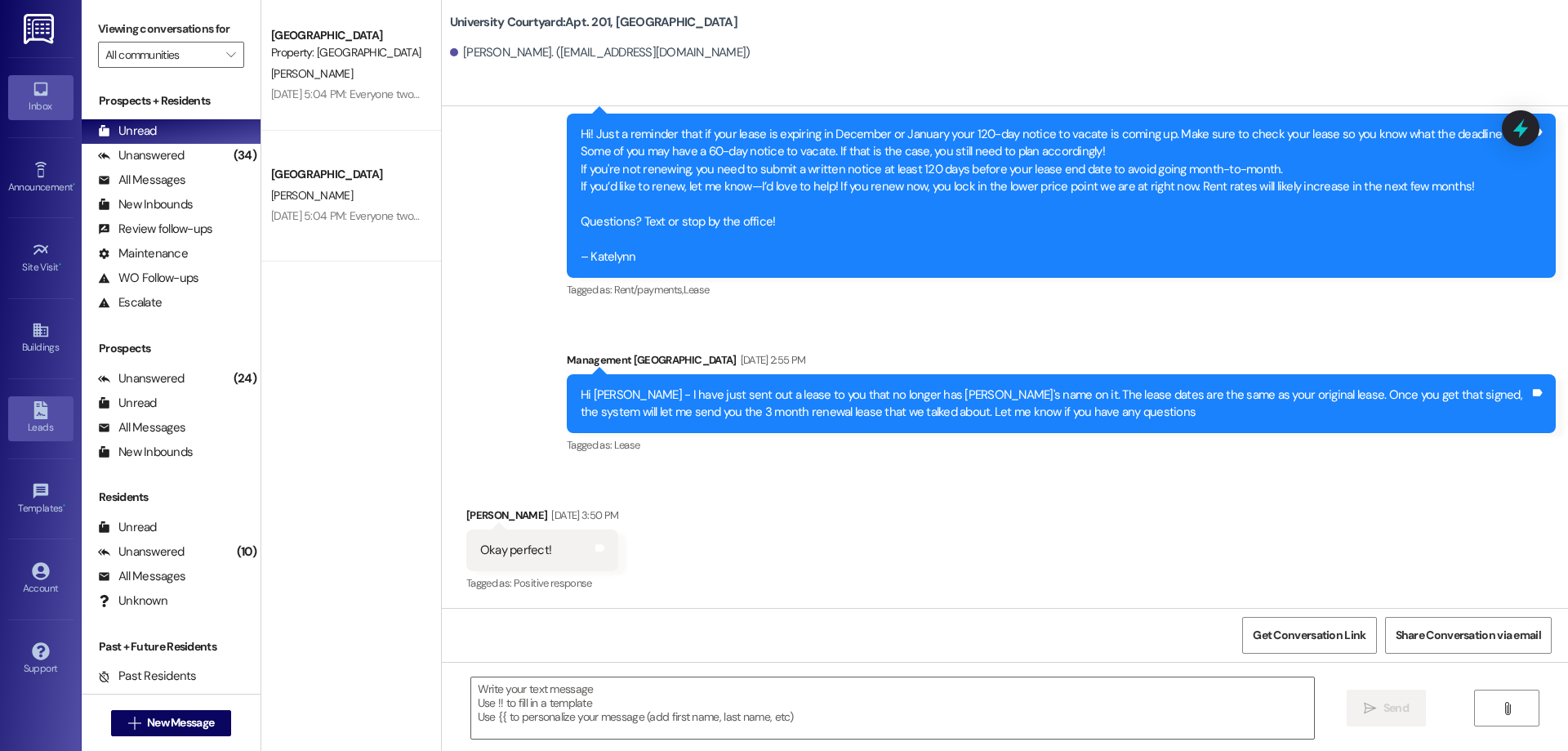
click at [39, 401] on link "Leads" at bounding box center [41, 418] width 66 height 45
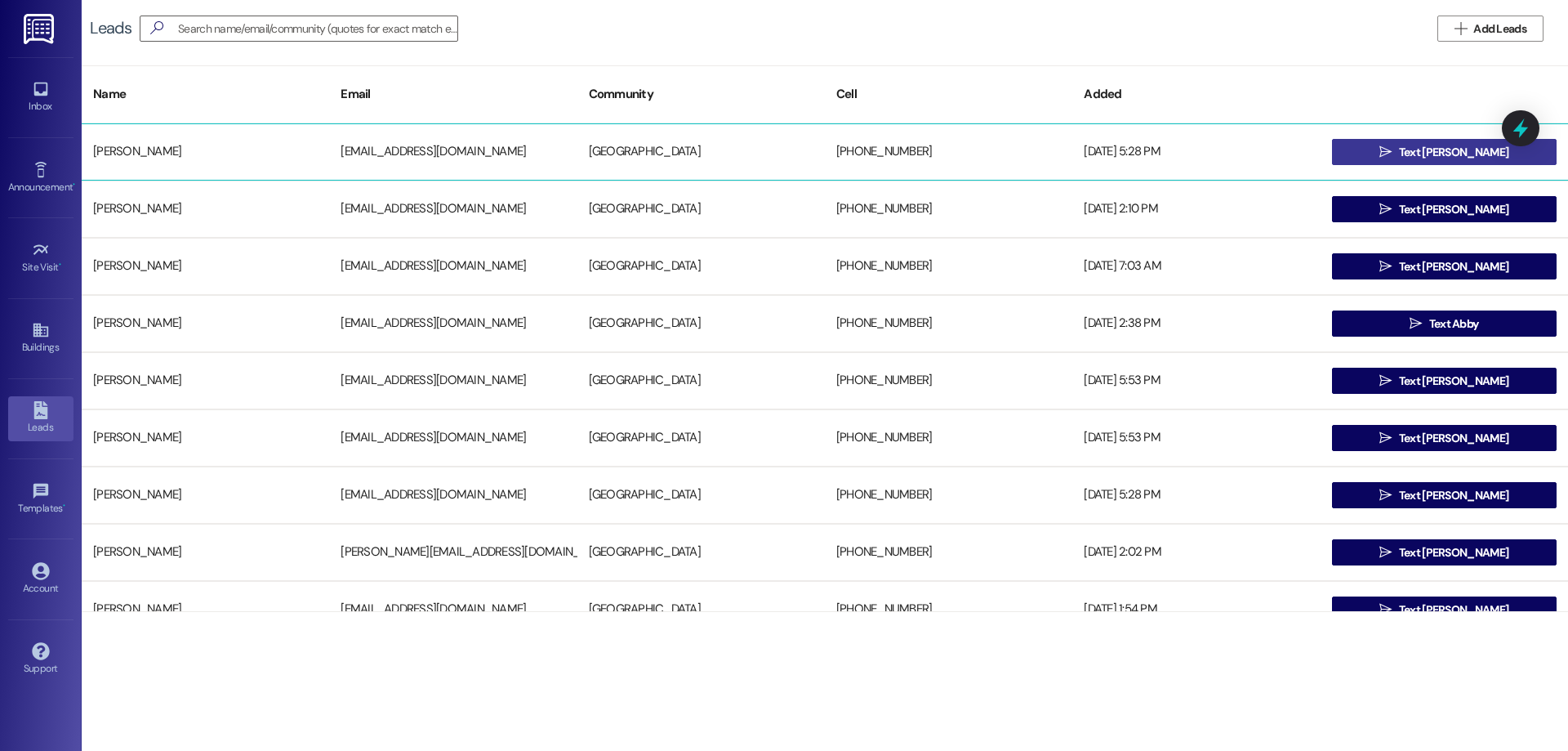
click at [1409, 150] on span " Text [PERSON_NAME]" at bounding box center [1444, 151] width 135 height 24
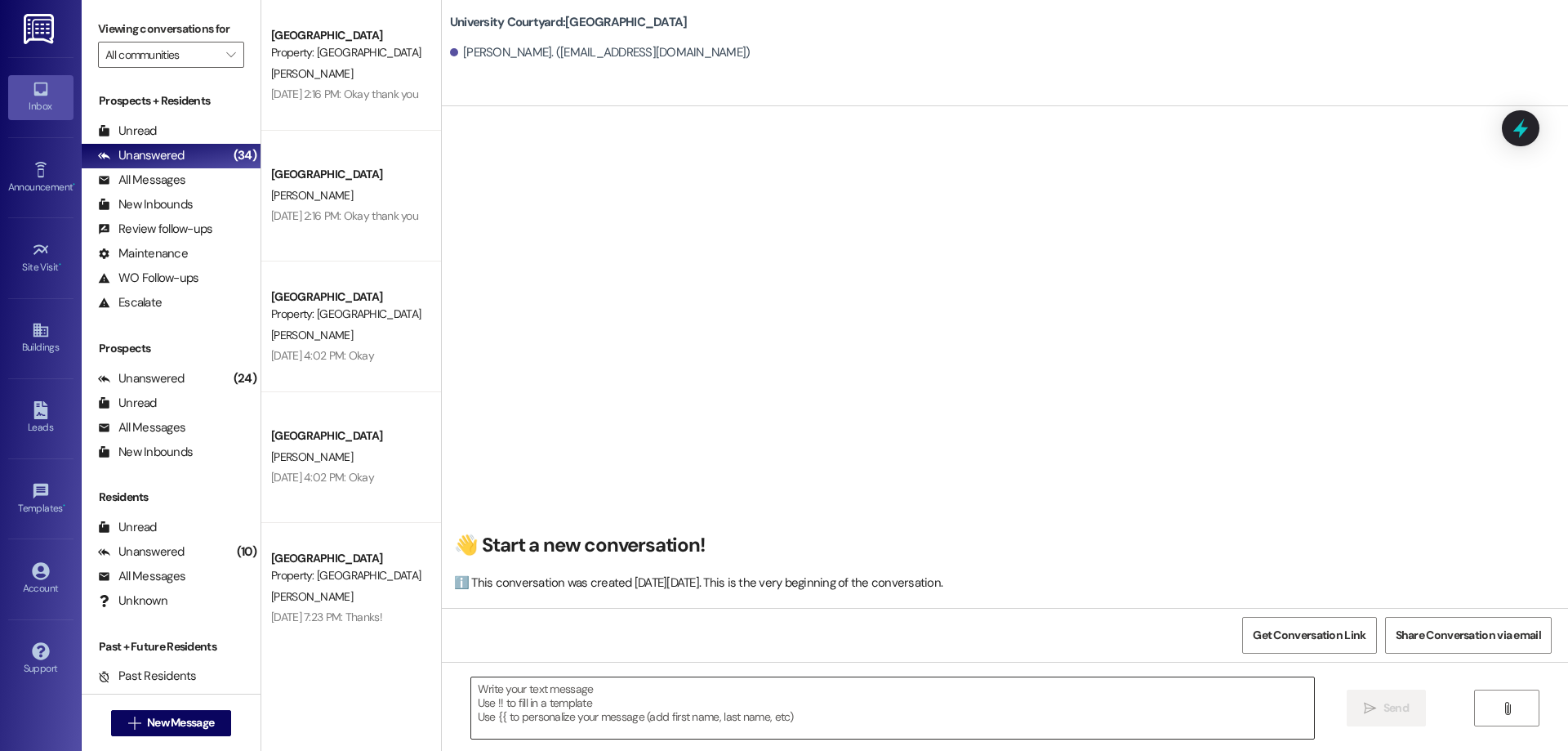
click at [591, 690] on textarea at bounding box center [892, 707] width 843 height 61
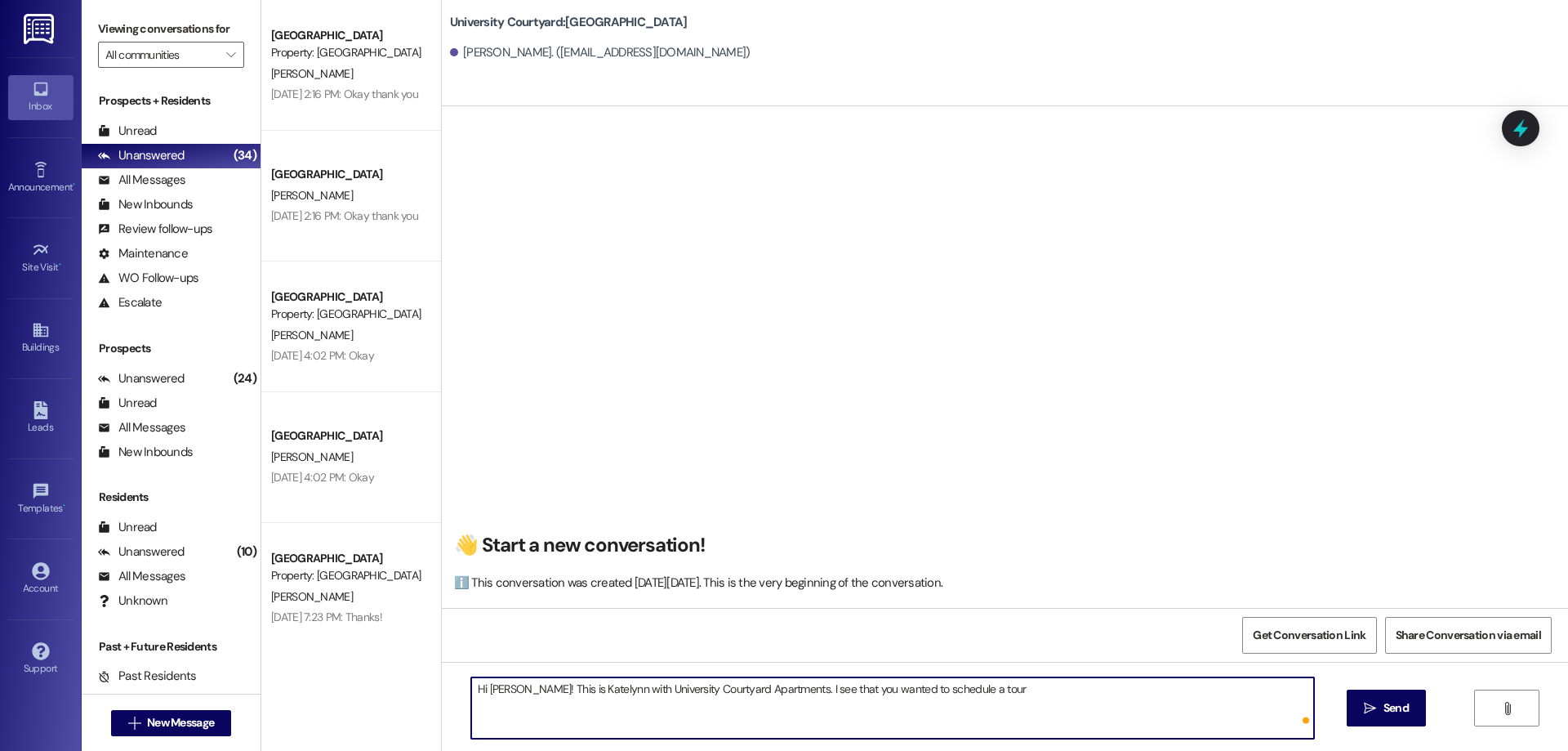
type textarea "Hi [PERSON_NAME]! This is Katelynn with University Courtyard Apartments. I see …"
